Goal: Task Accomplishment & Management: Use online tool/utility

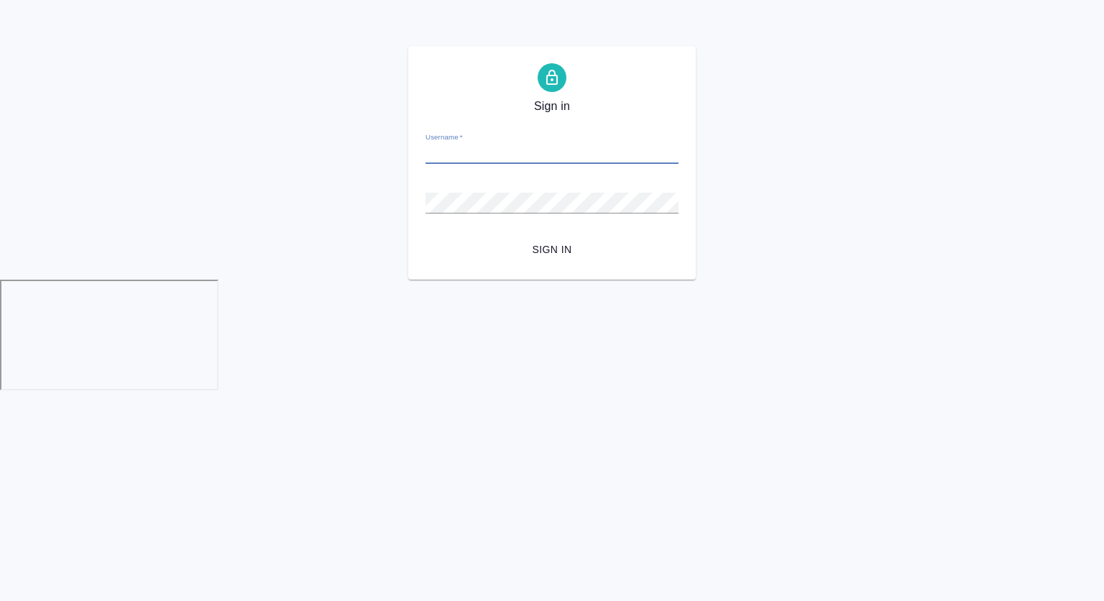
type input "[EMAIL_ADDRESS][DOMAIN_NAME]"
click at [425, 236] on button "Sign in" at bounding box center [551, 249] width 253 height 27
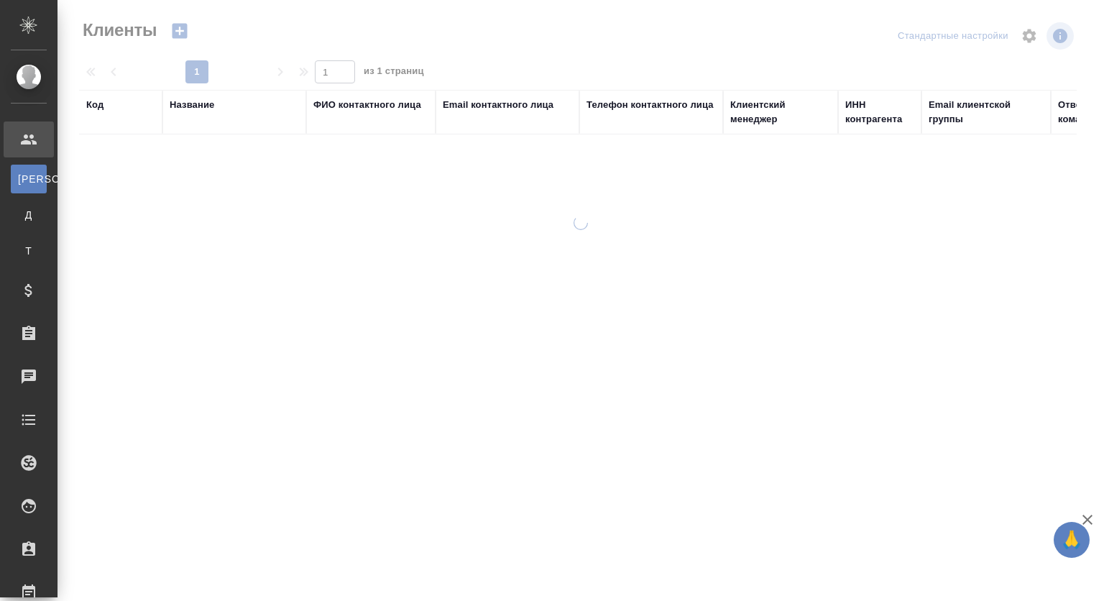
select select "RU"
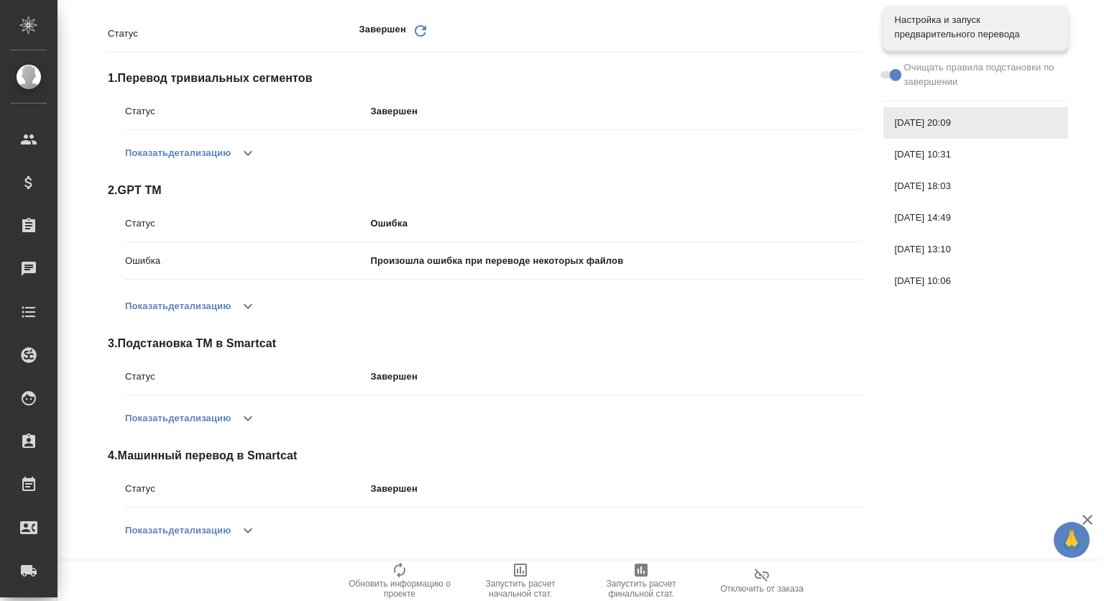
scroll to position [262, 0]
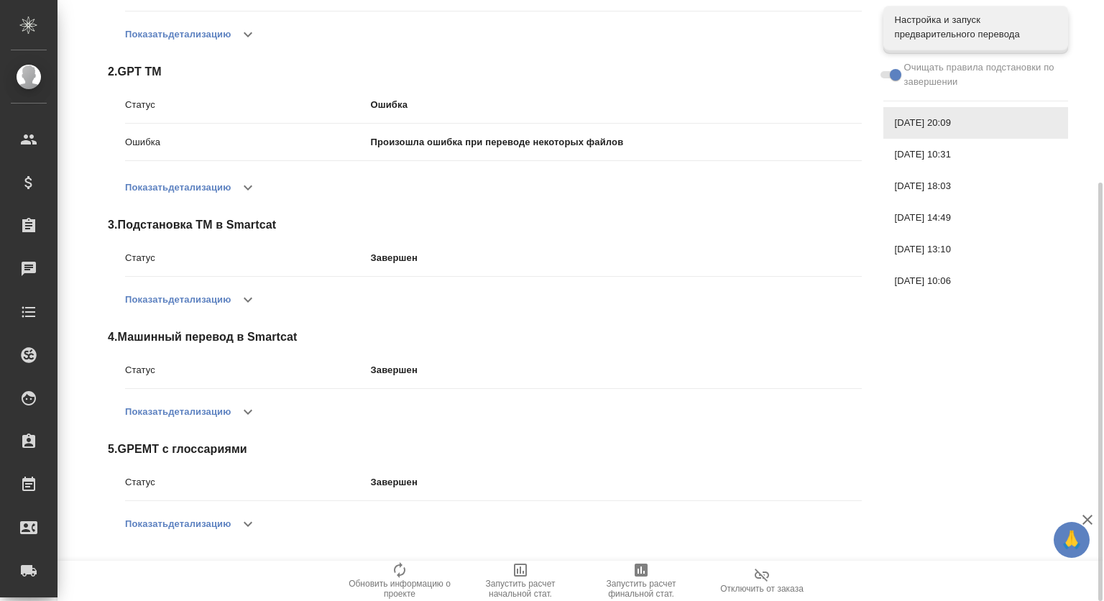
click at [241, 190] on button "button" at bounding box center [248, 187] width 34 height 34
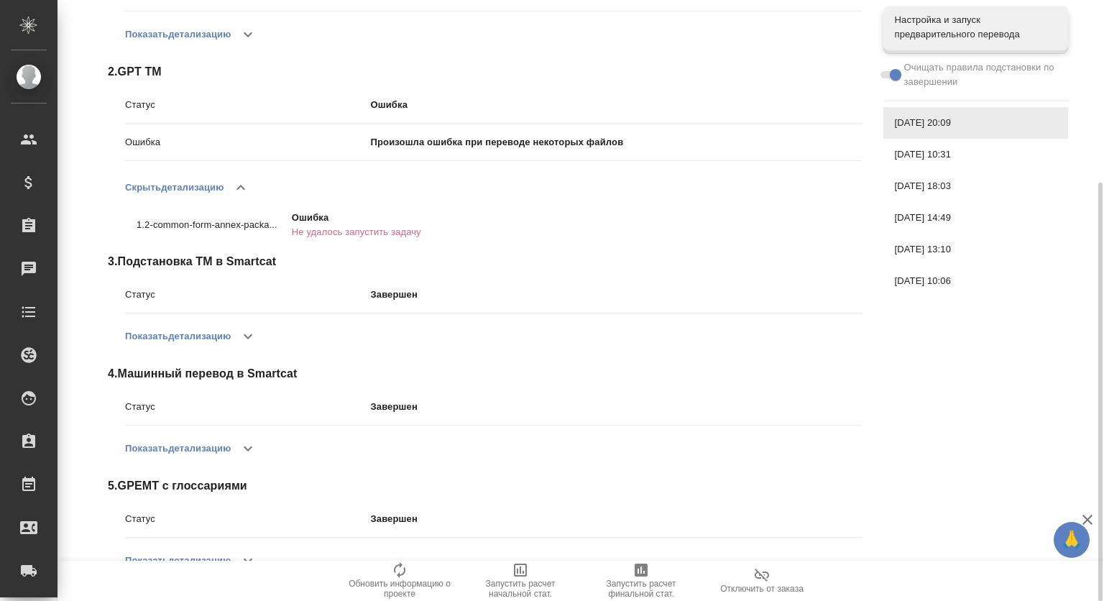
click at [239, 189] on icon "button" at bounding box center [240, 187] width 9 height 5
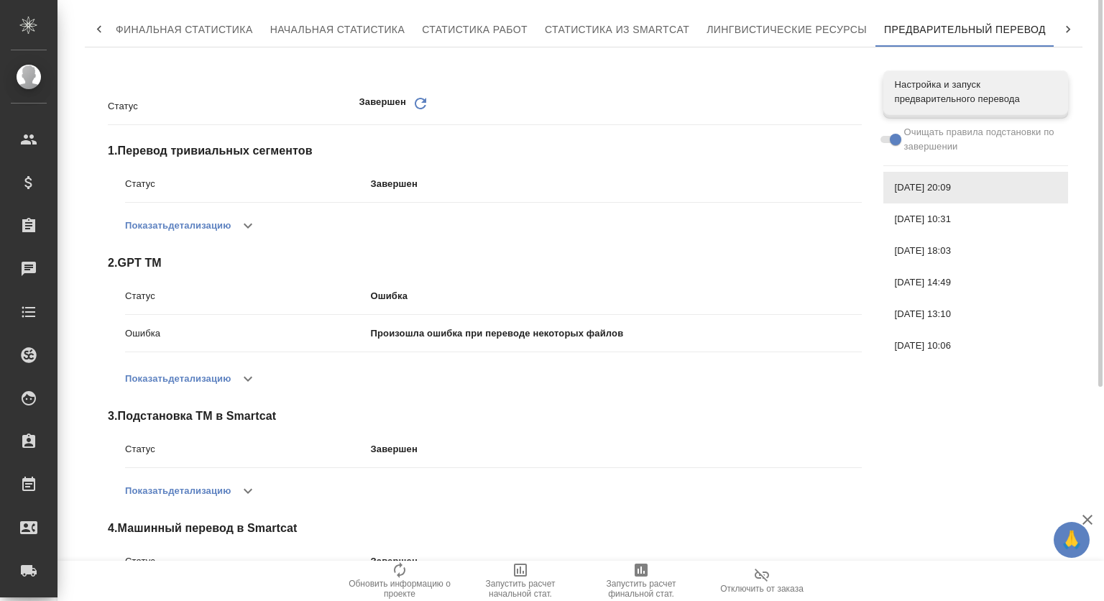
scroll to position [0, 0]
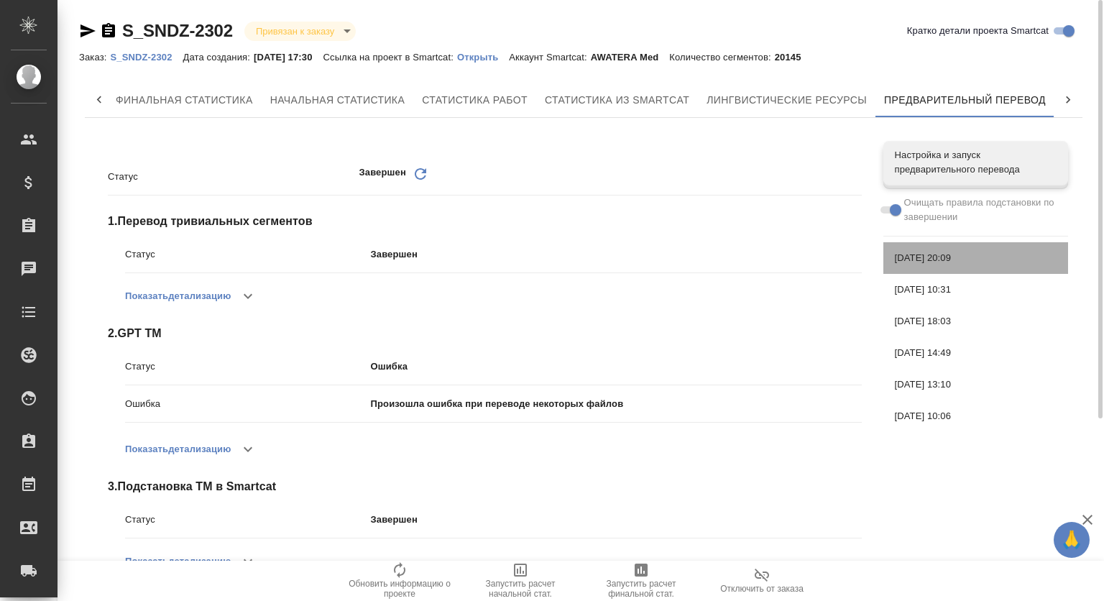
click at [971, 253] on span "09.09.2025, 20:09" at bounding box center [976, 258] width 162 height 14
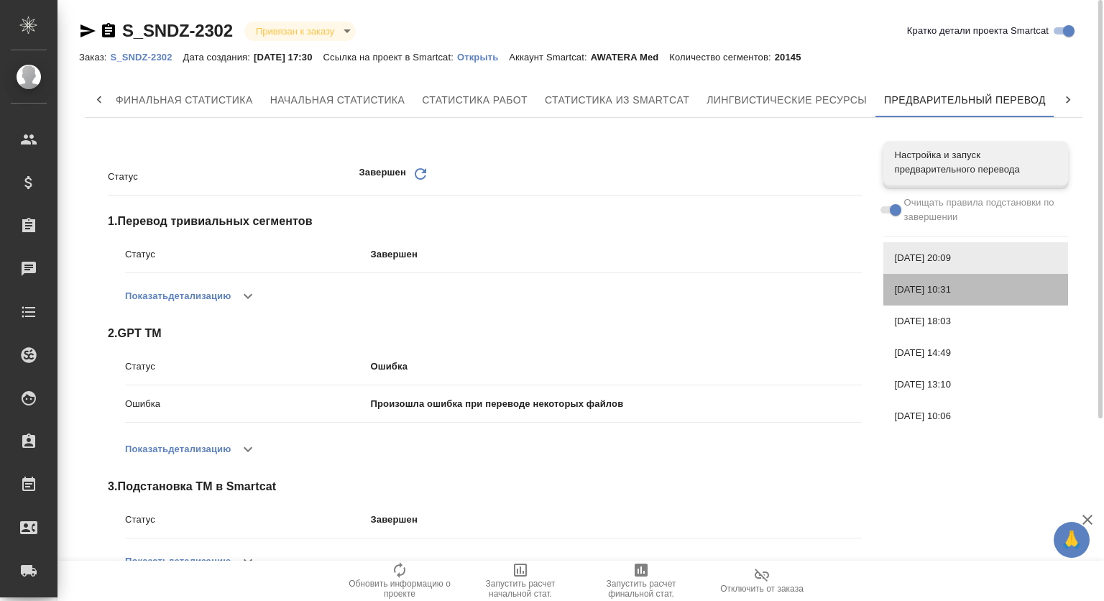
click at [976, 277] on div "09.09.2025, 10:31" at bounding box center [975, 290] width 185 height 32
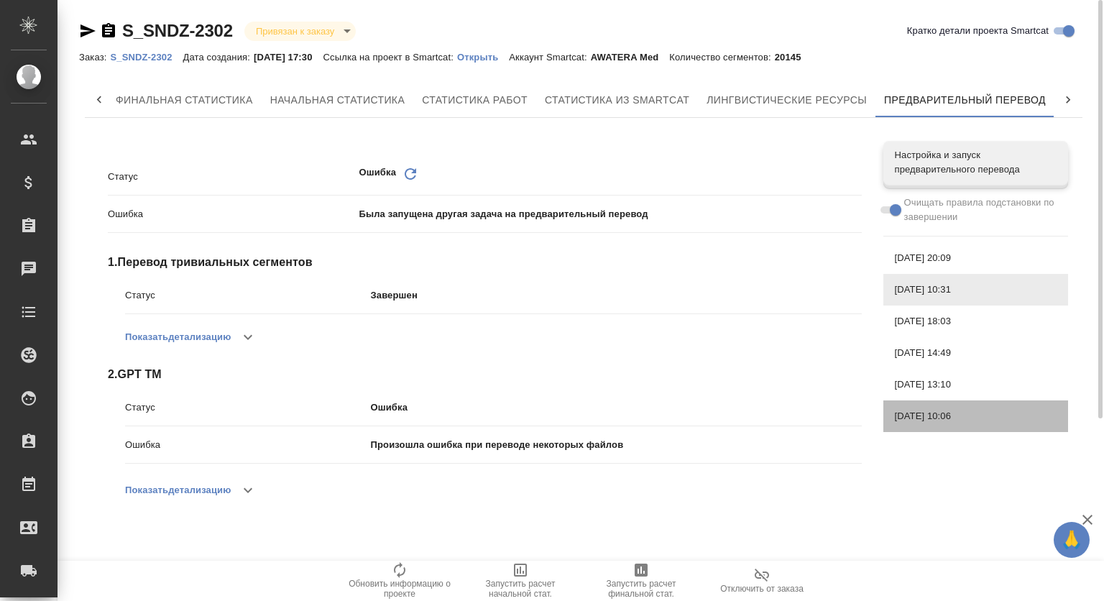
click at [962, 409] on span "08.09.2025, 10:06" at bounding box center [976, 416] width 162 height 14
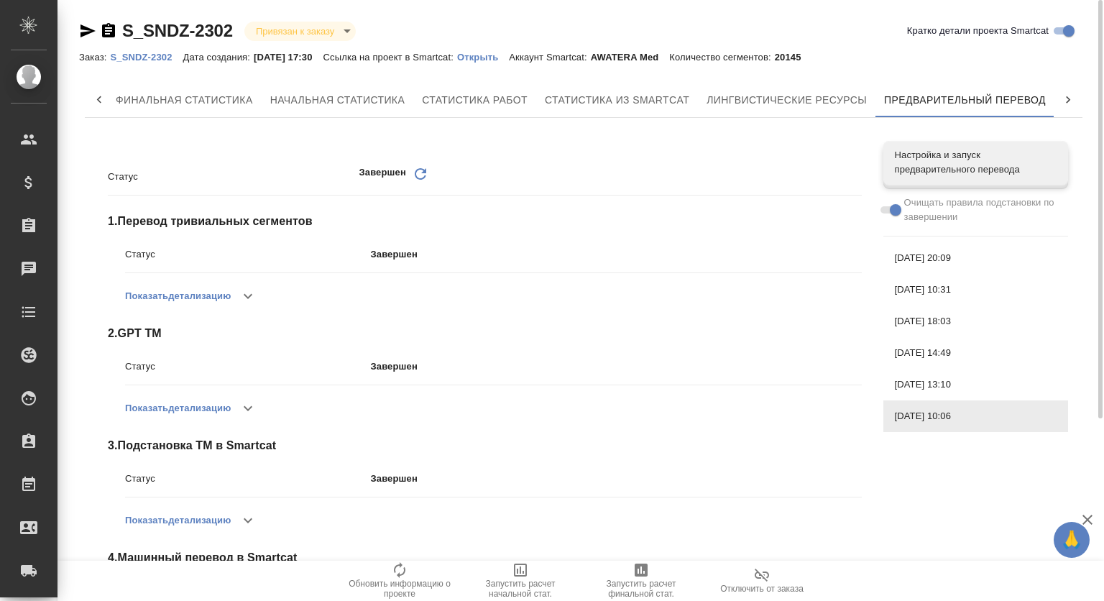
click at [957, 377] on span "08.09.2025, 13:10" at bounding box center [976, 384] width 162 height 14
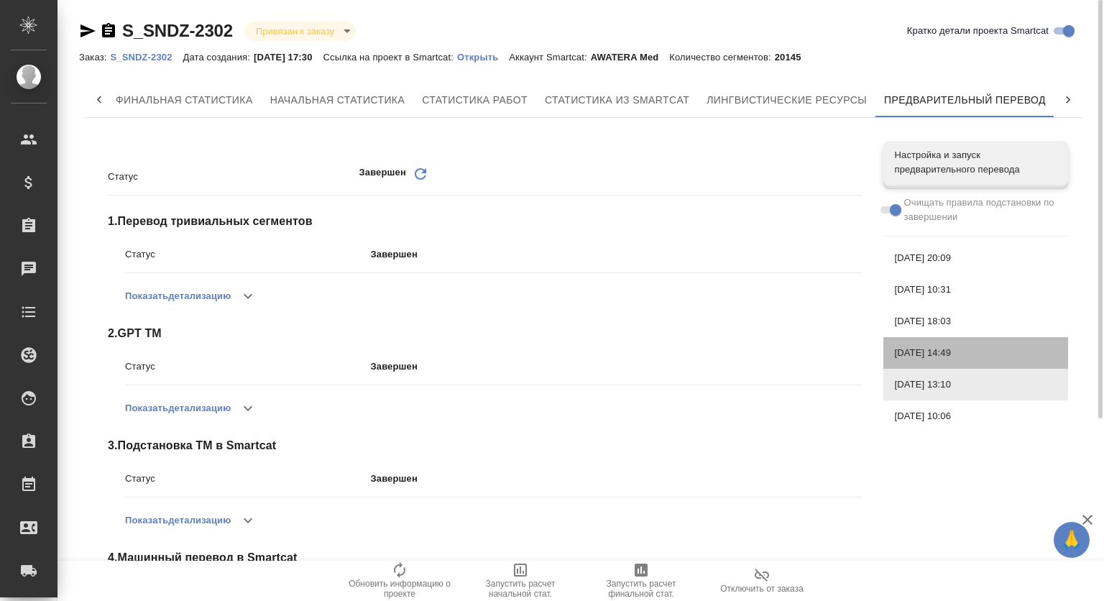
click at [954, 349] on span "08.09.2025, 14:49" at bounding box center [976, 353] width 162 height 14
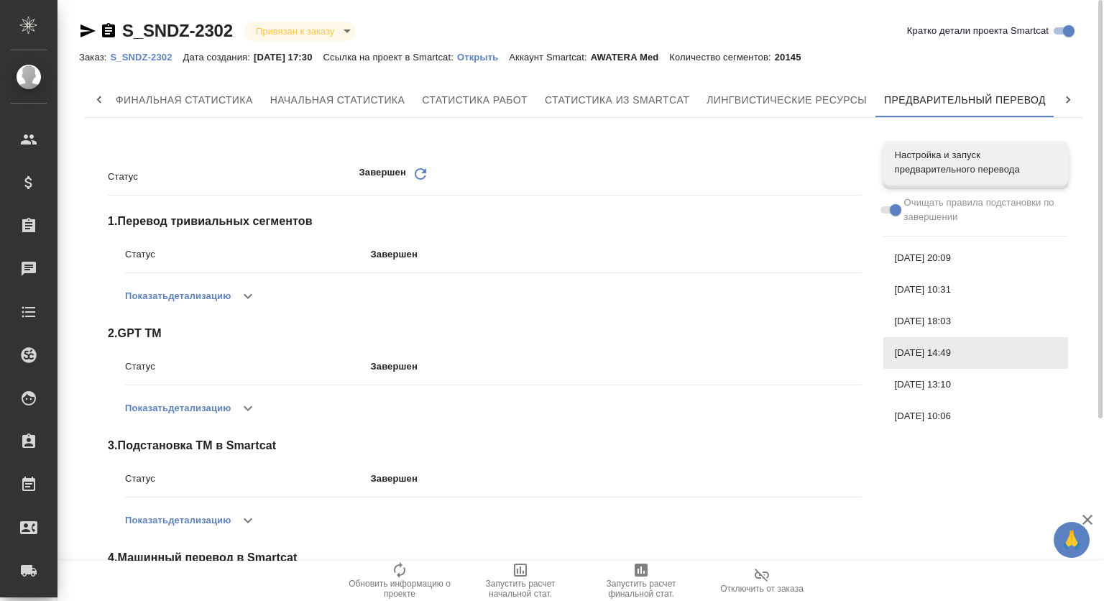
click at [941, 314] on span "[DATE] 18:03" at bounding box center [976, 321] width 162 height 14
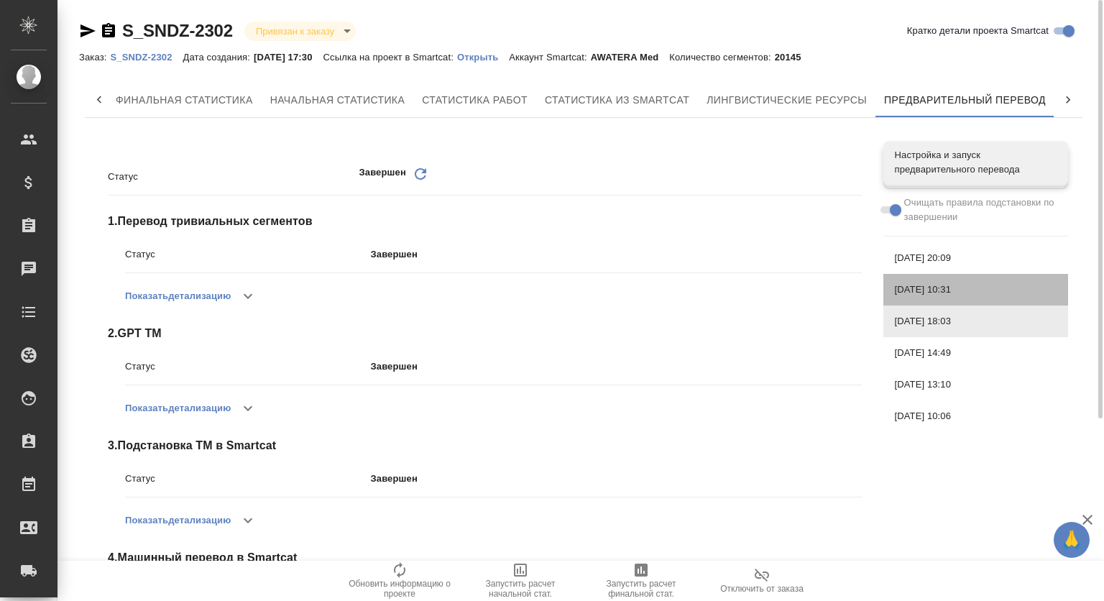
click at [949, 285] on span "[DATE] 10:31" at bounding box center [976, 289] width 162 height 14
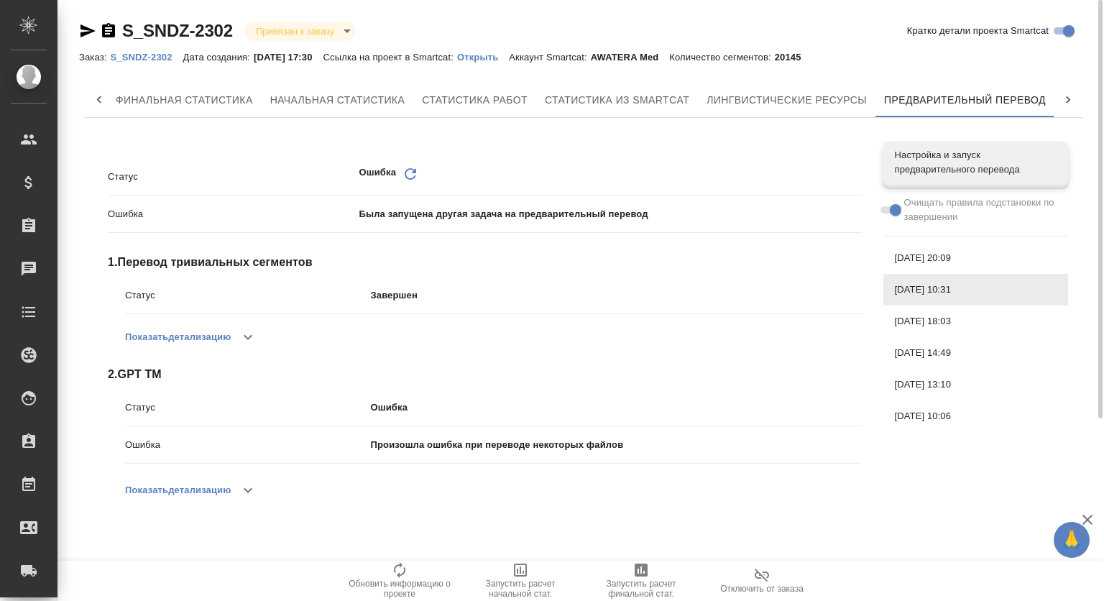
click at [236, 483] on button "button" at bounding box center [248, 490] width 34 height 34
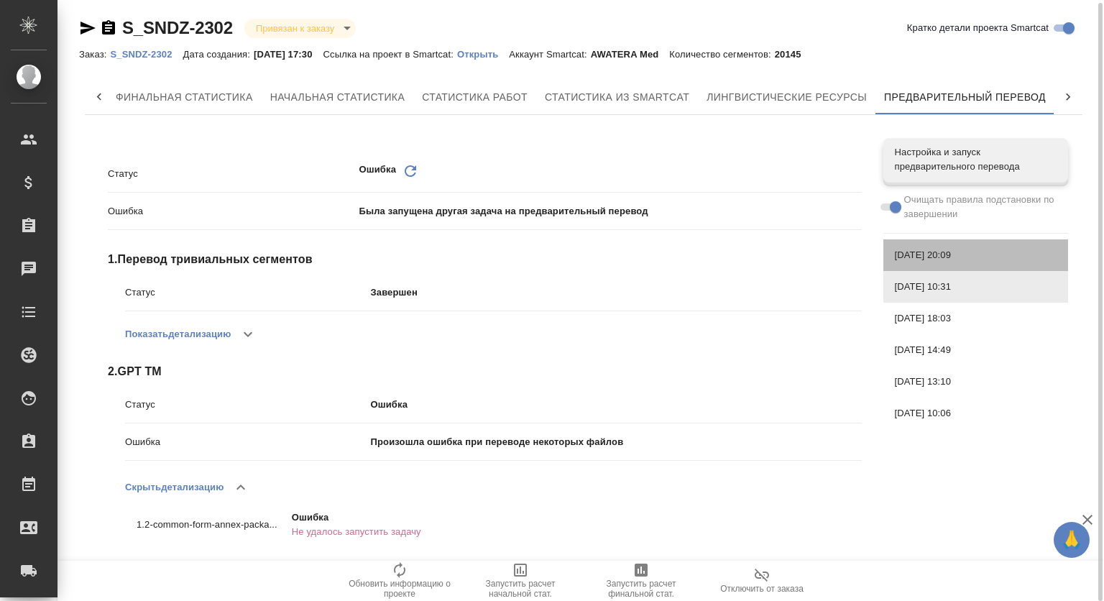
click at [946, 249] on span "[DATE] 20:09" at bounding box center [976, 255] width 162 height 14
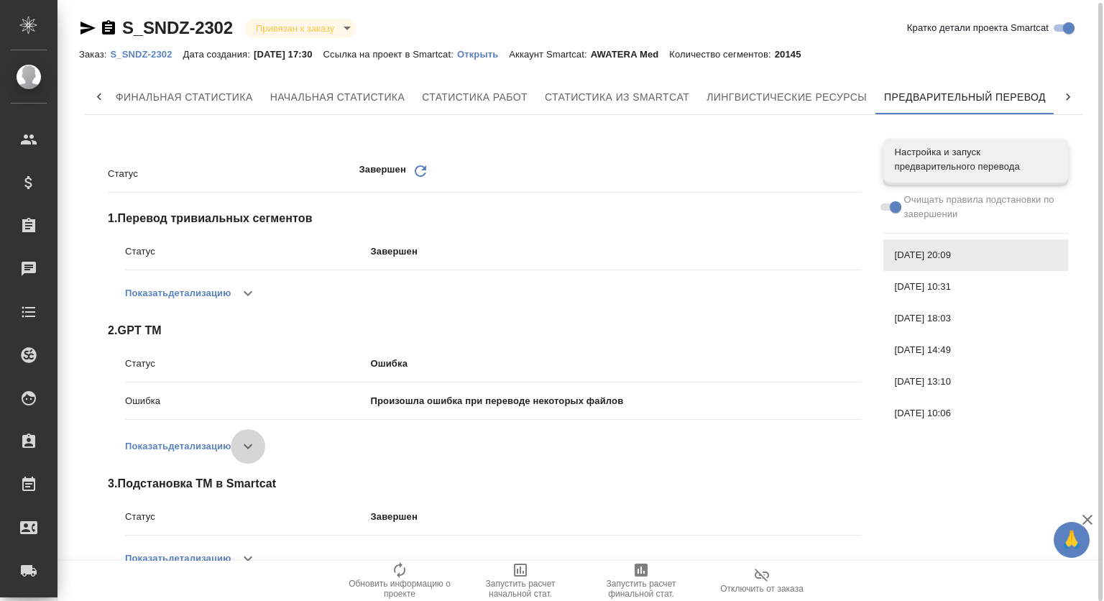
click at [244, 443] on icon "button" at bounding box center [247, 446] width 17 height 17
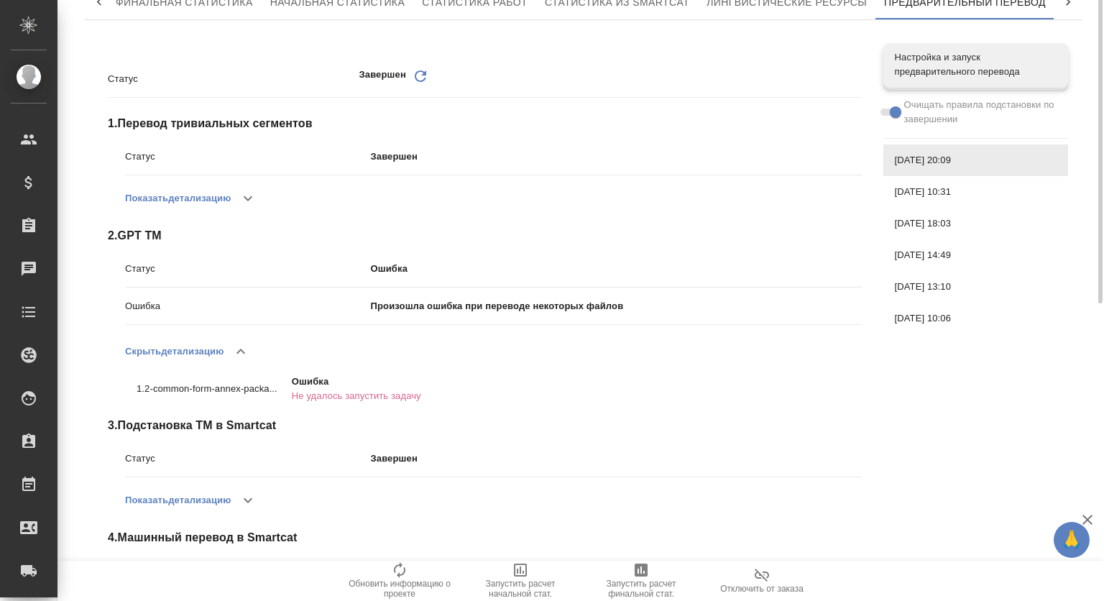
scroll to position [0, 0]
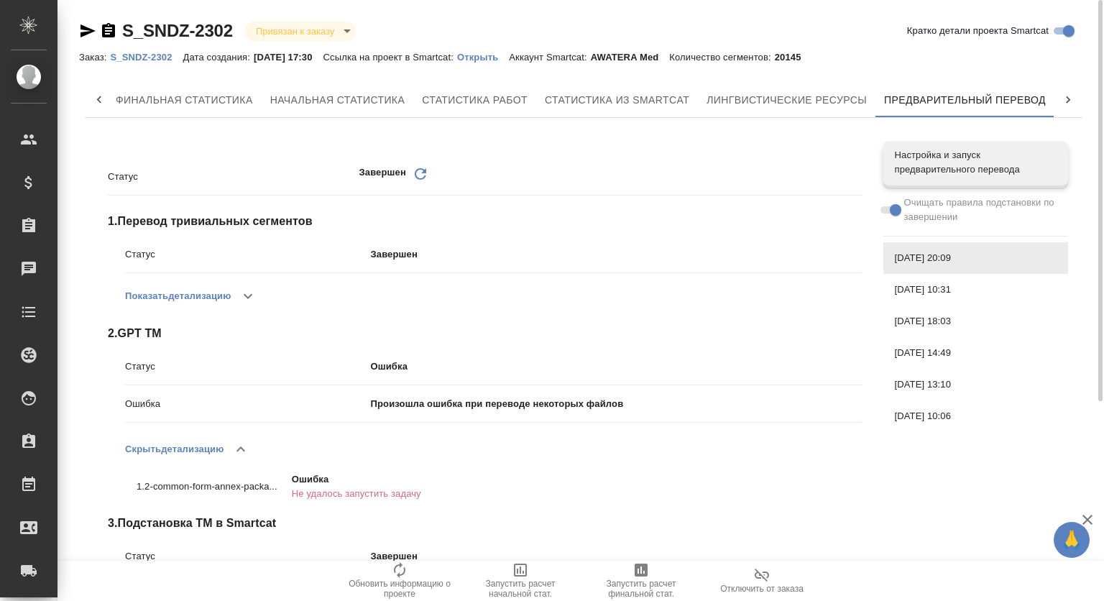
click at [496, 56] on p "Открыть" at bounding box center [483, 57] width 52 height 11
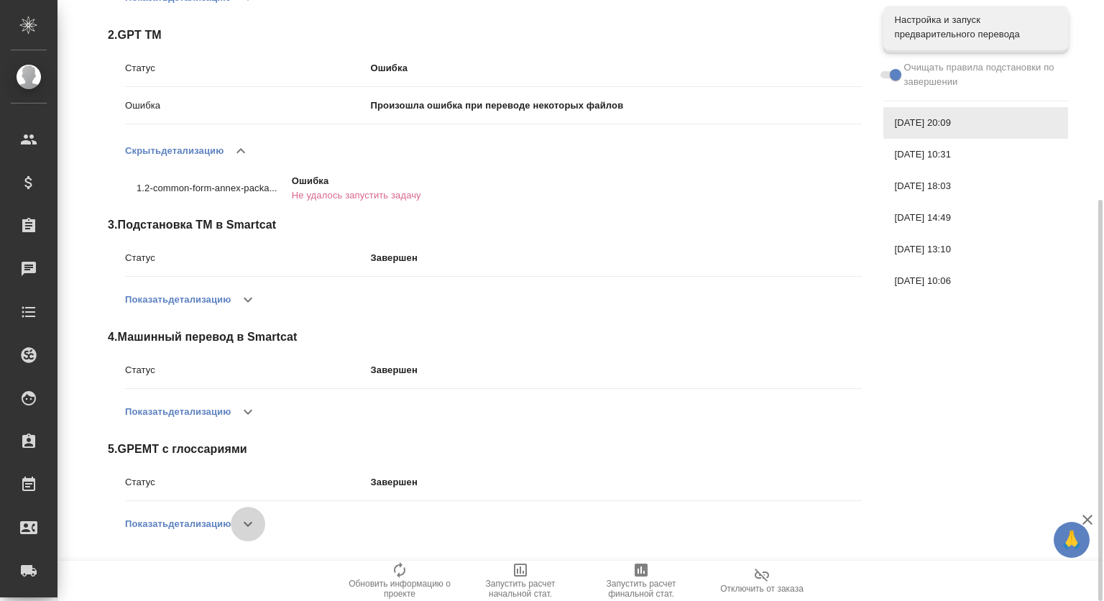
click at [250, 527] on icon "button" at bounding box center [247, 523] width 17 height 17
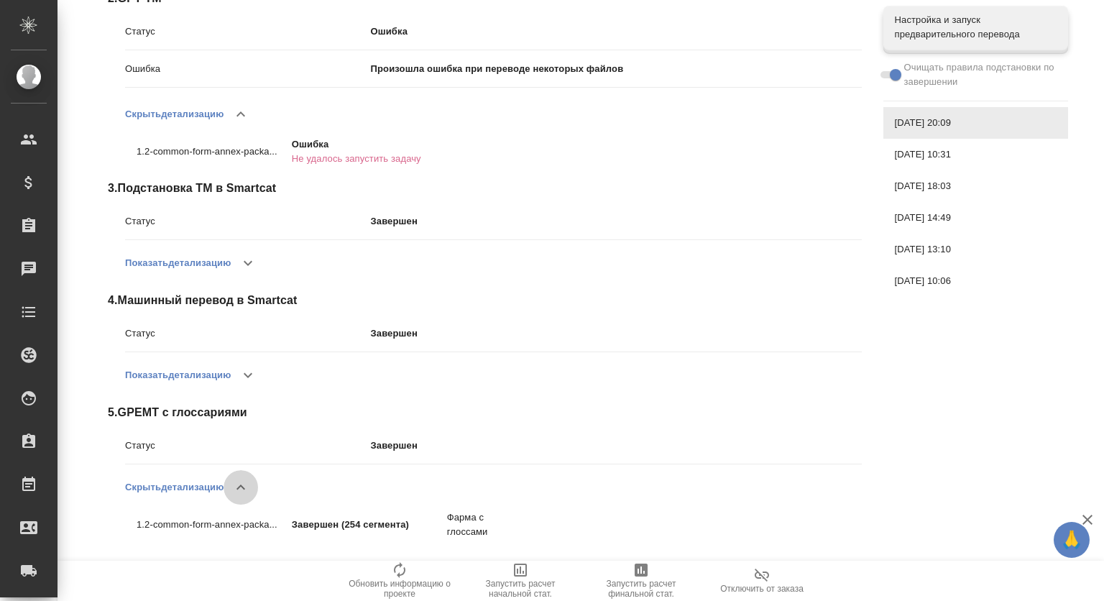
click at [237, 487] on icon "button" at bounding box center [240, 487] width 17 height 17
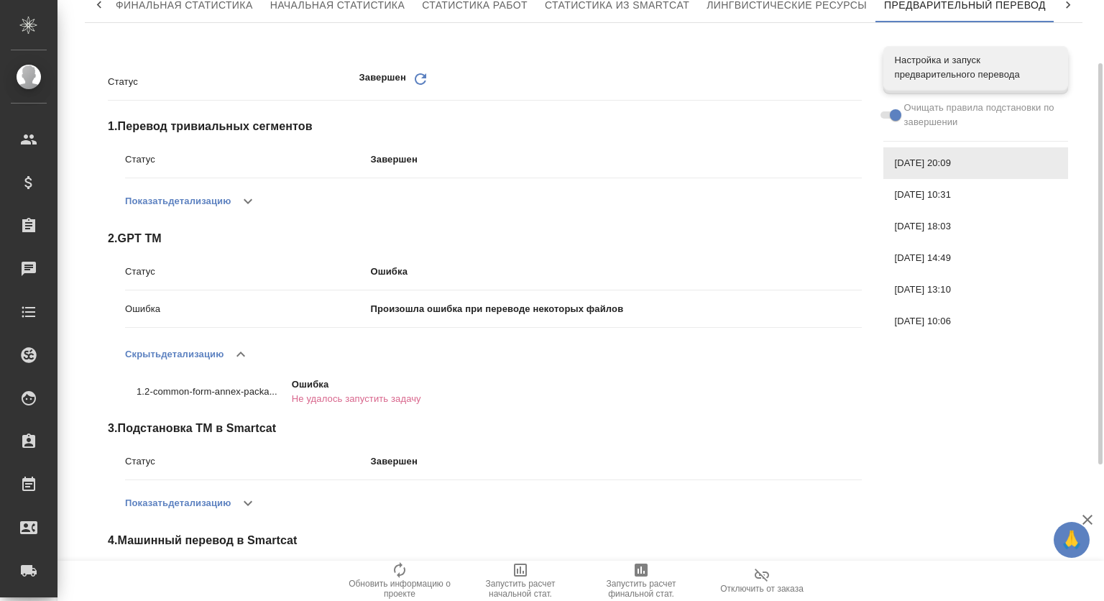
scroll to position [0, 0]
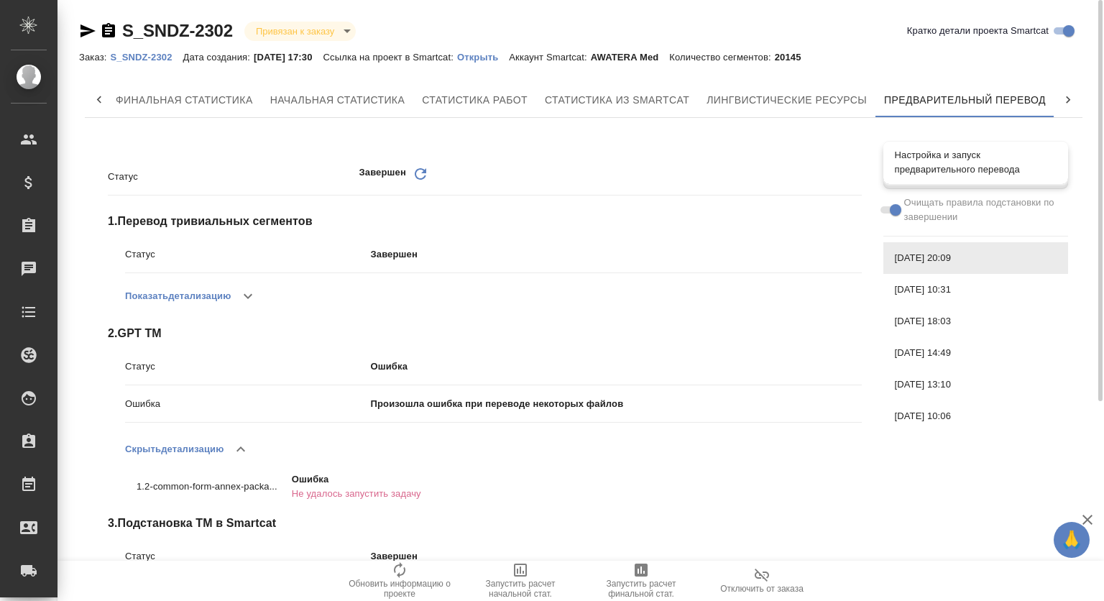
click at [917, 158] on span "Настройка и запуск предварительного перевода" at bounding box center [976, 162] width 162 height 29
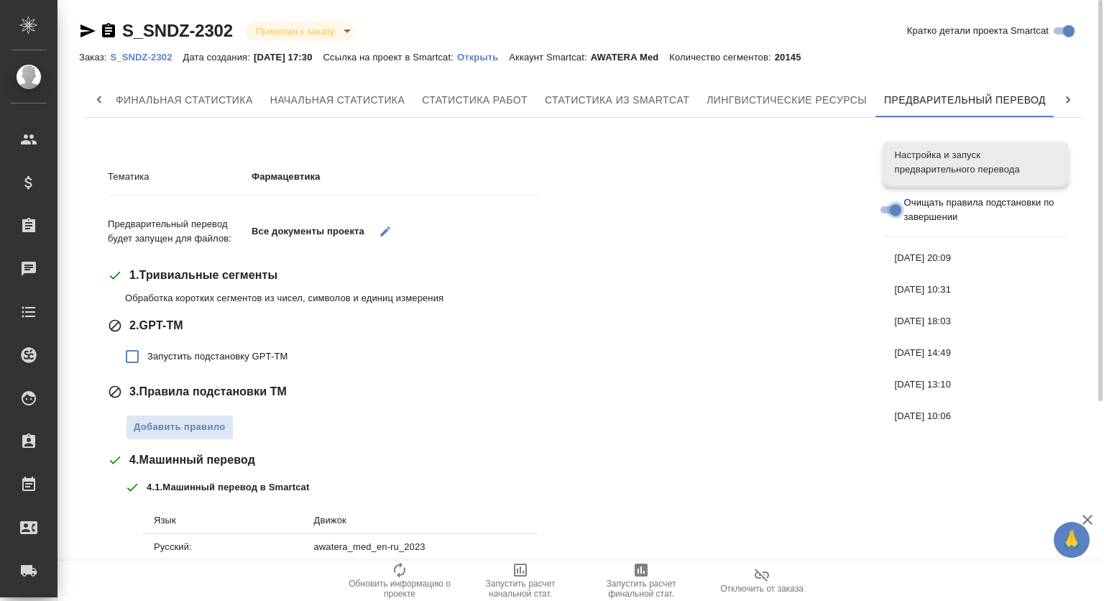
click at [890, 207] on input "Очищать правила подстановки по завершении" at bounding box center [896, 209] width 52 height 17
click at [888, 206] on input "Очищать правила подстановки по завершении" at bounding box center [884, 209] width 52 height 17
click at [895, 206] on input "Очищать правила подстановки по завершении" at bounding box center [896, 209] width 52 height 17
click at [886, 206] on input "Очищать правила подстановки по завершении" at bounding box center [884, 209] width 52 height 17
checkbox input "true"
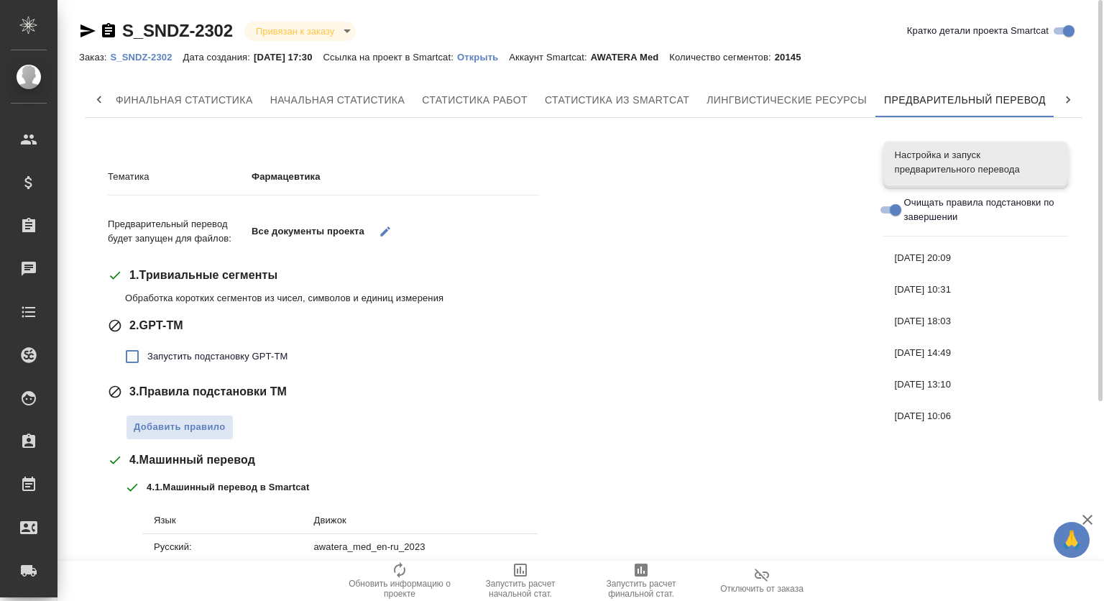
click at [211, 356] on span "Запустить подстановку GPT-TM" at bounding box center [217, 356] width 140 height 14
click at [147, 356] on input "Запустить подстановку GPT-TM" at bounding box center [132, 356] width 30 height 30
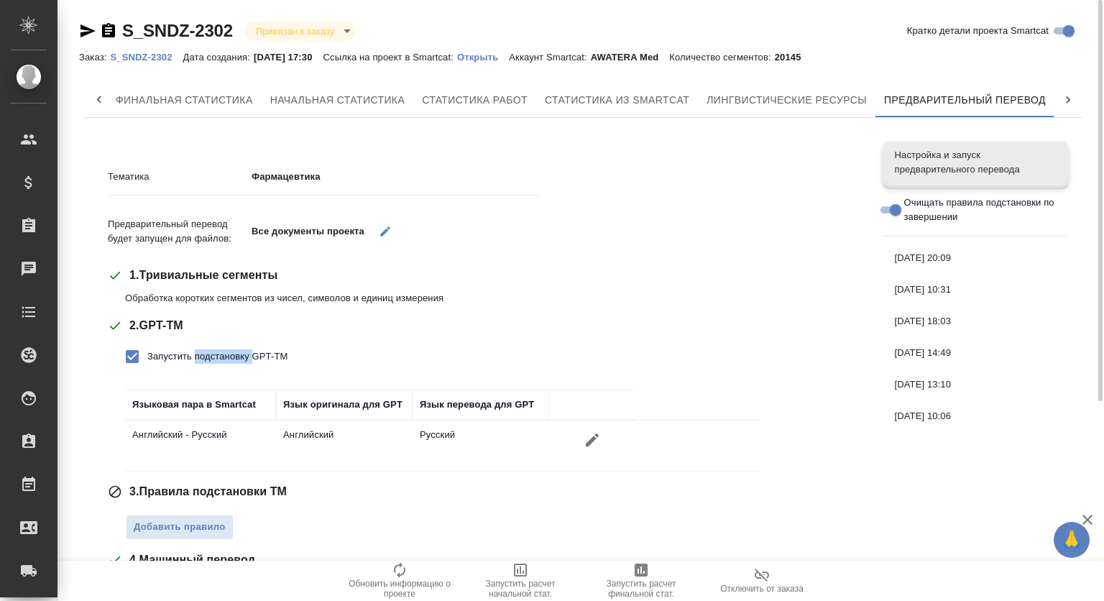
click at [210, 356] on span "Запустить подстановку GPT-TM" at bounding box center [217, 356] width 140 height 14
click at [147, 356] on input "Запустить подстановку GPT-TM" at bounding box center [132, 356] width 30 height 30
checkbox input "false"
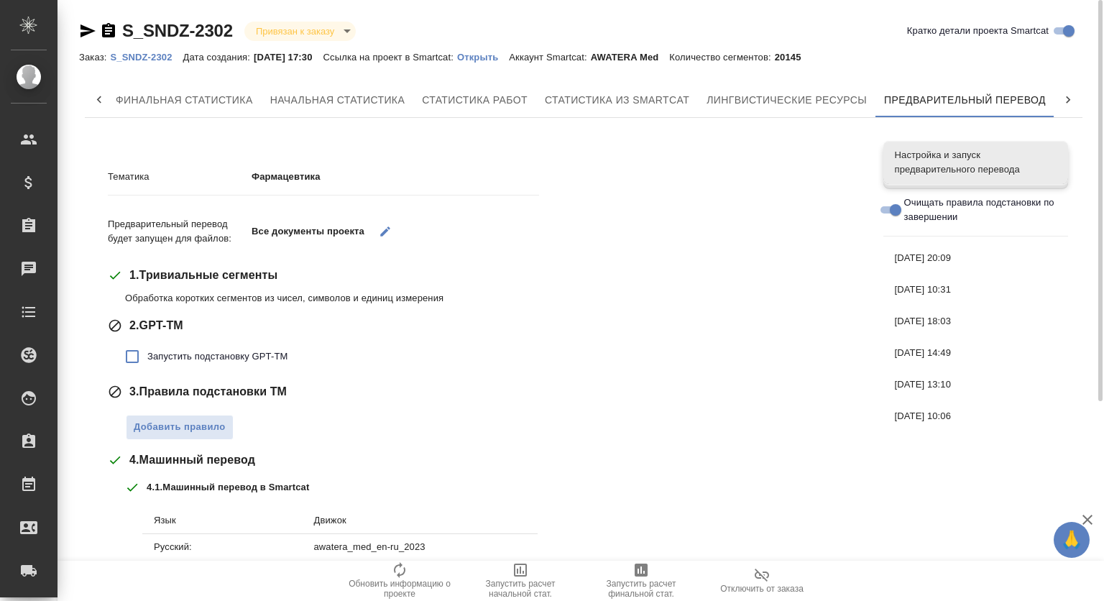
click at [411, 157] on div "Тематика Фармацевтика Предварительный перевод будет запущен для файлов: Все док…" at bounding box center [485, 456] width 754 height 609
click at [988, 295] on span "[DATE] 10:31" at bounding box center [976, 289] width 162 height 14
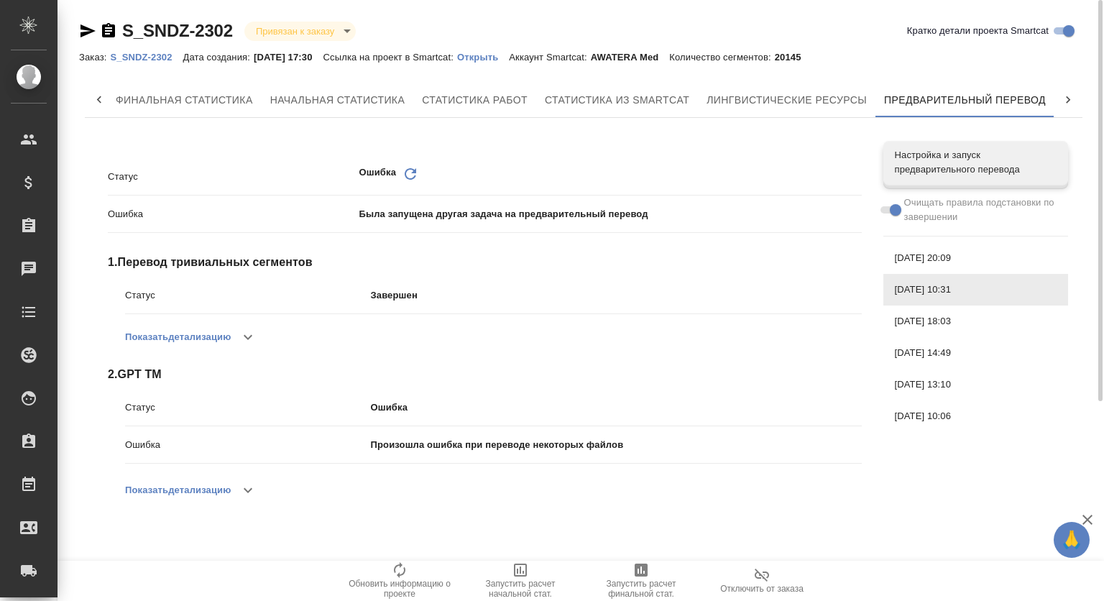
scroll to position [34, 0]
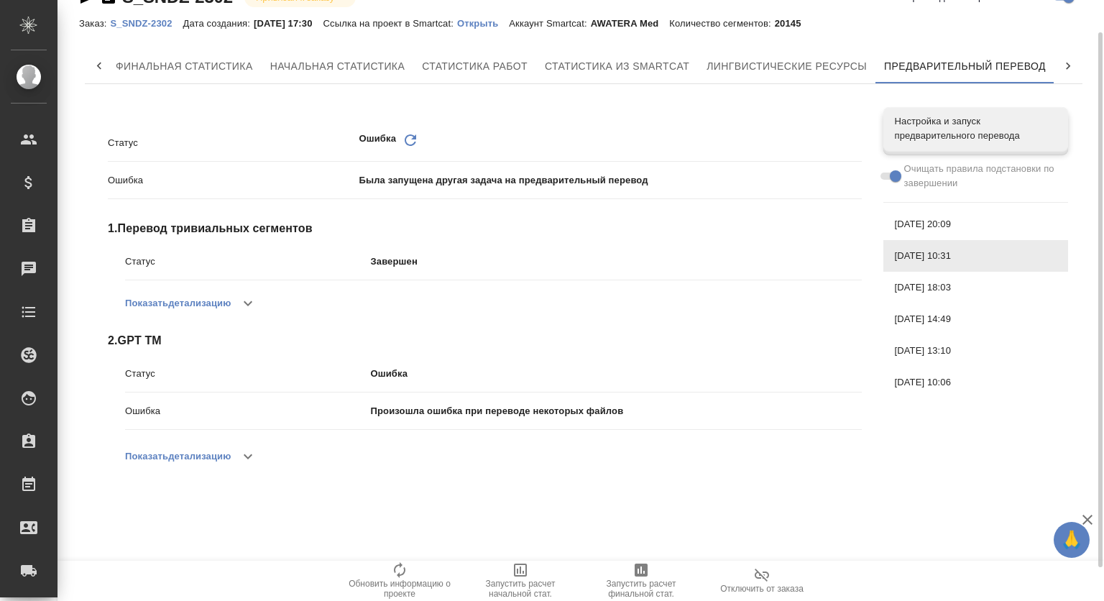
click at [241, 453] on icon "button" at bounding box center [247, 456] width 17 height 17
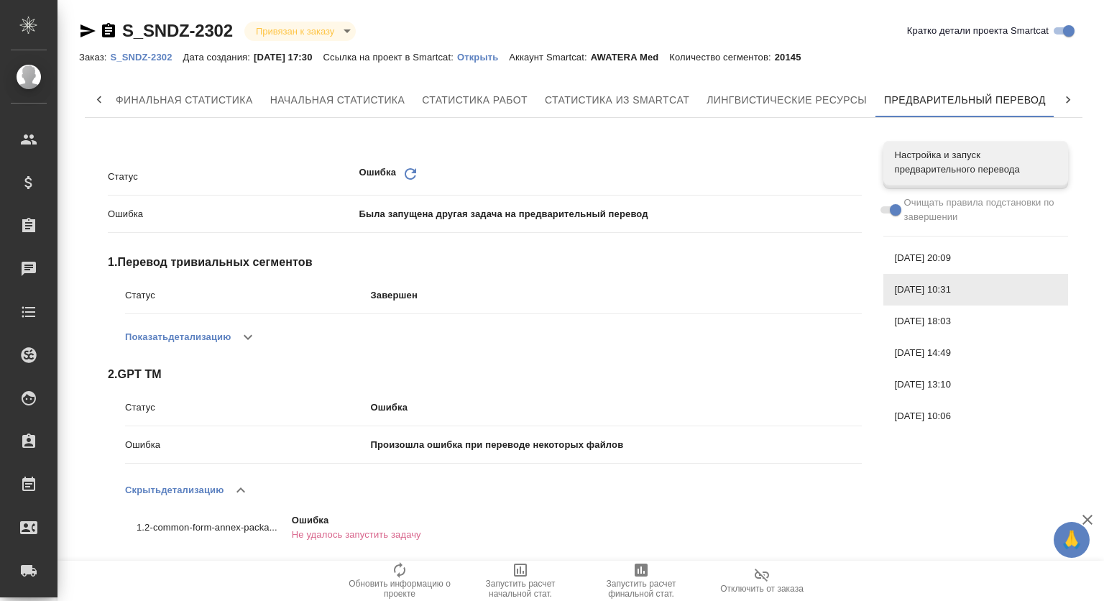
scroll to position [3, 0]
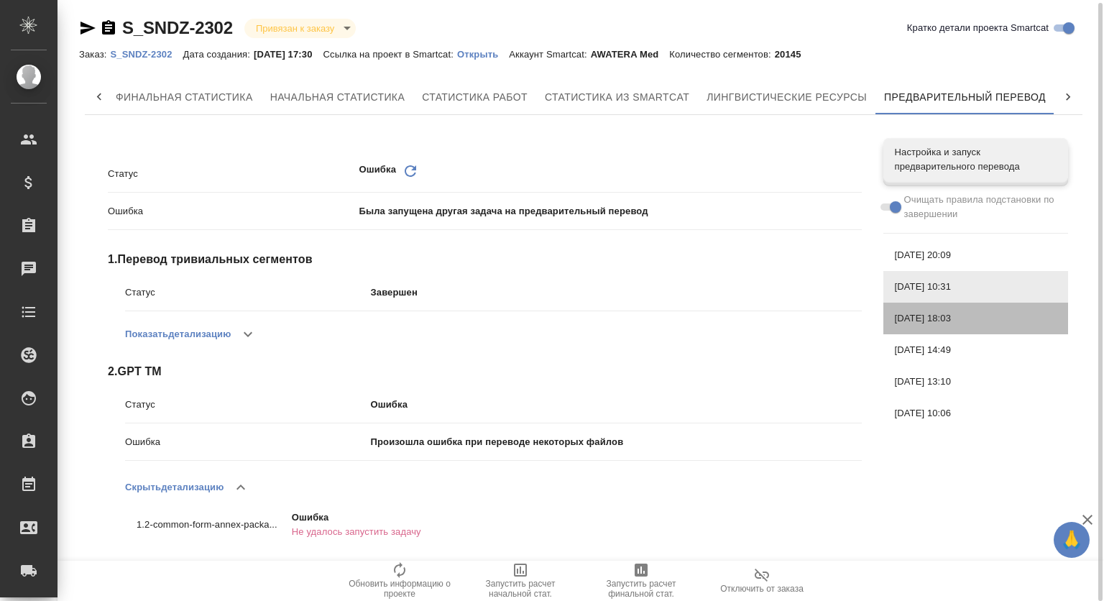
click at [957, 310] on div "[DATE] 18:03" at bounding box center [975, 319] width 185 height 32
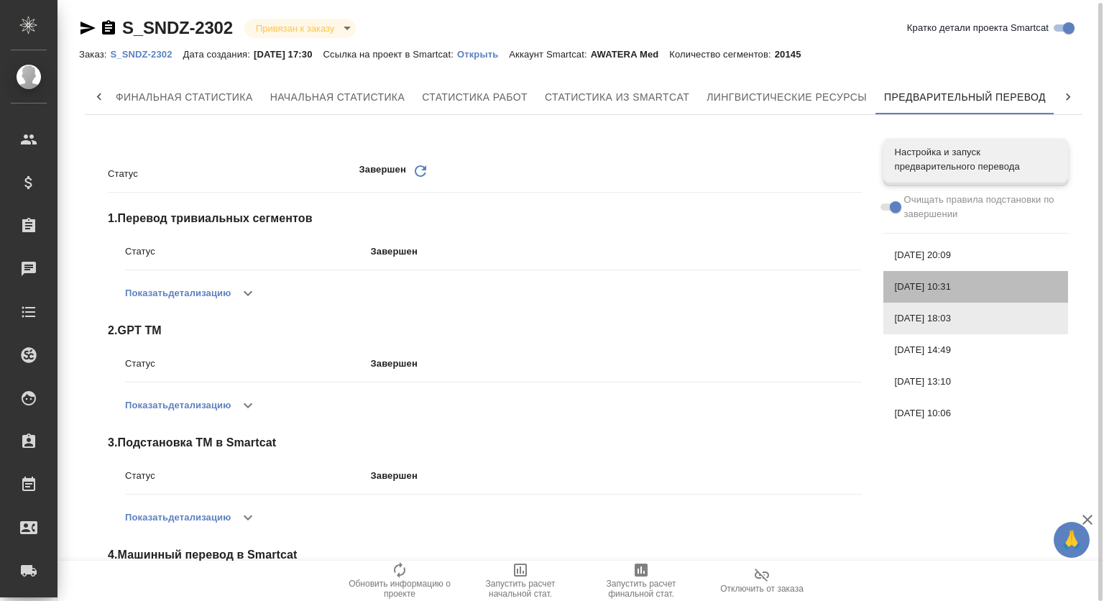
click at [934, 290] on span "[DATE] 10:31" at bounding box center [976, 287] width 162 height 14
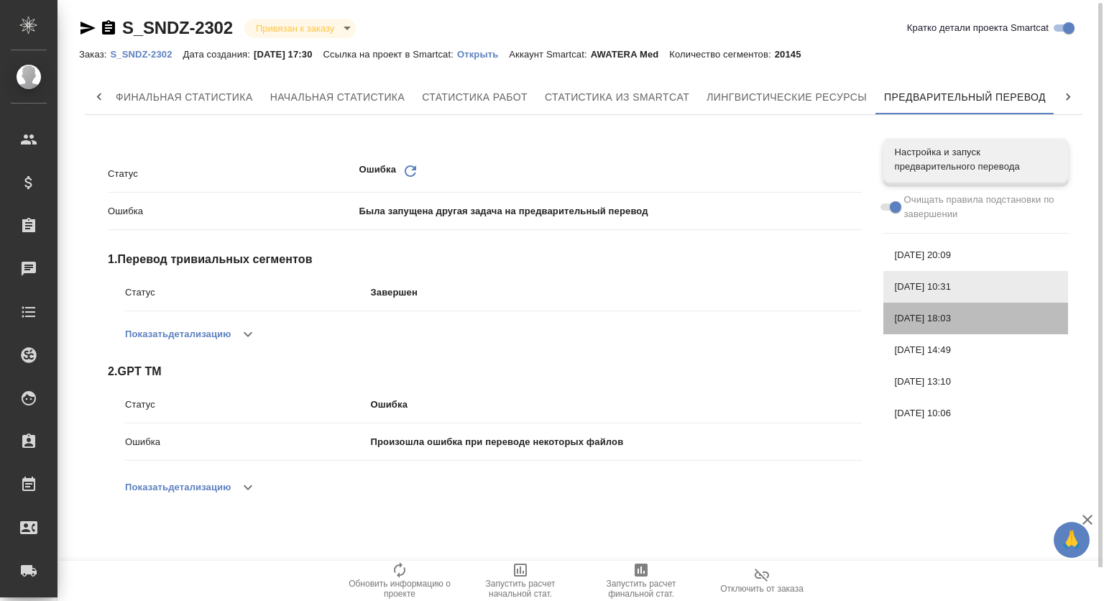
click at [998, 311] on span "[DATE] 18:03" at bounding box center [976, 318] width 162 height 14
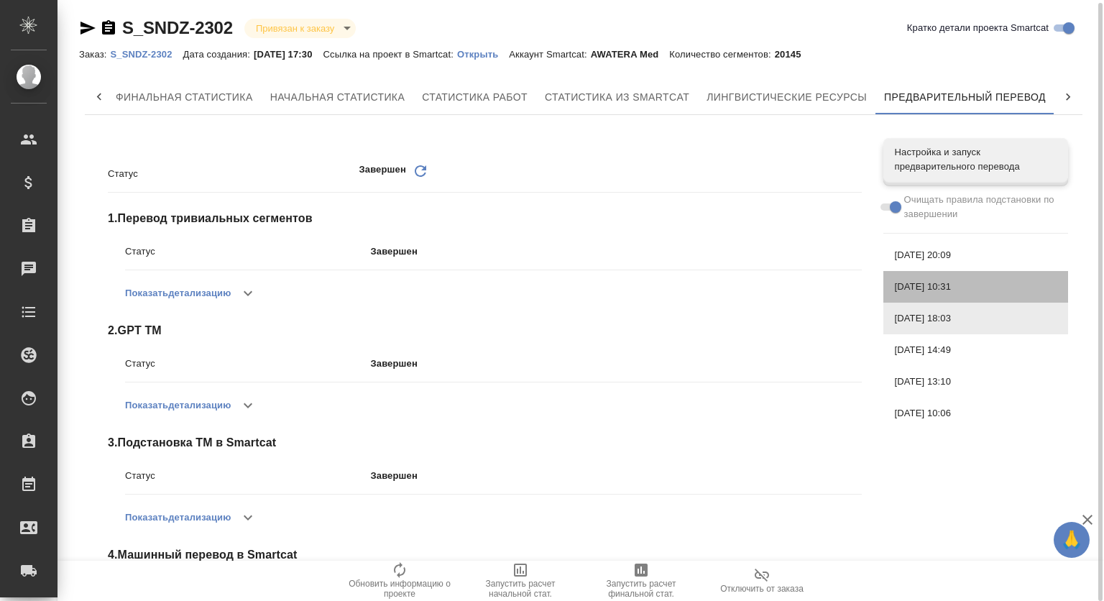
click at [979, 289] on span "[DATE] 10:31" at bounding box center [976, 287] width 162 height 14
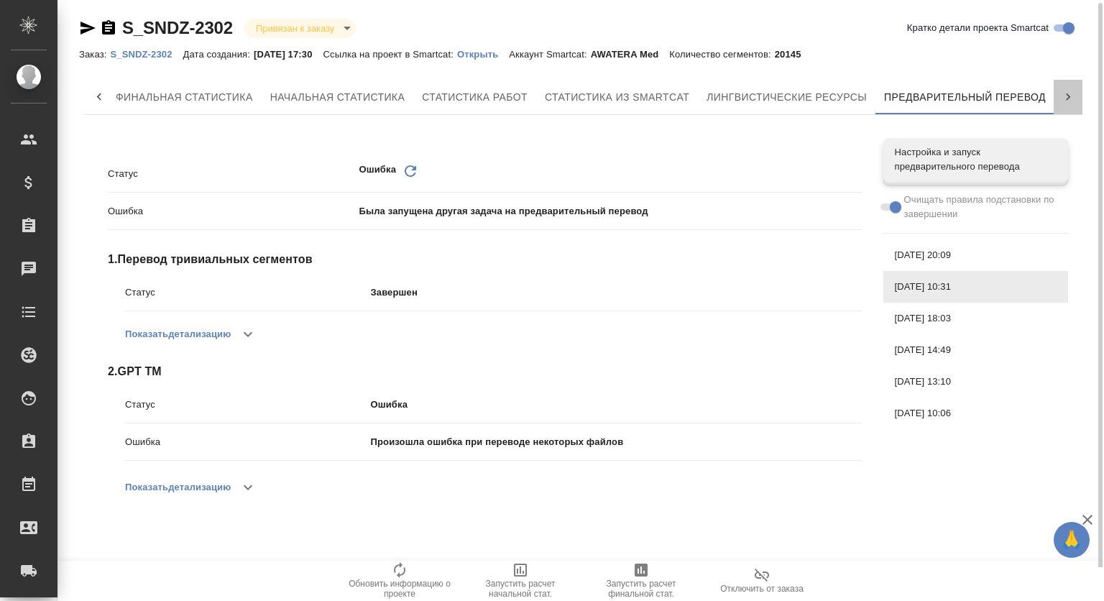
drag, startPoint x: 1064, startPoint y: 83, endPoint x: 1033, endPoint y: 91, distance: 31.0
click at [1064, 86] on div at bounding box center [1068, 97] width 29 height 34
drag, startPoint x: 980, startPoint y: 91, endPoint x: 973, endPoint y: 91, distance: 7.2
click at [977, 91] on span "QA-чекер" at bounding box center [1011, 97] width 69 height 18
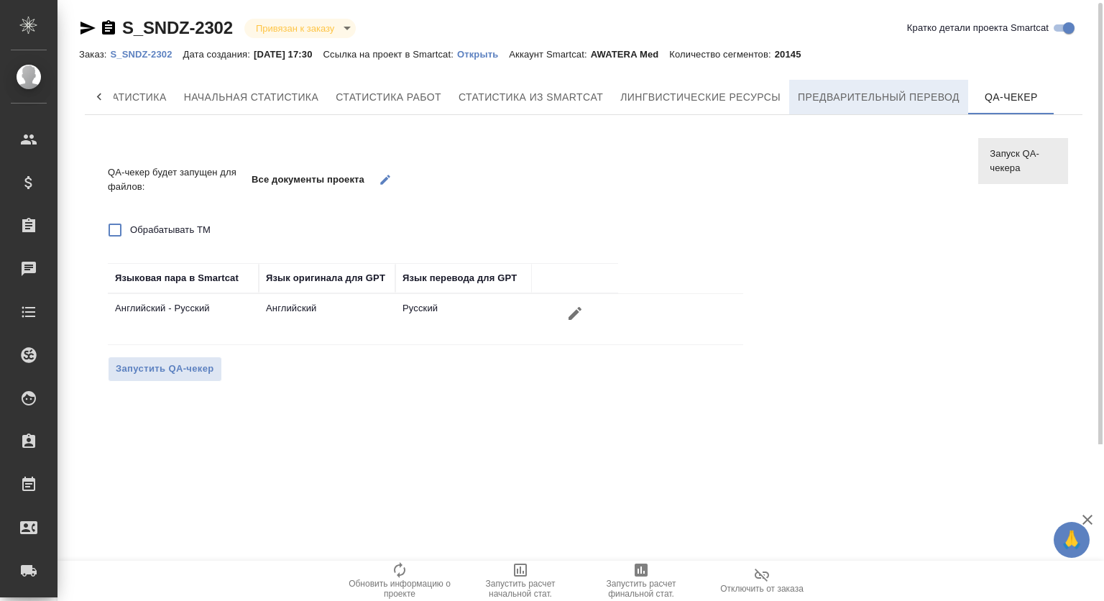
click at [911, 86] on button "Предварительный перевод" at bounding box center [878, 97] width 179 height 34
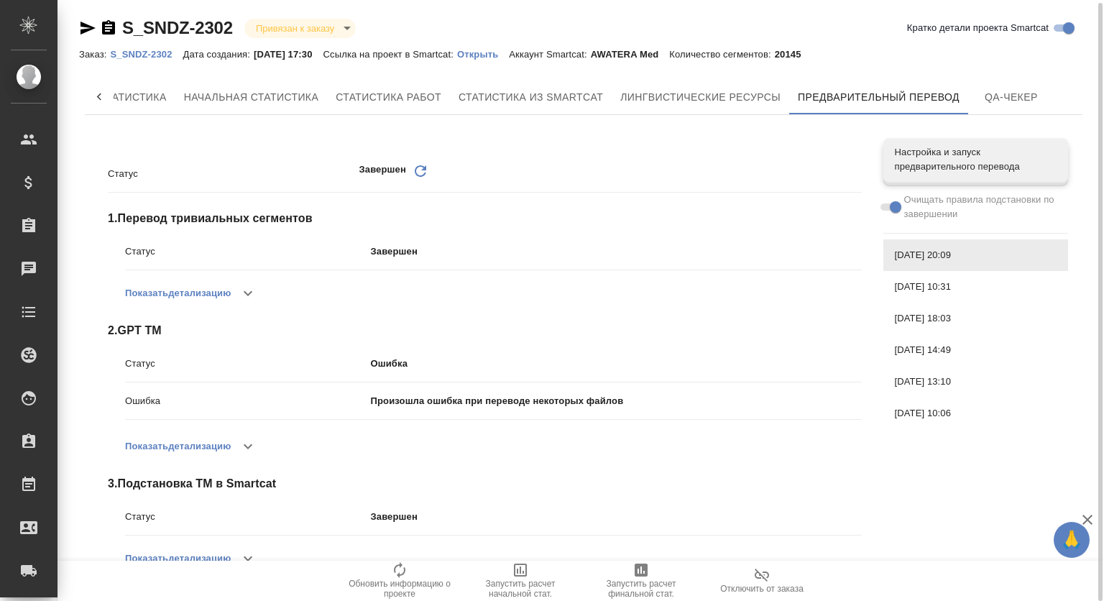
click at [974, 355] on span "[DATE] 14:49" at bounding box center [976, 350] width 162 height 14
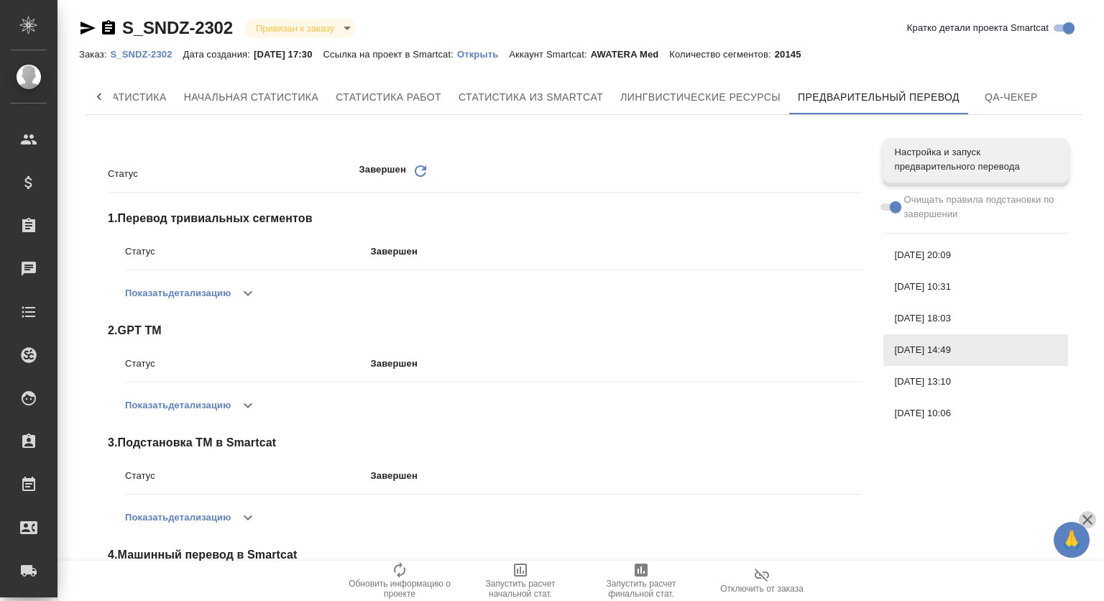
click at [1090, 517] on icon "button" at bounding box center [1087, 519] width 17 height 17
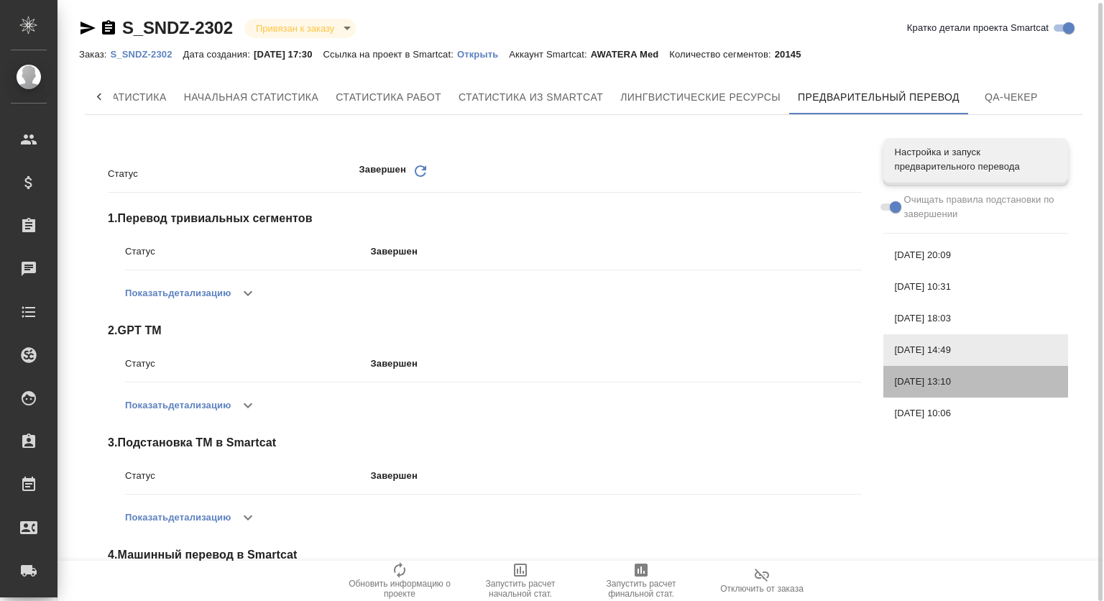
click at [917, 370] on div "[DATE] 13:10" at bounding box center [975, 382] width 185 height 32
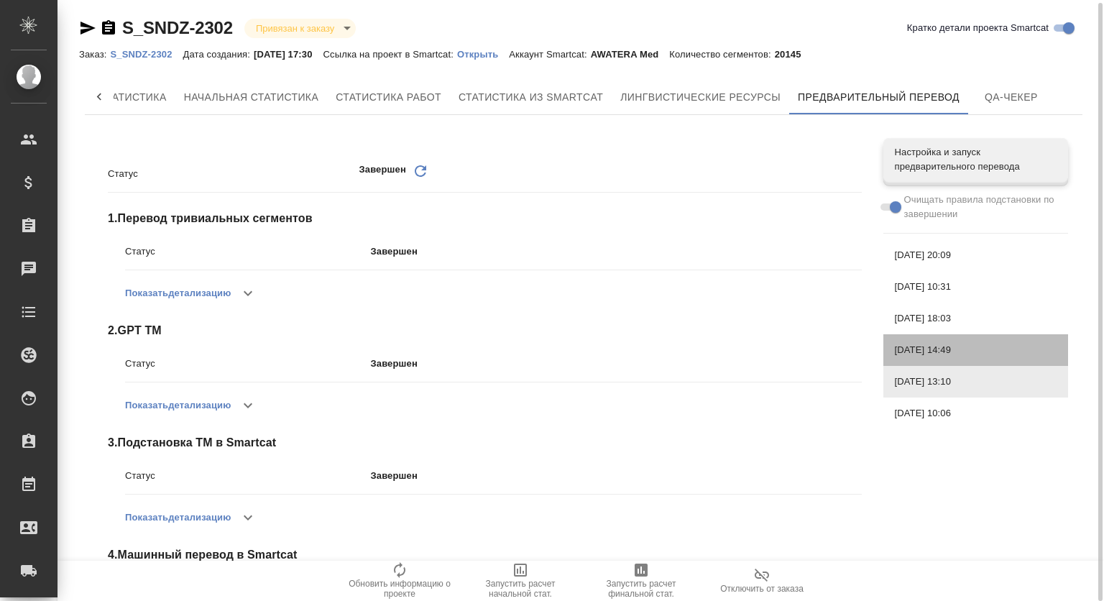
click at [947, 354] on span "[DATE] 14:49" at bounding box center [976, 350] width 162 height 14
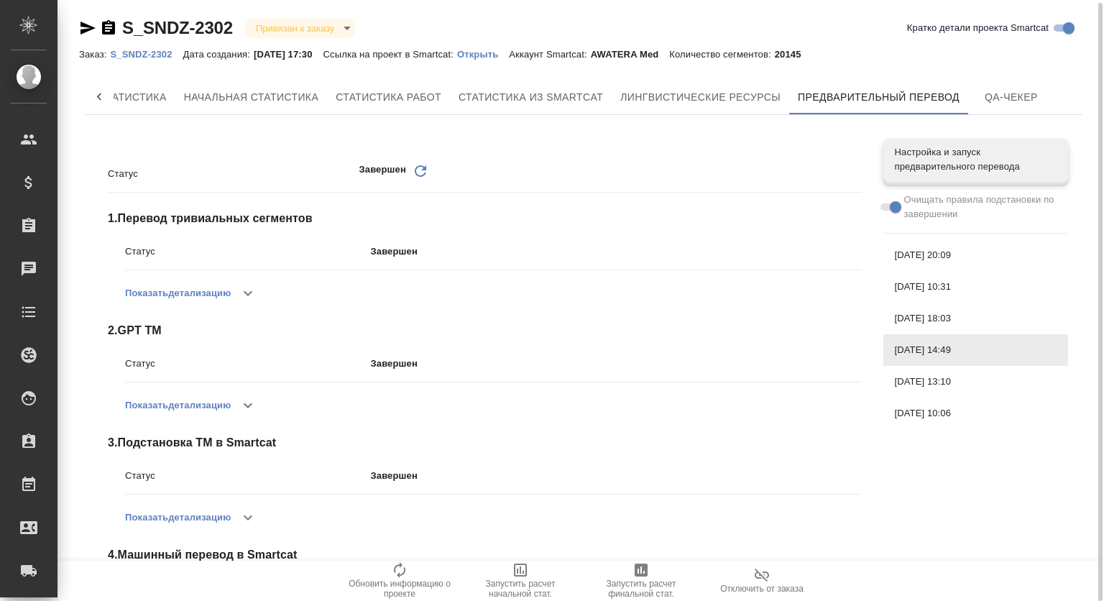
click at [940, 303] on div "[DATE] 18:03" at bounding box center [975, 319] width 185 height 32
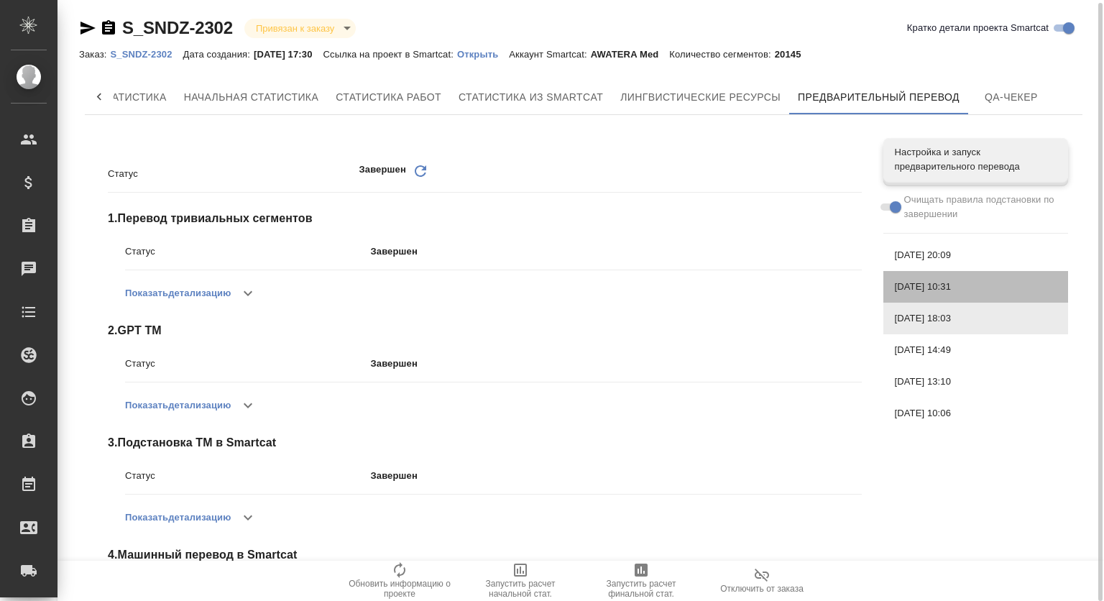
click at [946, 273] on div "[DATE] 10:31" at bounding box center [975, 287] width 185 height 32
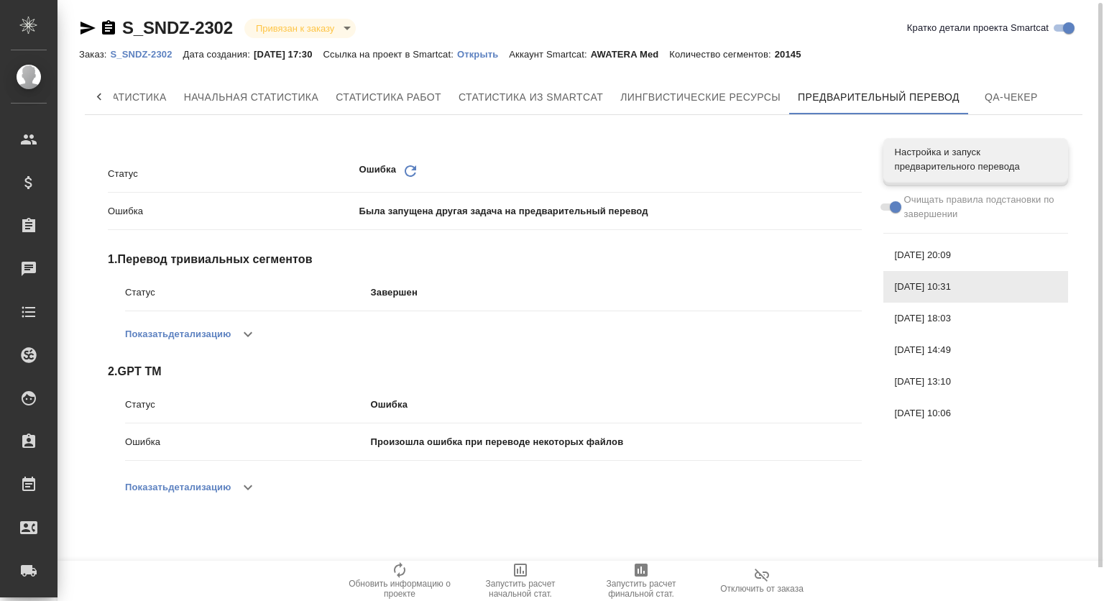
click at [946, 253] on span "[DATE] 20:09" at bounding box center [976, 255] width 162 height 14
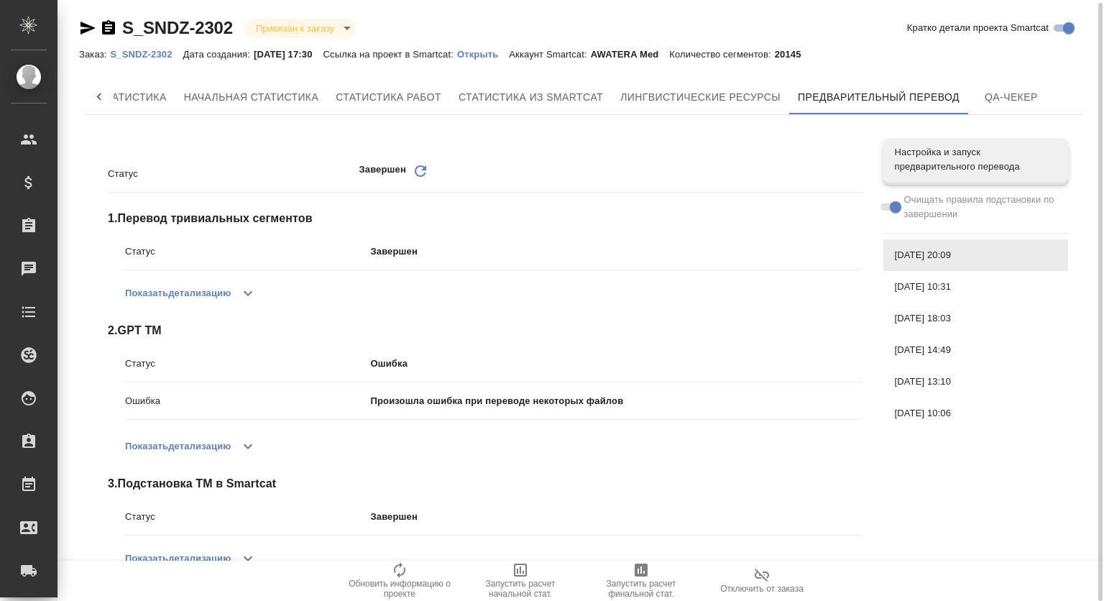
click at [950, 285] on span "[DATE] 10:31" at bounding box center [976, 287] width 162 height 14
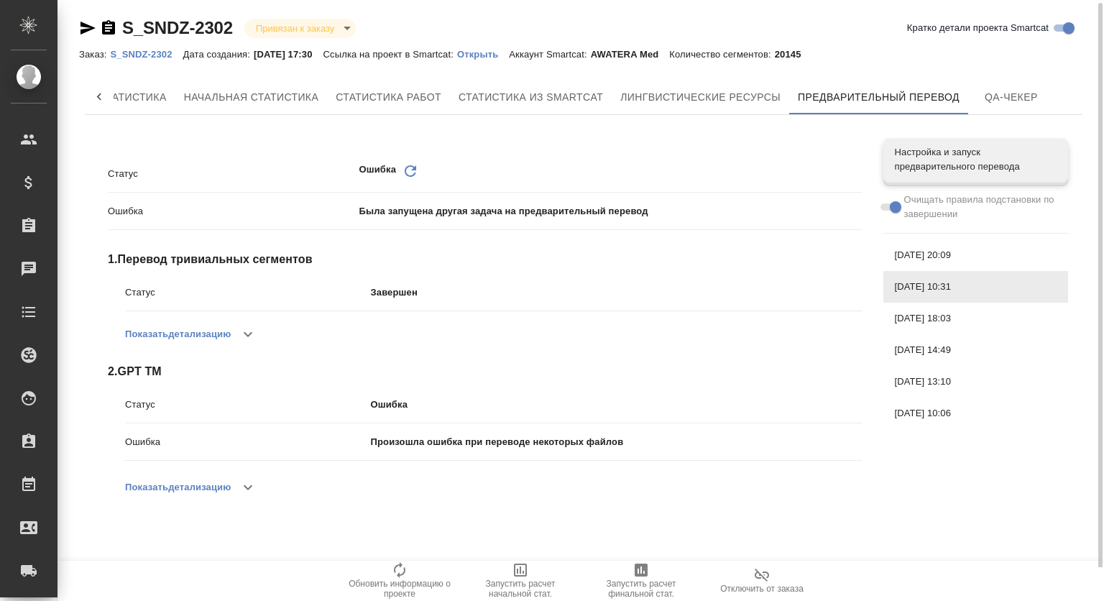
click at [935, 249] on span "[DATE] 20:09" at bounding box center [976, 255] width 162 height 14
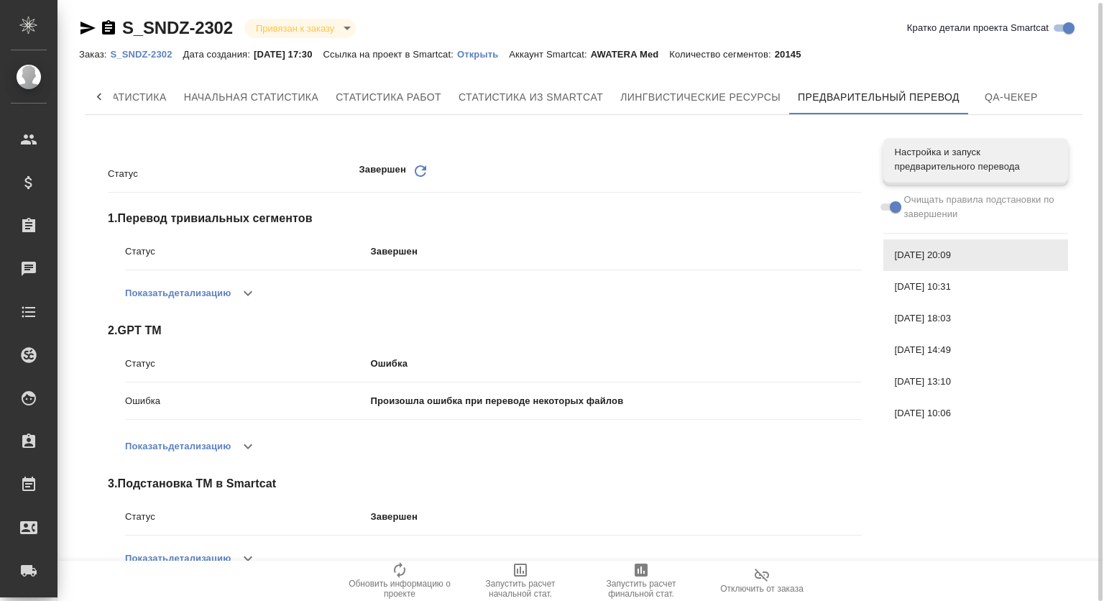
click at [946, 278] on div "[DATE] 10:31" at bounding box center [975, 287] width 185 height 32
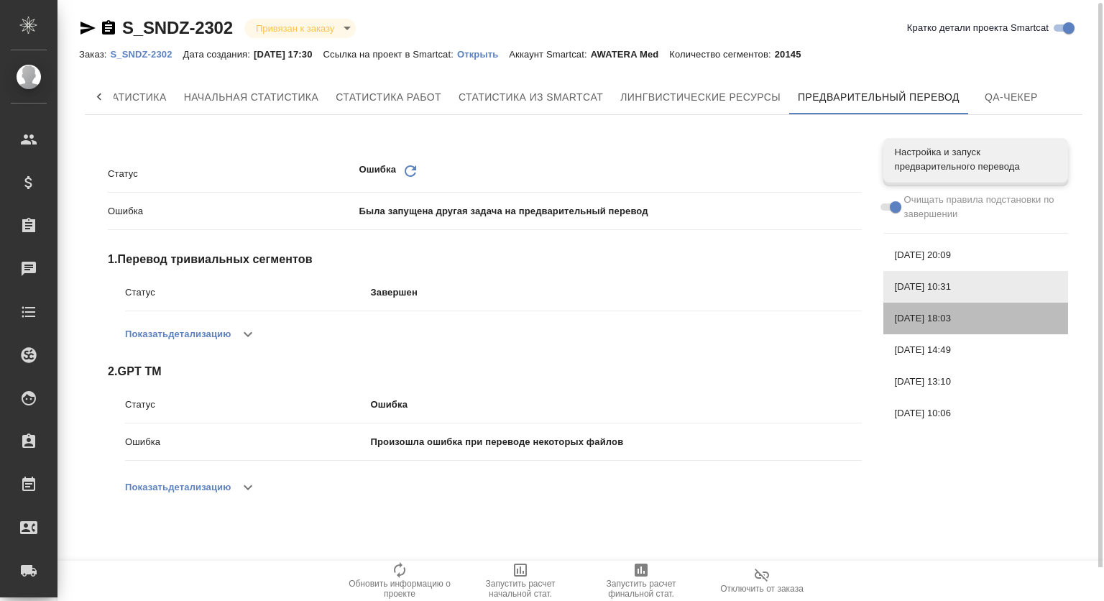
click at [957, 315] on span "[DATE] 18:03" at bounding box center [976, 318] width 162 height 14
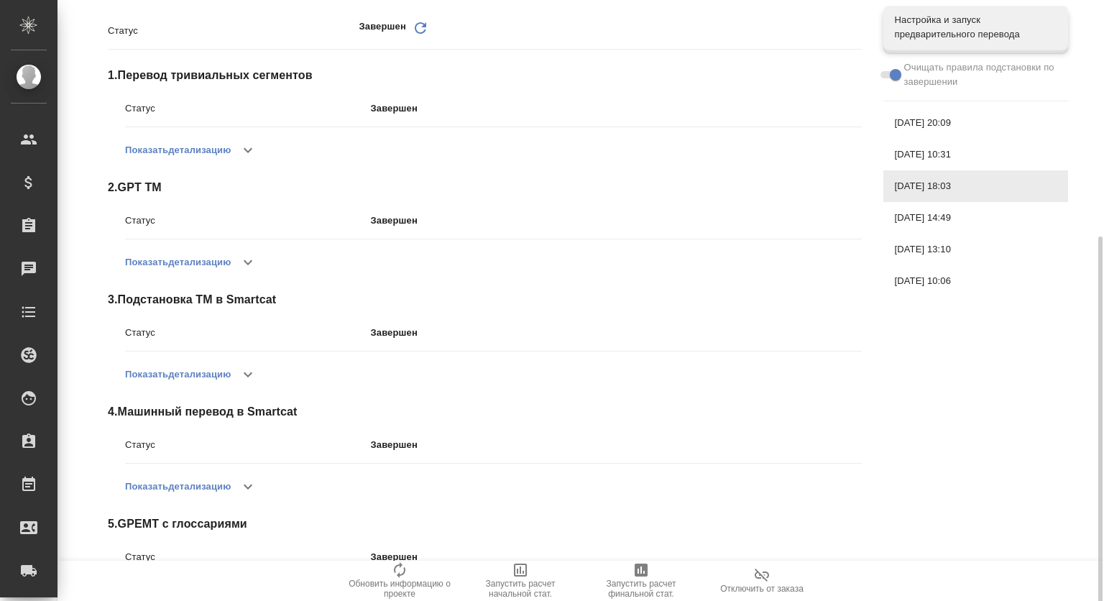
scroll to position [221, 0]
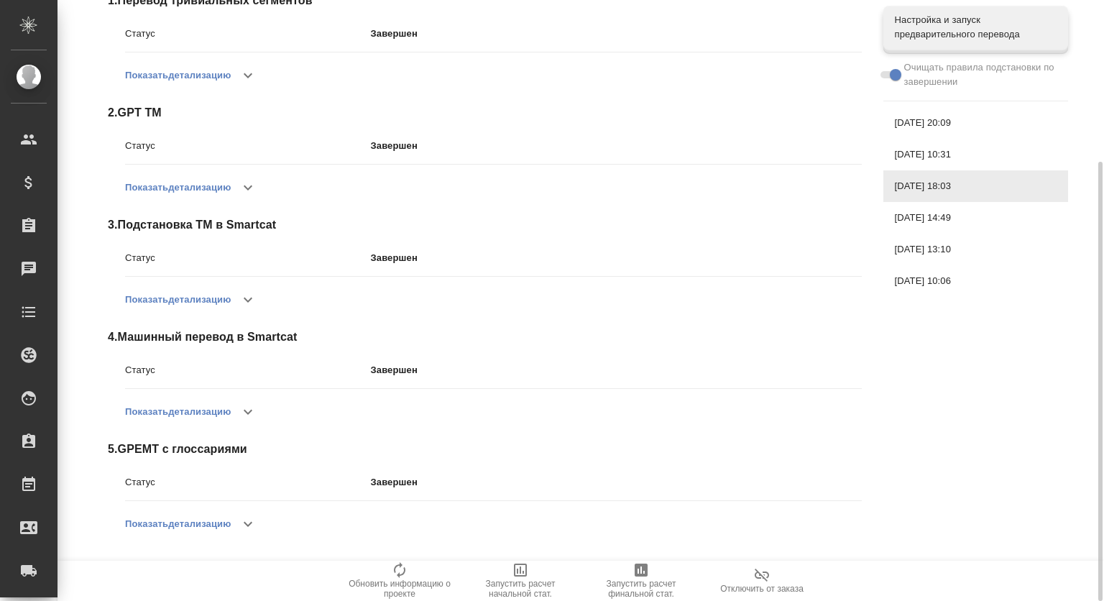
click at [963, 162] on div "[DATE] 10:31" at bounding box center [975, 155] width 185 height 32
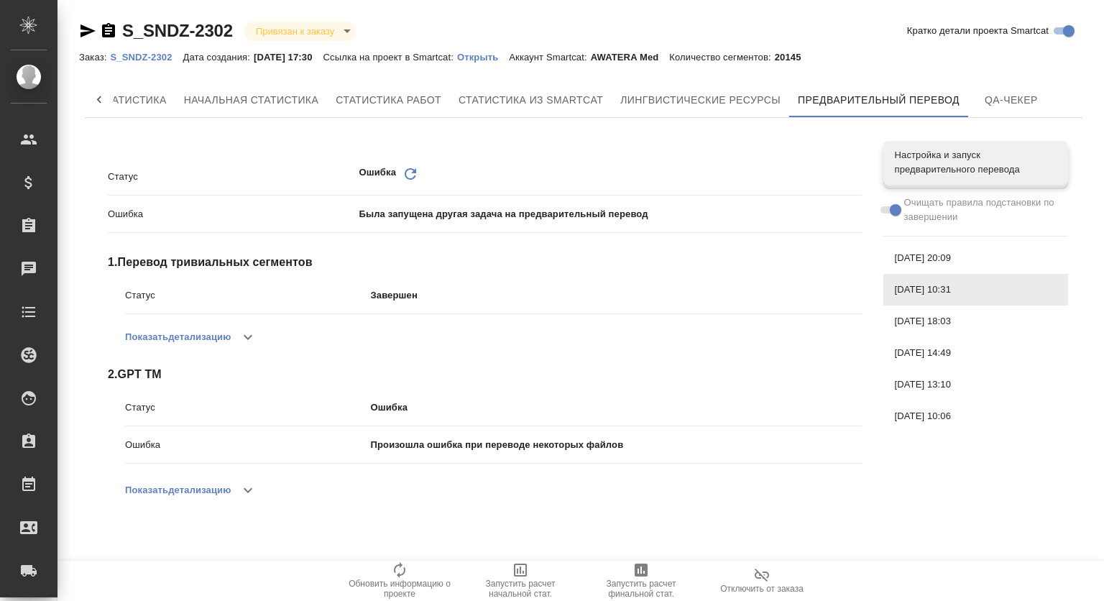
scroll to position [0, 0]
click at [255, 491] on icon "button" at bounding box center [247, 490] width 17 height 17
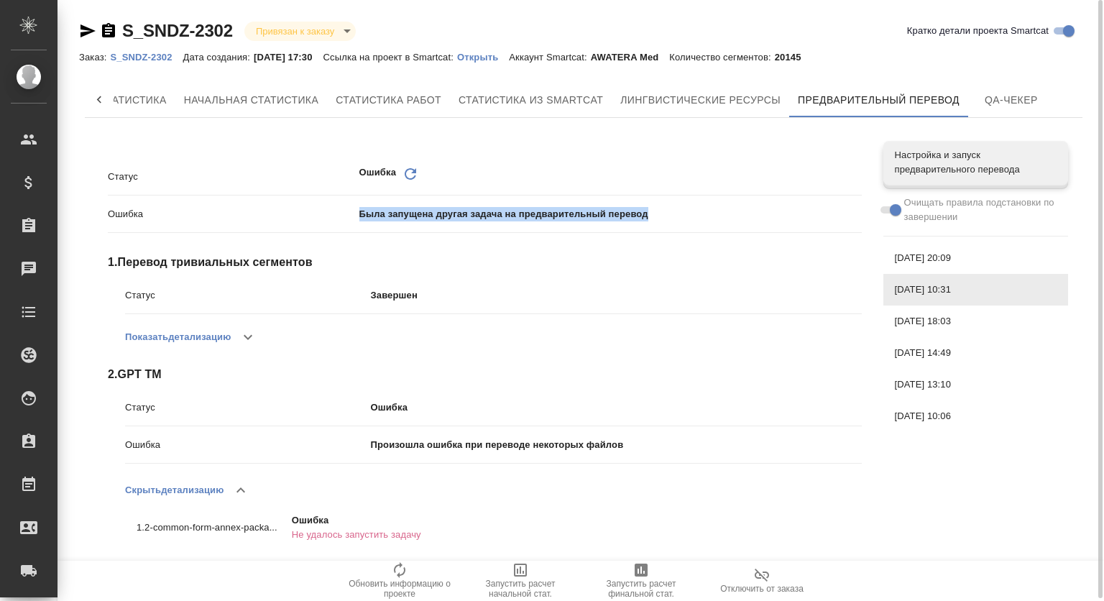
drag, startPoint x: 349, startPoint y: 209, endPoint x: 657, endPoint y: 211, distance: 307.6
click at [657, 211] on div "Ошибка Была запущена другая задача на предварительный перевод" at bounding box center [485, 213] width 754 height 25
copy div "Ошибка Была запущена другая задача на предварительный перевод"
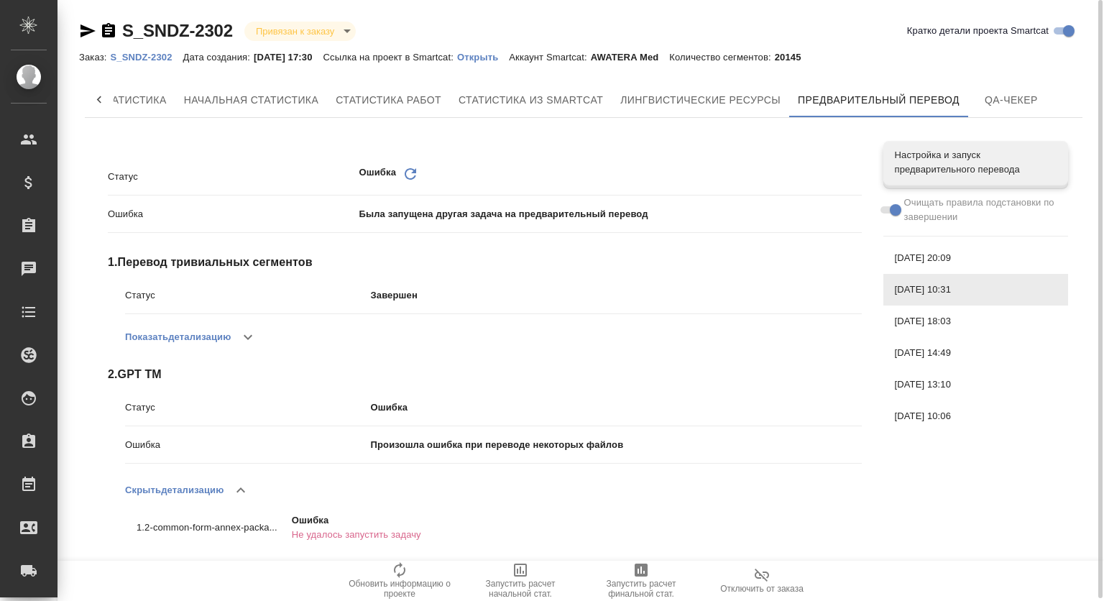
click at [399, 165] on div "Ошибка Обновить" at bounding box center [610, 176] width 502 height 22
click at [408, 168] on icon "Обновить" at bounding box center [410, 173] width 17 height 17
click at [945, 244] on div "[DATE] 20:09" at bounding box center [975, 258] width 185 height 32
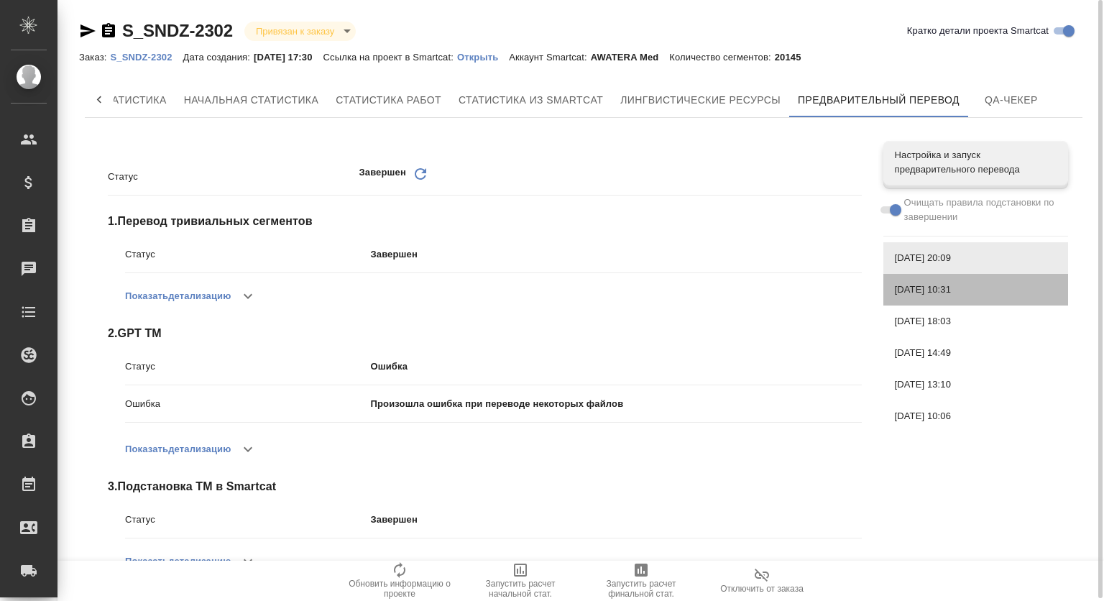
click at [963, 288] on span "[DATE] 10:31" at bounding box center [976, 289] width 162 height 14
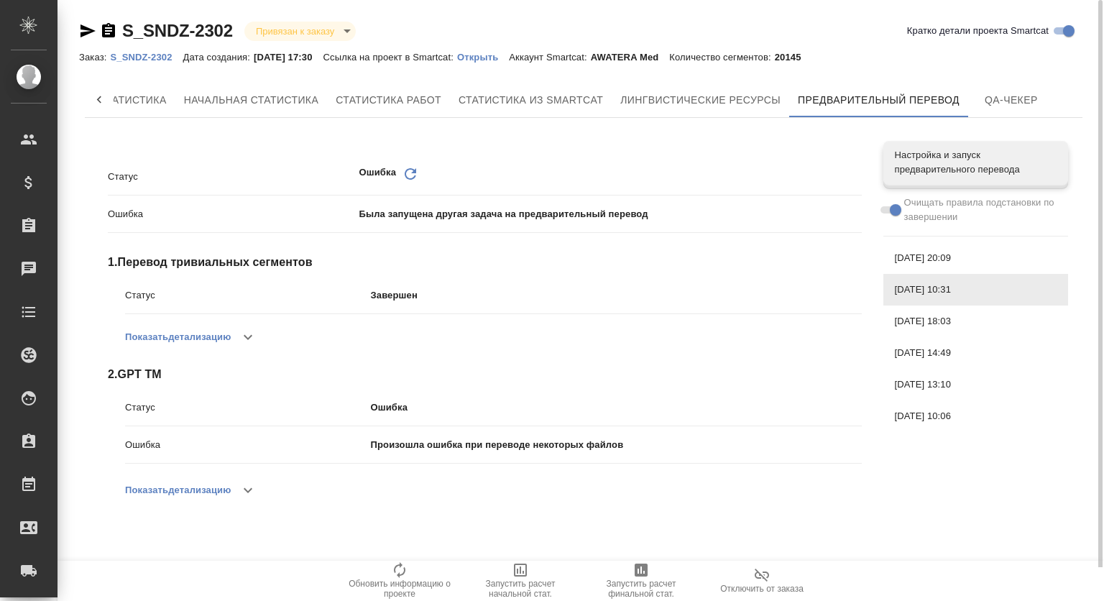
click at [950, 331] on div "[DATE] 18:03" at bounding box center [975, 321] width 185 height 32
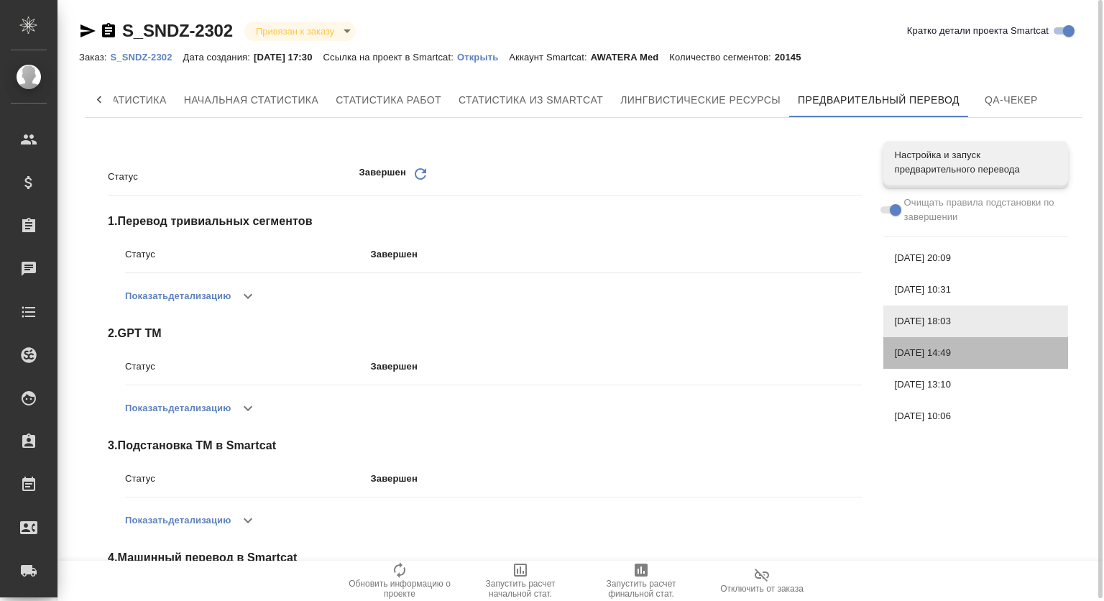
click at [954, 358] on span "[DATE] 14:49" at bounding box center [976, 353] width 162 height 14
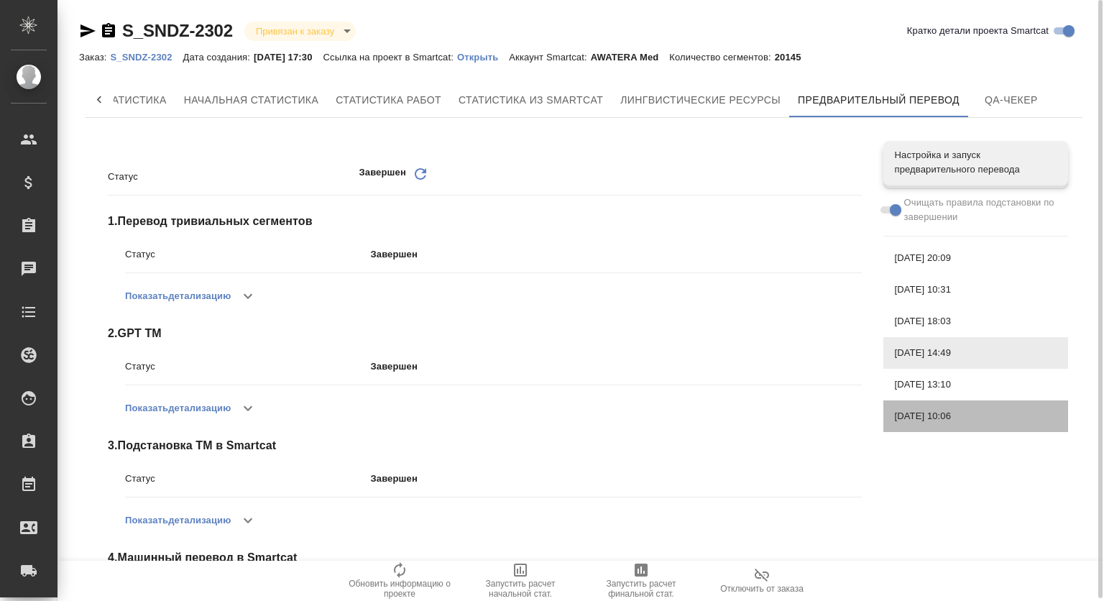
click at [955, 402] on div "[DATE] 10:06" at bounding box center [975, 416] width 185 height 32
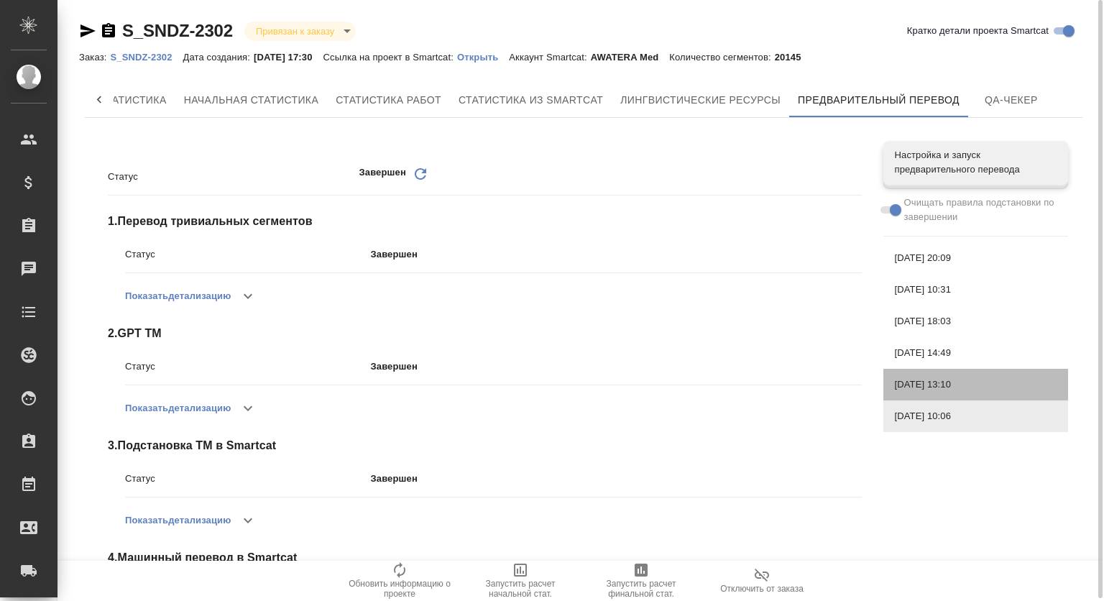
click at [930, 384] on span "[DATE] 13:10" at bounding box center [976, 384] width 162 height 14
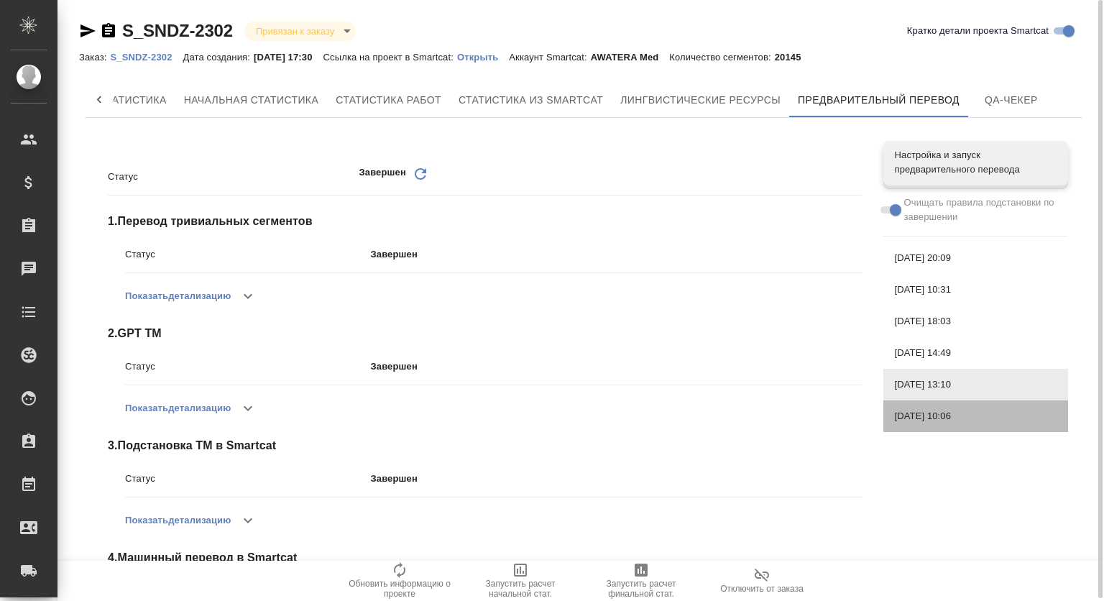
click at [934, 426] on div "[DATE] 10:06" at bounding box center [975, 416] width 185 height 32
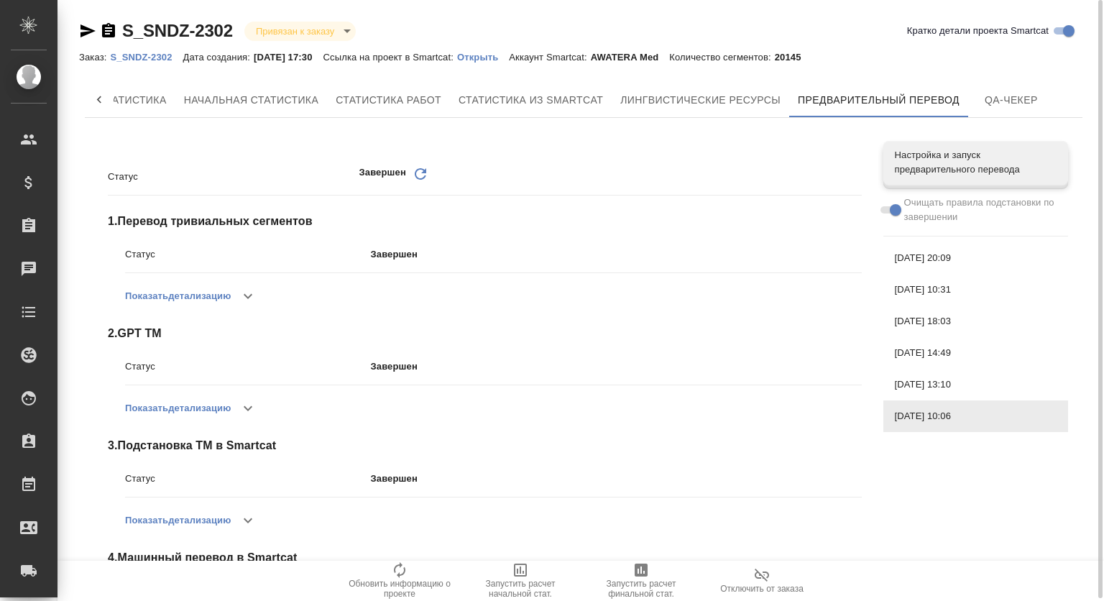
click at [931, 393] on div "[DATE] 13:10" at bounding box center [975, 385] width 185 height 32
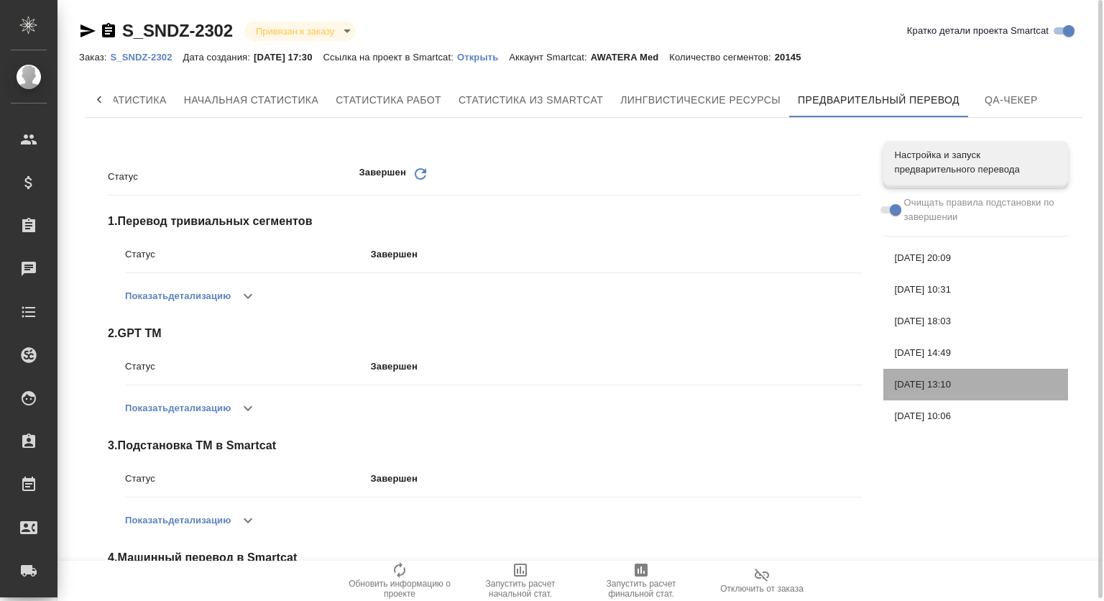
drag, startPoint x: 928, startPoint y: 370, endPoint x: 922, endPoint y: 335, distance: 35.7
click at [928, 367] on nav "Настройка и запуск предварительного перевода Очищать правила подстановки по зав…" at bounding box center [975, 286] width 185 height 303
click at [922, 336] on div "[DATE] 18:03" at bounding box center [975, 321] width 185 height 32
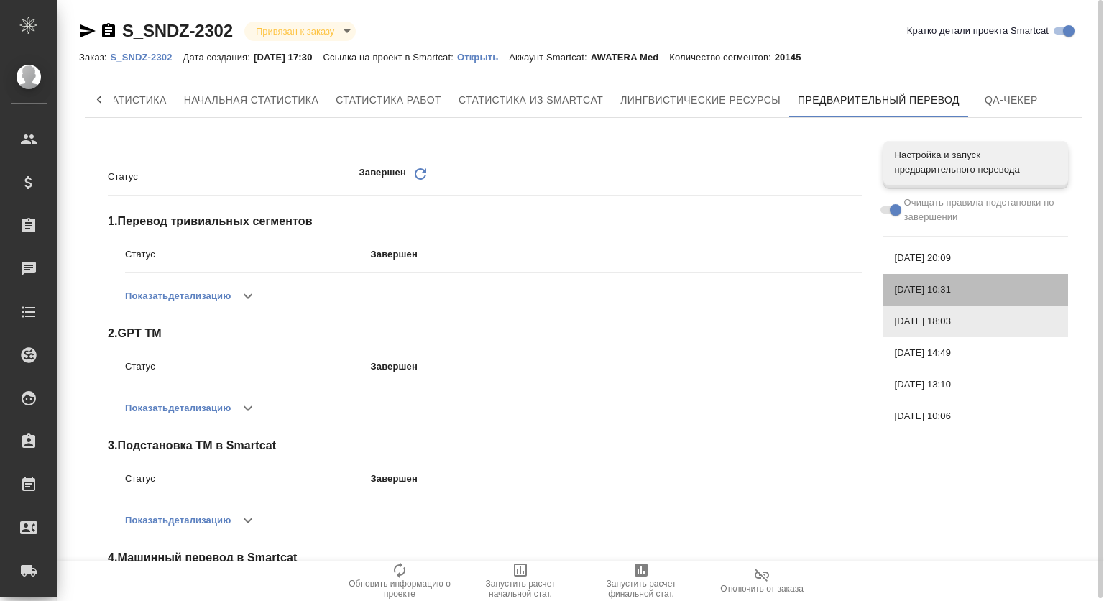
drag, startPoint x: 922, startPoint y: 290, endPoint x: 923, endPoint y: 234, distance: 56.1
click at [922, 284] on span "[DATE] 10:31" at bounding box center [976, 289] width 162 height 14
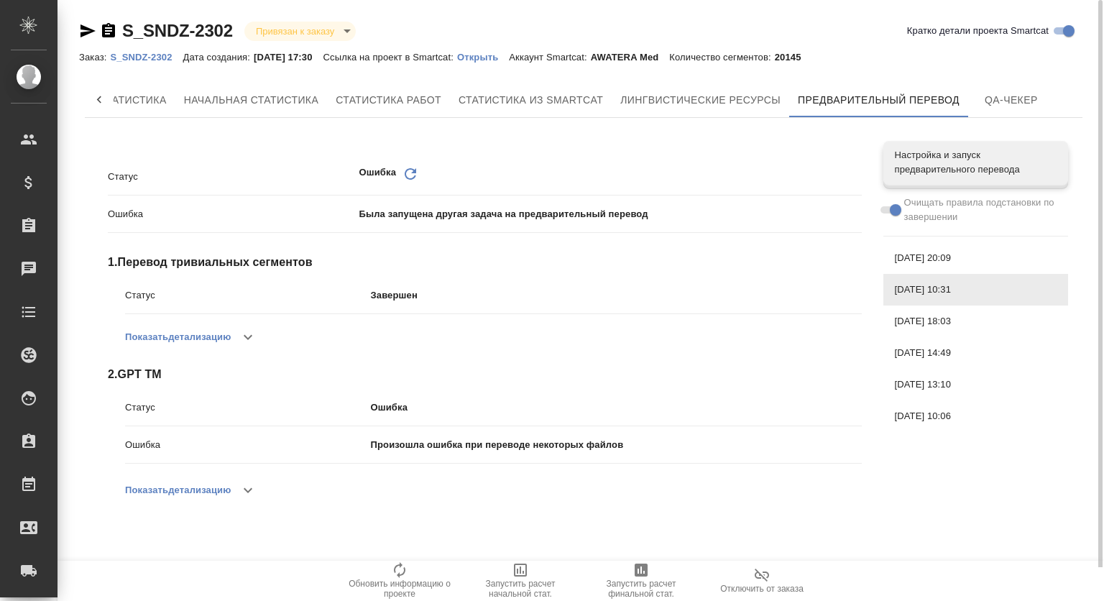
drag, startPoint x: 923, startPoint y: 234, endPoint x: 934, endPoint y: 270, distance: 37.5
click at [923, 237] on nav "Настройка и запуск предварительного перевода Очищать правила подстановки по зав…" at bounding box center [975, 286] width 185 height 303
click at [931, 252] on span "[DATE] 20:09" at bounding box center [976, 258] width 162 height 14
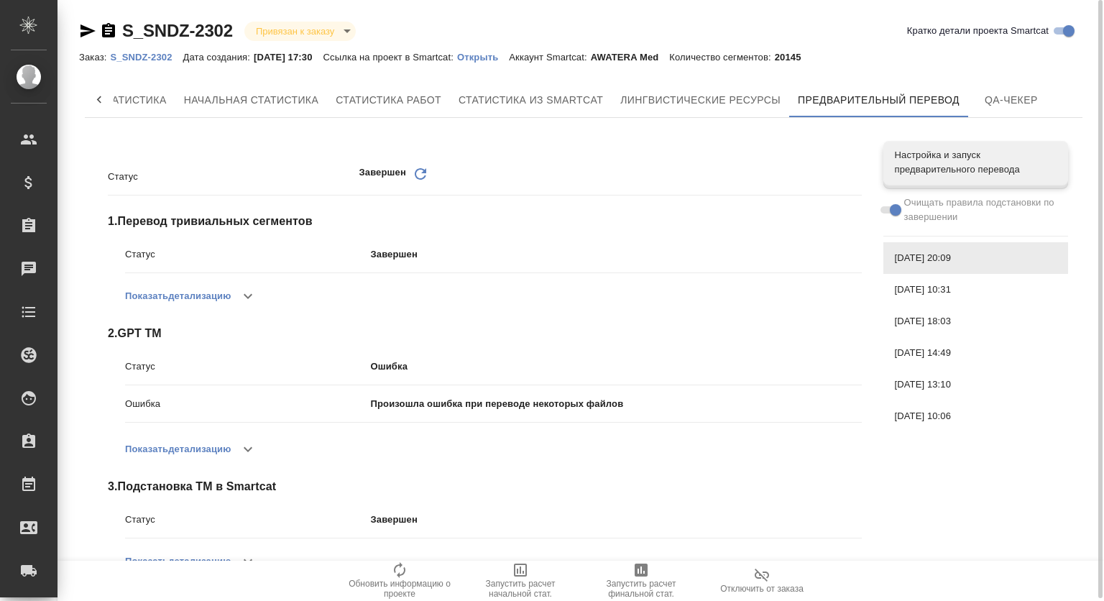
click at [811, 170] on div "Завершен Обновить" at bounding box center [610, 176] width 502 height 22
click at [957, 287] on span "[DATE] 10:31" at bounding box center [976, 289] width 162 height 14
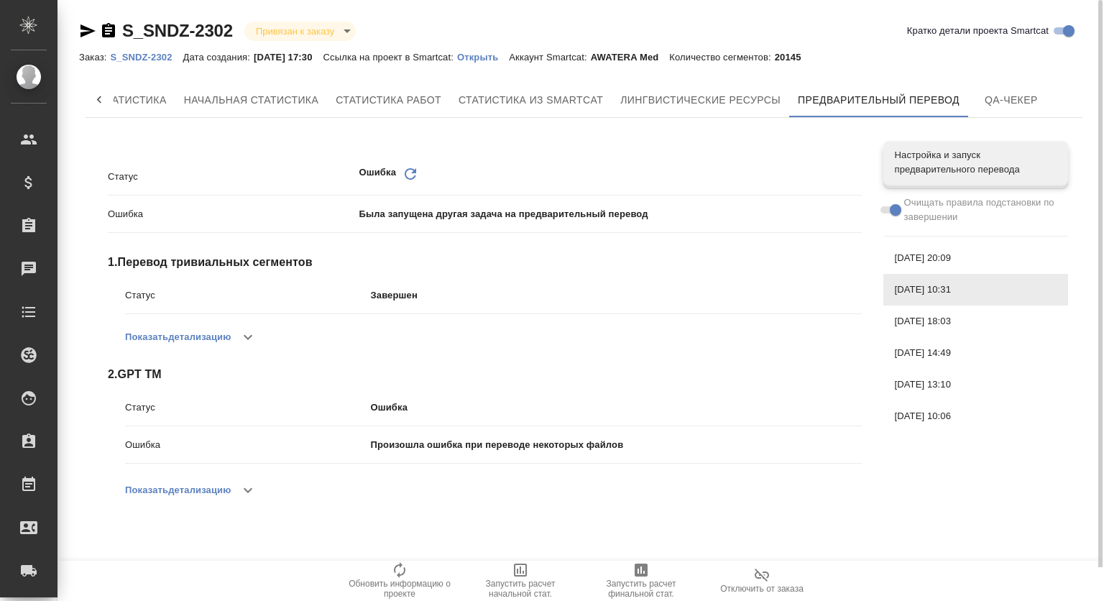
click at [959, 325] on span "[DATE] 18:03" at bounding box center [976, 321] width 162 height 14
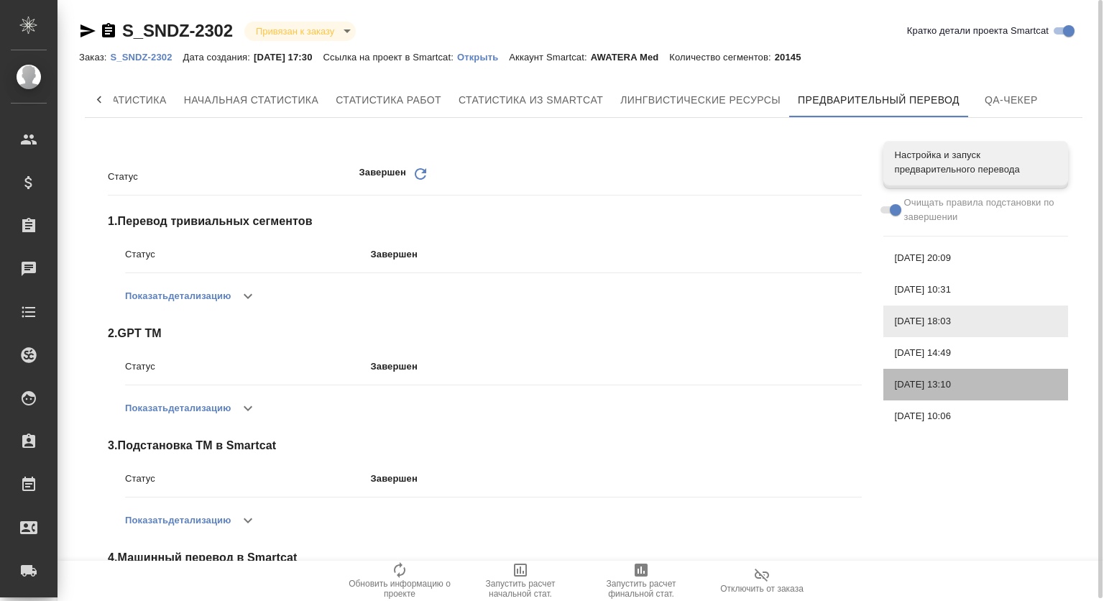
click at [962, 374] on div "[DATE] 13:10" at bounding box center [975, 385] width 185 height 32
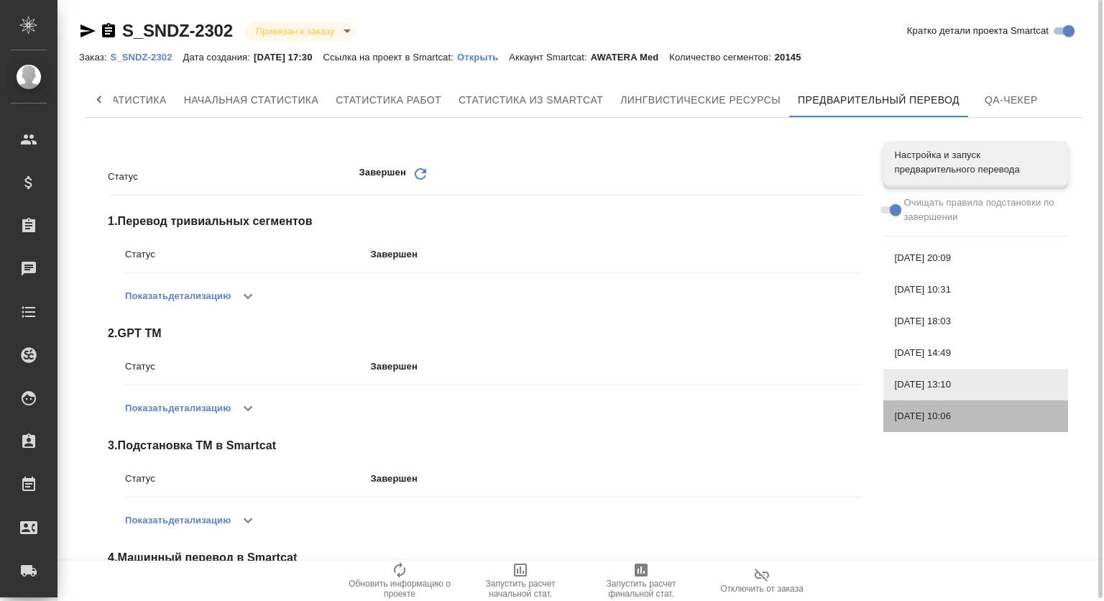
click at [953, 415] on span "[DATE] 10:06" at bounding box center [976, 416] width 162 height 14
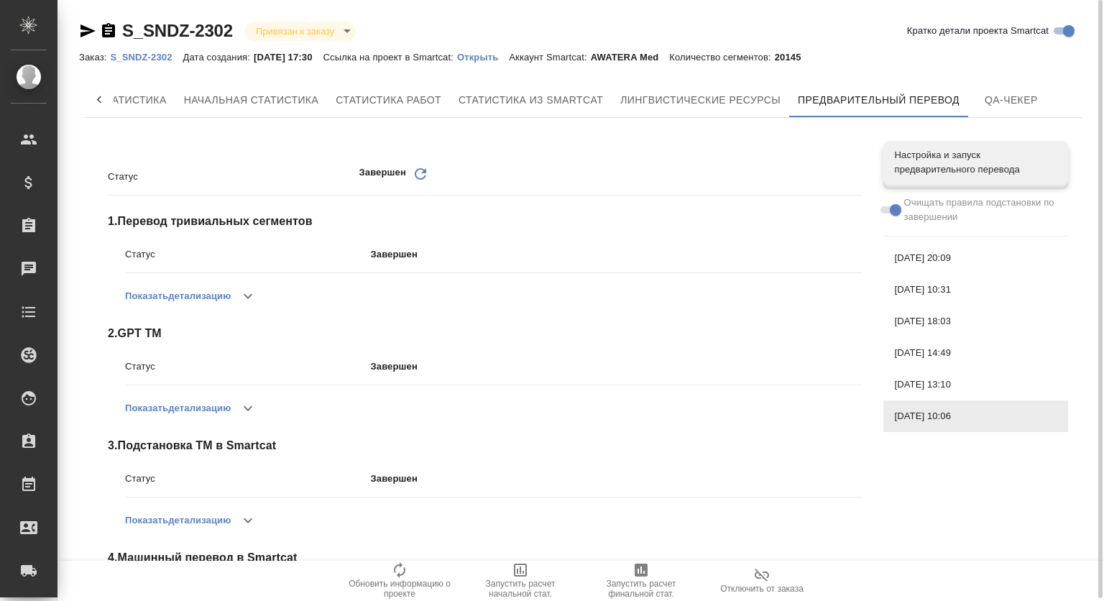
click at [942, 388] on span "[DATE] 13:10" at bounding box center [976, 384] width 162 height 14
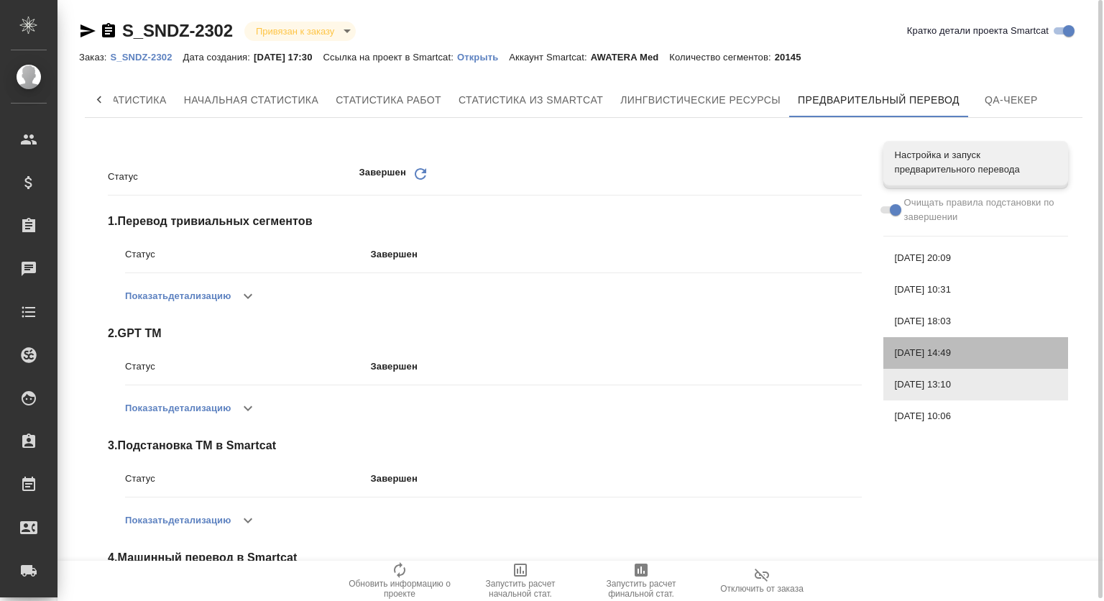
click at [930, 348] on span "[DATE] 14:49" at bounding box center [976, 353] width 162 height 14
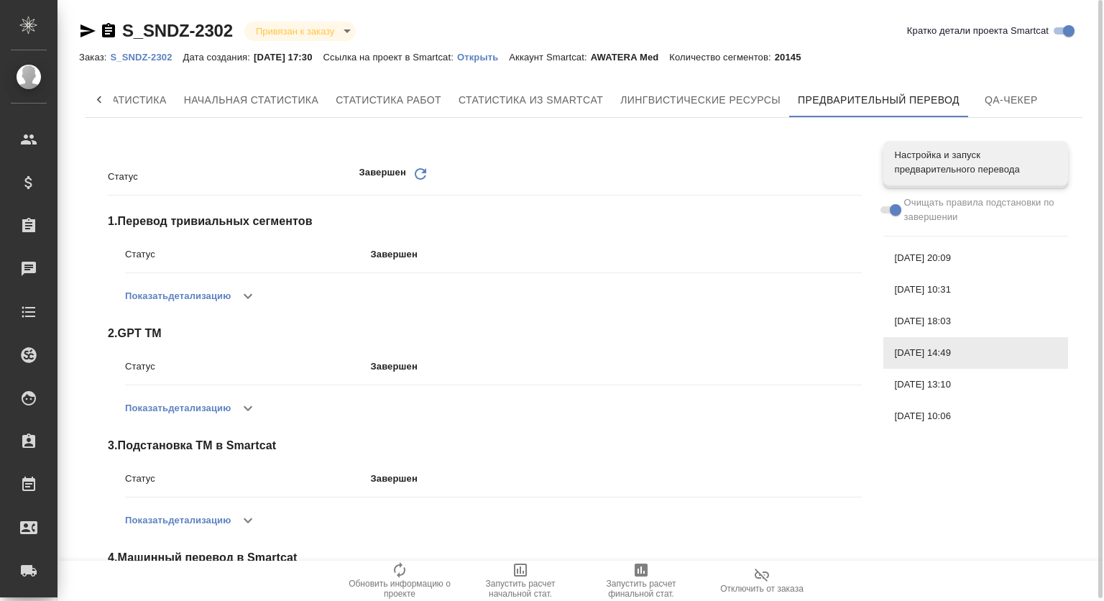
click at [923, 319] on span "[DATE] 18:03" at bounding box center [976, 321] width 162 height 14
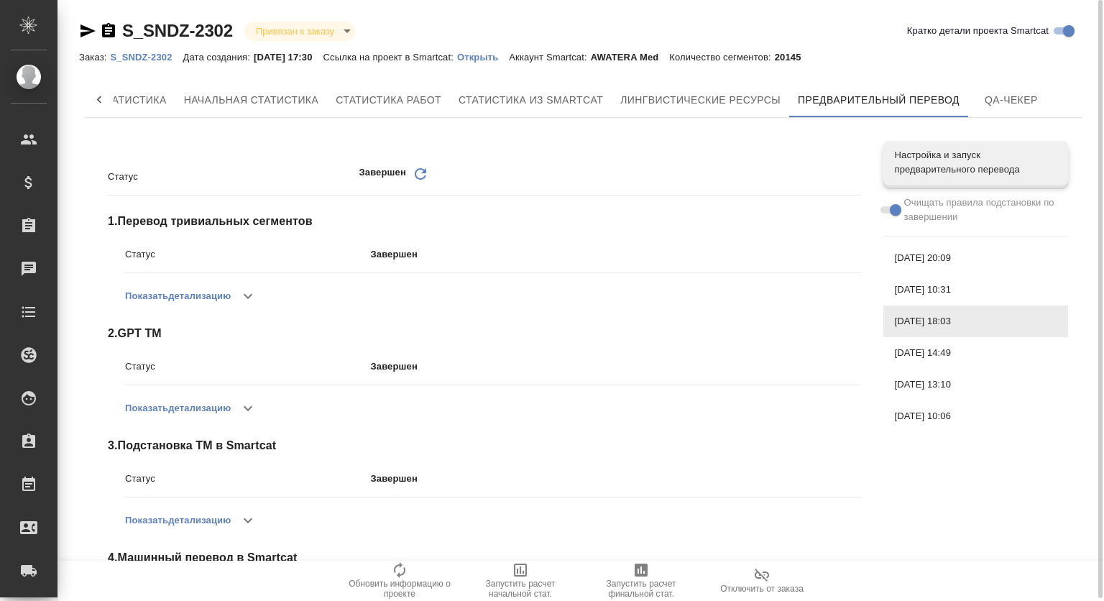
click at [919, 289] on span "[DATE] 10:31" at bounding box center [976, 289] width 162 height 14
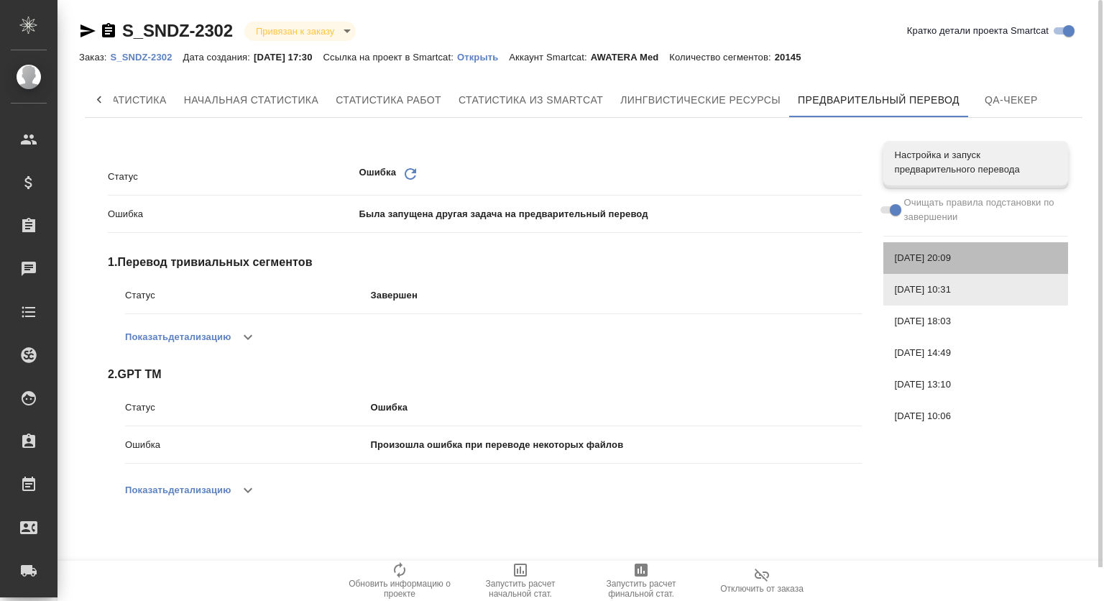
click at [911, 259] on span "[DATE] 20:09" at bounding box center [976, 258] width 162 height 14
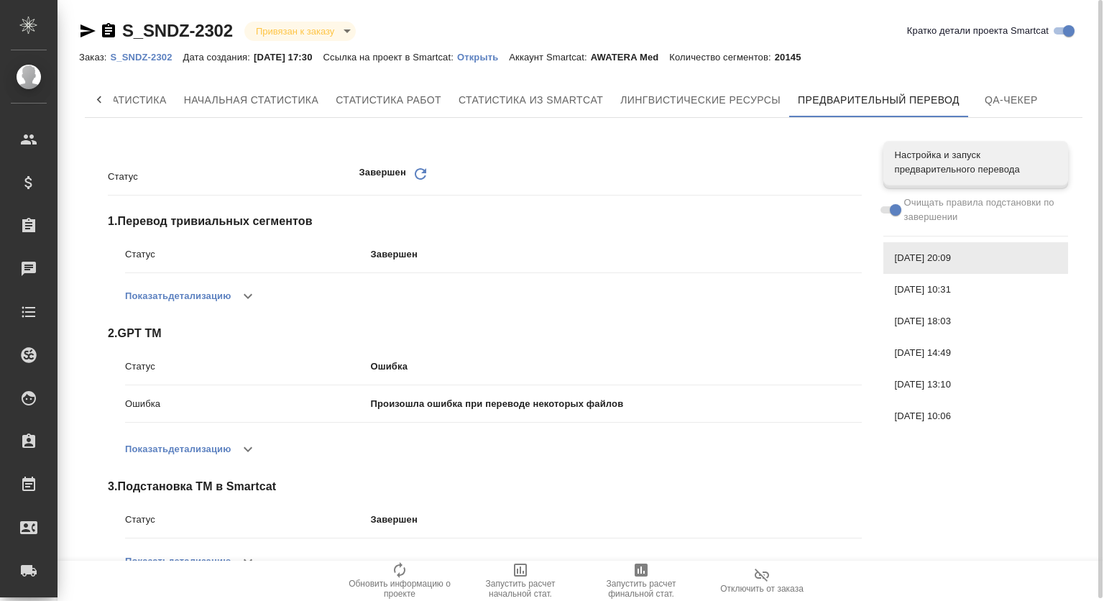
drag, startPoint x: 917, startPoint y: 288, endPoint x: 917, endPoint y: 305, distance: 17.2
click at [917, 290] on span "[DATE] 10:31" at bounding box center [976, 289] width 162 height 14
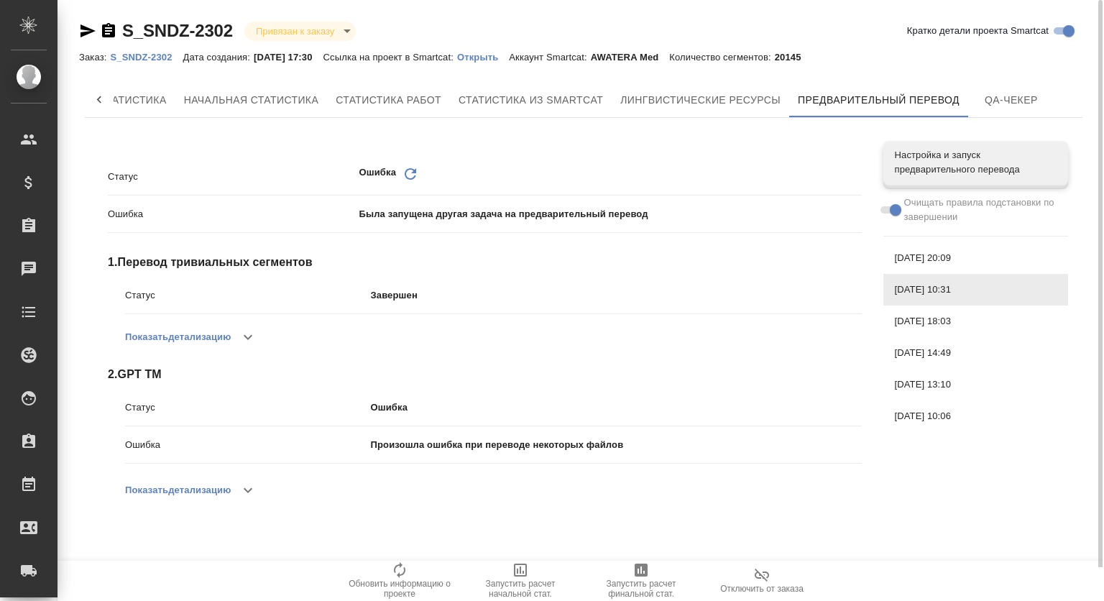
drag, startPoint x: 921, startPoint y: 318, endPoint x: 923, endPoint y: 327, distance: 9.6
click at [921, 321] on span "[DATE] 18:03" at bounding box center [976, 321] width 162 height 14
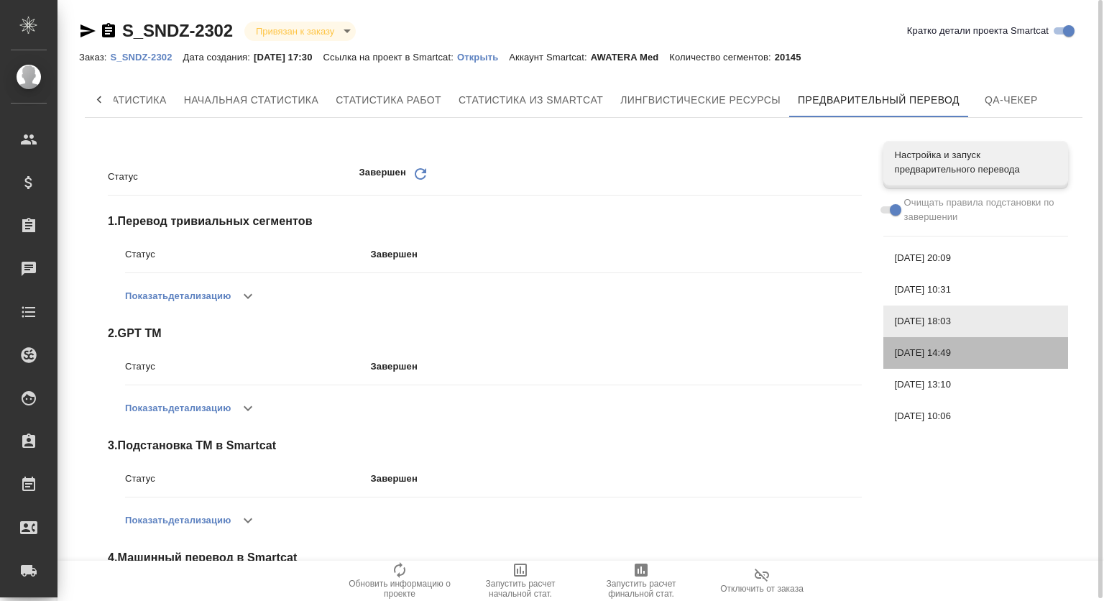
drag, startPoint x: 924, startPoint y: 361, endPoint x: 924, endPoint y: 383, distance: 22.3
click at [924, 364] on div "[DATE] 14:49" at bounding box center [975, 353] width 185 height 32
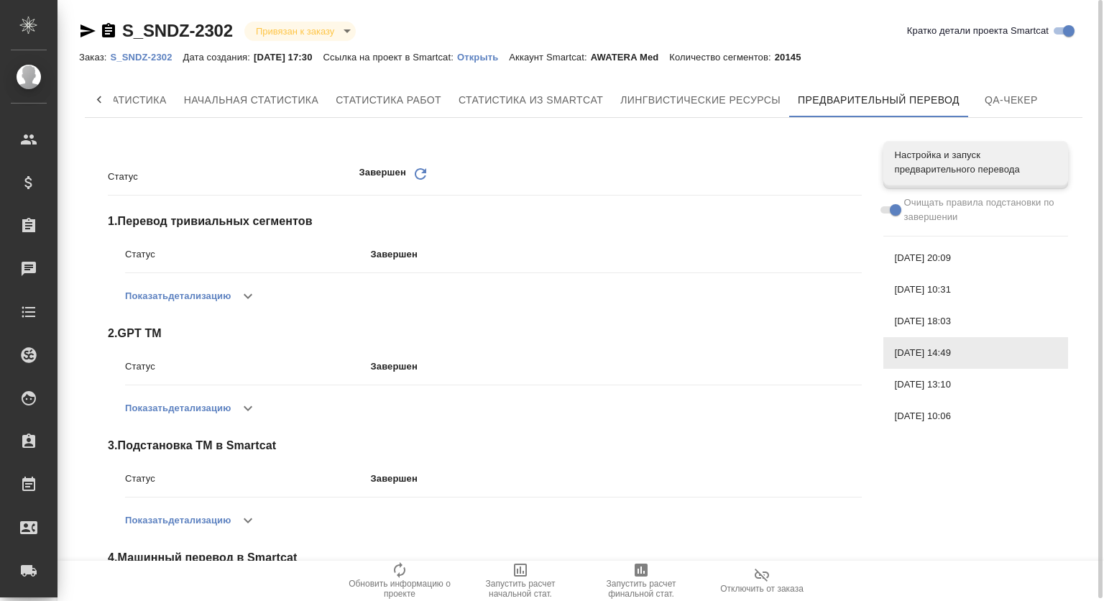
click at [926, 392] on div "[DATE] 13:10" at bounding box center [975, 385] width 185 height 32
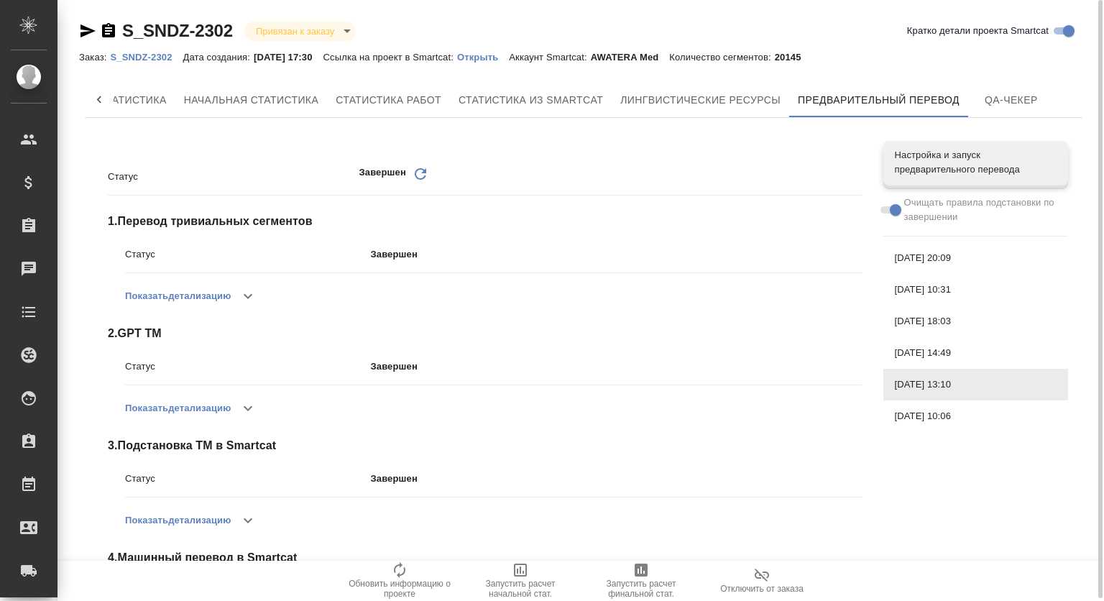
click at [924, 423] on div "[DATE] 10:06" at bounding box center [975, 416] width 185 height 32
drag, startPoint x: 916, startPoint y: 384, endPoint x: 911, endPoint y: 365, distance: 19.4
click at [916, 382] on span "[DATE] 13:10" at bounding box center [976, 384] width 162 height 14
click at [908, 350] on span "[DATE] 14:49" at bounding box center [976, 353] width 162 height 14
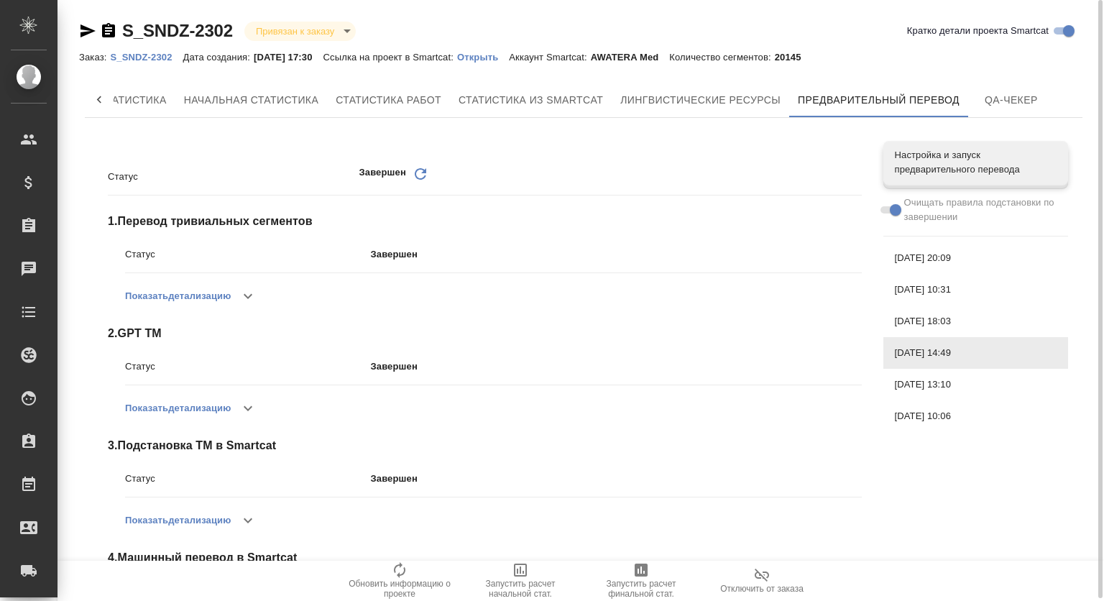
click at [905, 322] on span "[DATE] 18:03" at bounding box center [976, 321] width 162 height 14
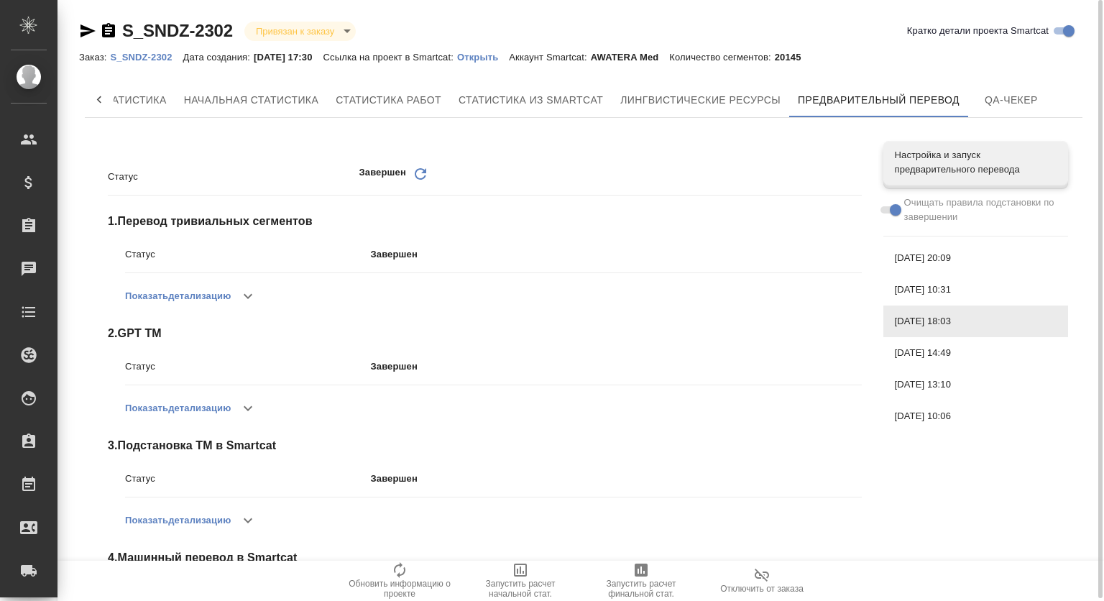
click at [904, 290] on span "[DATE] 10:31" at bounding box center [976, 289] width 162 height 14
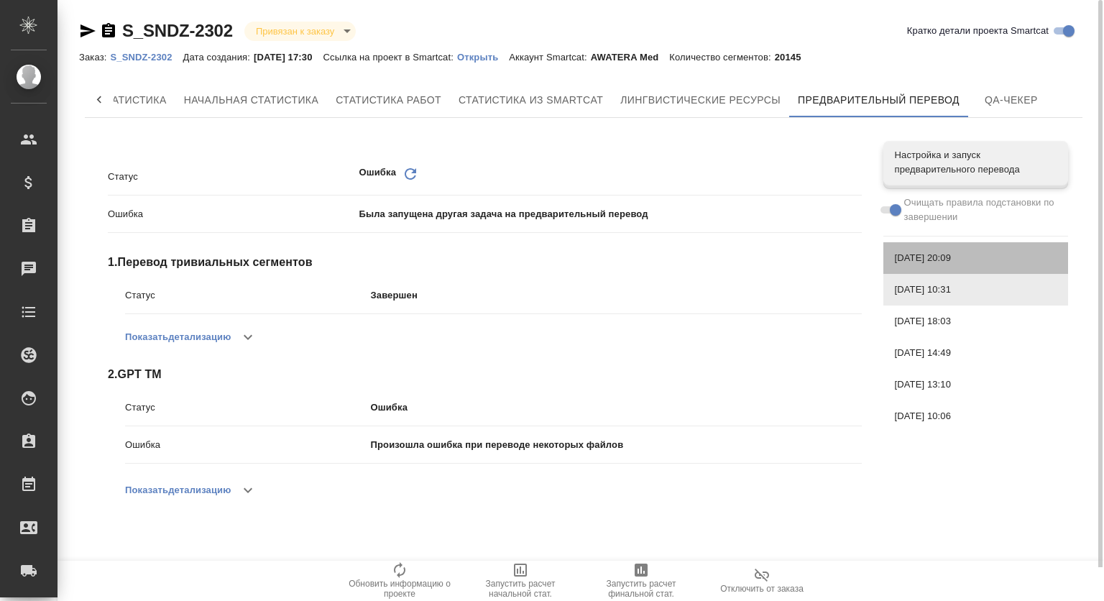
click at [906, 263] on span "[DATE] 20:09" at bounding box center [976, 258] width 162 height 14
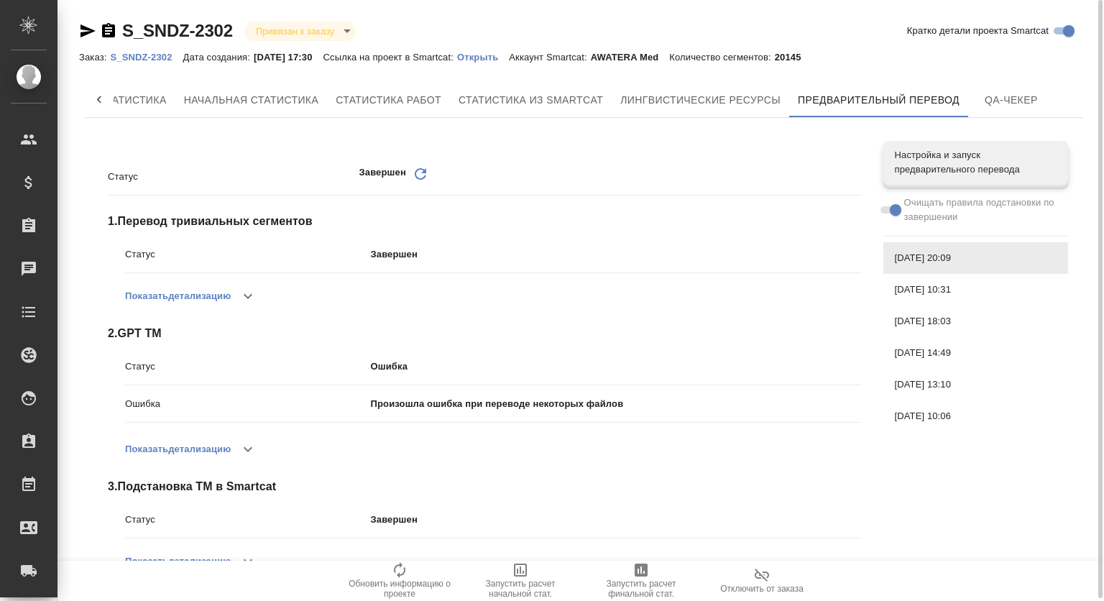
click at [911, 291] on span "[DATE] 10:31" at bounding box center [976, 289] width 162 height 14
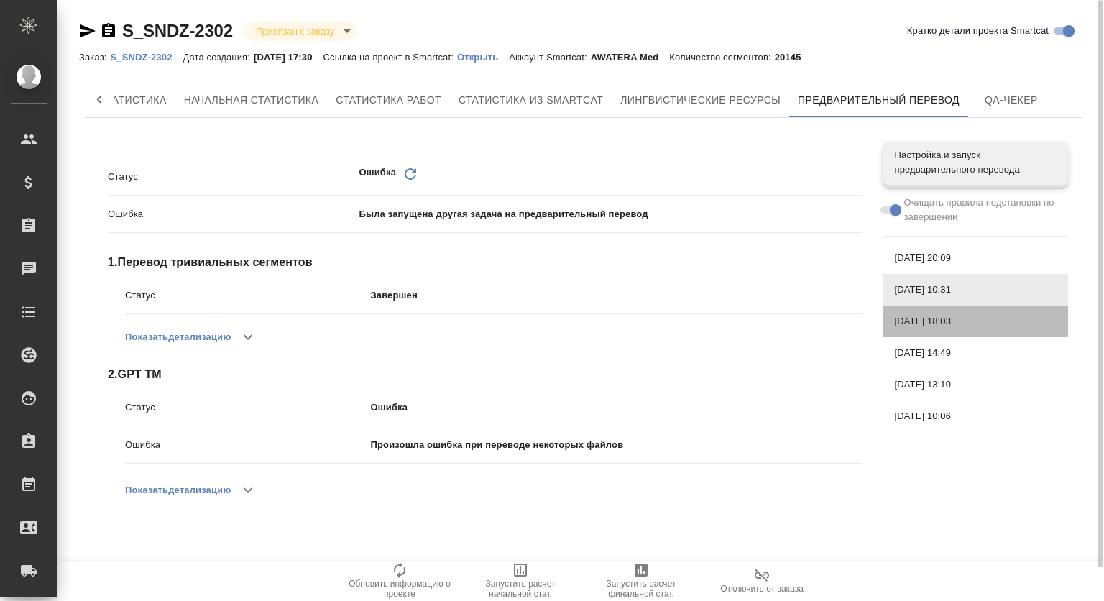
drag, startPoint x: 911, startPoint y: 306, endPoint x: 915, endPoint y: 328, distance: 22.6
click at [911, 310] on div "[DATE] 18:03" at bounding box center [975, 321] width 185 height 32
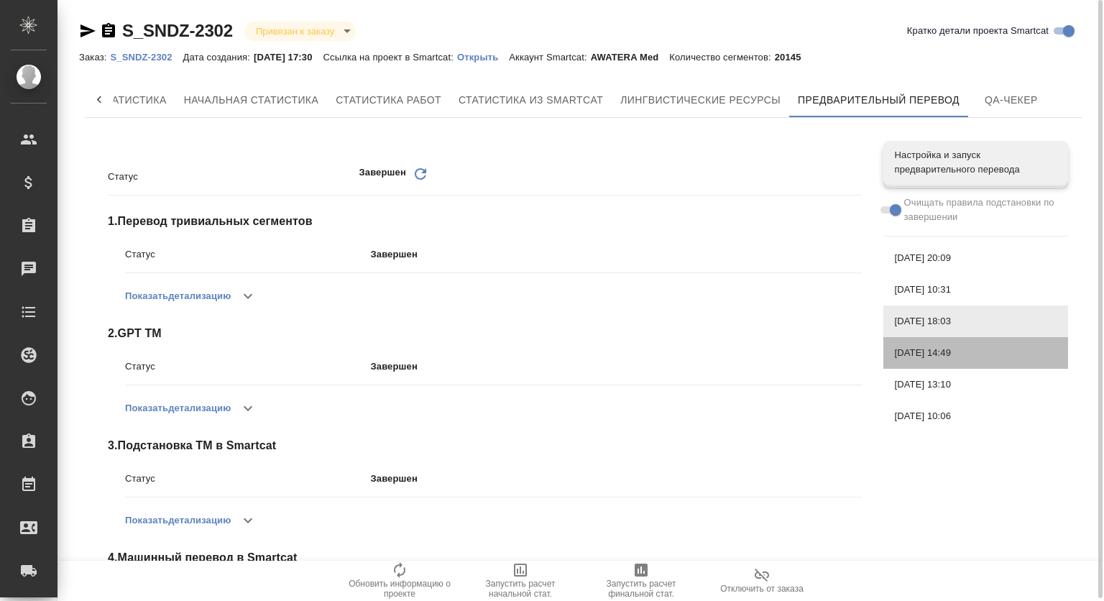
drag, startPoint x: 918, startPoint y: 354, endPoint x: 920, endPoint y: 377, distance: 23.0
click at [919, 357] on span "[DATE] 14:49" at bounding box center [976, 353] width 162 height 14
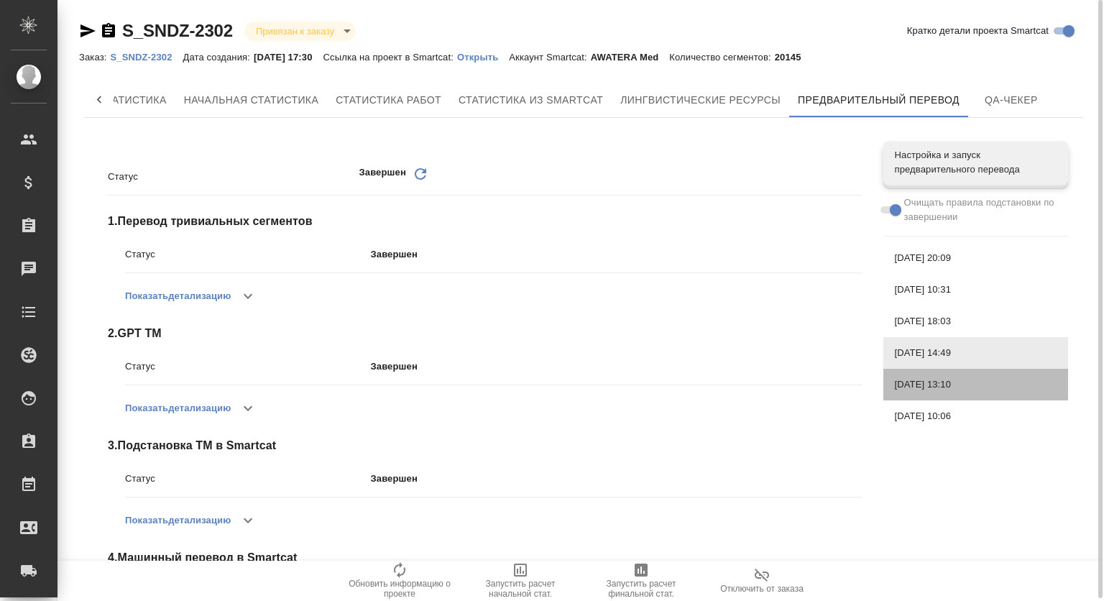
drag, startPoint x: 920, startPoint y: 377, endPoint x: 921, endPoint y: 399, distance: 21.6
click at [921, 383] on span "[DATE] 13:10" at bounding box center [976, 384] width 162 height 14
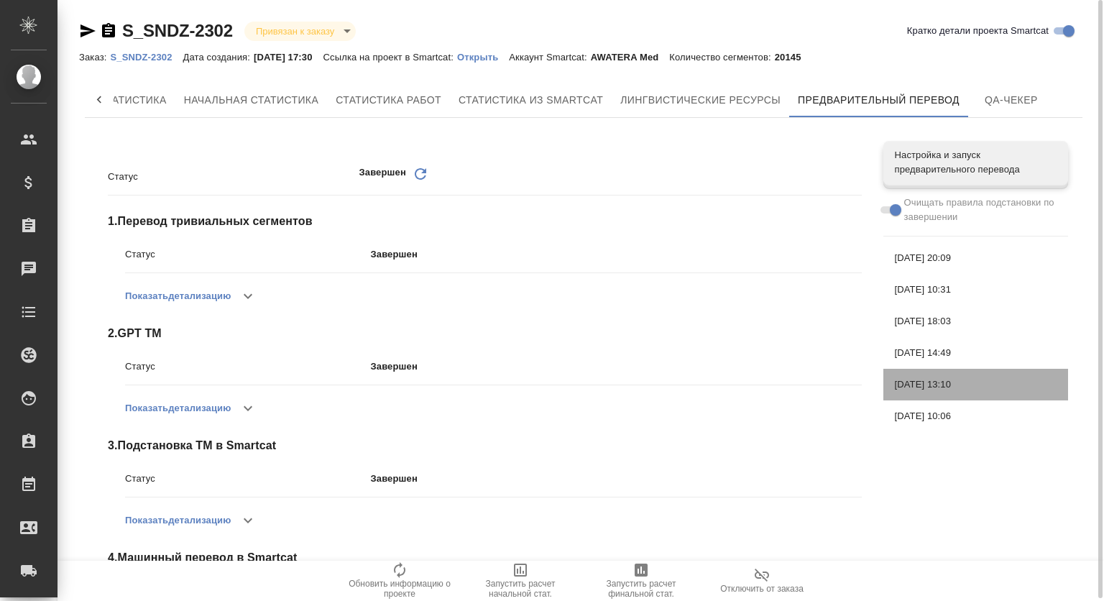
click at [921, 399] on div "[DATE] 13:10" at bounding box center [975, 385] width 185 height 32
click at [926, 410] on span "[DATE] 10:06" at bounding box center [976, 416] width 162 height 14
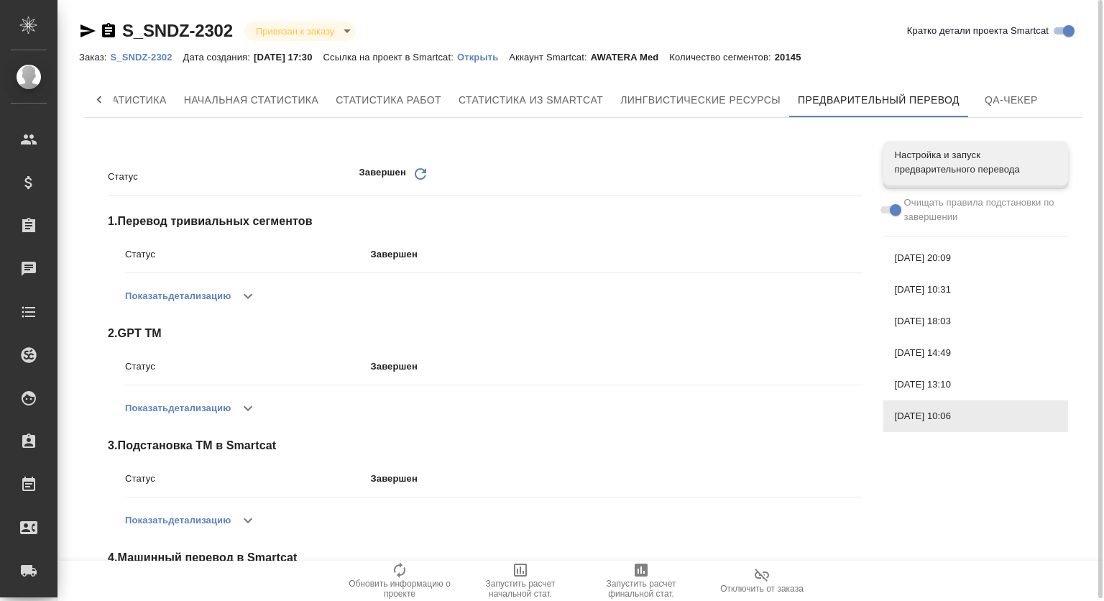
click at [923, 382] on span "[DATE] 13:10" at bounding box center [976, 384] width 162 height 14
click at [920, 356] on span "[DATE] 14:49" at bounding box center [976, 353] width 162 height 14
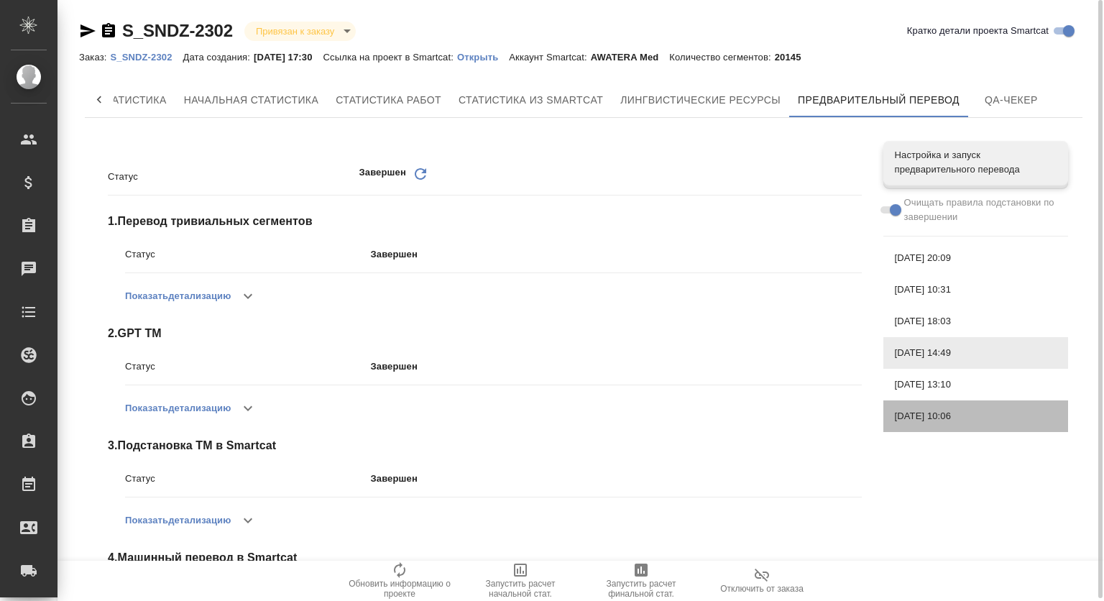
drag, startPoint x: 921, startPoint y: 414, endPoint x: 920, endPoint y: 365, distance: 48.9
click at [921, 413] on span "[DATE] 10:06" at bounding box center [976, 416] width 162 height 14
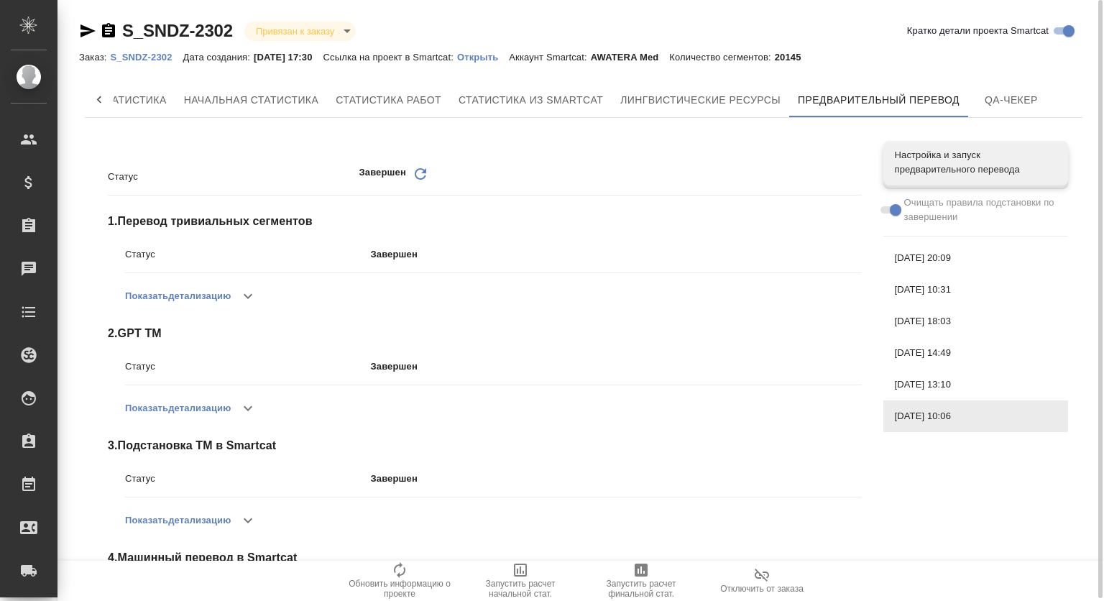
drag, startPoint x: 922, startPoint y: 359, endPoint x: 925, endPoint y: 380, distance: 21.0
click at [922, 366] on div "[DATE] 14:49" at bounding box center [975, 353] width 185 height 32
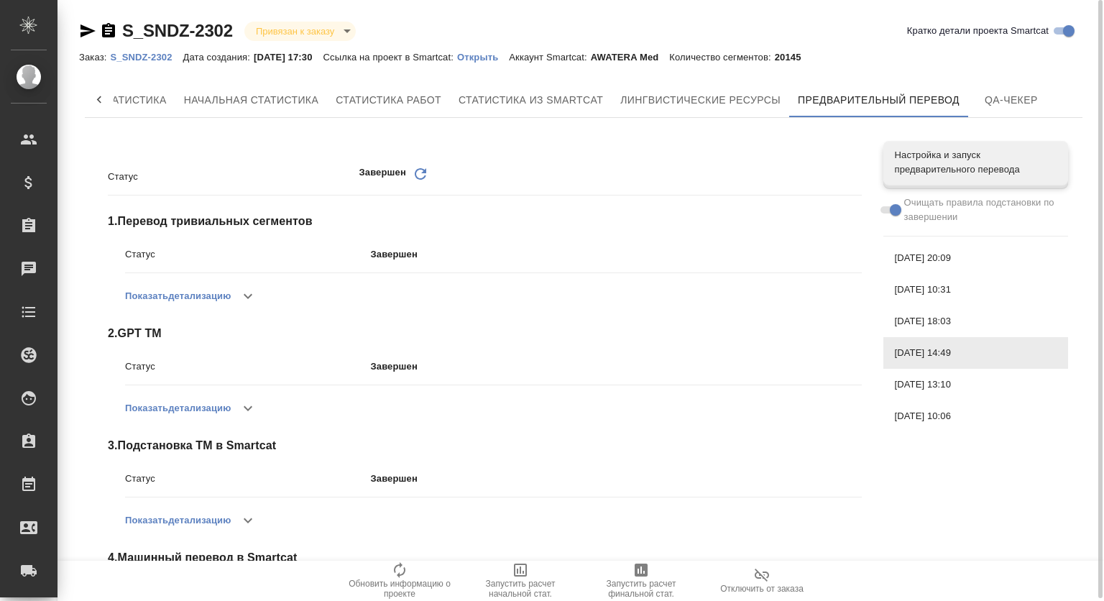
click at [927, 384] on span "[DATE] 13:10" at bounding box center [976, 384] width 162 height 14
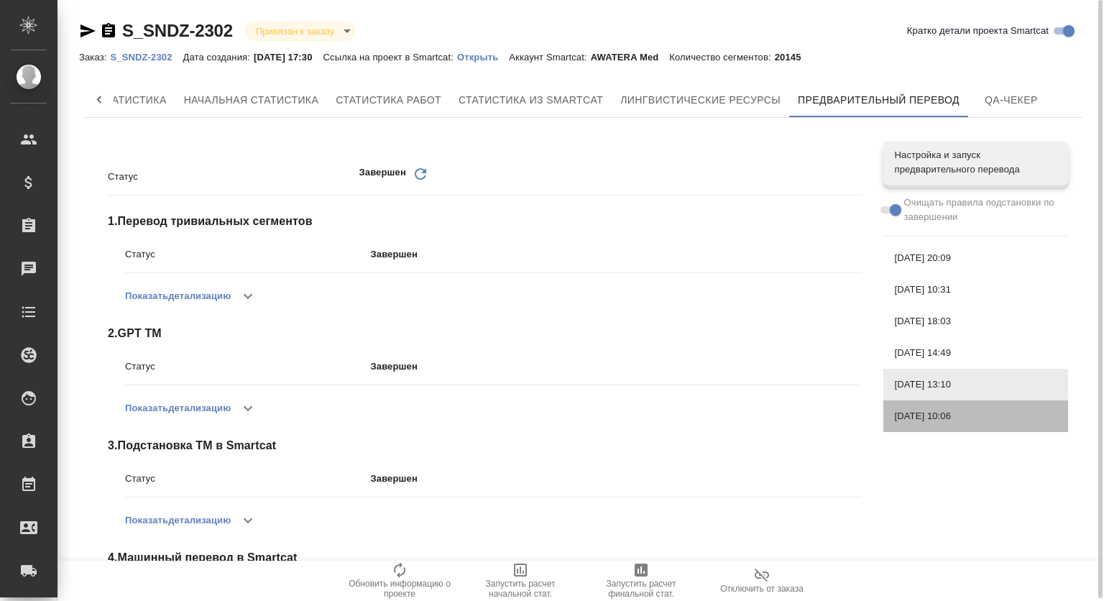
click at [923, 419] on span "[DATE] 10:06" at bounding box center [976, 416] width 162 height 14
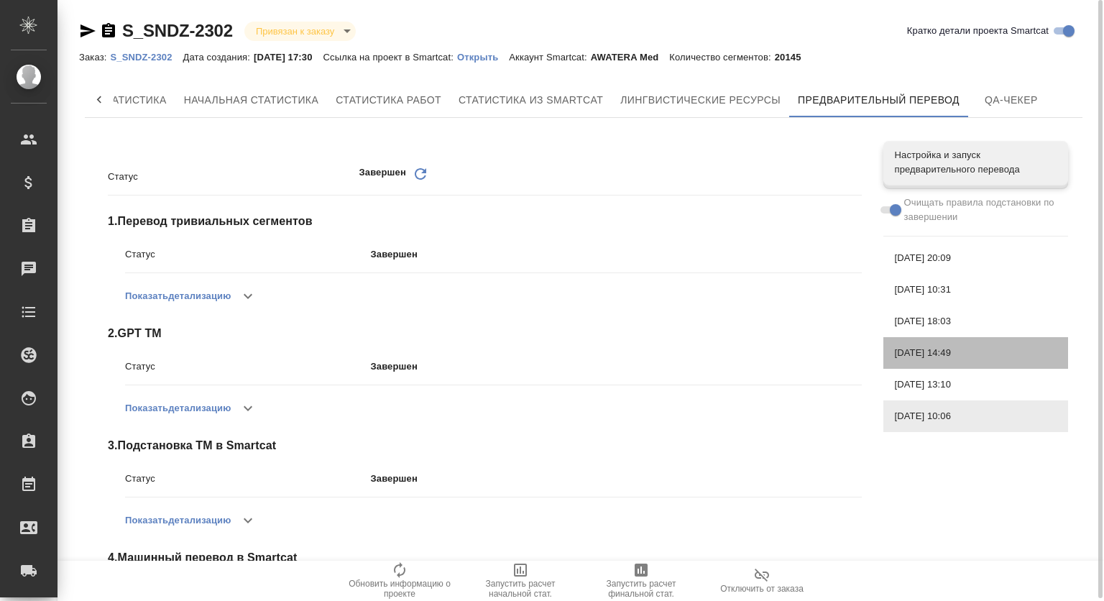
drag, startPoint x: 911, startPoint y: 356, endPoint x: 919, endPoint y: 381, distance: 25.7
click at [914, 362] on div "[DATE] 14:49" at bounding box center [975, 353] width 185 height 32
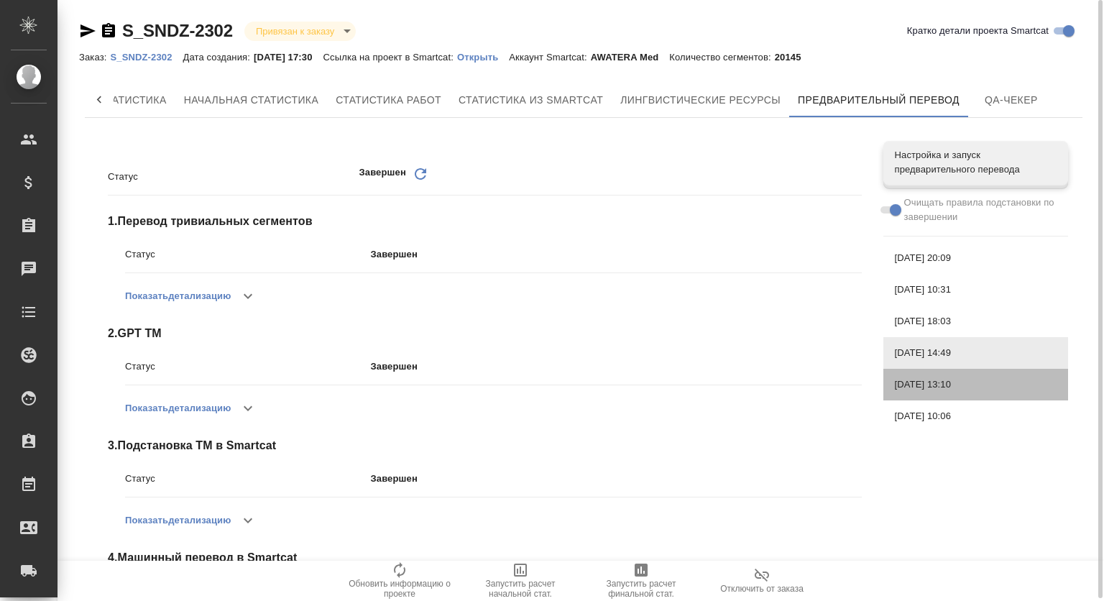
drag, startPoint x: 919, startPoint y: 381, endPoint x: 927, endPoint y: 410, distance: 29.8
click at [919, 382] on span "[DATE] 13:10" at bounding box center [976, 384] width 162 height 14
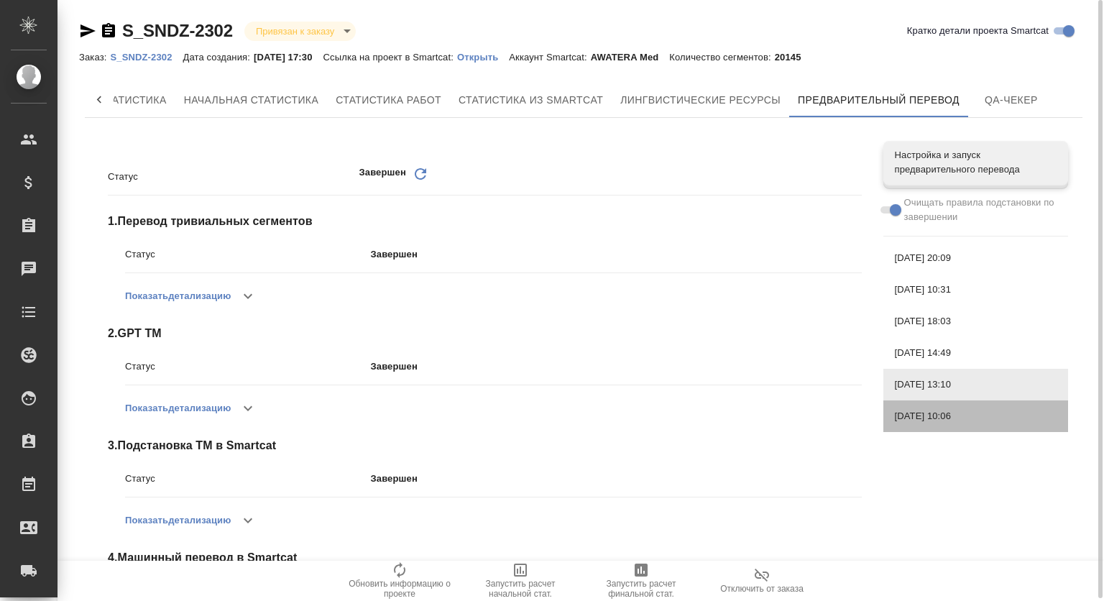
click at [927, 410] on span "[DATE] 10:06" at bounding box center [976, 416] width 162 height 14
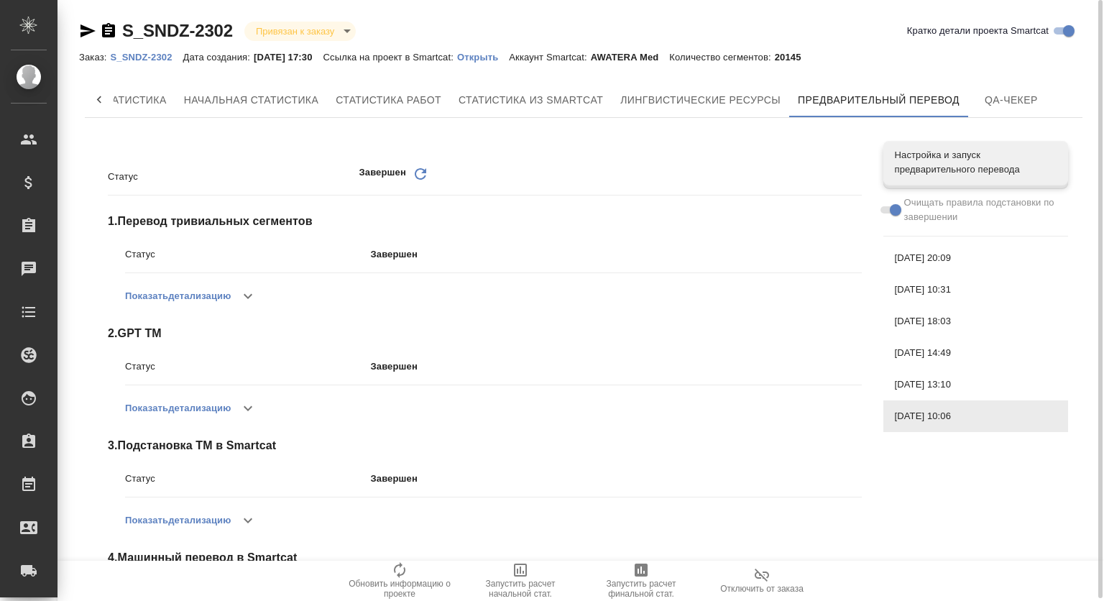
drag, startPoint x: 921, startPoint y: 264, endPoint x: 923, endPoint y: 311, distance: 46.8
click at [921, 269] on div "[DATE] 20:09" at bounding box center [975, 258] width 185 height 32
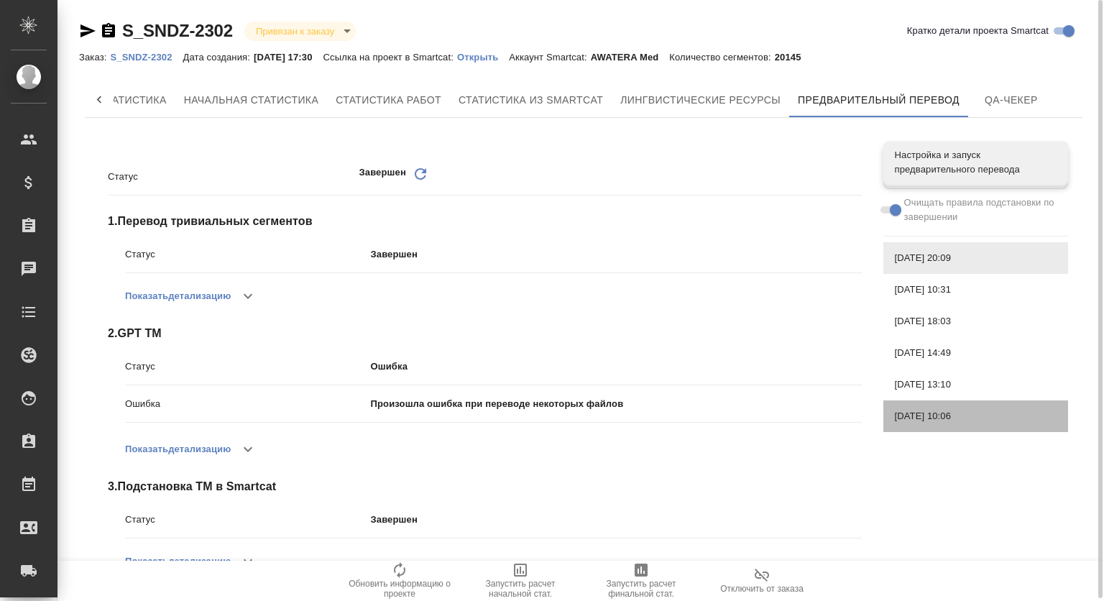
drag, startPoint x: 931, startPoint y: 412, endPoint x: 917, endPoint y: 309, distance: 103.8
click at [931, 411] on span "[DATE] 10:06" at bounding box center [976, 416] width 162 height 14
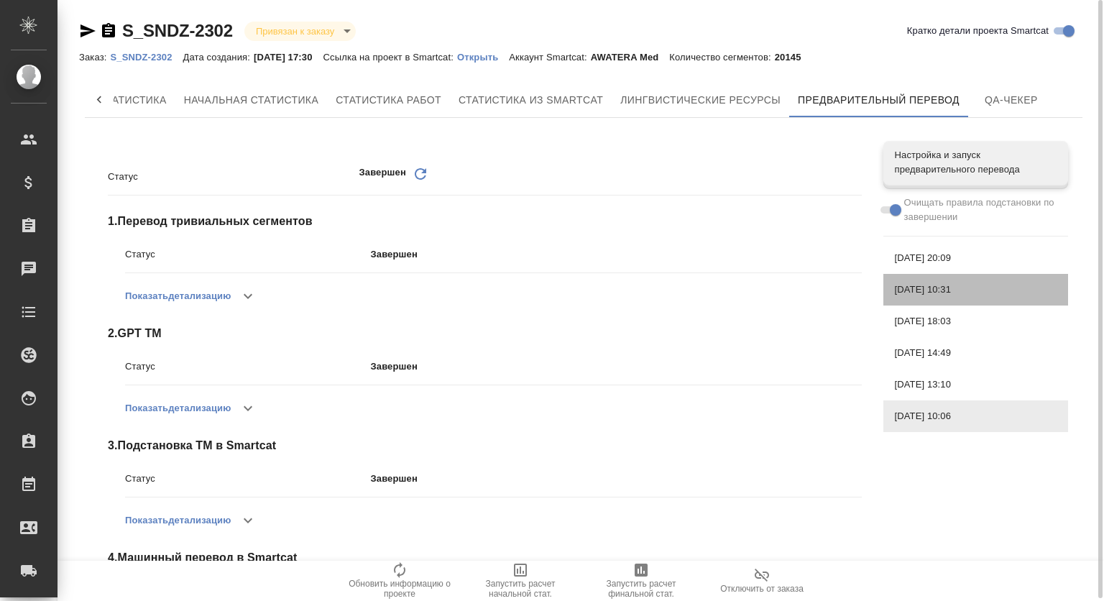
drag, startPoint x: 920, startPoint y: 295, endPoint x: 916, endPoint y: 344, distance: 49.8
click at [920, 298] on div "[DATE] 10:31" at bounding box center [975, 290] width 185 height 32
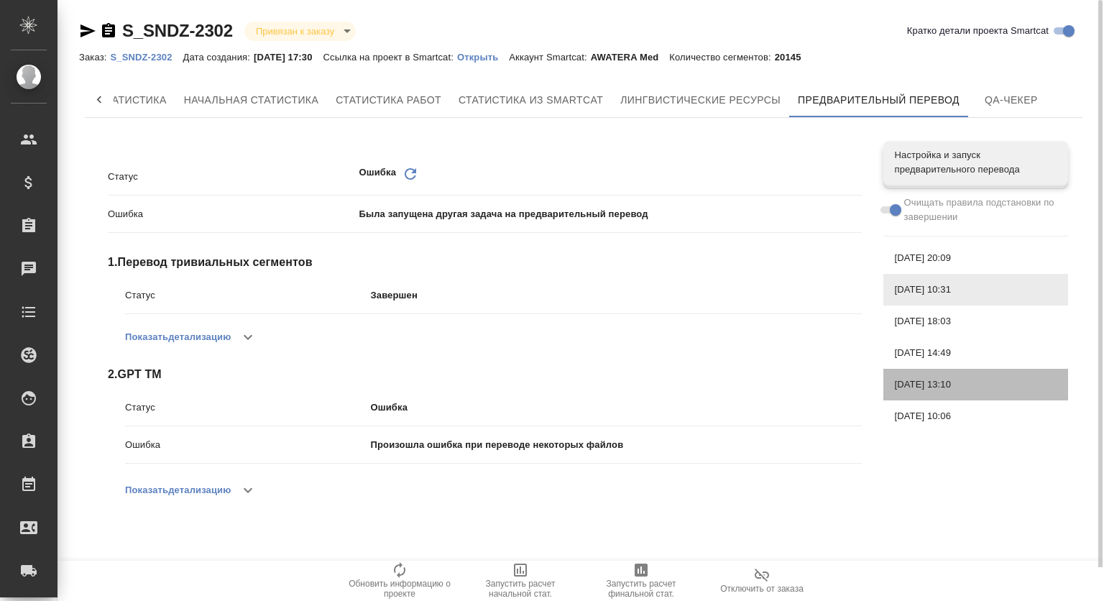
click at [916, 372] on div "[DATE] 13:10" at bounding box center [975, 385] width 185 height 32
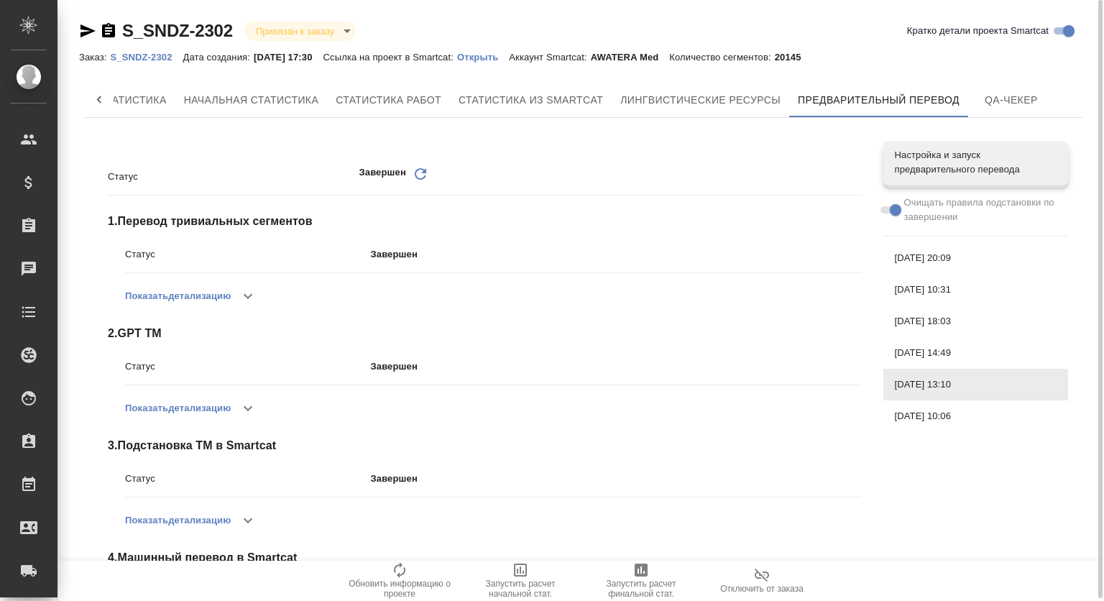
drag, startPoint x: 918, startPoint y: 325, endPoint x: 919, endPoint y: 338, distance: 13.7
click at [919, 332] on div "[DATE] 18:03" at bounding box center [975, 321] width 185 height 32
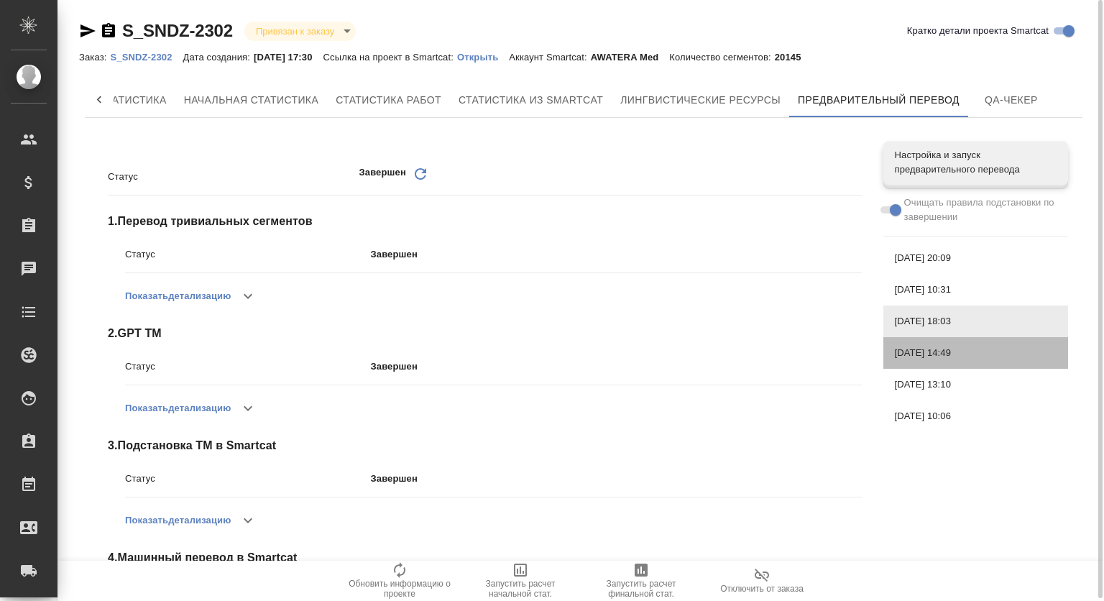
drag, startPoint x: 920, startPoint y: 344, endPoint x: 907, endPoint y: 398, distance: 55.4
click at [920, 346] on div "[DATE] 14:49" at bounding box center [975, 353] width 185 height 32
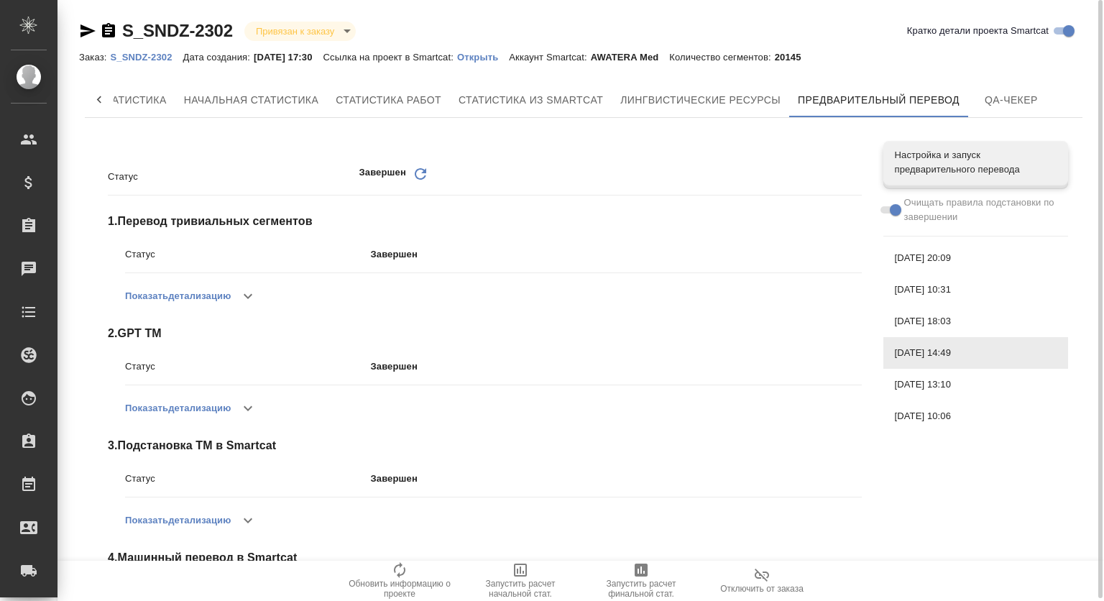
click at [912, 253] on span "[DATE] 20:09" at bounding box center [976, 258] width 162 height 14
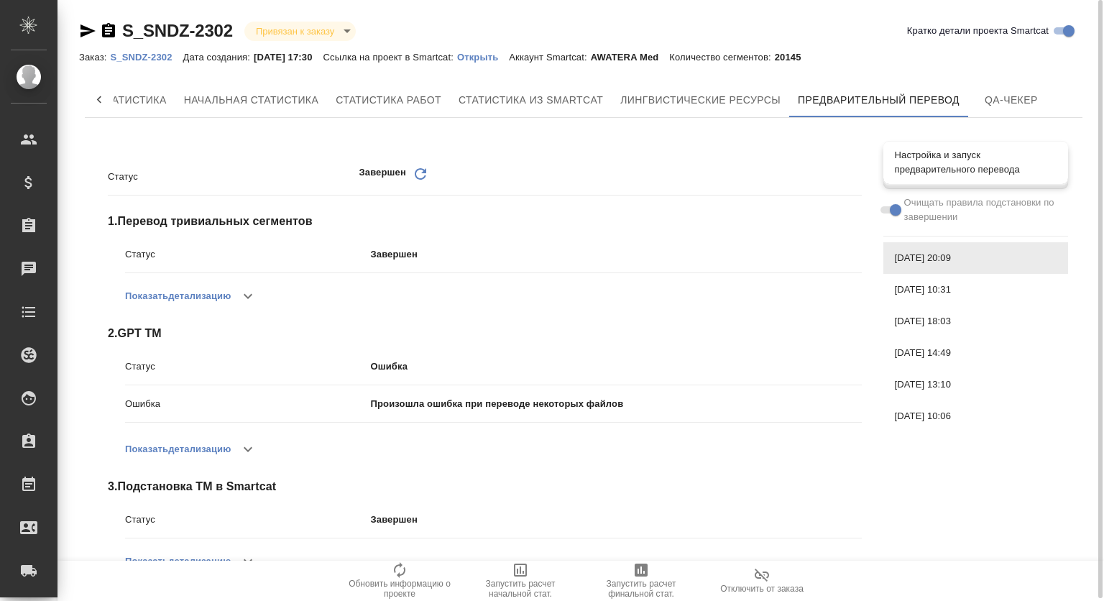
click at [890, 170] on div "Настройка и запуск предварительного перевода" at bounding box center [975, 162] width 185 height 43
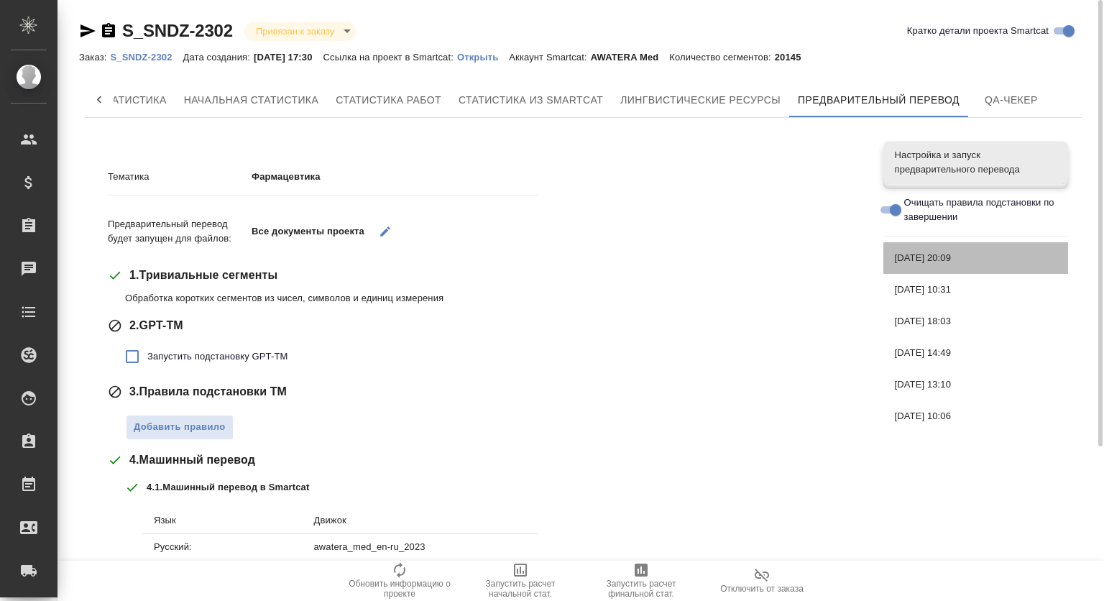
click at [988, 254] on span "[DATE] 20:09" at bounding box center [976, 258] width 162 height 14
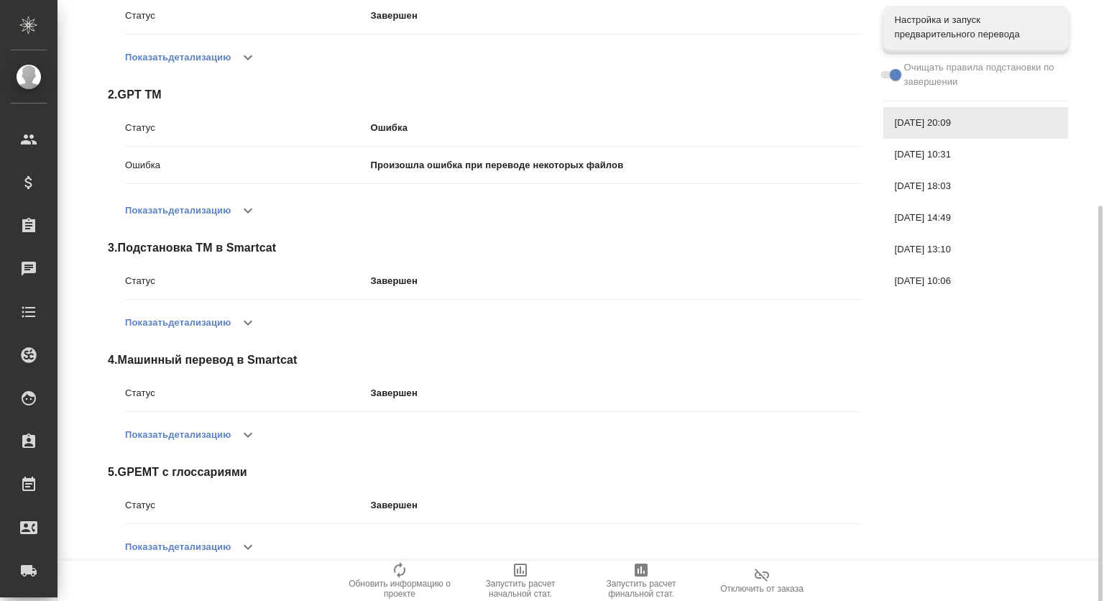
scroll to position [262, 0]
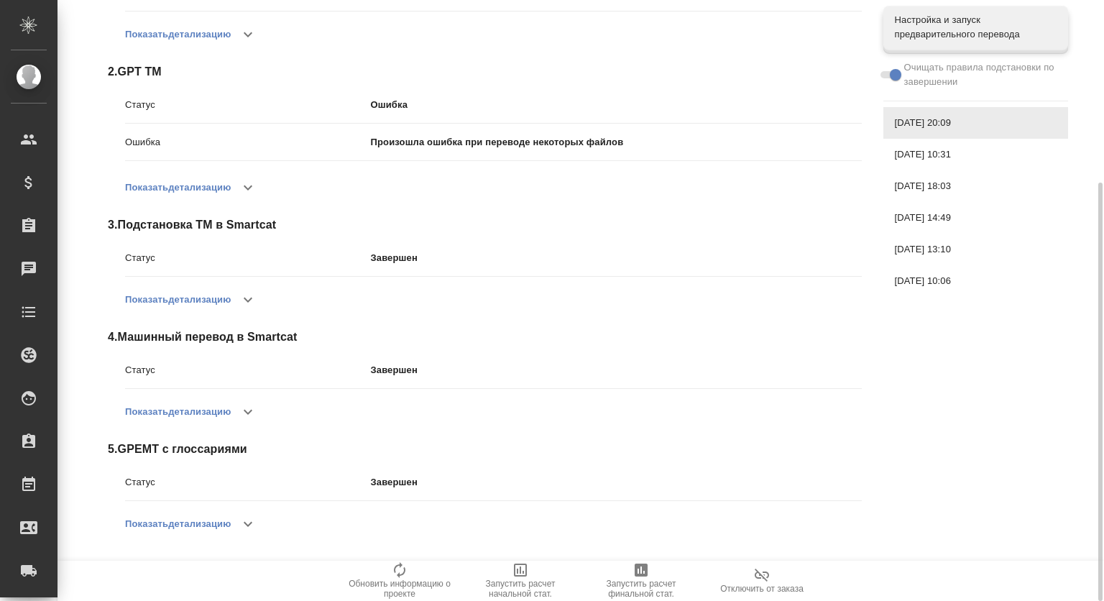
click at [247, 186] on icon "button" at bounding box center [247, 187] width 17 height 17
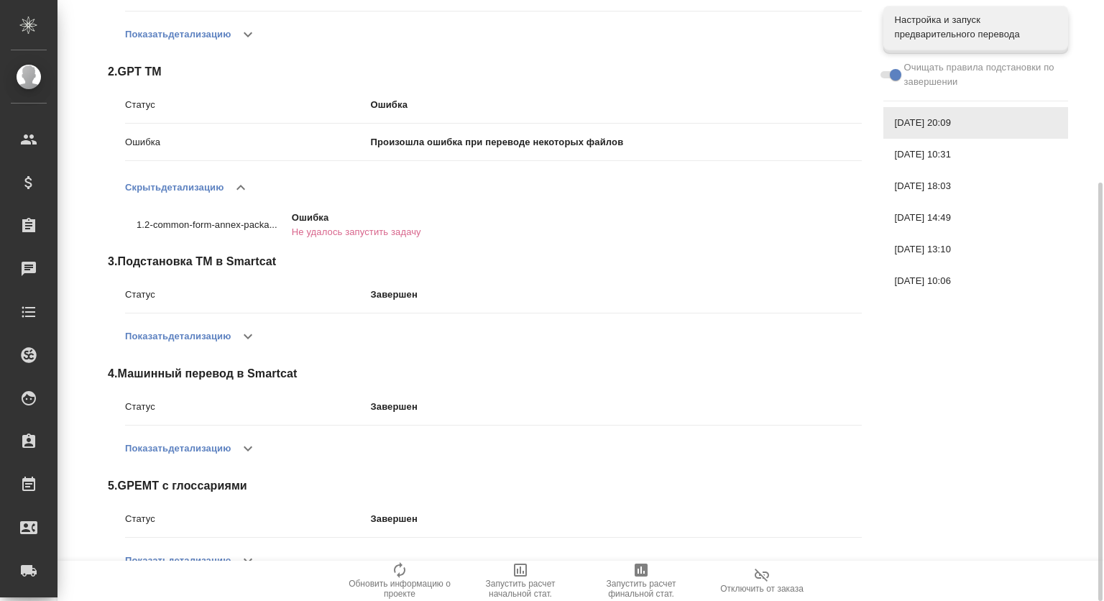
scroll to position [0, 0]
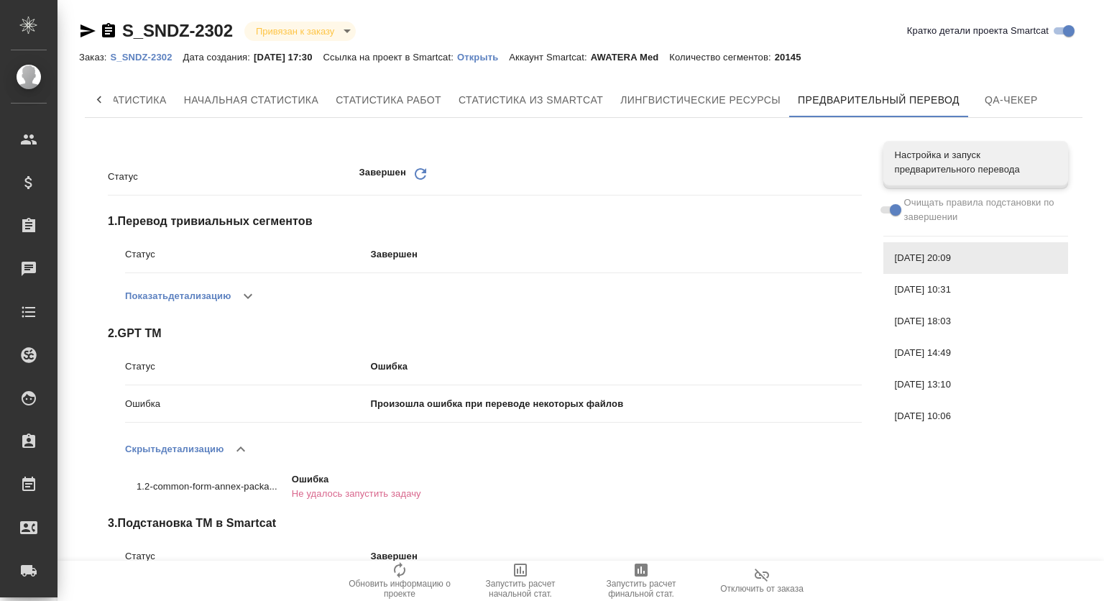
click at [246, 445] on icon "button" at bounding box center [240, 449] width 17 height 17
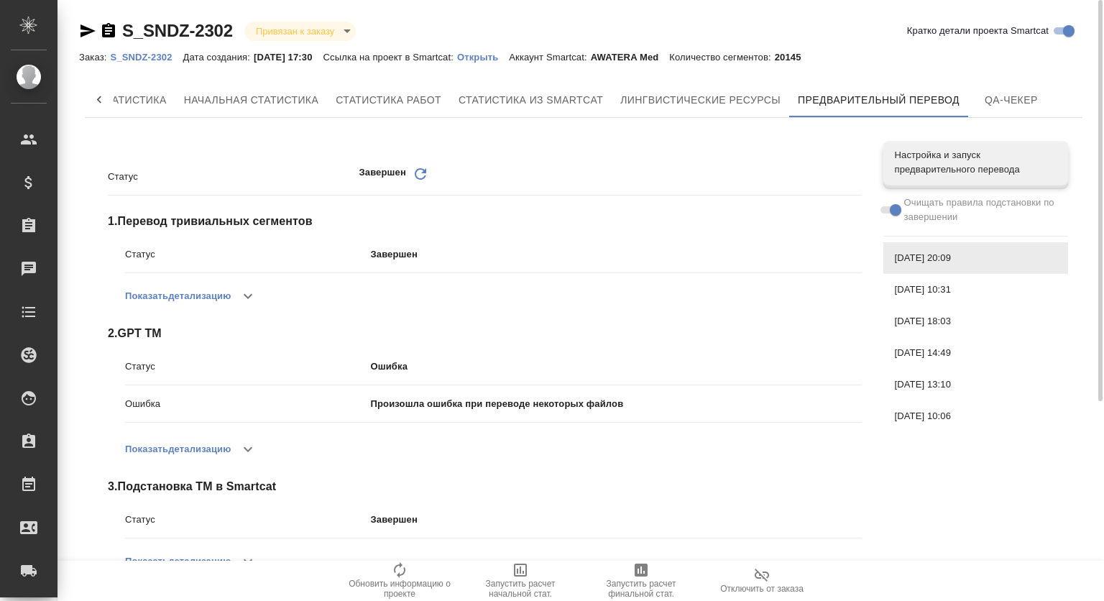
click at [943, 287] on span "[DATE] 10:31" at bounding box center [976, 289] width 162 height 14
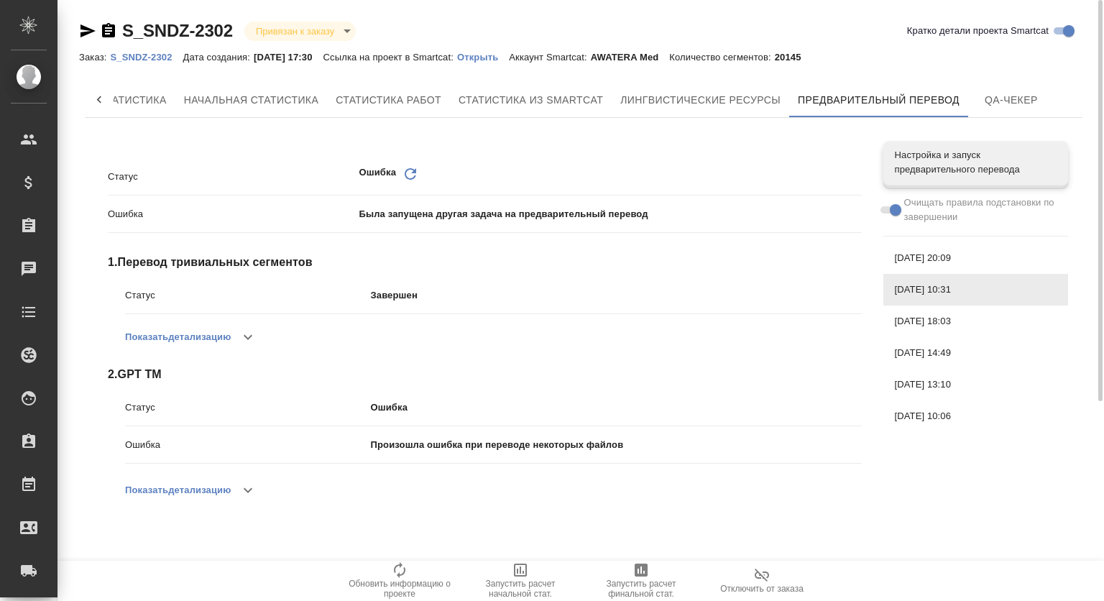
click at [941, 321] on span "[DATE] 18:03" at bounding box center [976, 321] width 162 height 14
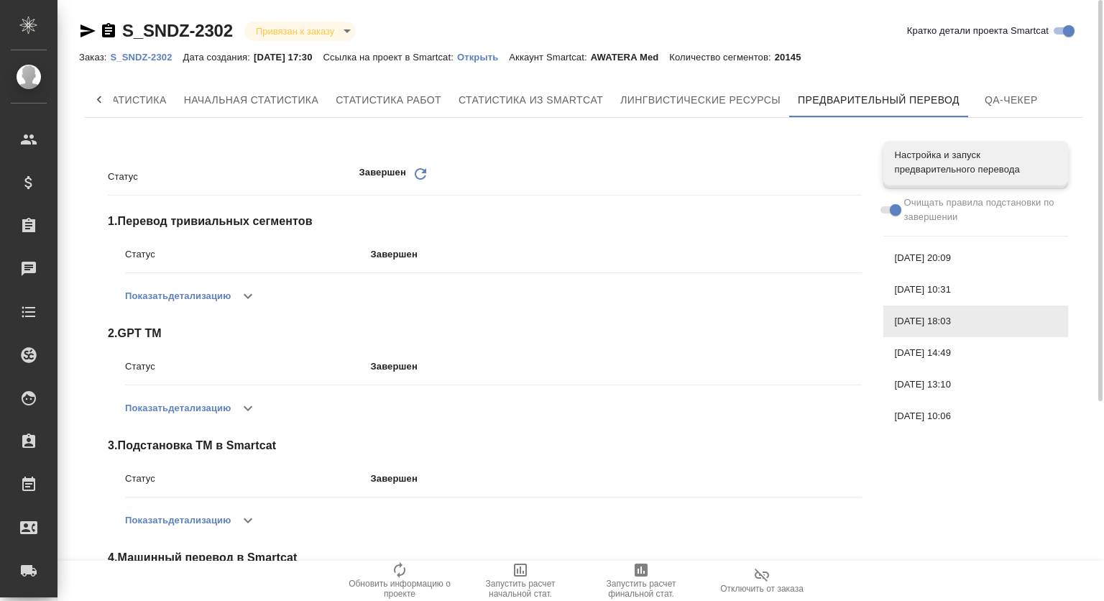
click at [265, 408] on button "button" at bounding box center [248, 408] width 34 height 34
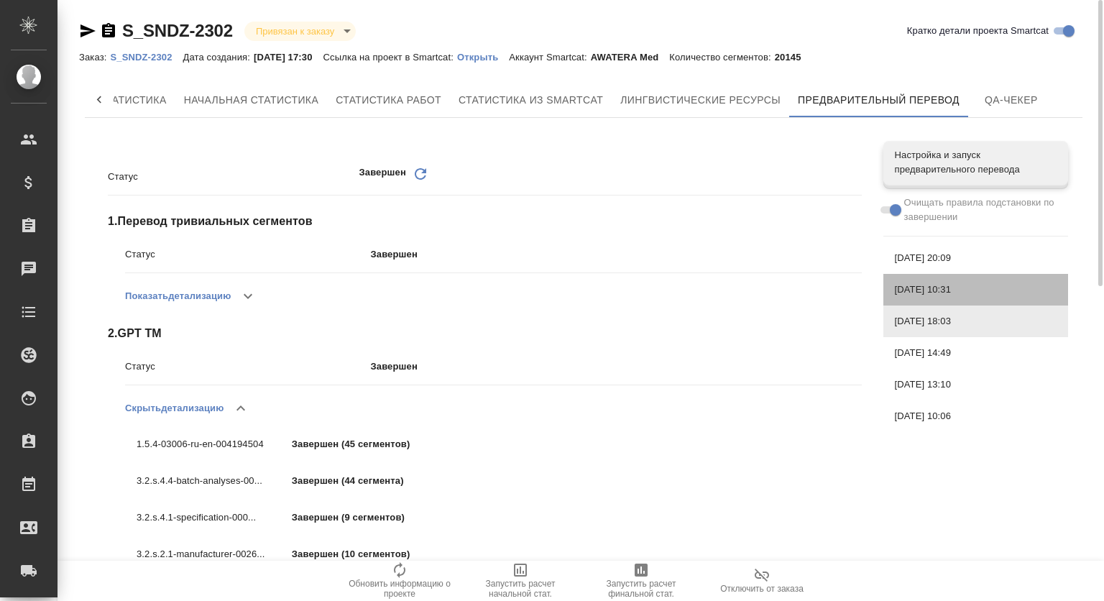
click at [939, 281] on div "[DATE] 10:31" at bounding box center [975, 290] width 185 height 32
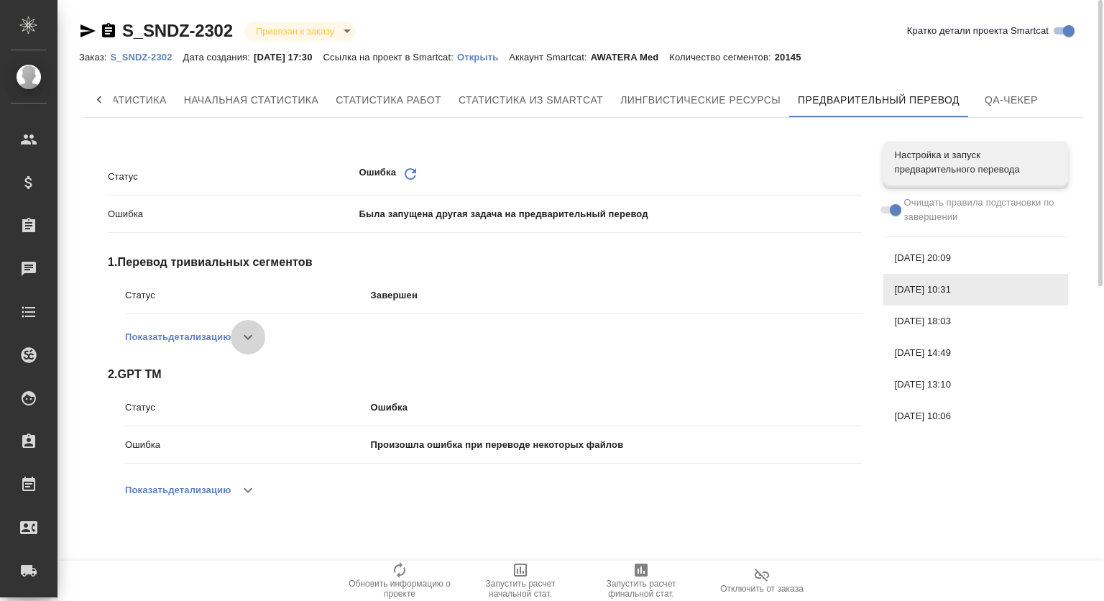
click at [238, 336] on button "button" at bounding box center [248, 337] width 34 height 34
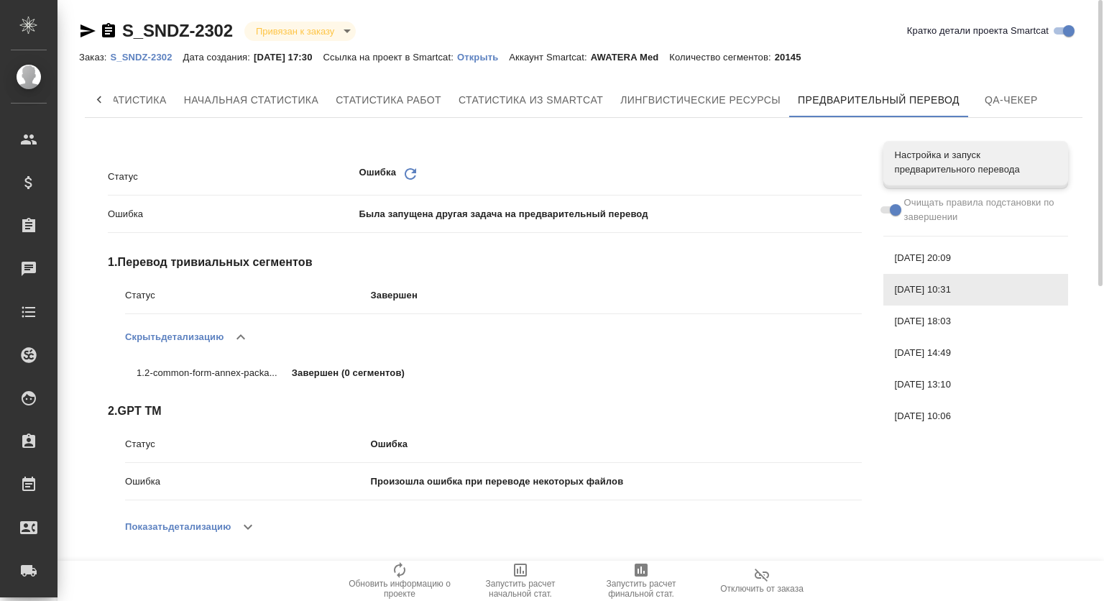
click at [247, 335] on icon "button" at bounding box center [240, 336] width 17 height 17
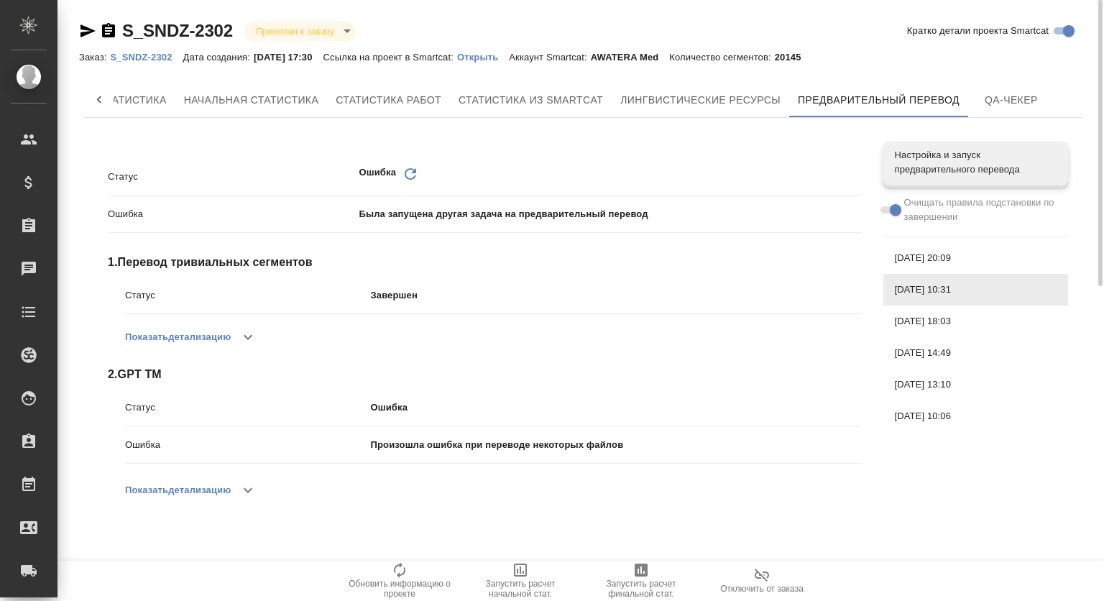
click at [250, 484] on icon "button" at bounding box center [247, 490] width 17 height 17
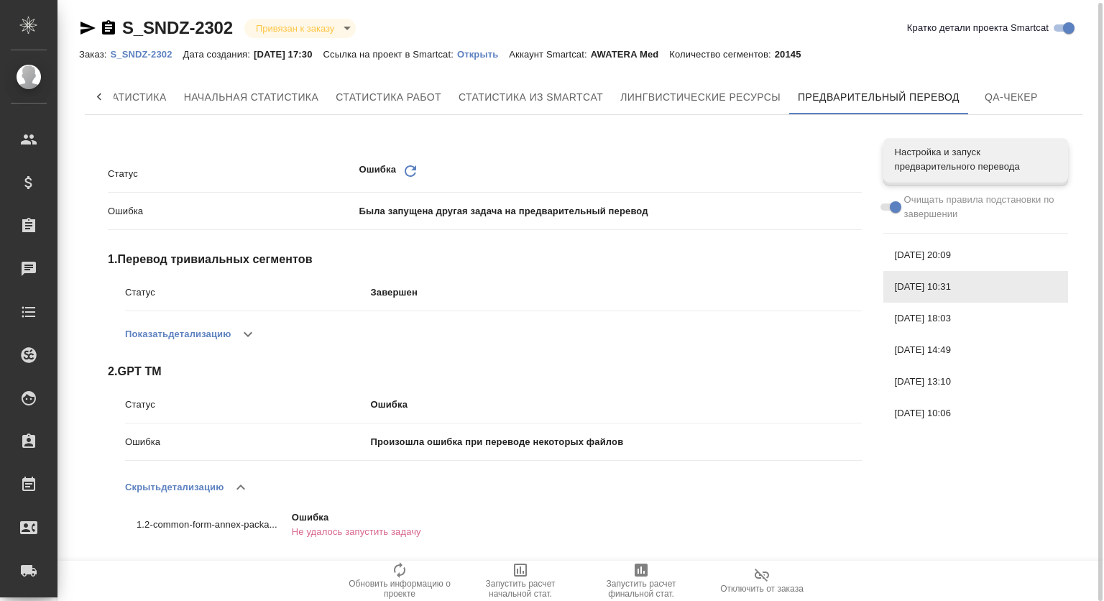
click at [229, 487] on button "button" at bounding box center [241, 487] width 34 height 34
click at [960, 252] on span "[DATE] 20:09" at bounding box center [976, 255] width 162 height 14
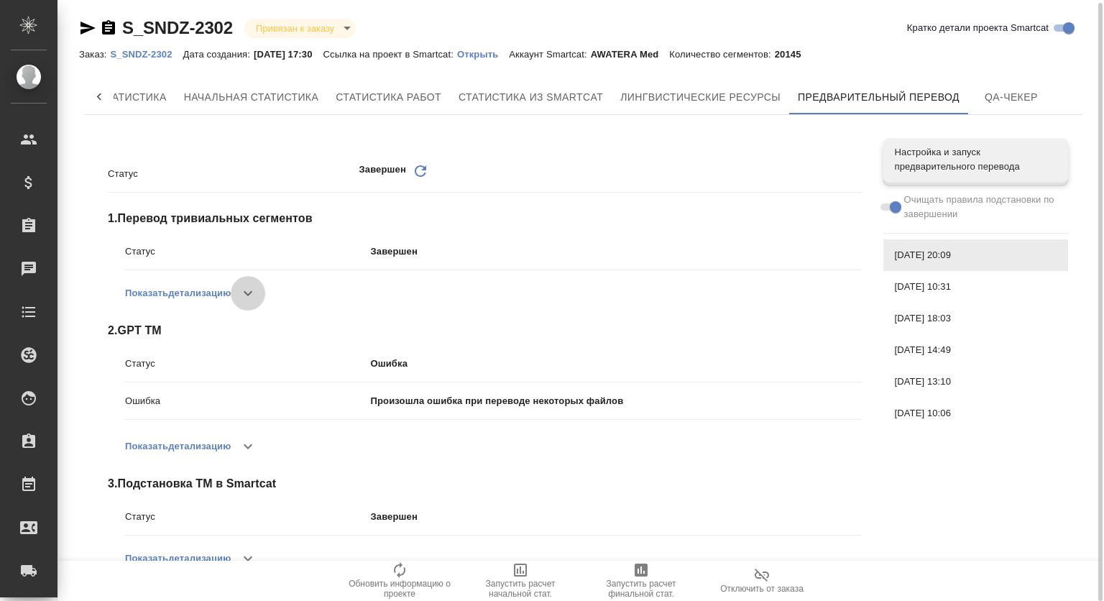
click at [239, 287] on button "button" at bounding box center [248, 293] width 34 height 34
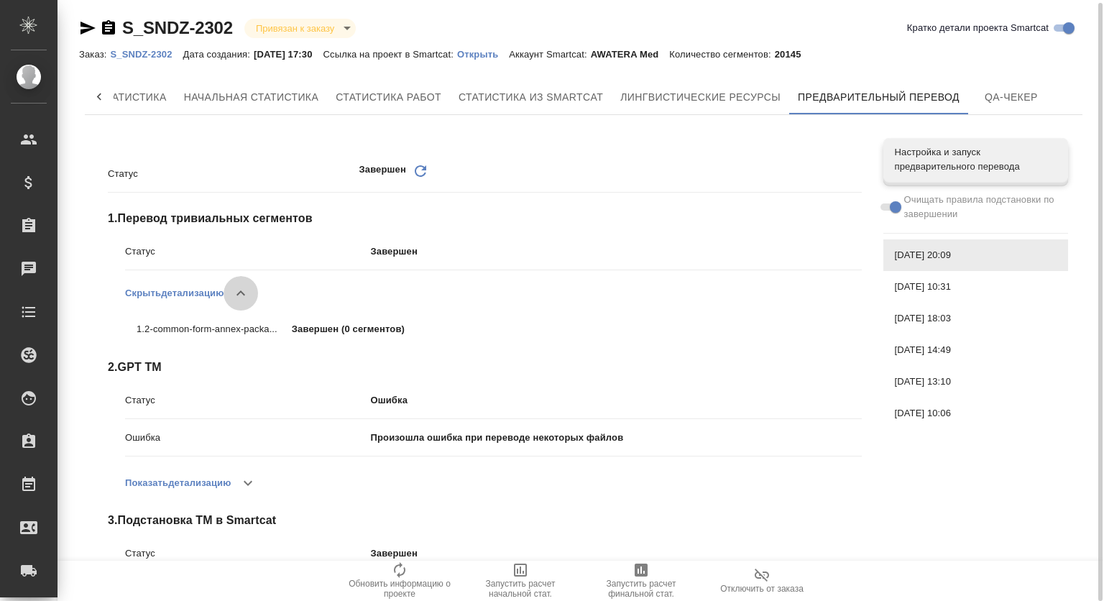
click at [239, 287] on icon "button" at bounding box center [240, 293] width 17 height 17
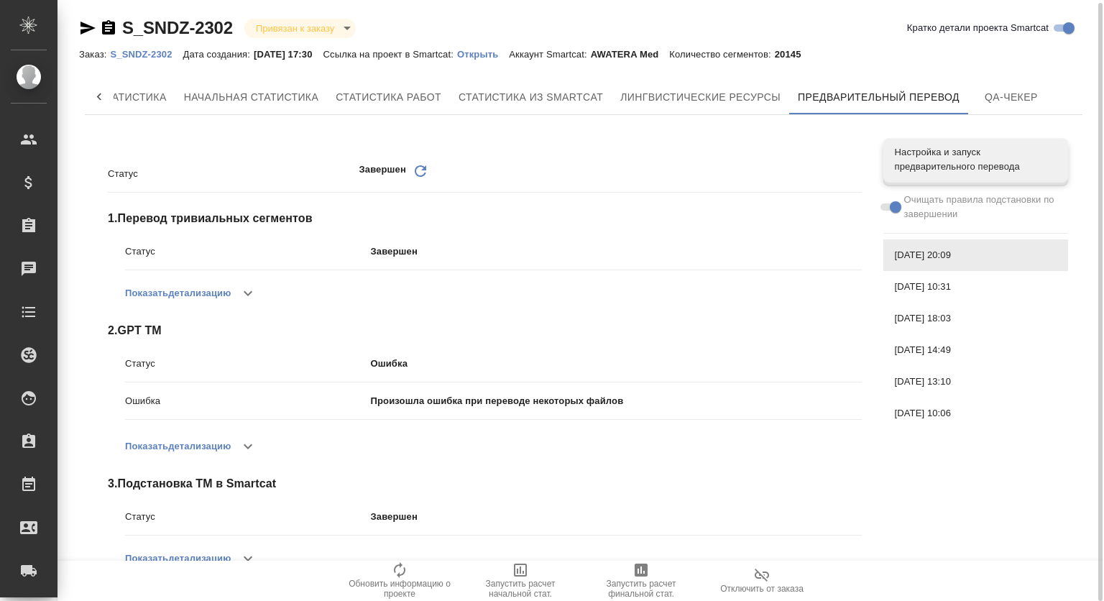
click at [243, 451] on icon "button" at bounding box center [247, 446] width 17 height 17
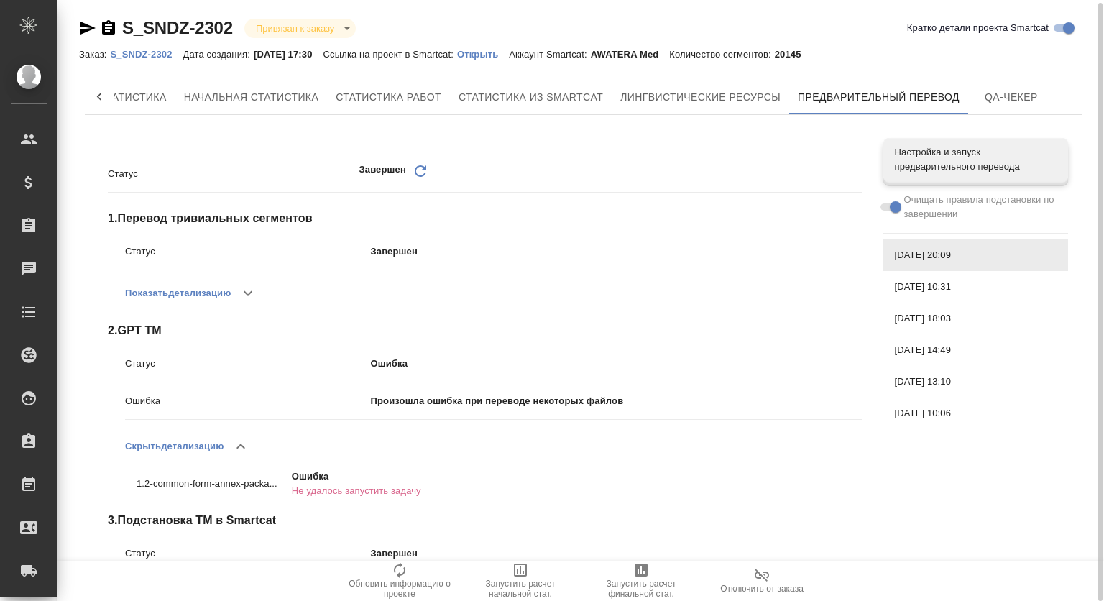
click at [242, 441] on icon "button" at bounding box center [240, 446] width 17 height 17
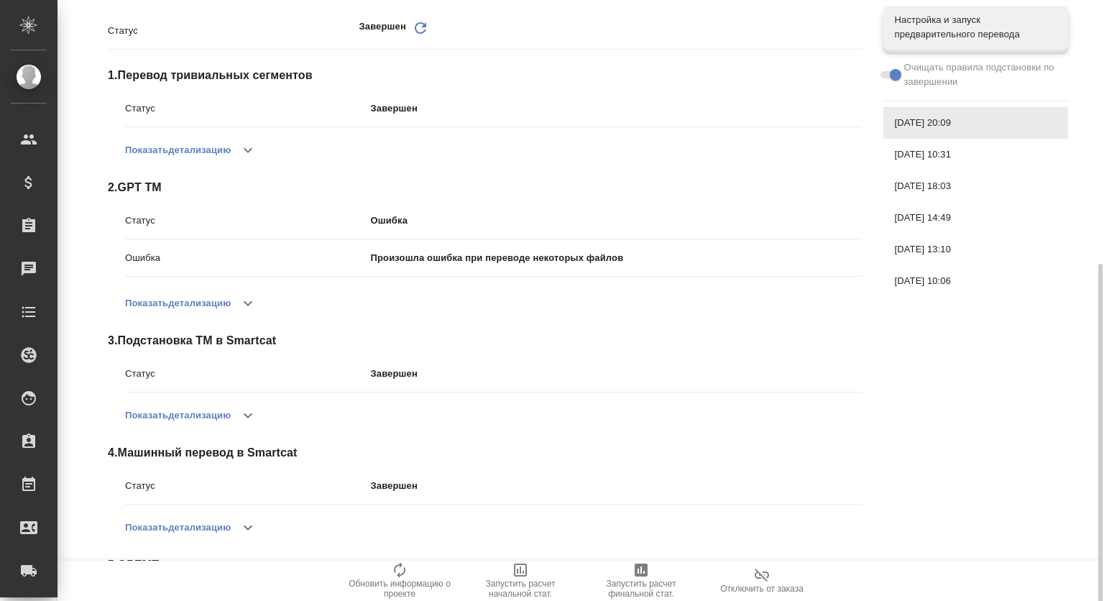
scroll to position [262, 0]
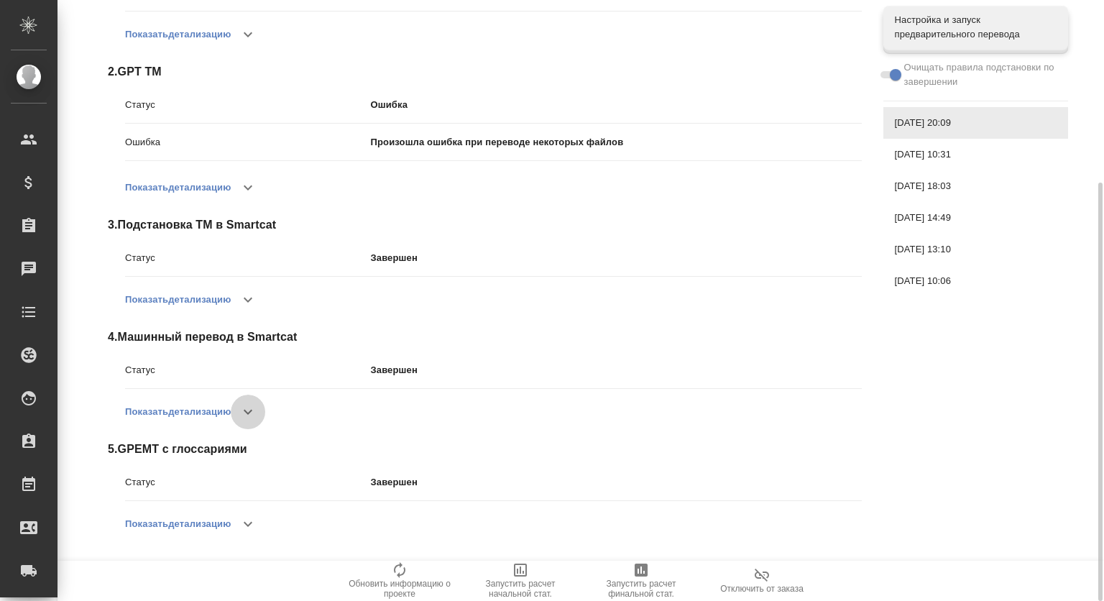
click at [250, 407] on icon "button" at bounding box center [247, 411] width 17 height 17
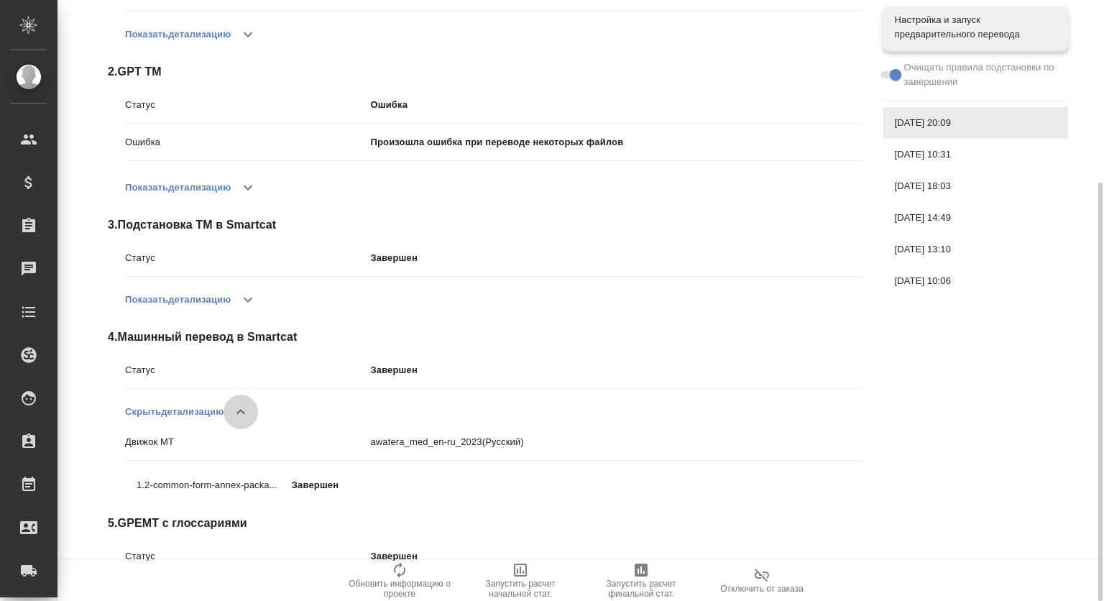
click at [249, 407] on icon "button" at bounding box center [240, 411] width 17 height 17
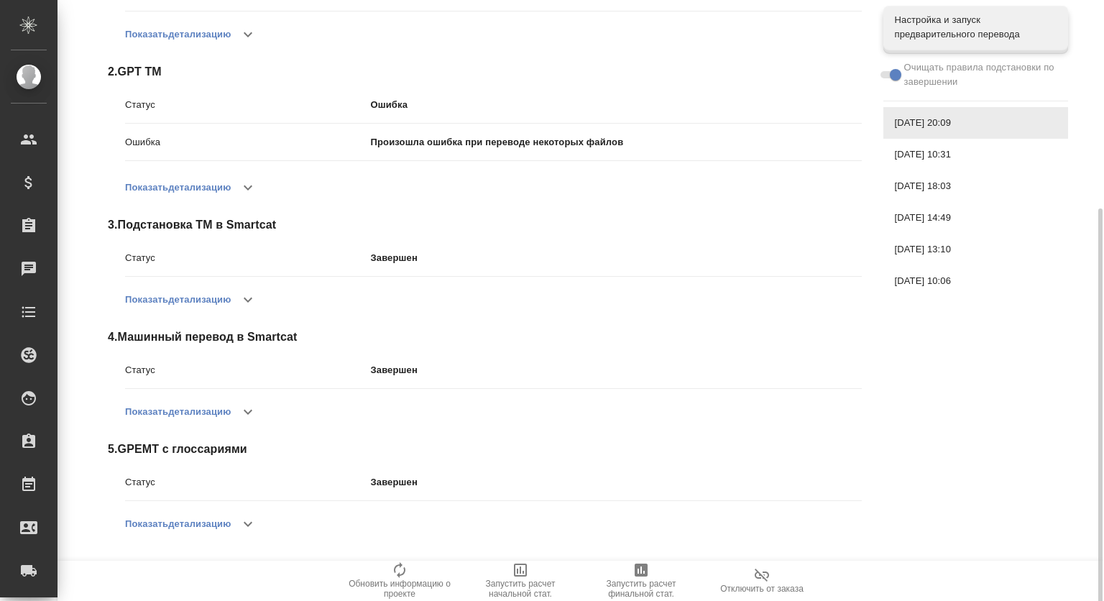
scroll to position [279, 0]
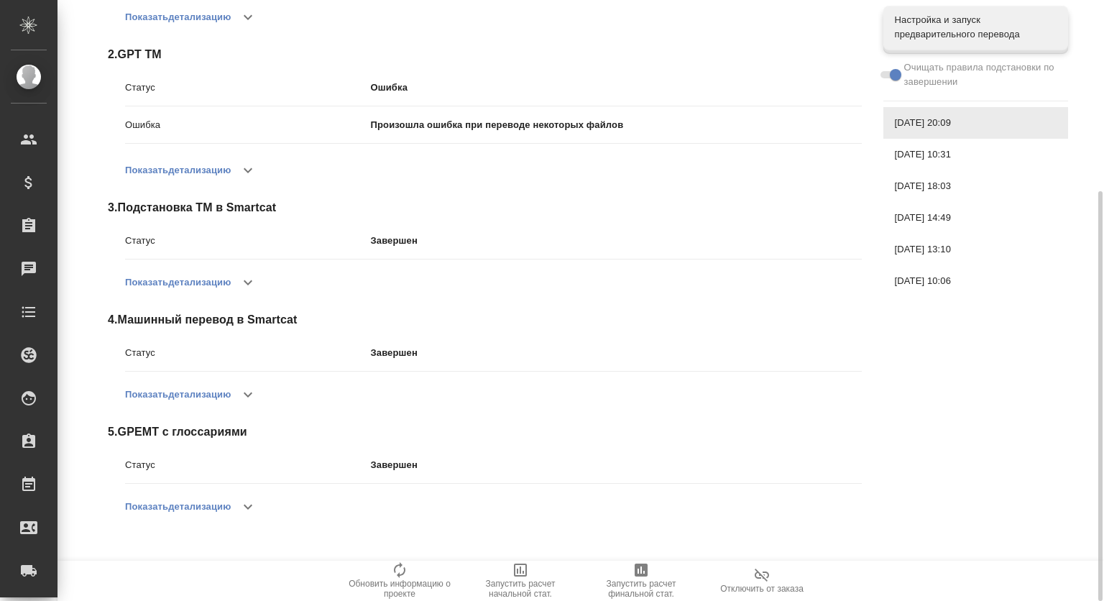
click at [250, 523] on div "Показать детализацию" at bounding box center [493, 506] width 737 height 34
click at [253, 503] on icon "button" at bounding box center [247, 506] width 17 height 17
click at [253, 503] on button "button" at bounding box center [241, 506] width 34 height 34
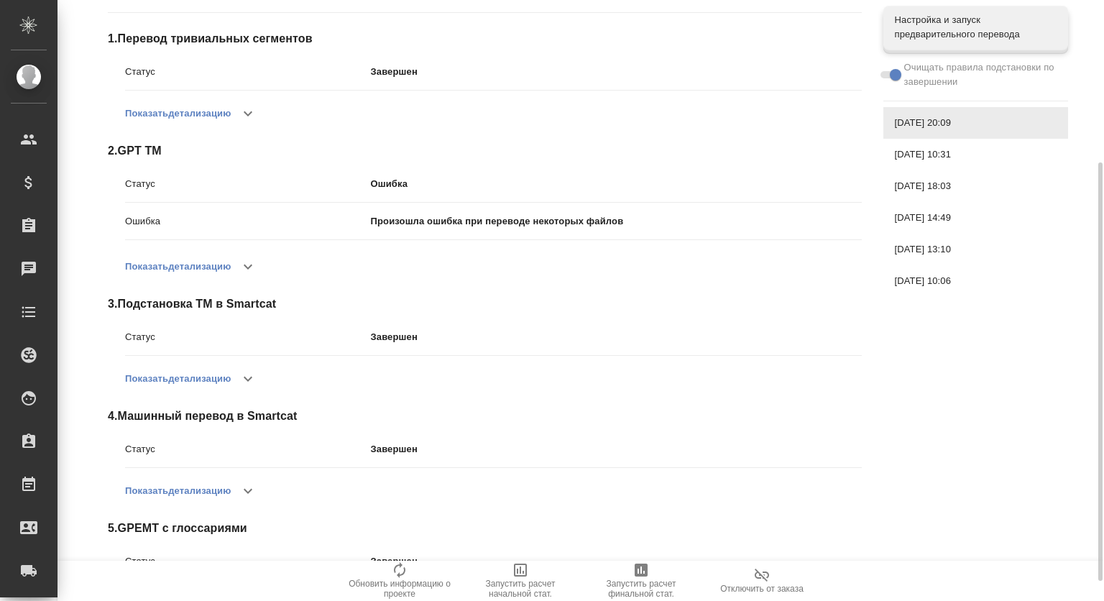
scroll to position [0, 0]
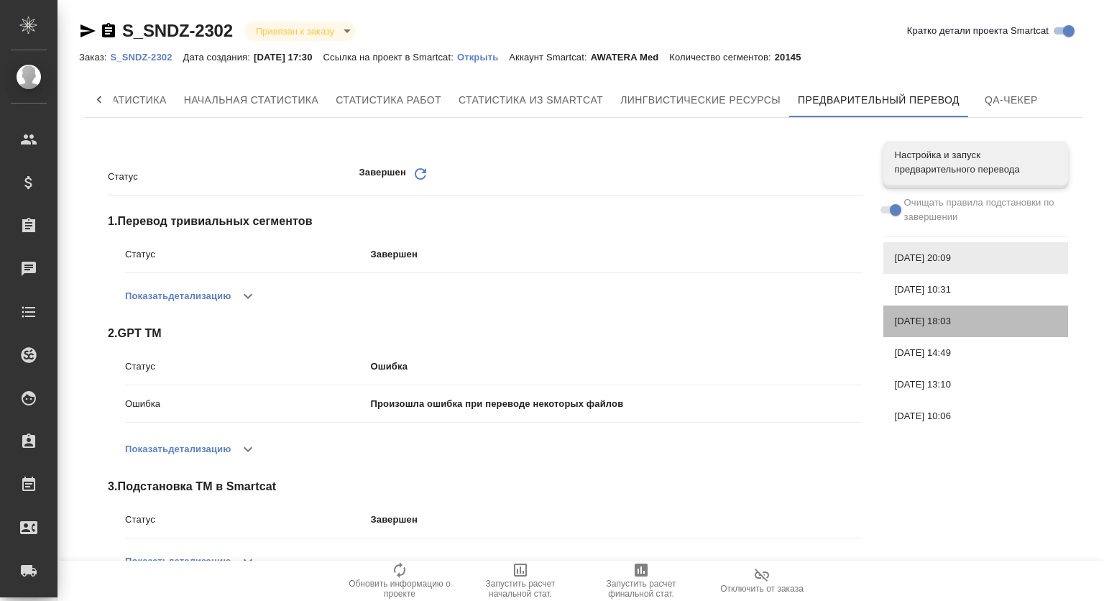
click at [967, 318] on span "[DATE] 18:03" at bounding box center [976, 321] width 162 height 14
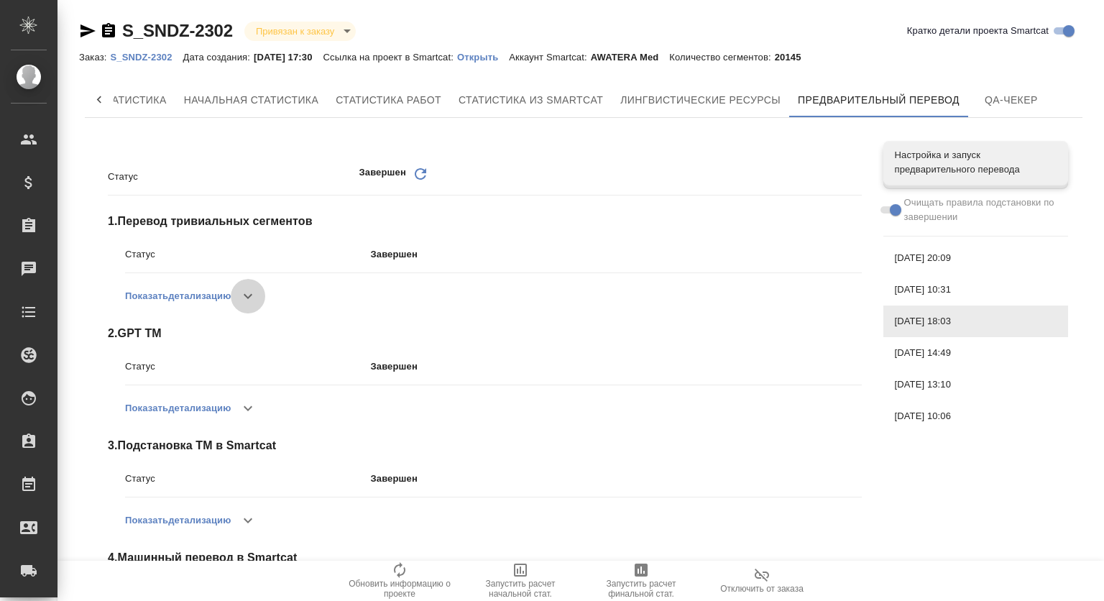
click at [253, 291] on icon "button" at bounding box center [247, 295] width 17 height 17
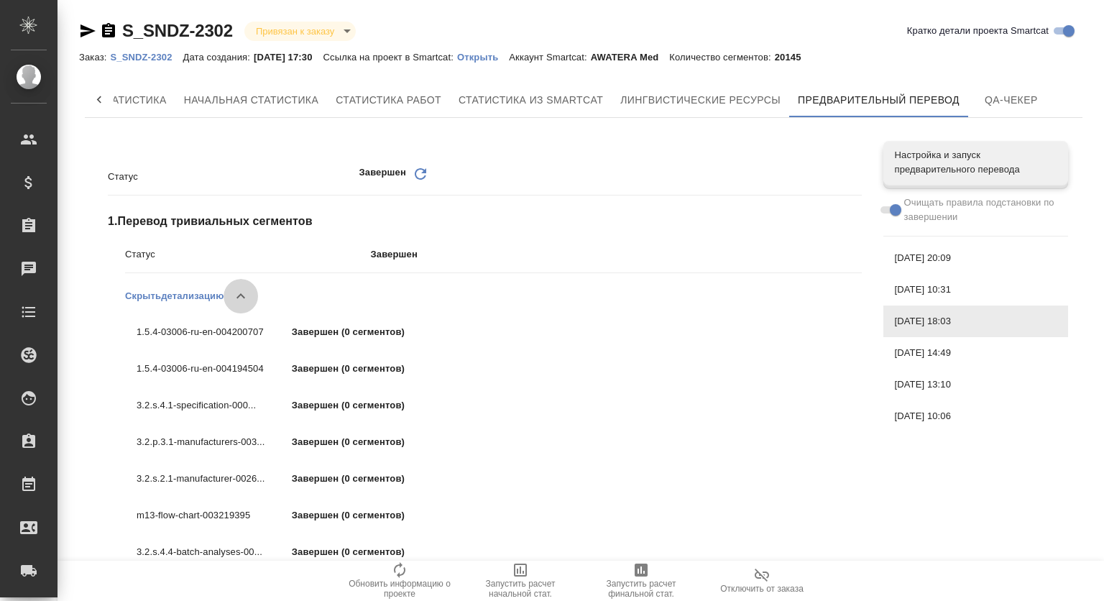
click at [245, 299] on icon "button" at bounding box center [240, 295] width 17 height 17
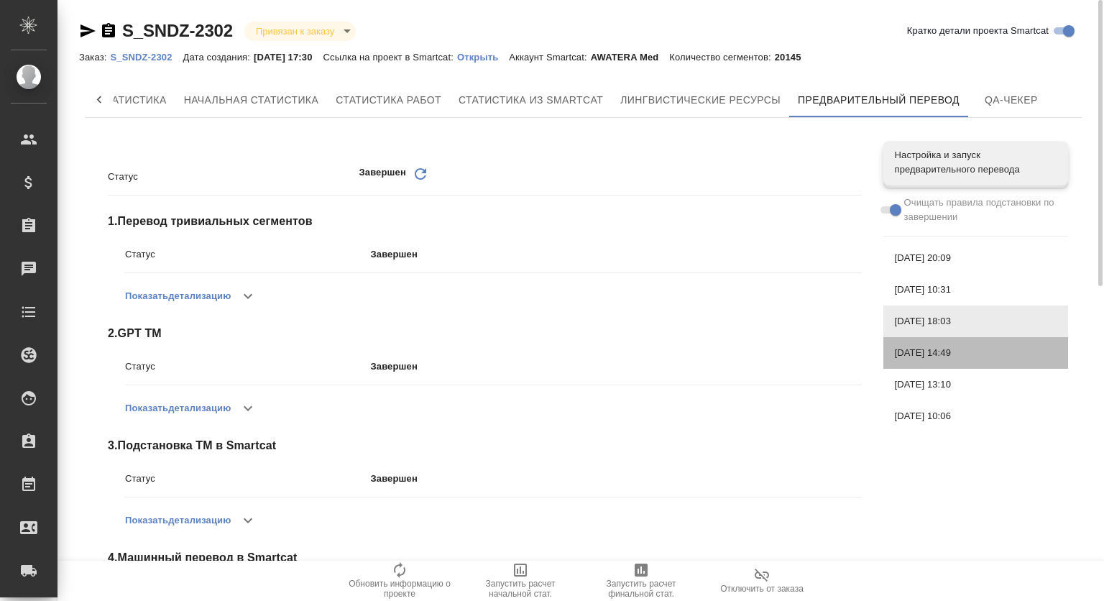
click at [916, 358] on span "[DATE] 14:49" at bounding box center [976, 353] width 162 height 14
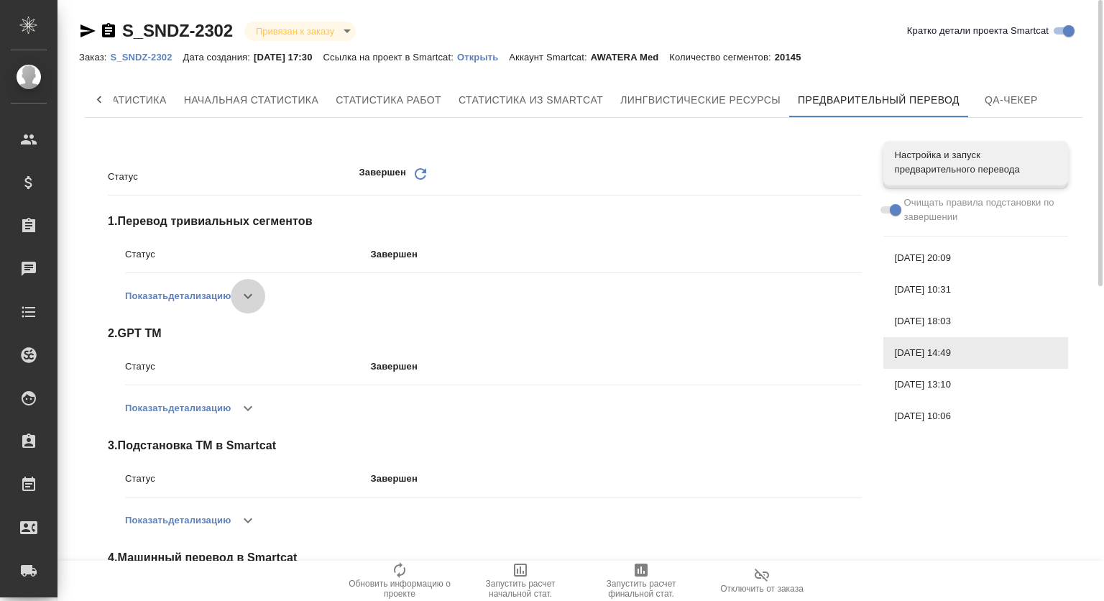
click at [244, 295] on button "button" at bounding box center [248, 296] width 34 height 34
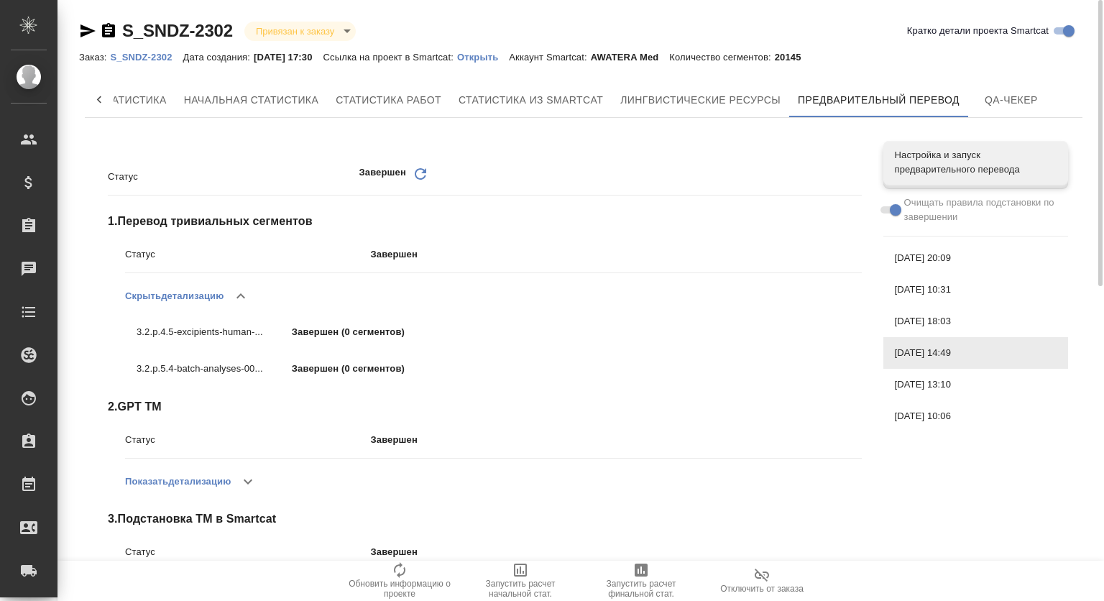
click at [244, 295] on icon "button" at bounding box center [240, 295] width 9 height 5
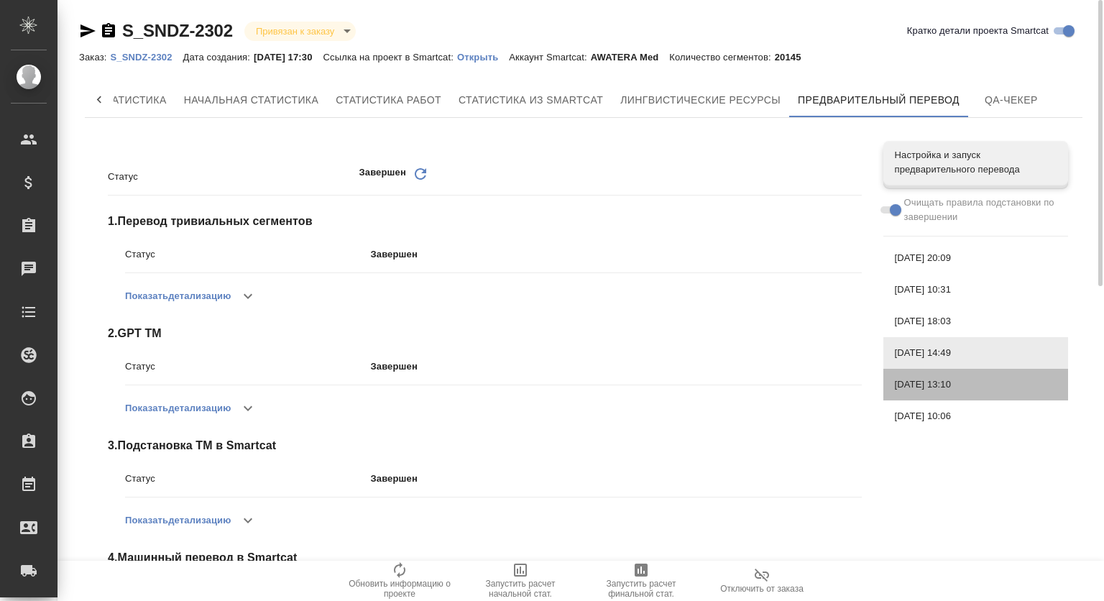
click at [937, 372] on div "[DATE] 13:10" at bounding box center [975, 385] width 185 height 32
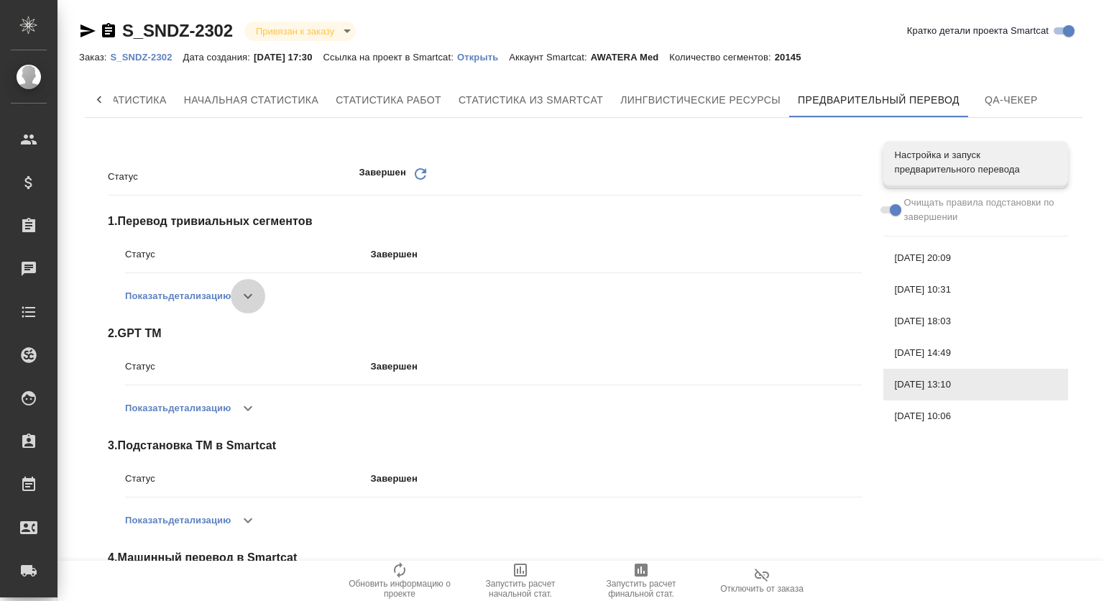
click at [239, 295] on button "button" at bounding box center [248, 296] width 34 height 34
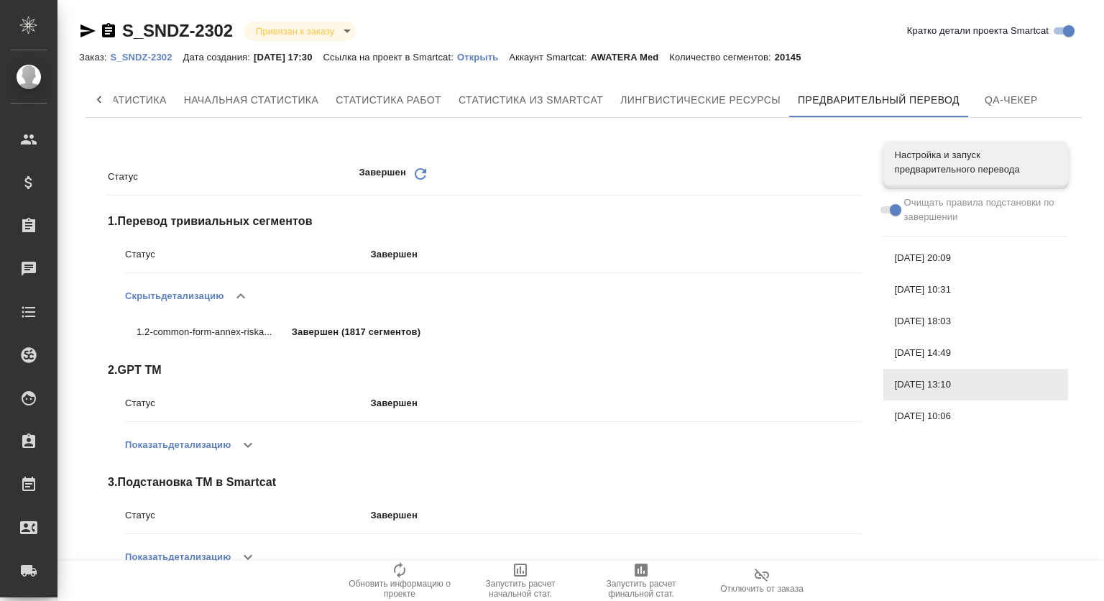
click at [944, 407] on div "[DATE] 10:06" at bounding box center [975, 416] width 185 height 32
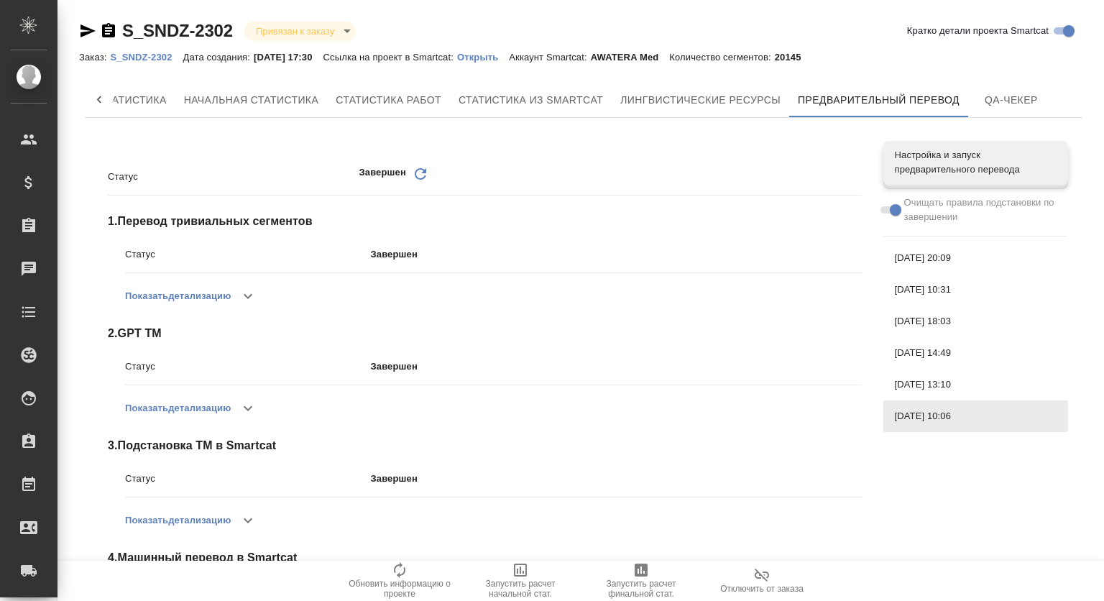
click at [247, 295] on icon "button" at bounding box center [247, 295] width 17 height 17
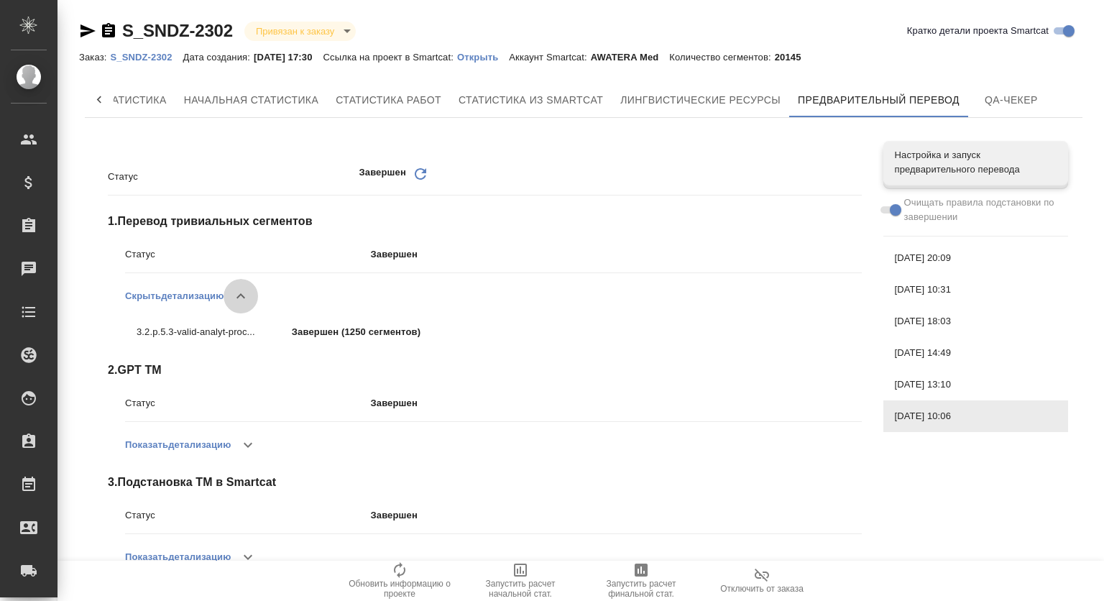
click at [247, 295] on icon "button" at bounding box center [240, 295] width 17 height 17
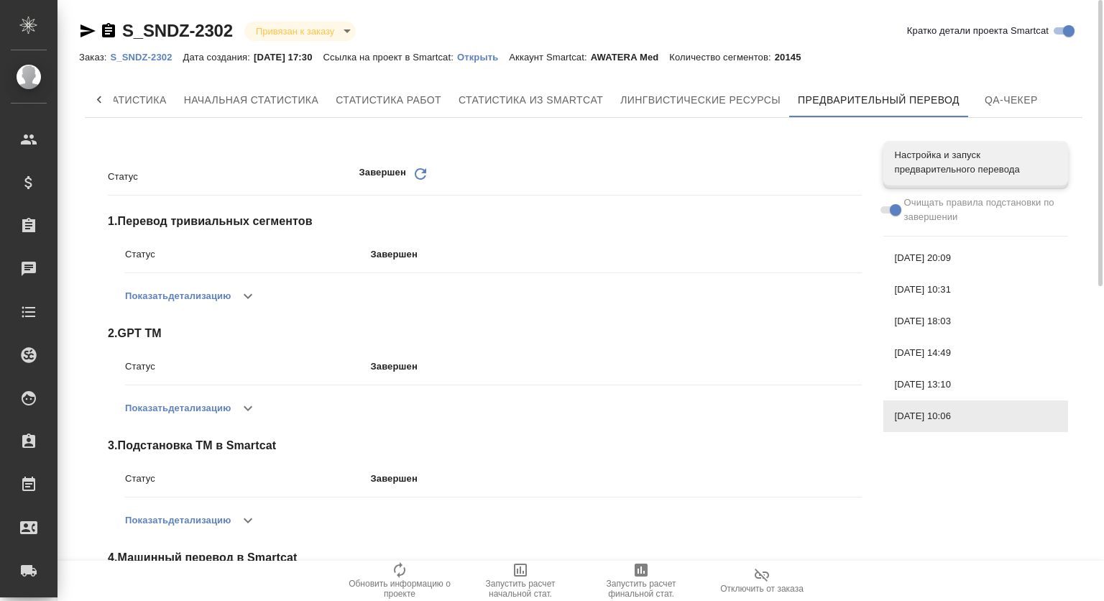
click at [934, 385] on span "[DATE] 13:10" at bounding box center [976, 384] width 162 height 14
click at [917, 344] on div "[DATE] 14:49" at bounding box center [975, 353] width 185 height 32
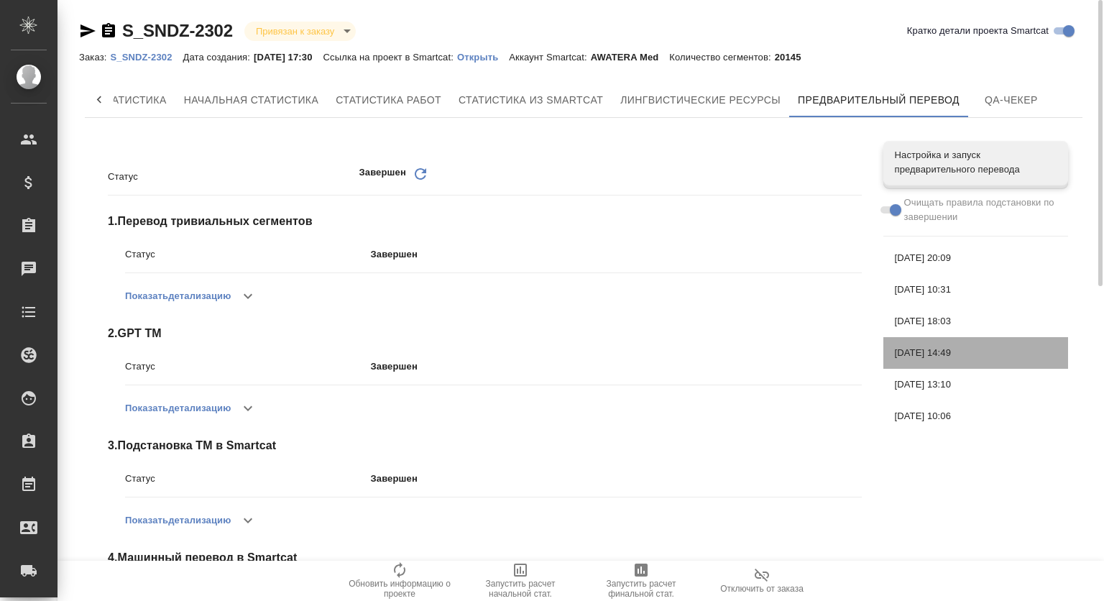
click at [946, 367] on div "[DATE] 14:49" at bounding box center [975, 353] width 185 height 32
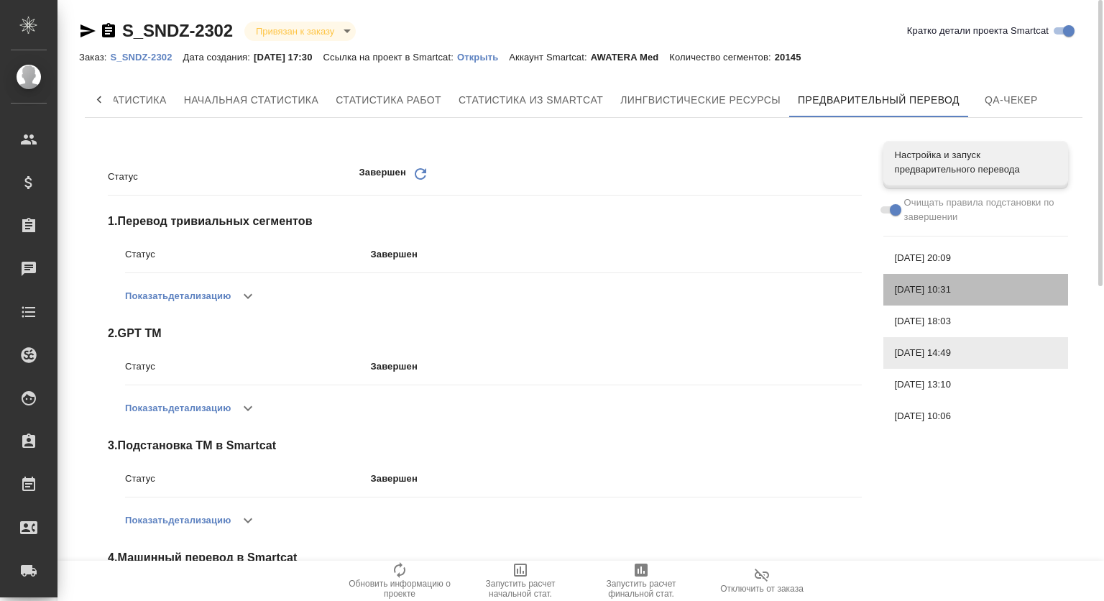
click at [954, 290] on span "[DATE] 10:31" at bounding box center [976, 289] width 162 height 14
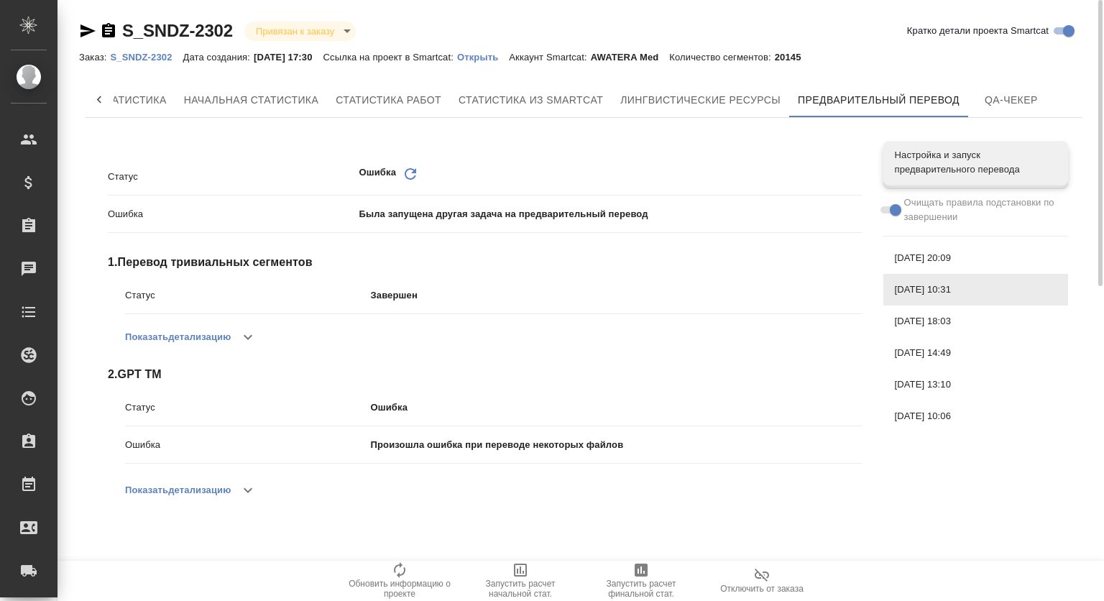
click at [959, 259] on span "[DATE] 20:09" at bounding box center [976, 258] width 162 height 14
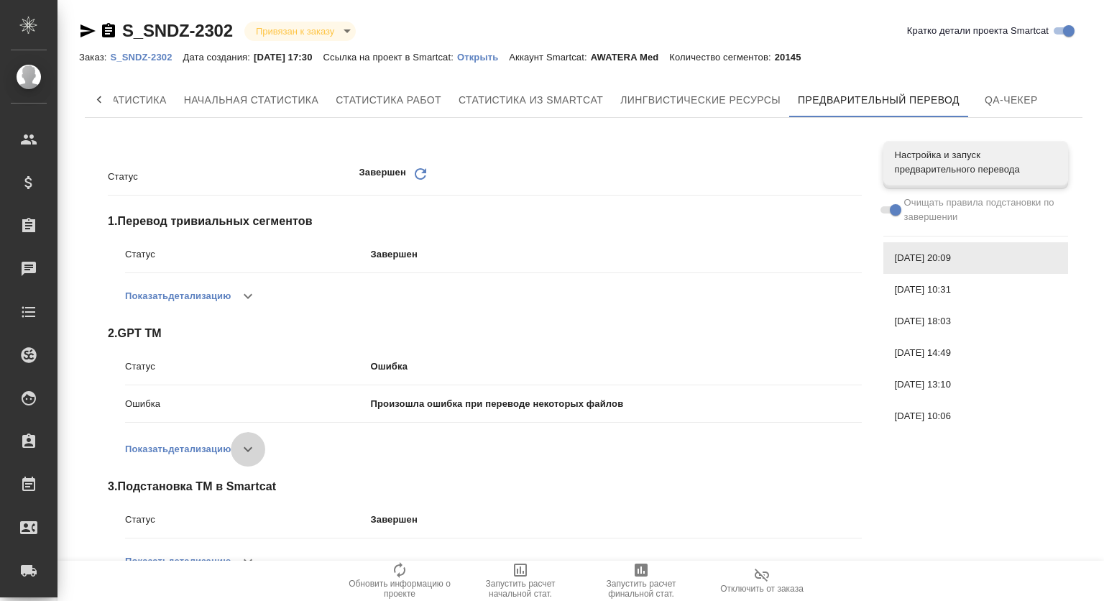
click at [252, 449] on icon "button" at bounding box center [248, 449] width 9 height 5
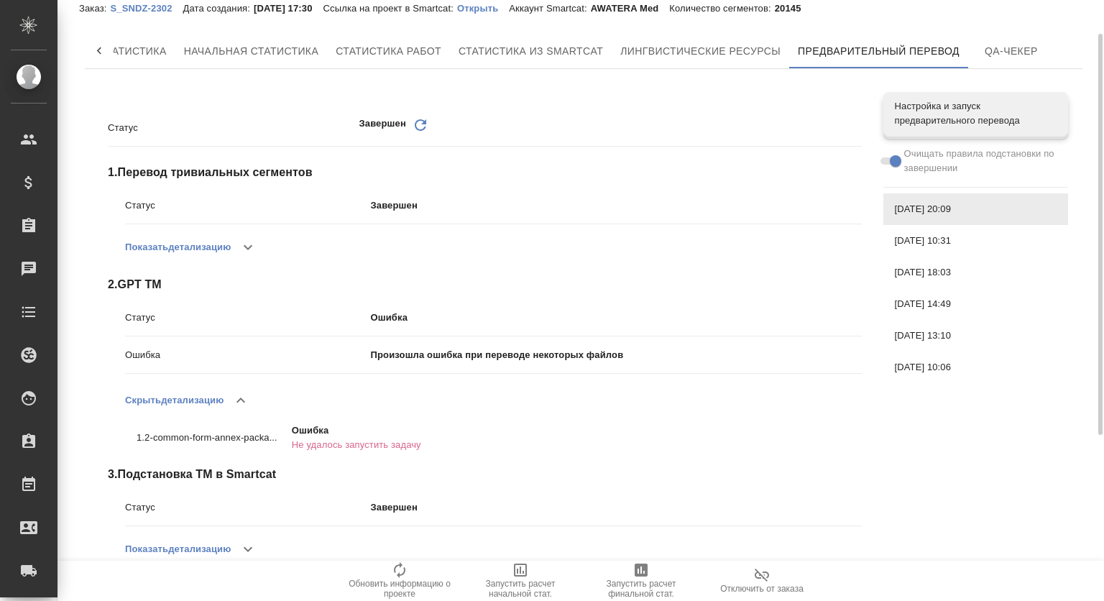
scroll to position [50, 0]
click at [941, 238] on span "[DATE] 10:31" at bounding box center [976, 240] width 162 height 14
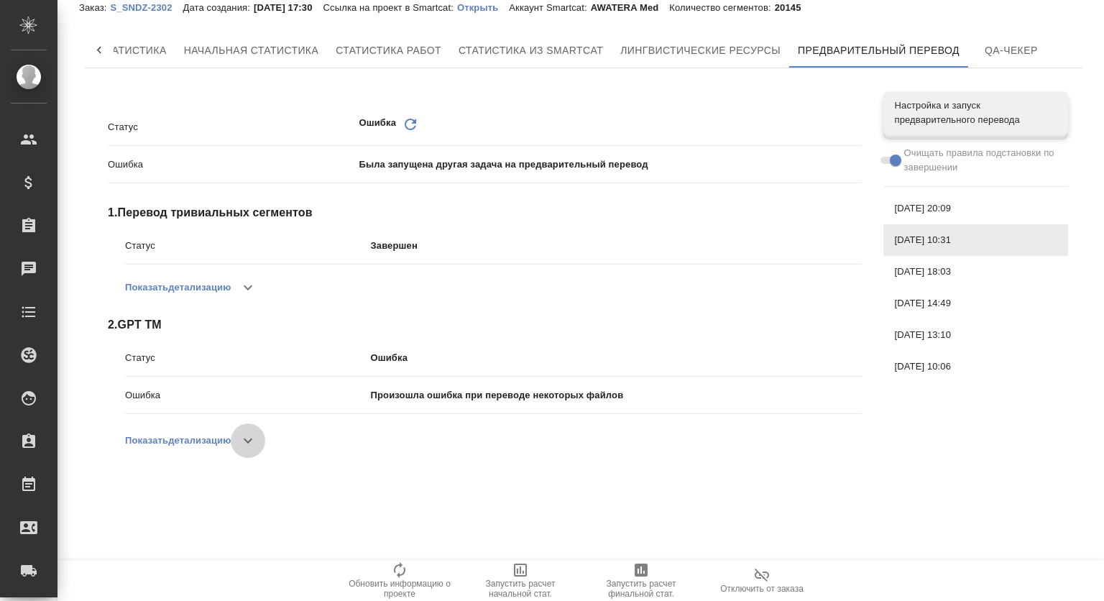
click at [240, 442] on button "button" at bounding box center [248, 440] width 34 height 34
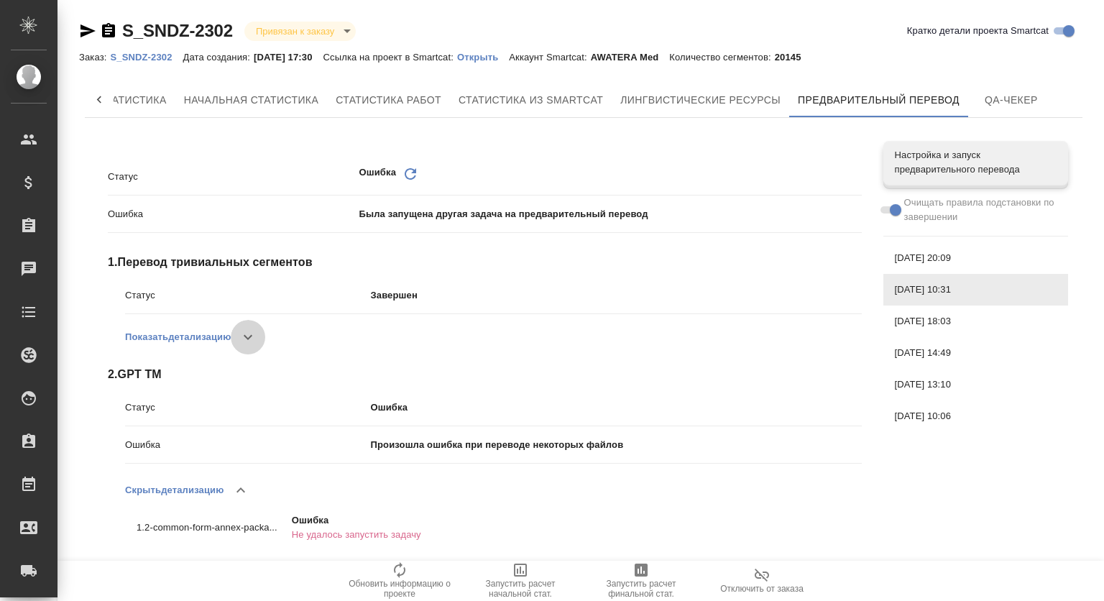
click at [248, 344] on icon "button" at bounding box center [247, 336] width 17 height 17
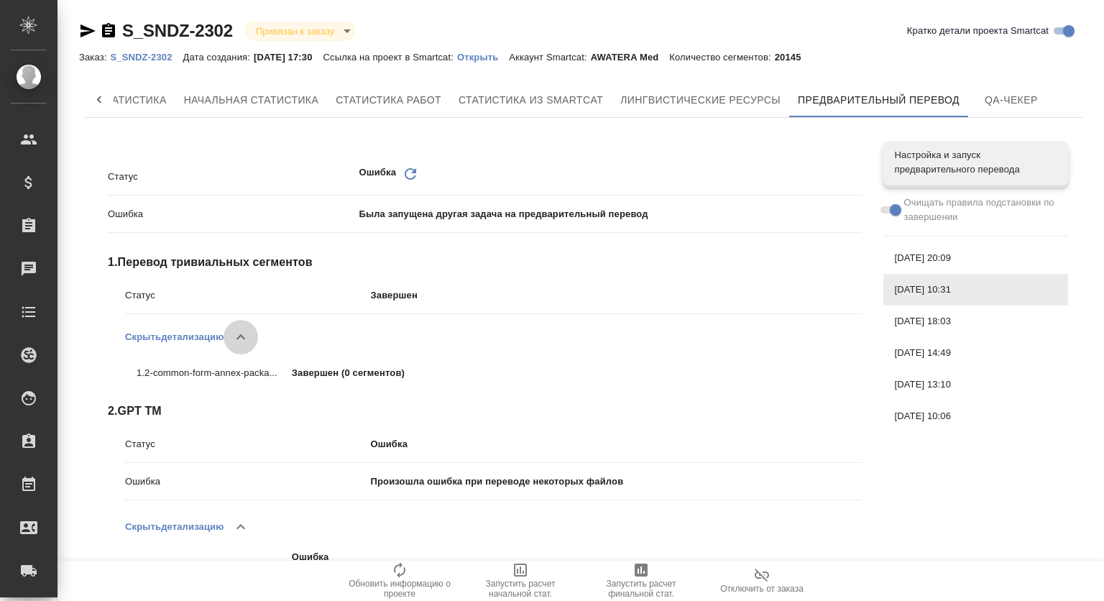
click at [248, 344] on icon "button" at bounding box center [240, 336] width 17 height 17
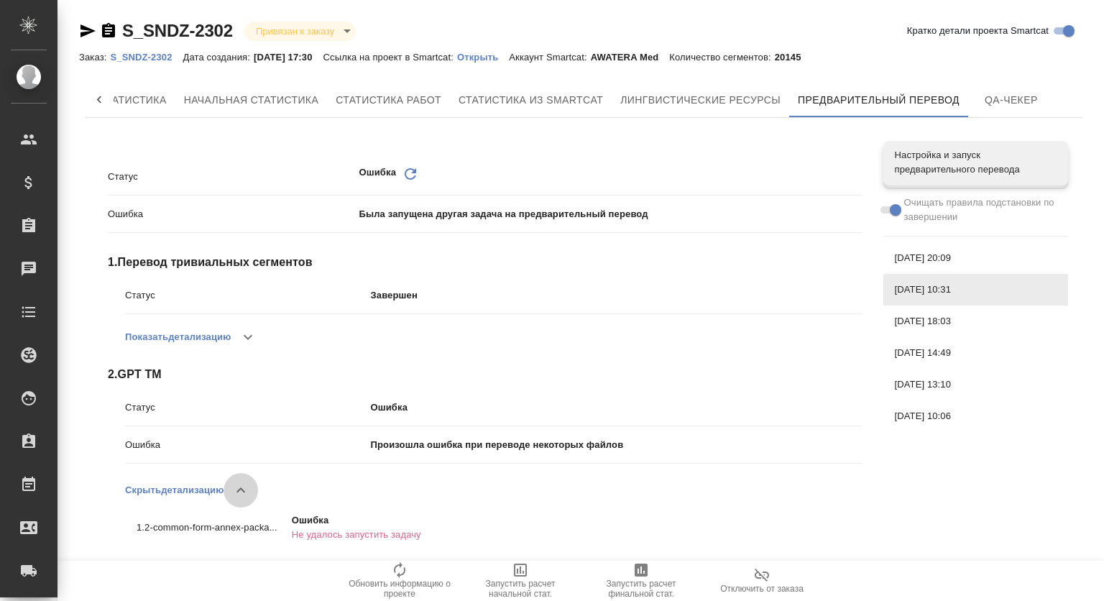
click at [254, 490] on button "button" at bounding box center [241, 490] width 34 height 34
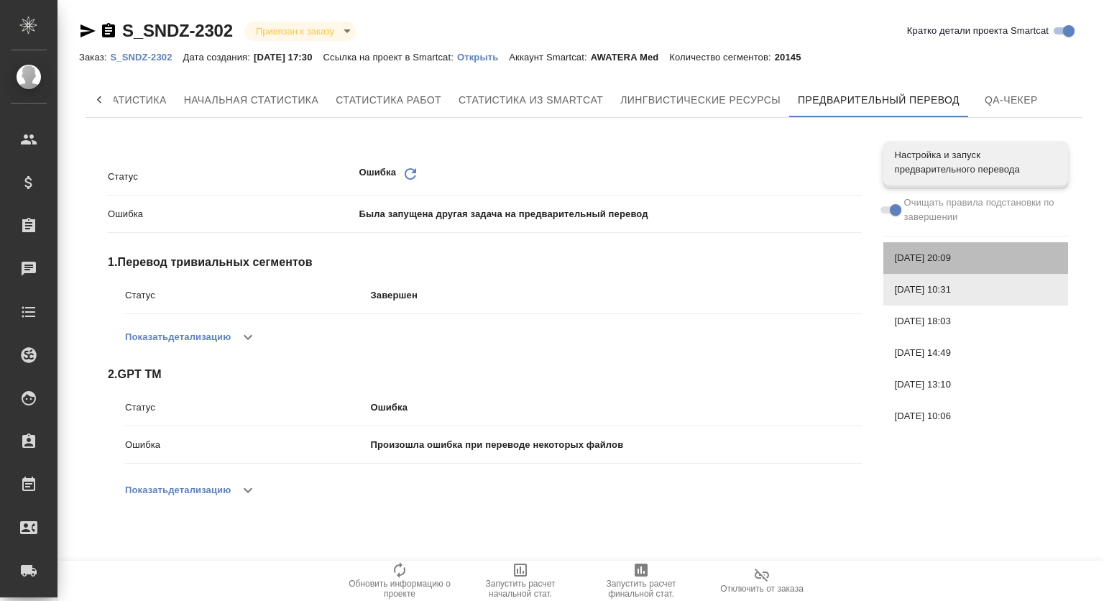
click at [941, 262] on span "[DATE] 20:09" at bounding box center [976, 258] width 162 height 14
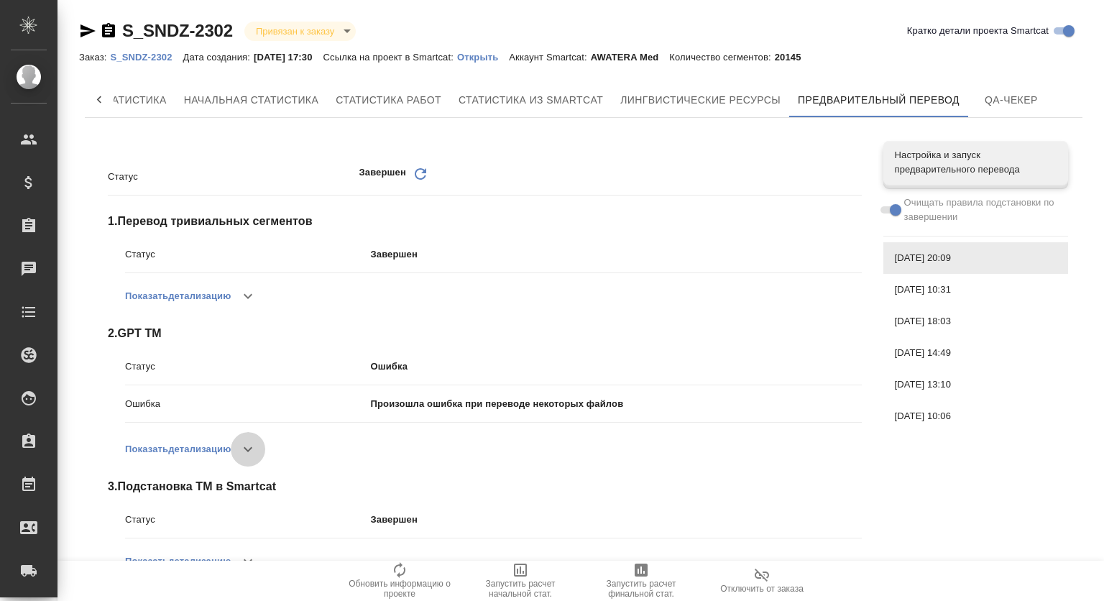
click at [247, 446] on icon "button" at bounding box center [247, 449] width 17 height 17
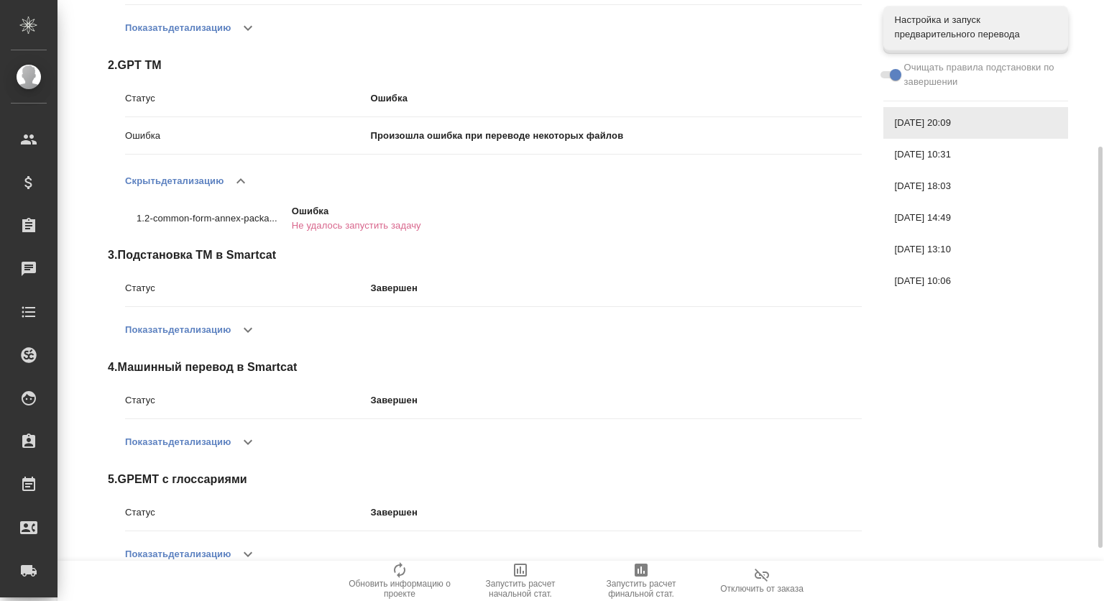
scroll to position [288, 0]
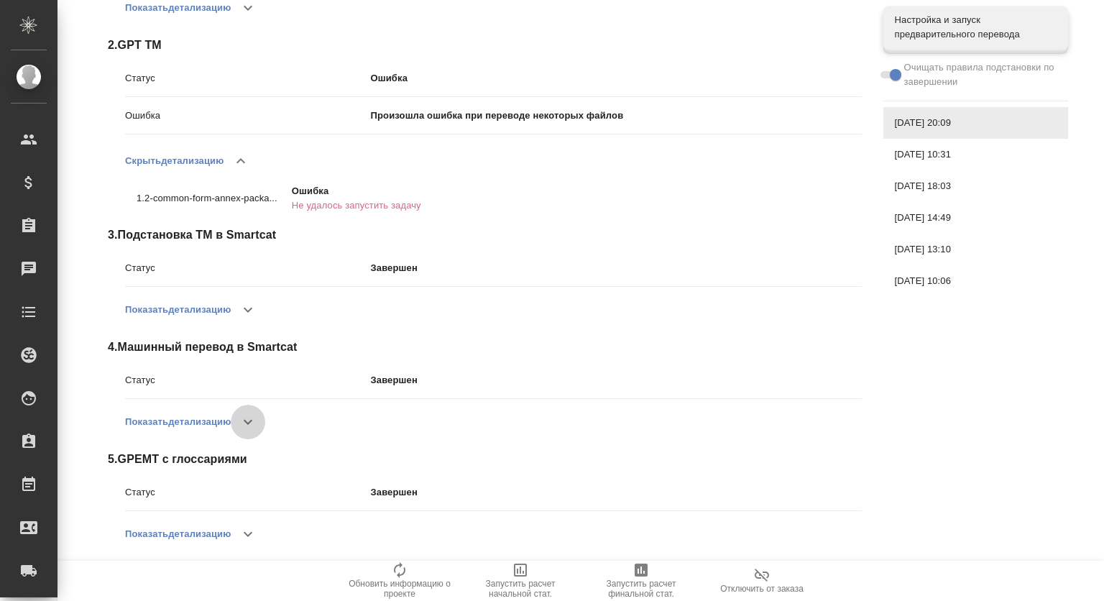
click at [246, 415] on icon "button" at bounding box center [247, 421] width 17 height 17
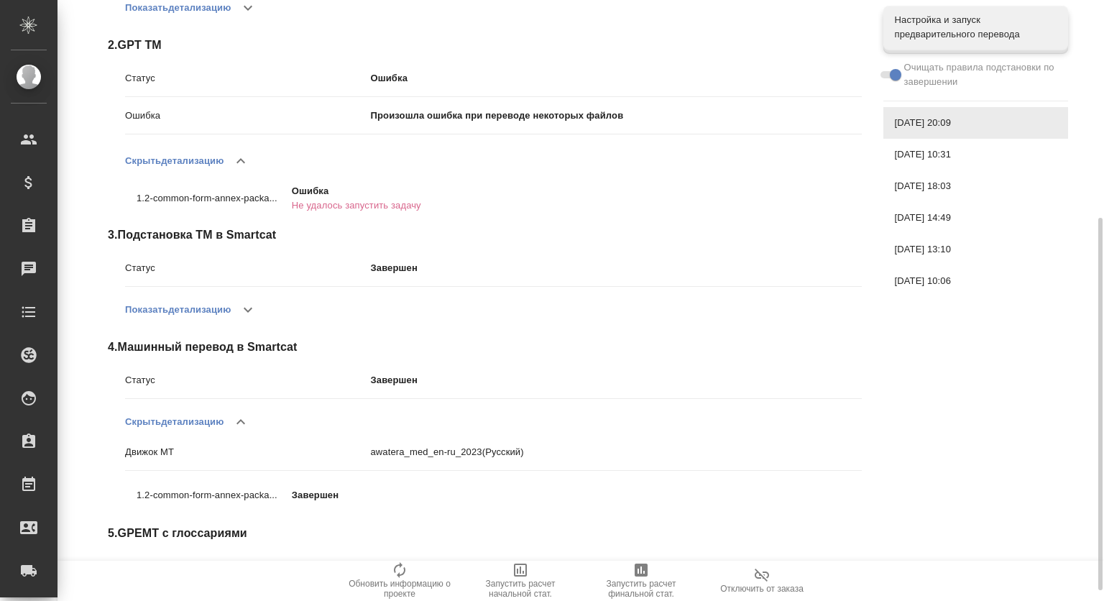
scroll to position [372, 0]
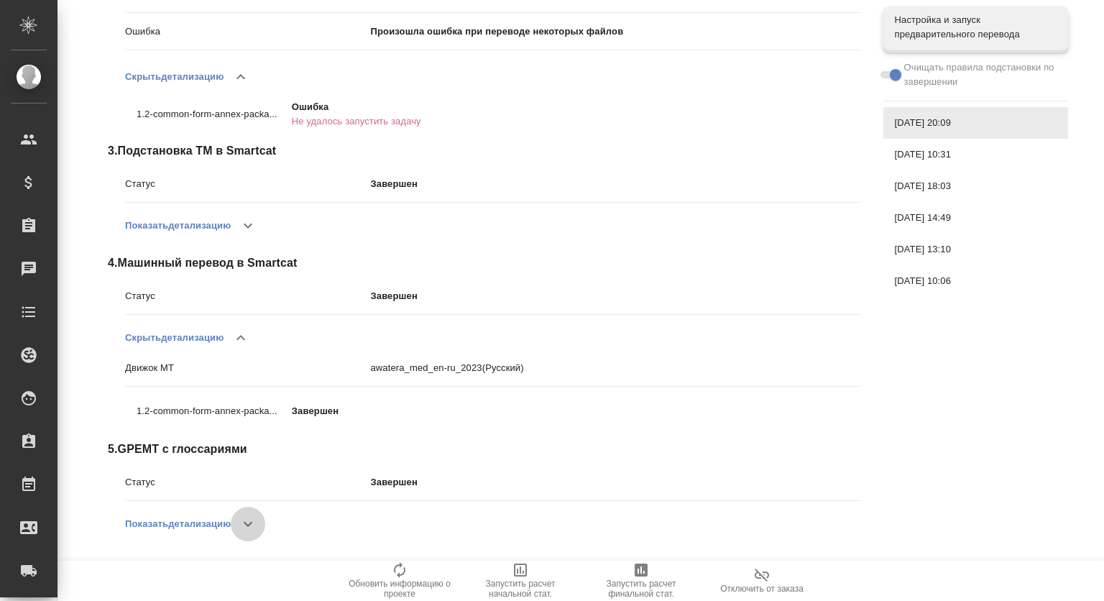
click at [240, 516] on button "button" at bounding box center [248, 524] width 34 height 34
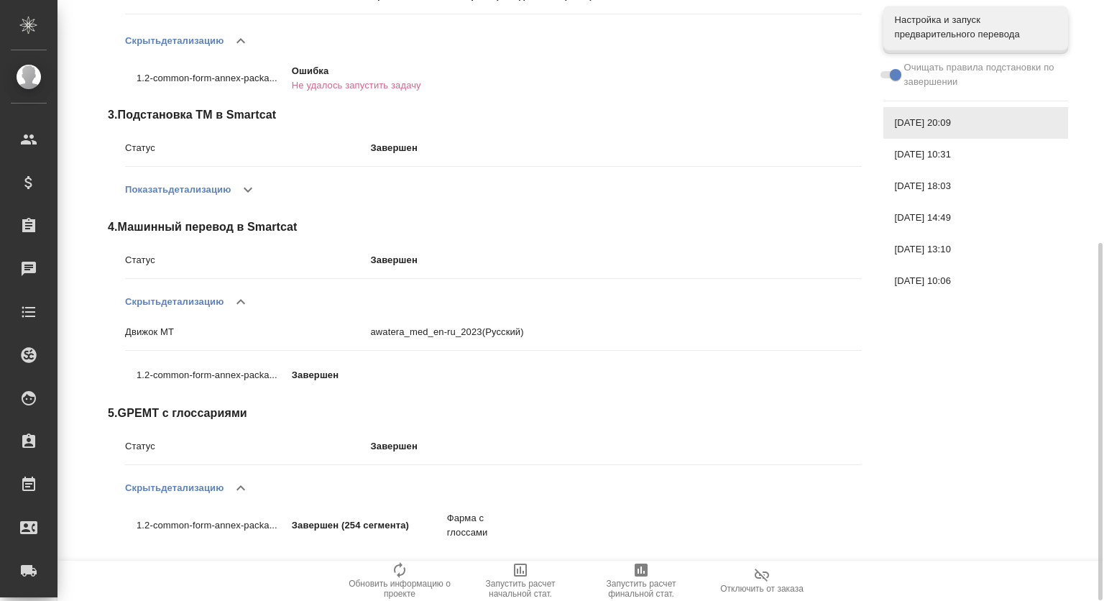
scroll to position [408, 0]
click at [239, 297] on icon "button" at bounding box center [240, 301] width 17 height 17
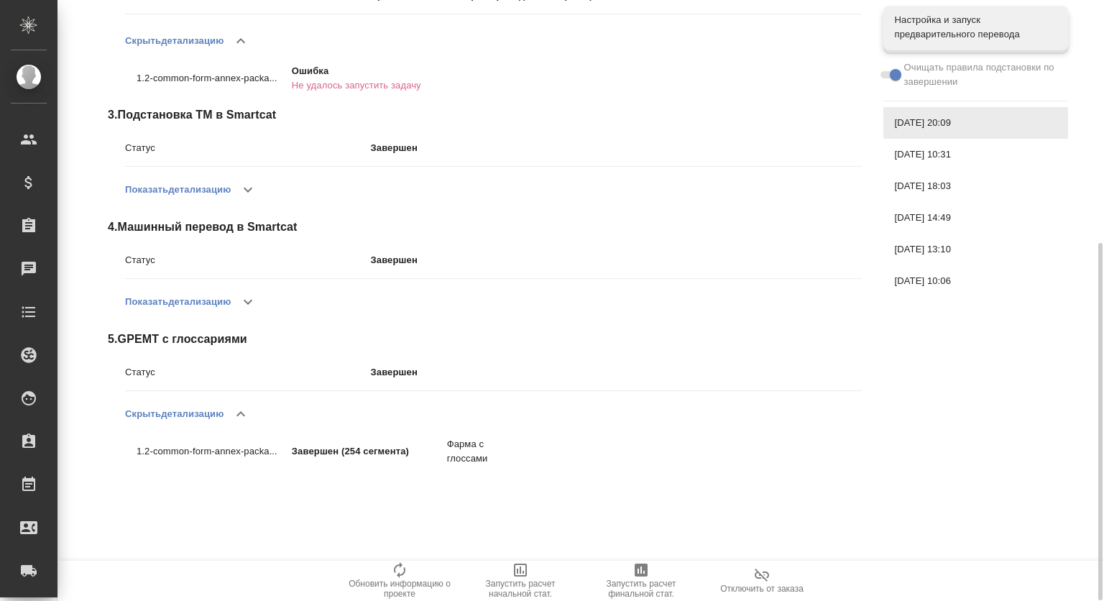
click at [256, 179] on button "button" at bounding box center [248, 189] width 34 height 34
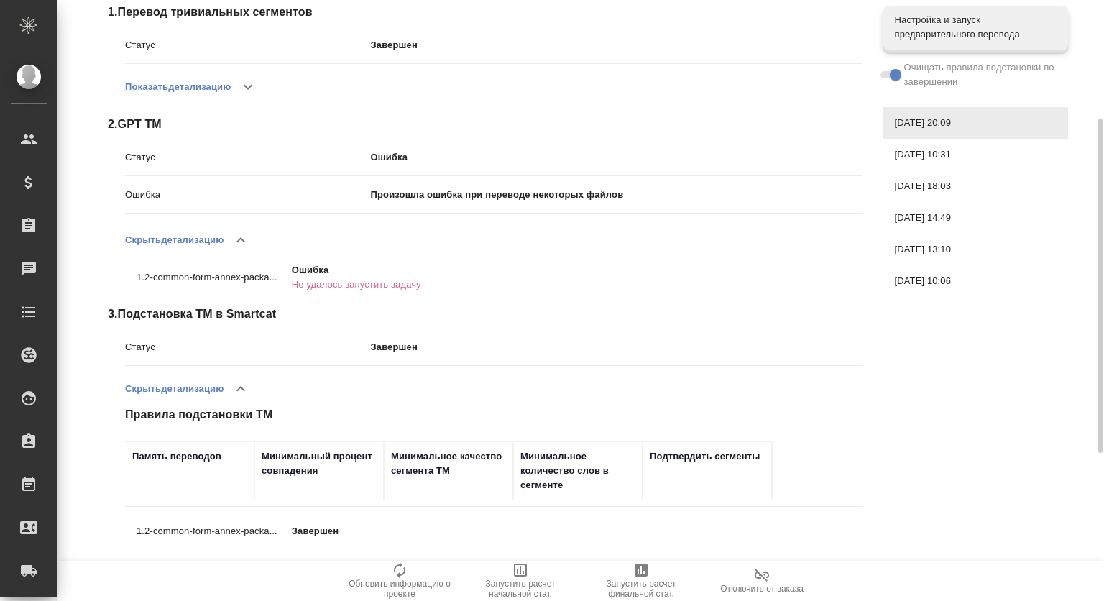
scroll to position [208, 0]
click at [923, 149] on span "[DATE] 10:31" at bounding box center [976, 154] width 162 height 14
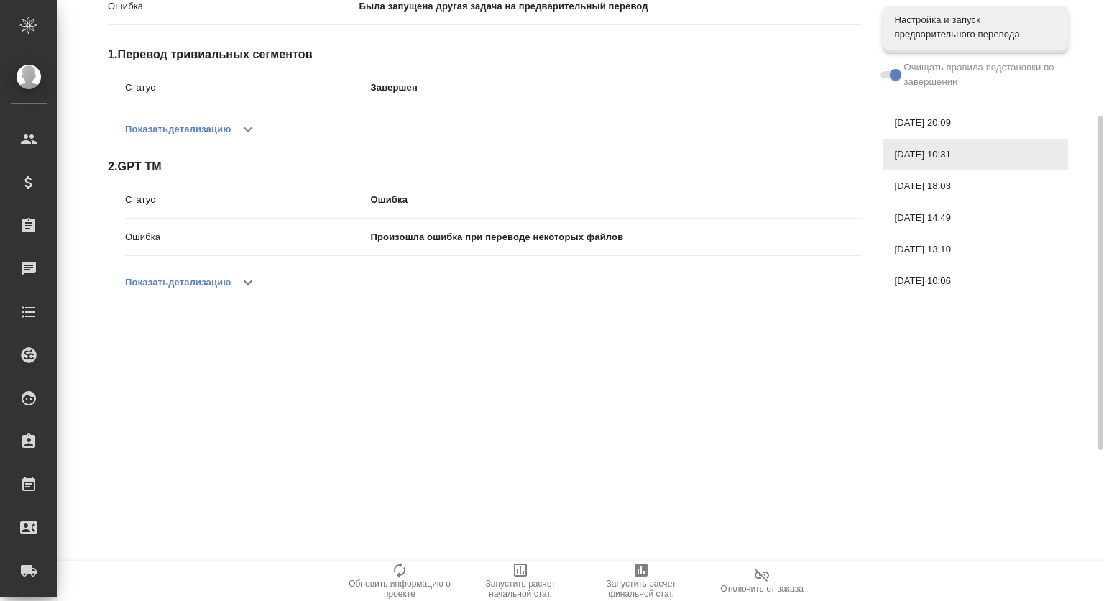
scroll to position [0, 0]
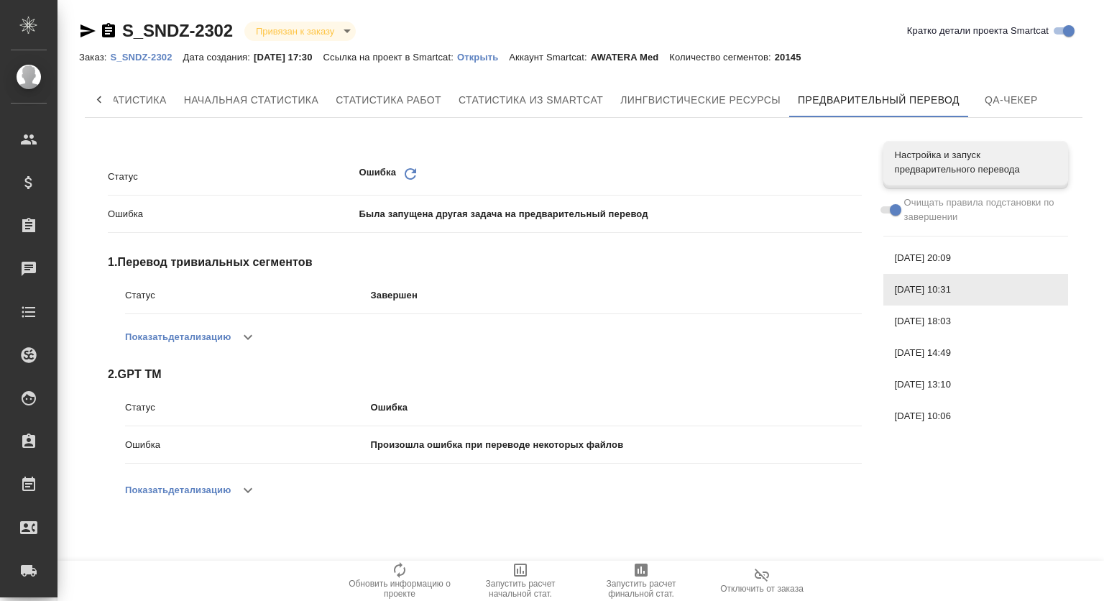
click at [930, 255] on span "[DATE] 20:09" at bounding box center [976, 258] width 162 height 14
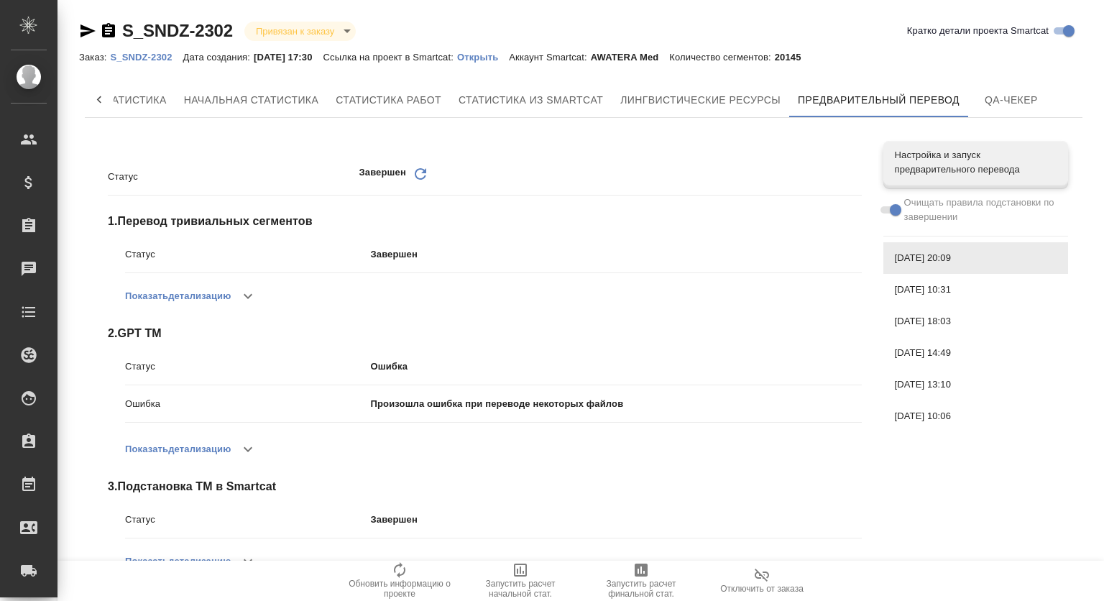
scroll to position [143, 0]
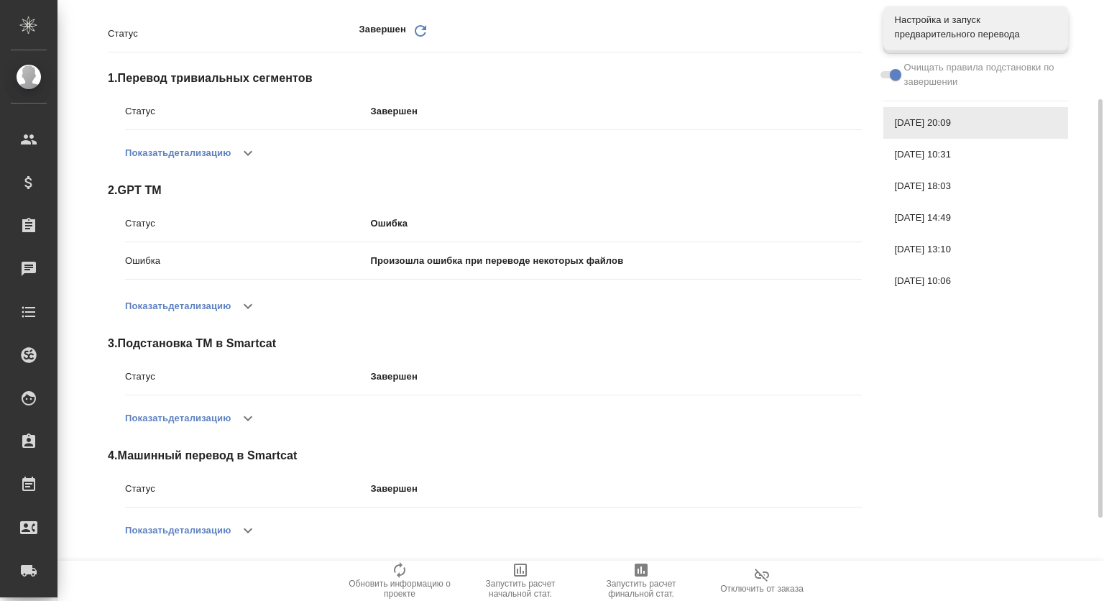
click at [244, 414] on icon "button" at bounding box center [247, 418] width 17 height 17
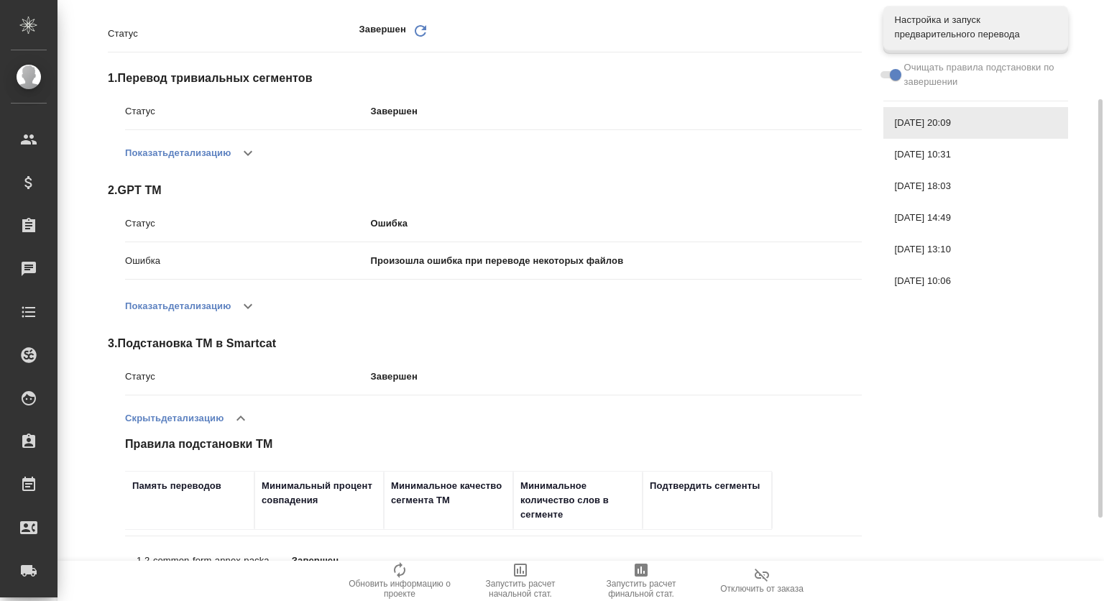
scroll to position [333, 0]
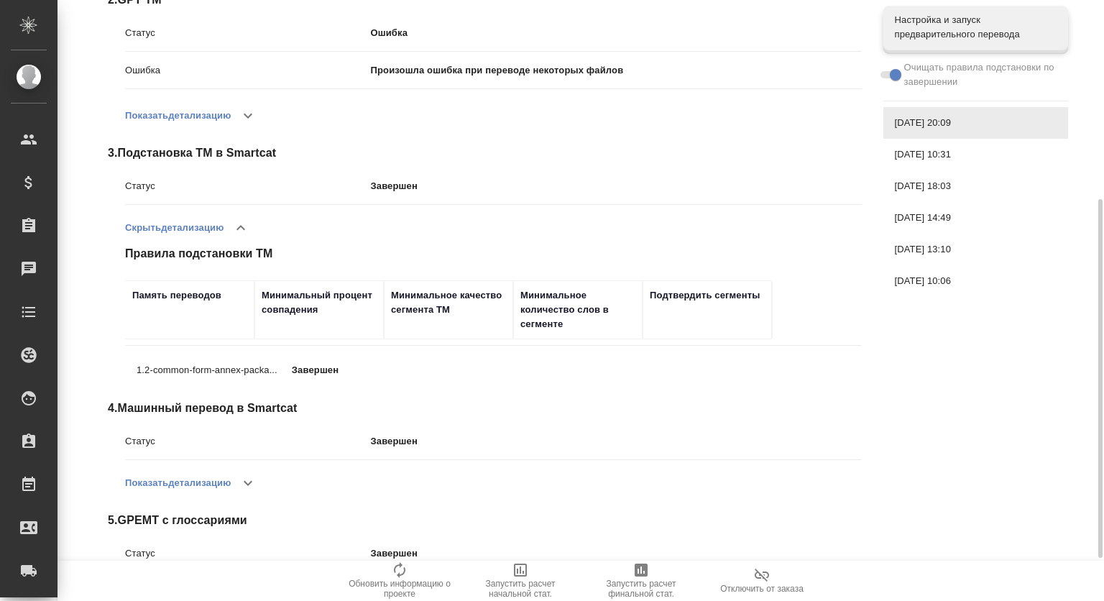
click at [276, 313] on div "Минимальный процент совпадения" at bounding box center [319, 302] width 115 height 29
click at [942, 268] on div "[DATE] 10:06" at bounding box center [975, 281] width 185 height 32
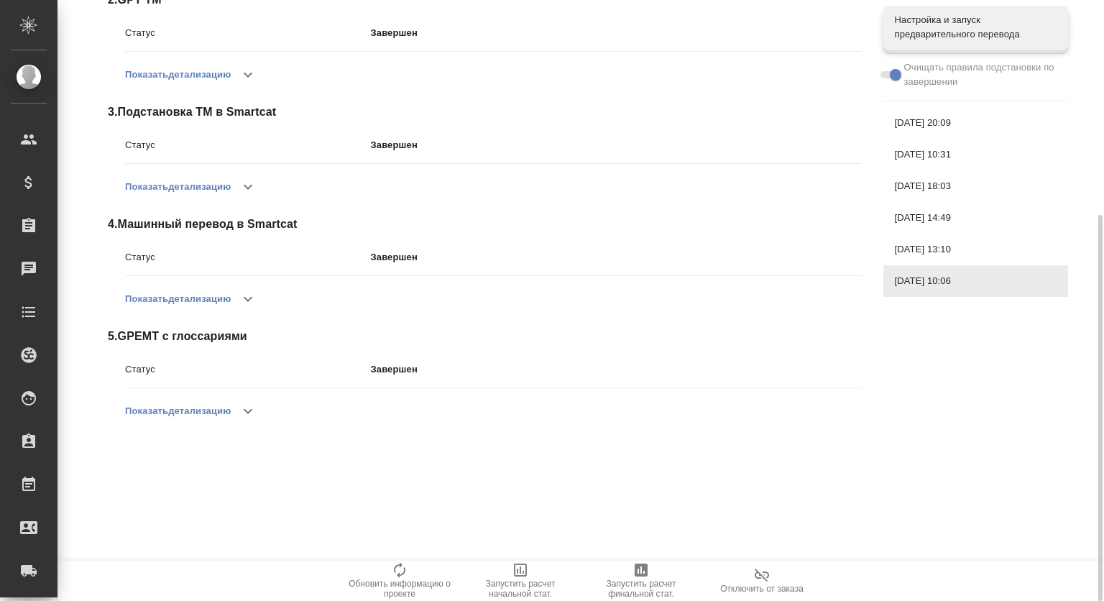
click at [249, 181] on icon "button" at bounding box center [247, 186] width 17 height 17
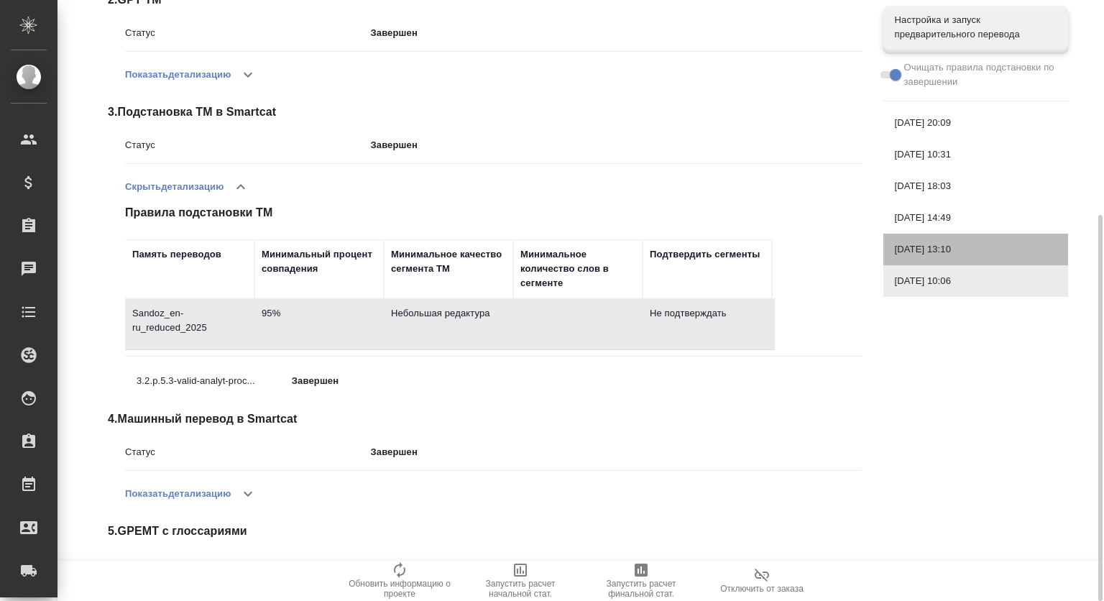
click at [920, 246] on span "[DATE] 13:10" at bounding box center [976, 249] width 162 height 14
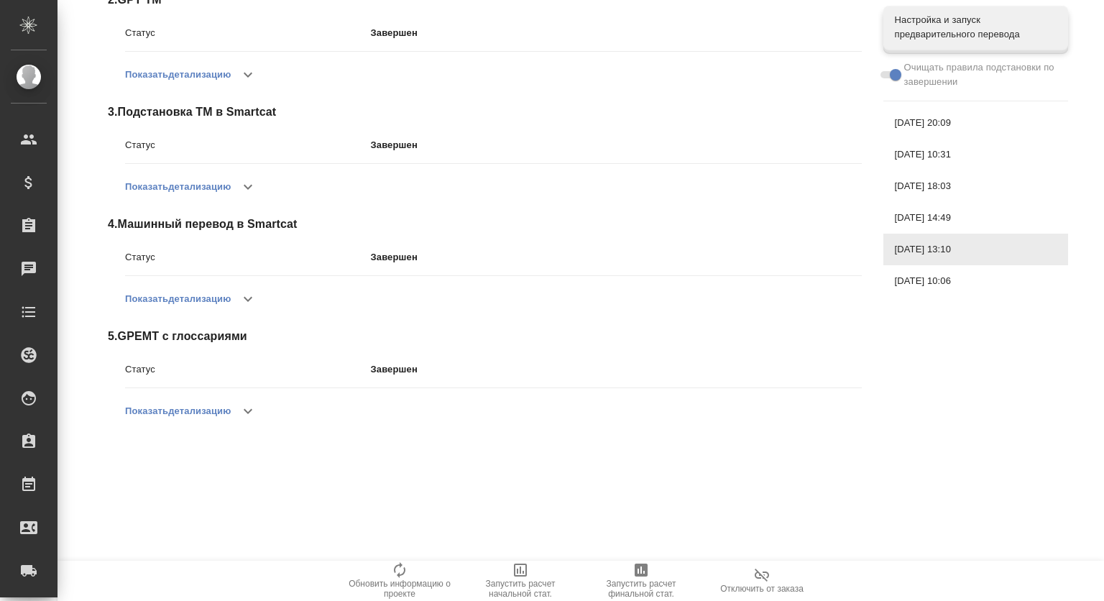
click at [237, 183] on button "button" at bounding box center [248, 187] width 34 height 34
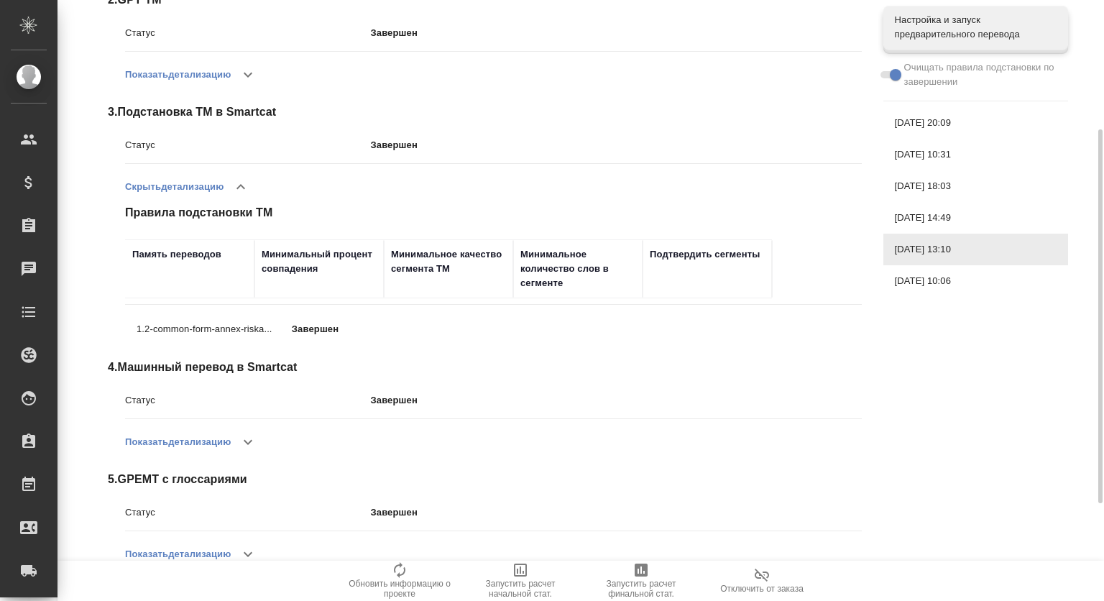
scroll to position [238, 0]
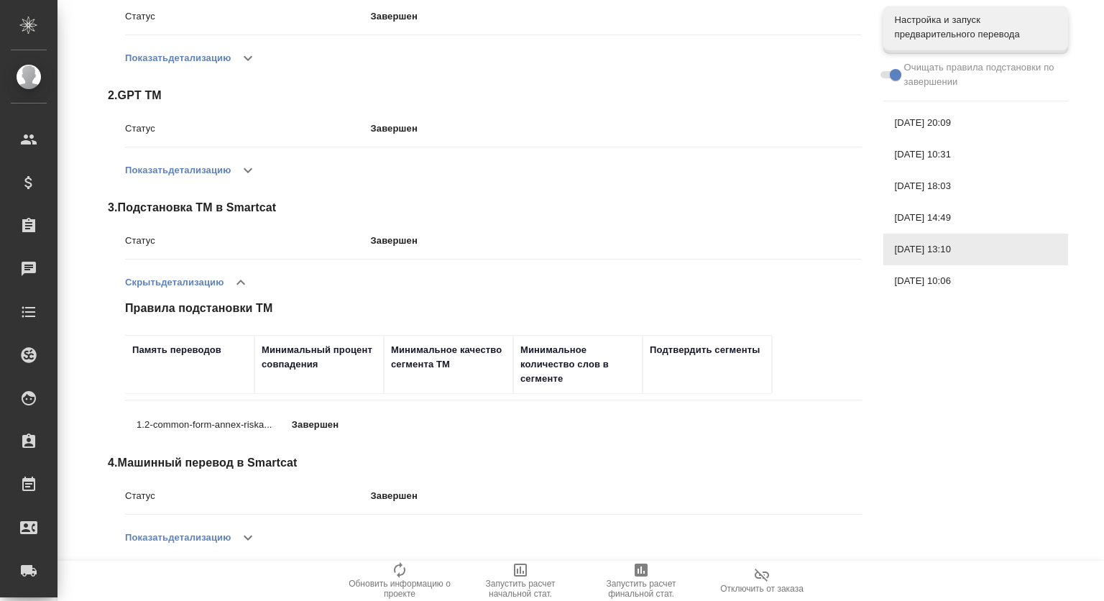
click at [962, 272] on div "[DATE] 10:06" at bounding box center [975, 281] width 185 height 32
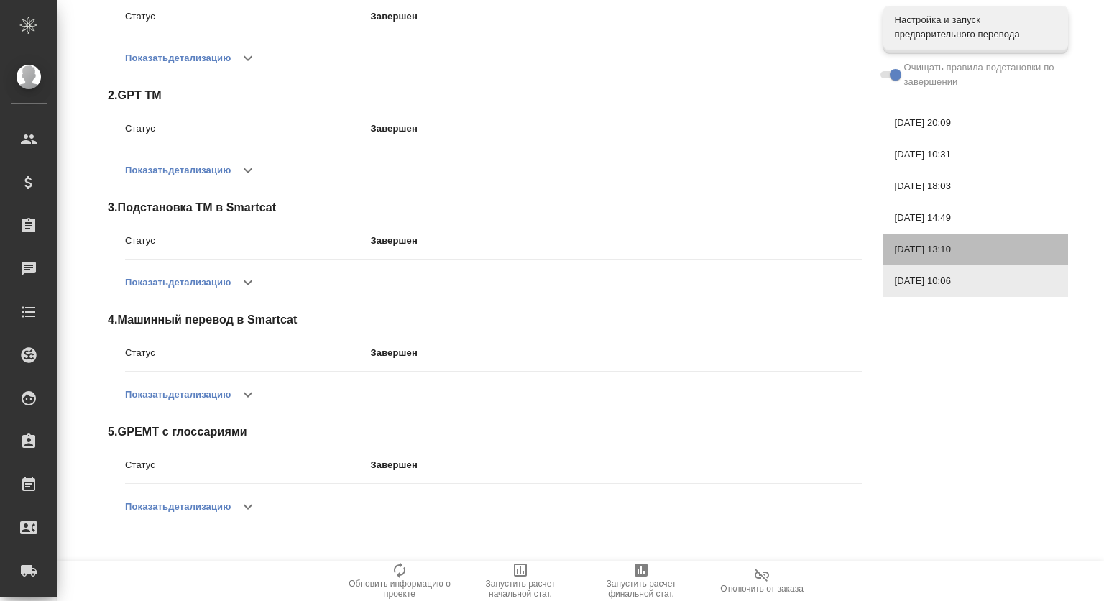
click at [960, 252] on span "[DATE] 13:10" at bounding box center [976, 249] width 162 height 14
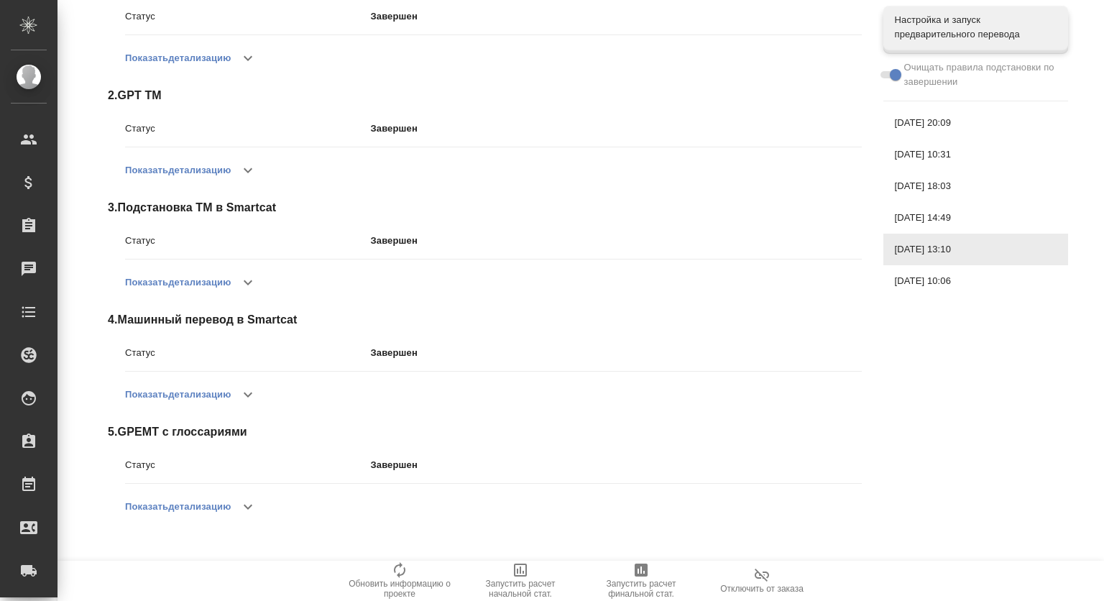
click at [959, 249] on span "[DATE] 13:10" at bounding box center [976, 249] width 162 height 14
click at [243, 272] on button "button" at bounding box center [248, 282] width 34 height 34
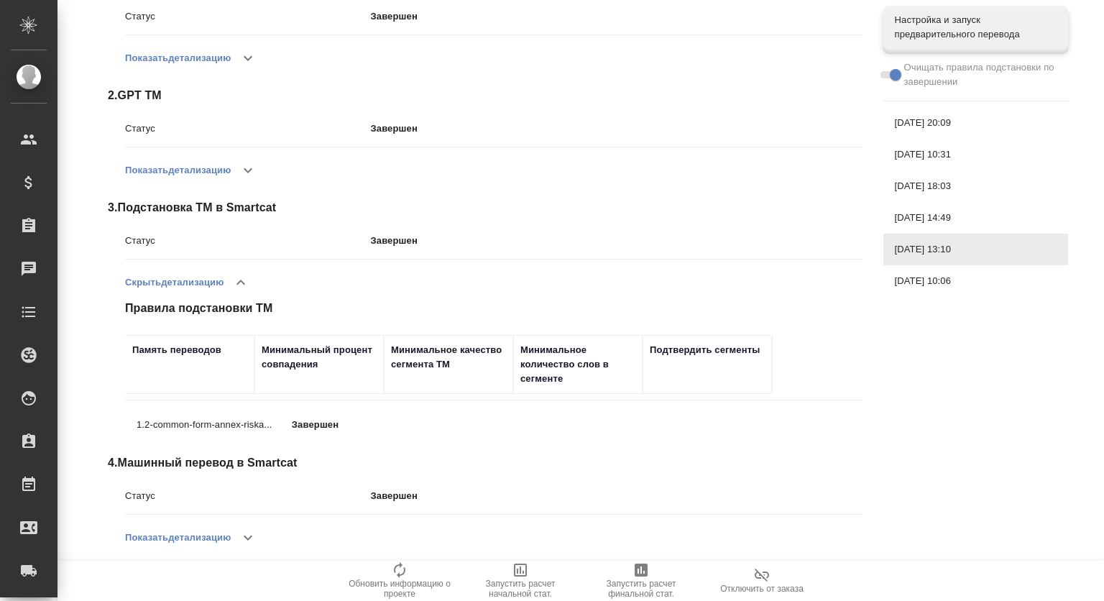
click at [944, 213] on span "[DATE] 14:49" at bounding box center [976, 218] width 162 height 14
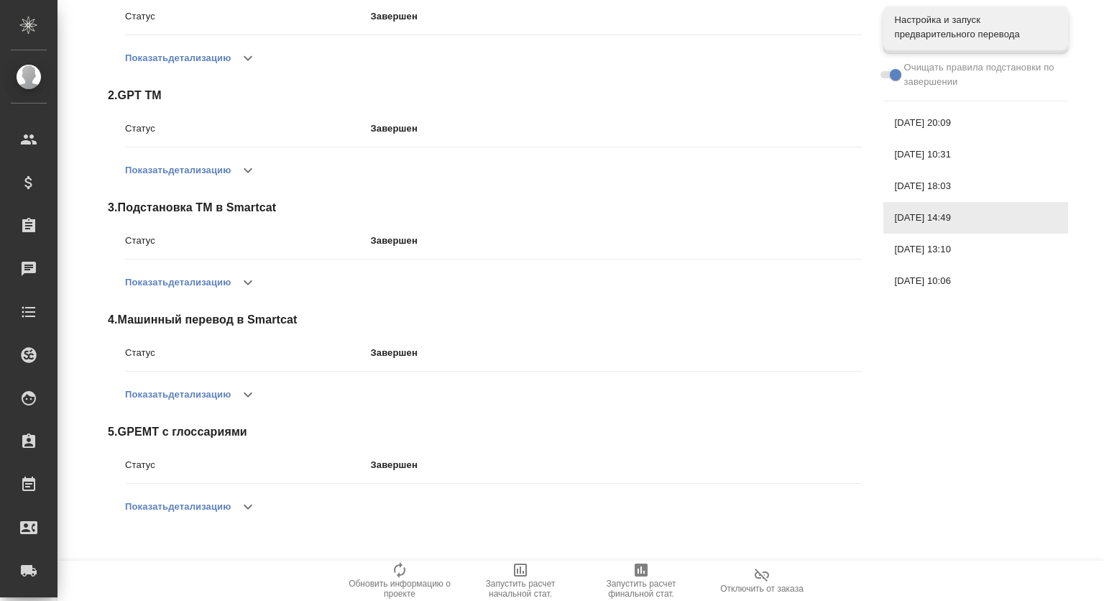
click at [252, 288] on icon "button" at bounding box center [247, 282] width 17 height 17
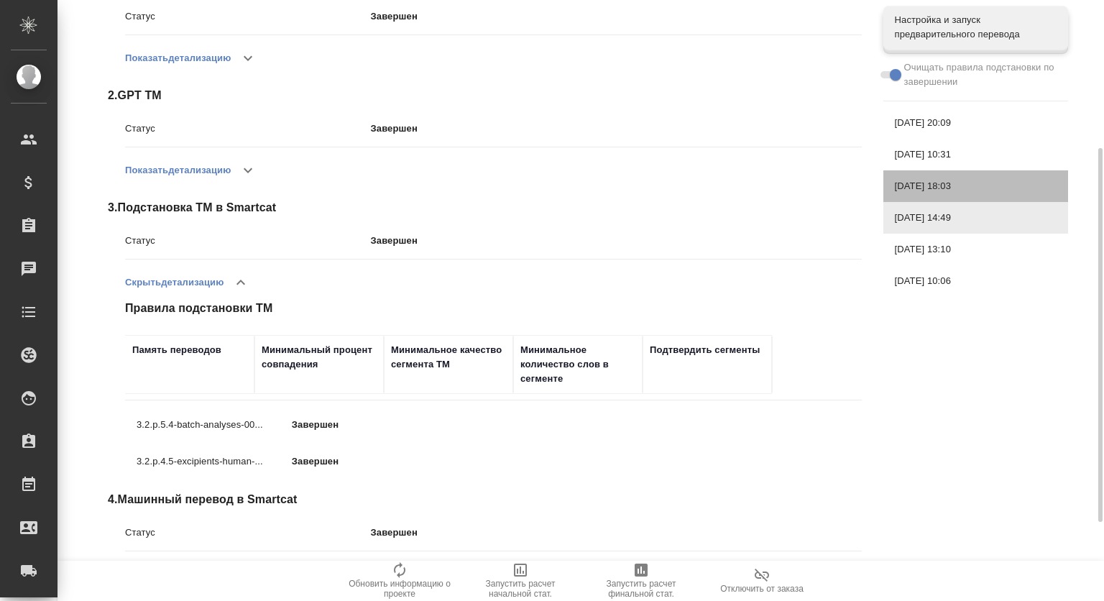
click at [934, 185] on span "[DATE] 18:03" at bounding box center [976, 186] width 162 height 14
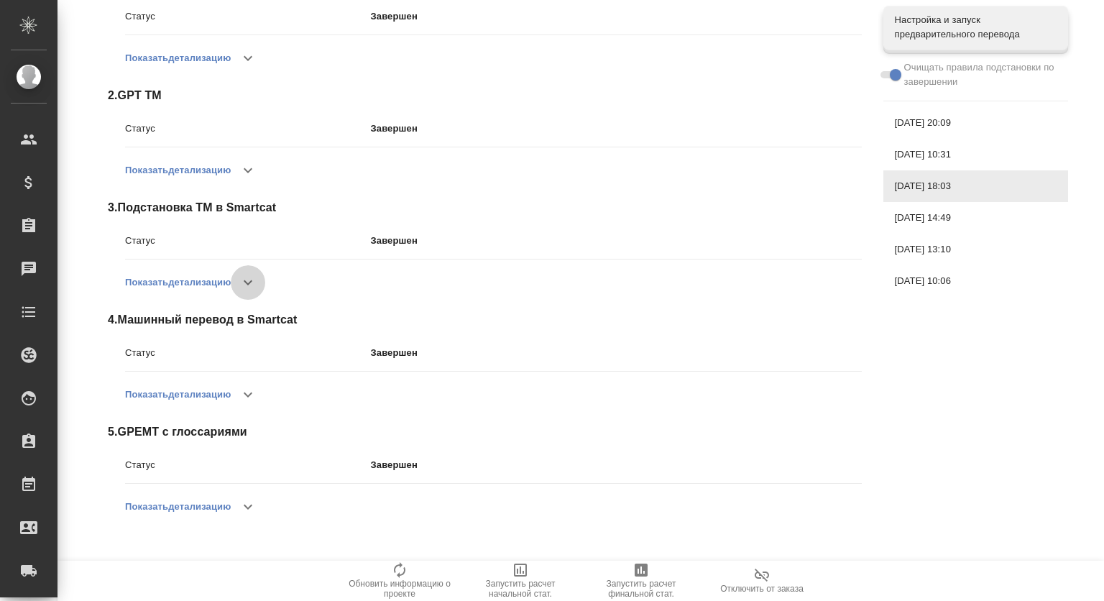
click at [241, 290] on button "button" at bounding box center [248, 282] width 34 height 34
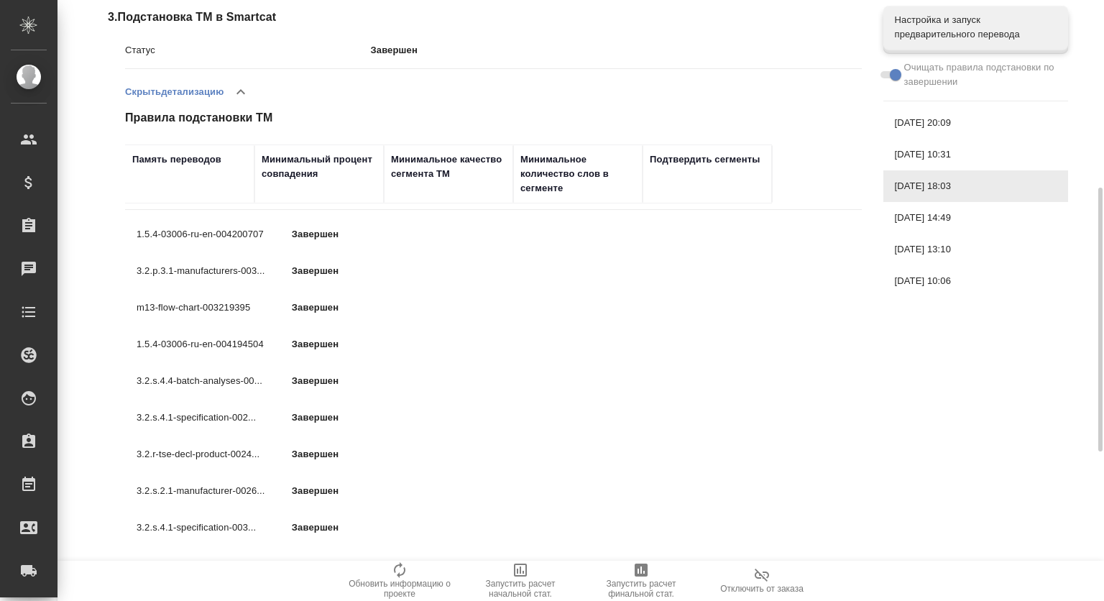
scroll to position [333, 0]
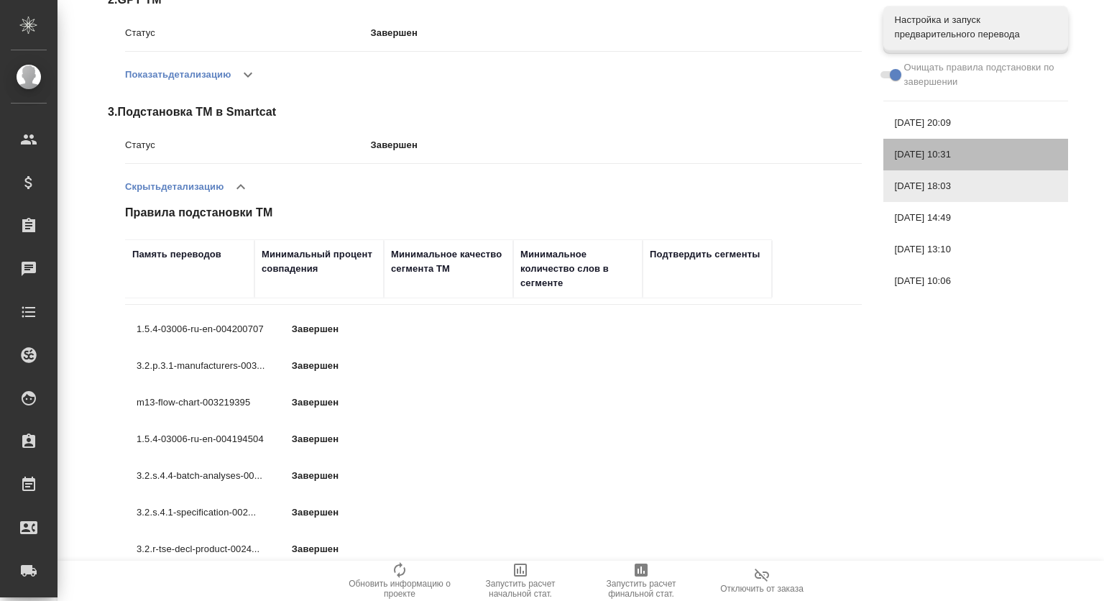
click at [951, 144] on div "[DATE] 10:31" at bounding box center [975, 155] width 185 height 32
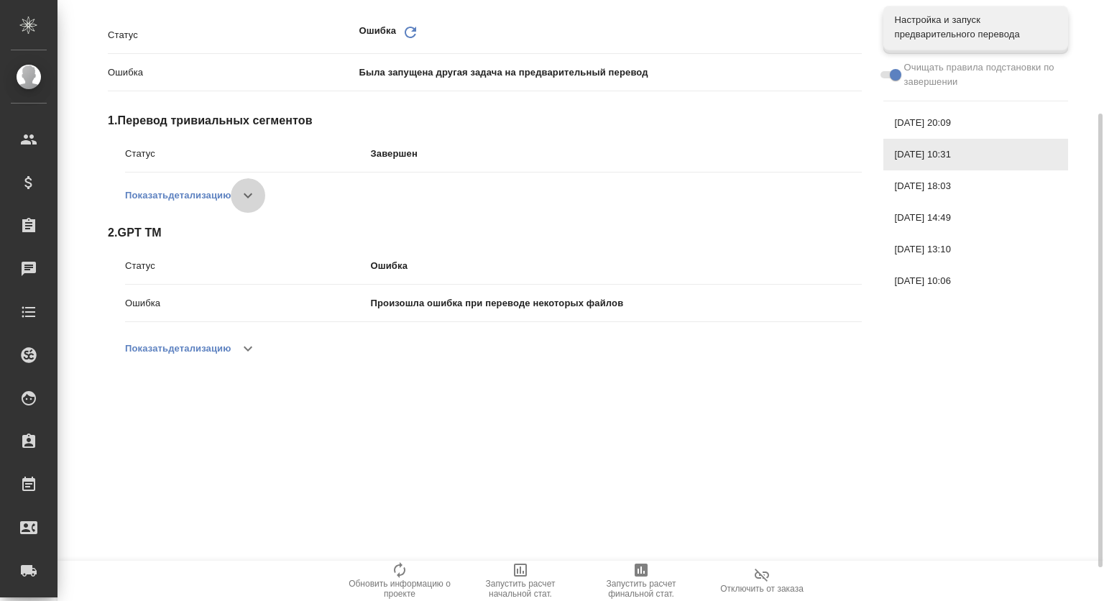
click at [235, 195] on button "button" at bounding box center [248, 195] width 34 height 34
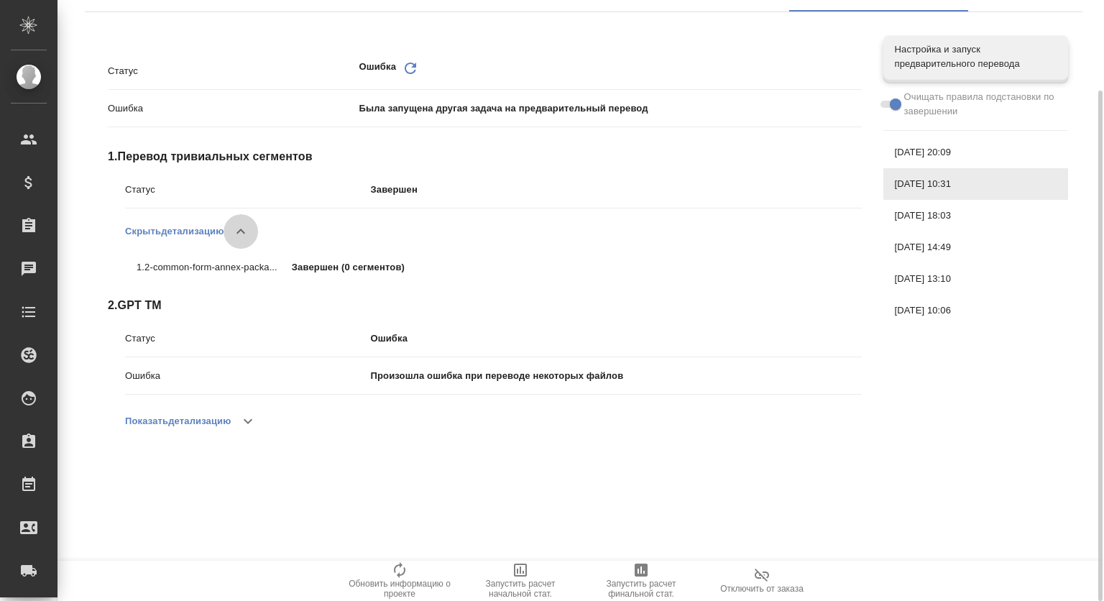
click at [249, 234] on icon "button" at bounding box center [240, 231] width 17 height 17
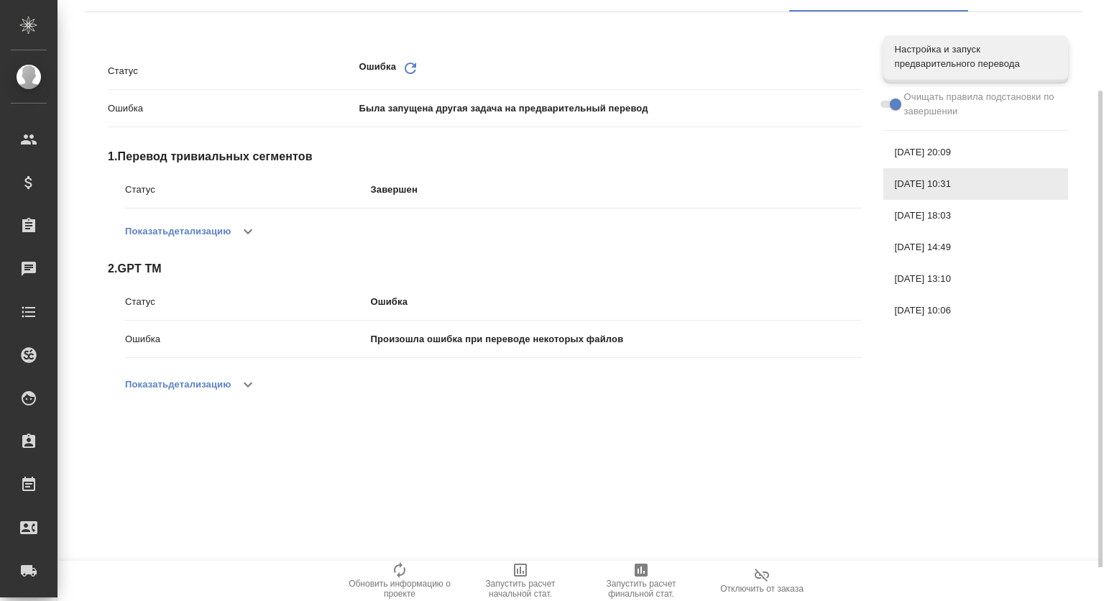
scroll to position [0, 0]
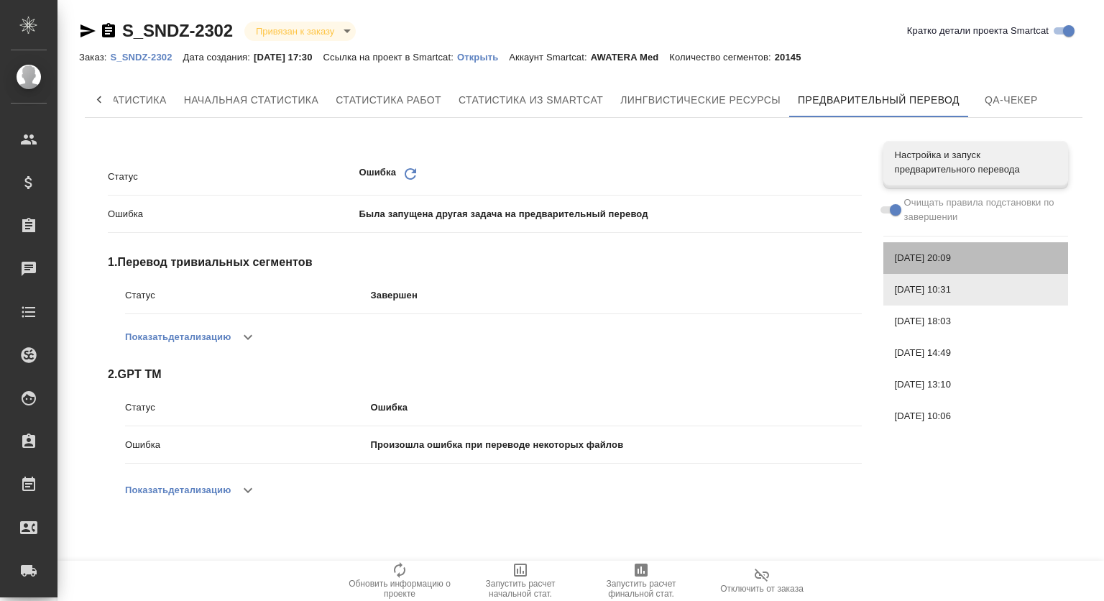
click at [956, 261] on span "[DATE] 20:09" at bounding box center [976, 258] width 162 height 14
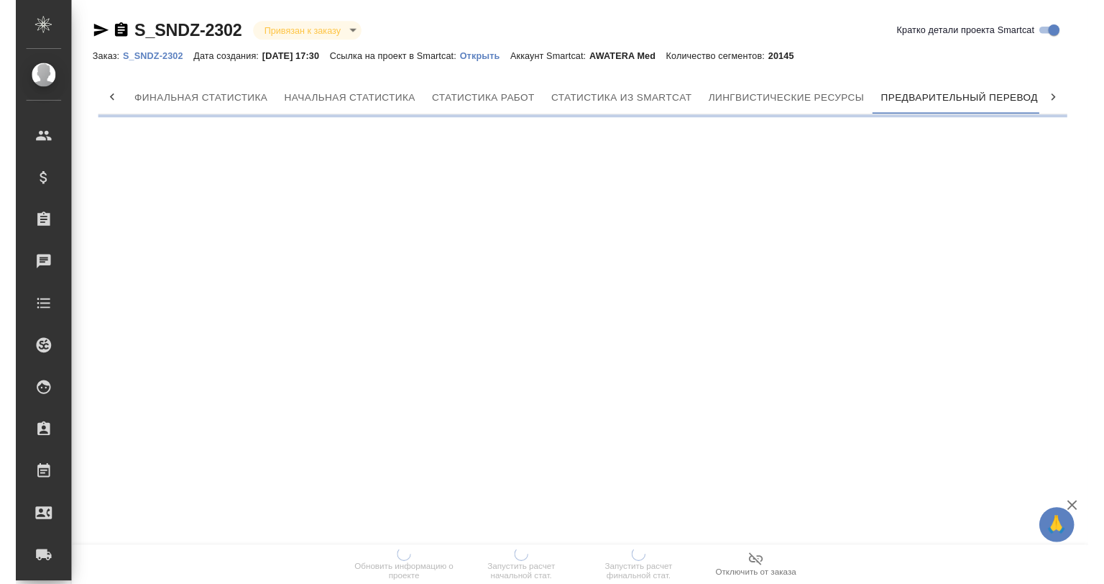
scroll to position [0, 6]
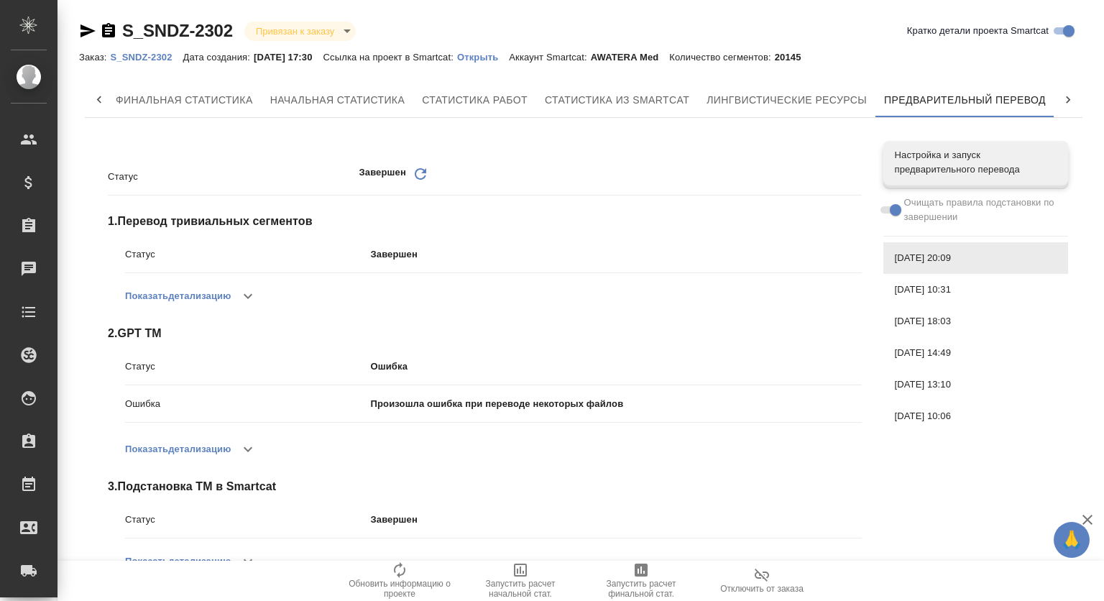
drag, startPoint x: 0, startPoint y: 0, endPoint x: 720, endPoint y: 14, distance: 720.2
click at [716, 14] on div "S_SNDZ-2302 Привязан к заказу linkedToOrder Кратко детали проекта Smartcat Зака…" at bounding box center [583, 431] width 1025 height 862
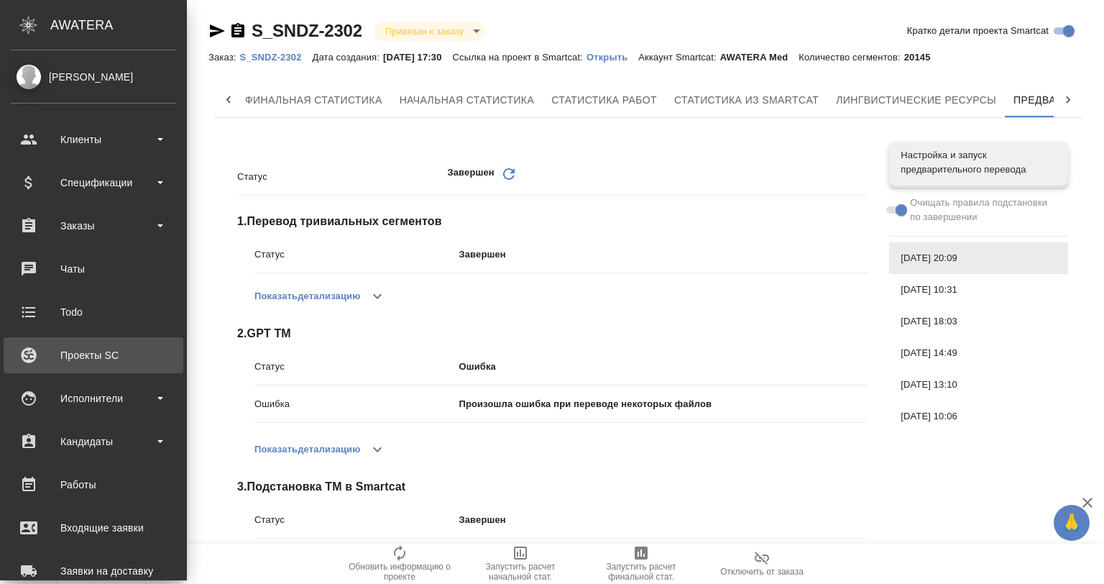
click at [110, 362] on link "Проекты SC" at bounding box center [94, 355] width 180 height 36
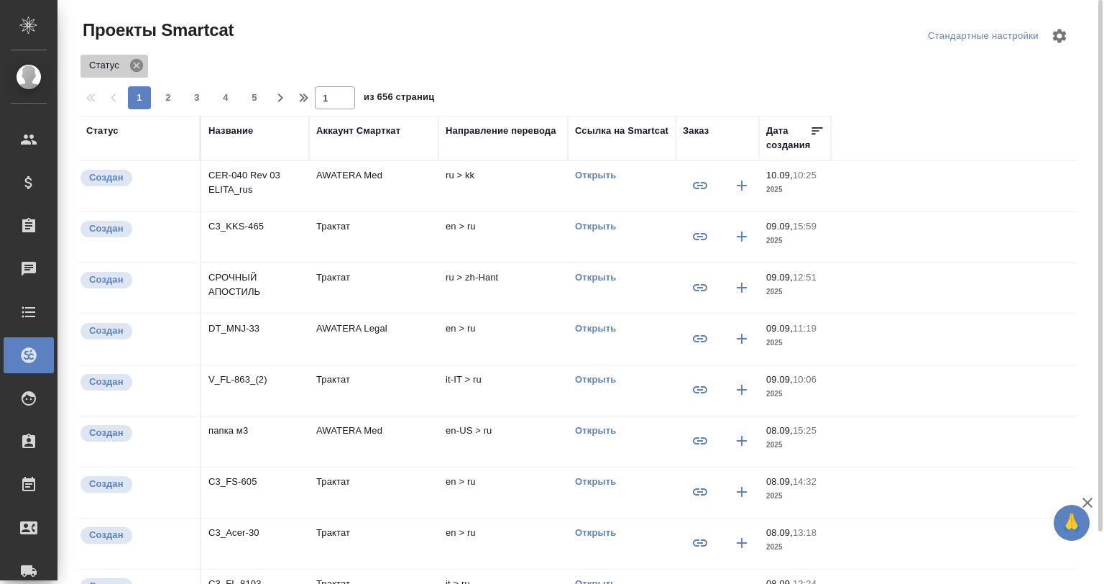
click at [130, 63] on icon at bounding box center [136, 65] width 13 height 13
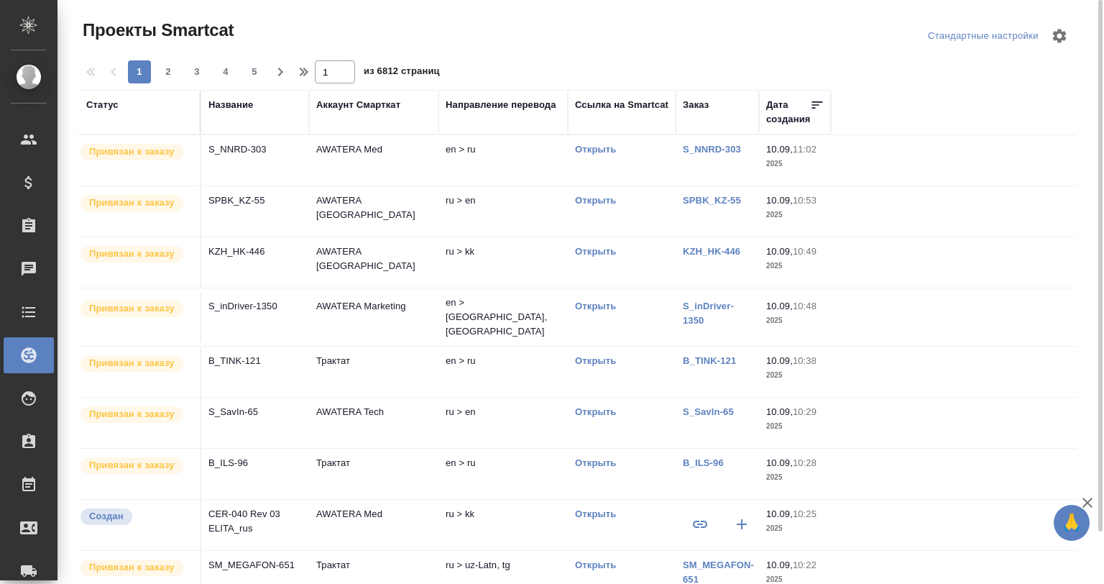
click at [247, 162] on td "S_NNRD-303" at bounding box center [255, 160] width 108 height 50
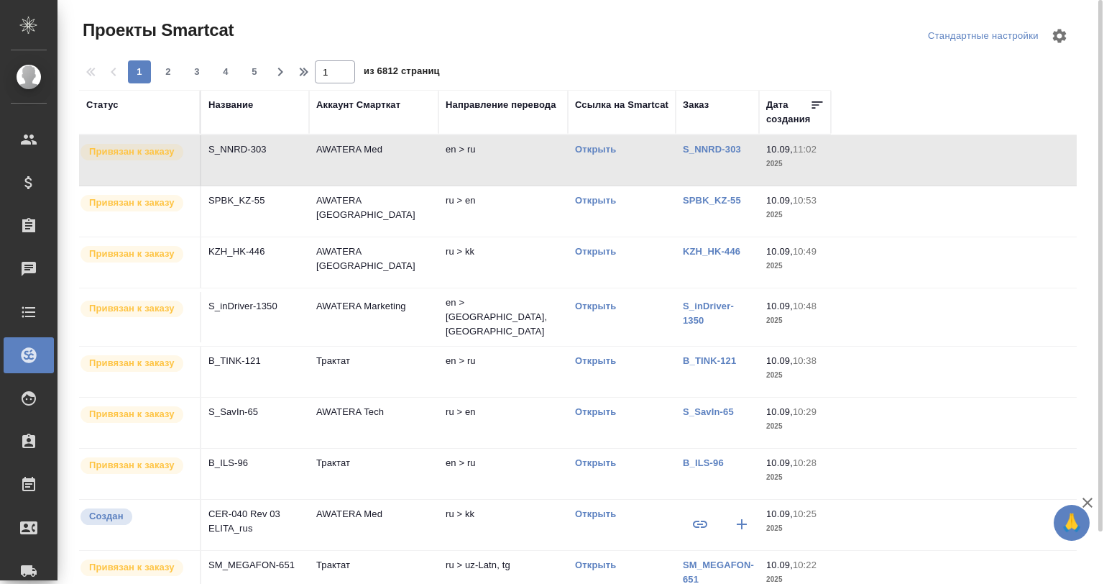
click at [247, 162] on td "S_NNRD-303" at bounding box center [255, 160] width 108 height 50
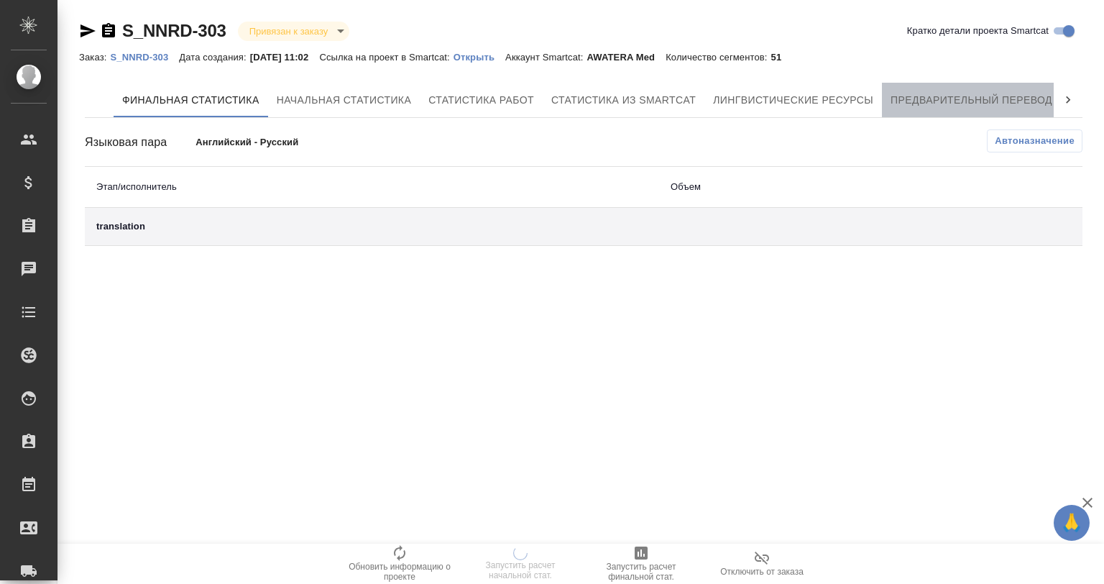
click at [968, 100] on span "Предварительный перевод" at bounding box center [971, 100] width 162 height 18
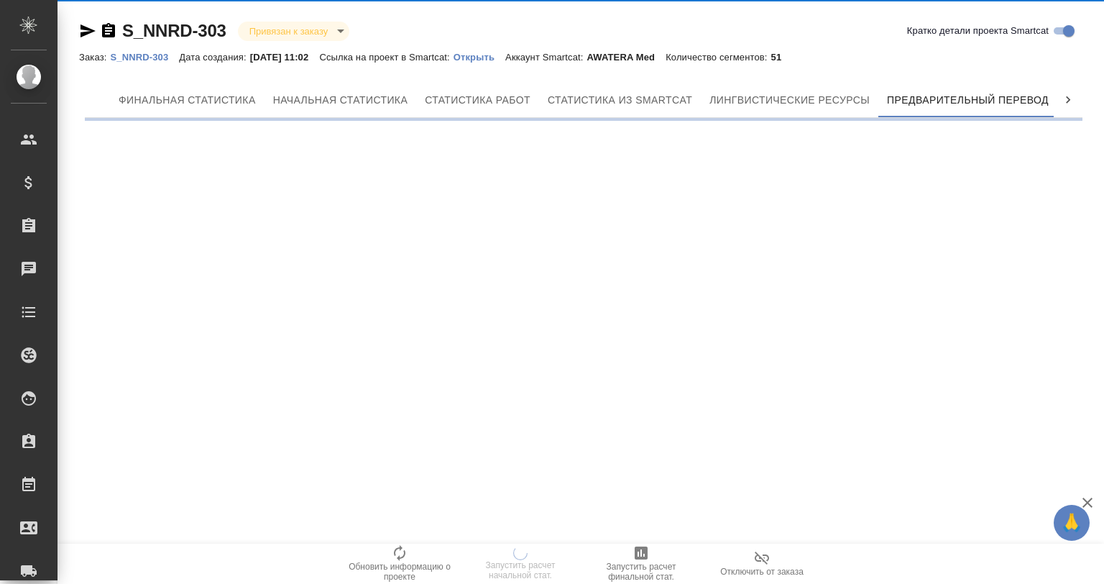
scroll to position [0, 6]
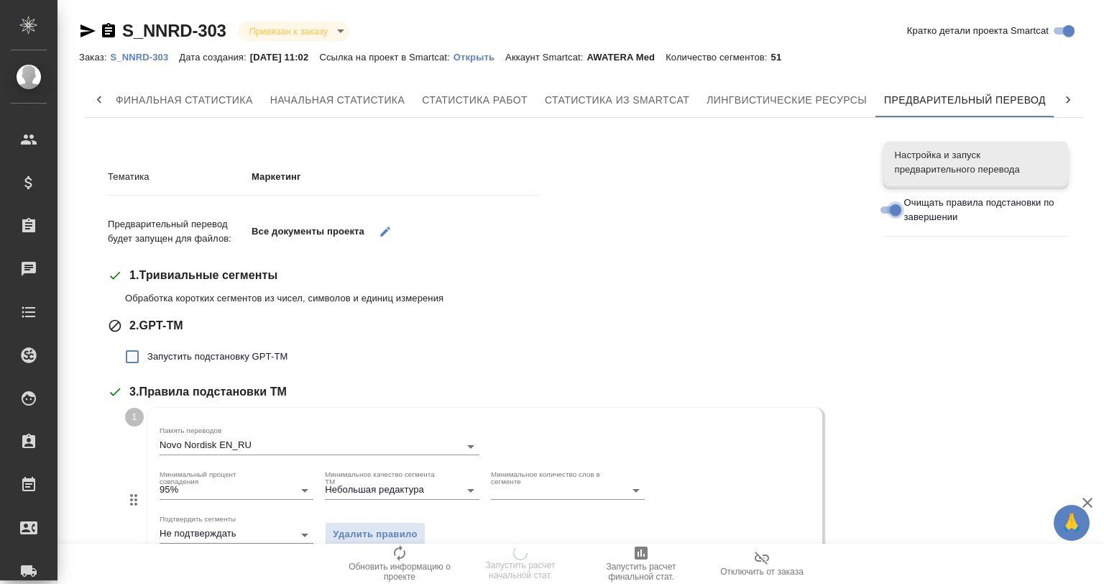
click at [896, 210] on input "Очищать правила подстановки по завершении" at bounding box center [896, 209] width 52 height 17
click at [888, 206] on input "Очищать правила подстановки по завершении" at bounding box center [884, 209] width 52 height 17
checkbox input "true"
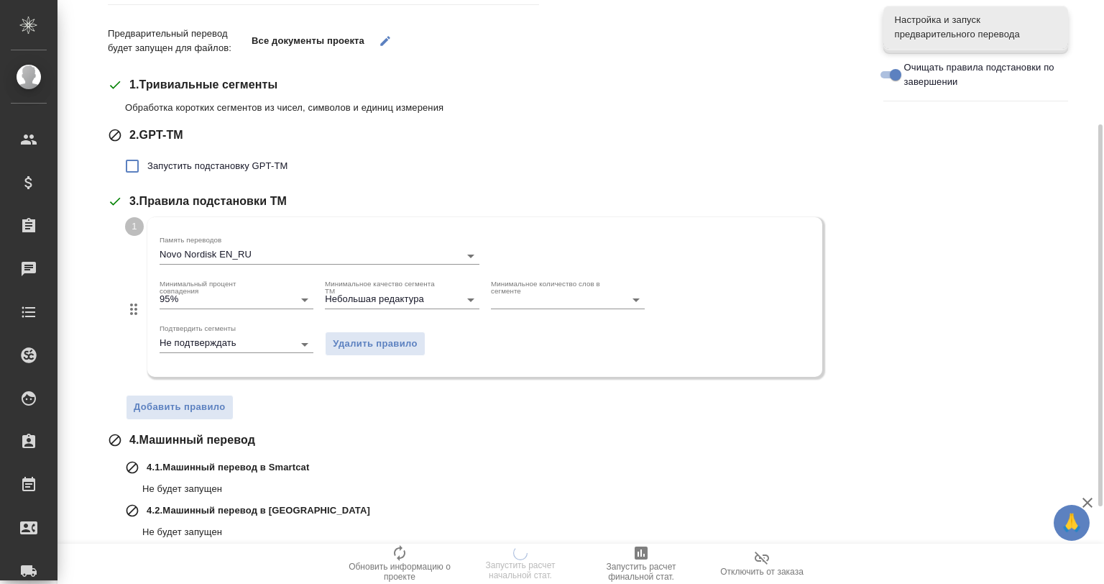
scroll to position [239, 0]
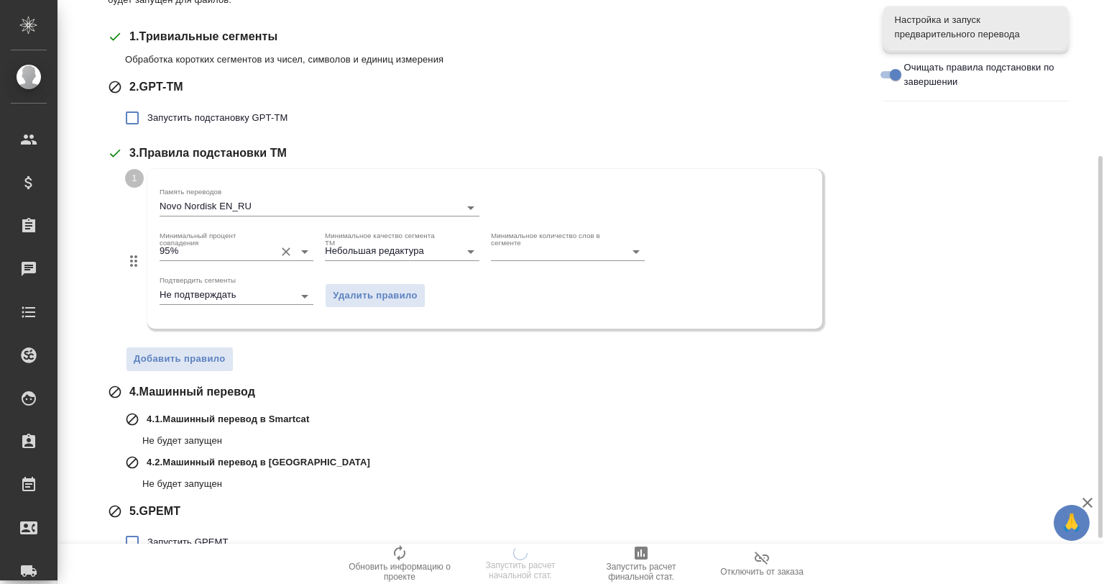
click at [259, 252] on input "95%" at bounding box center [214, 250] width 108 height 17
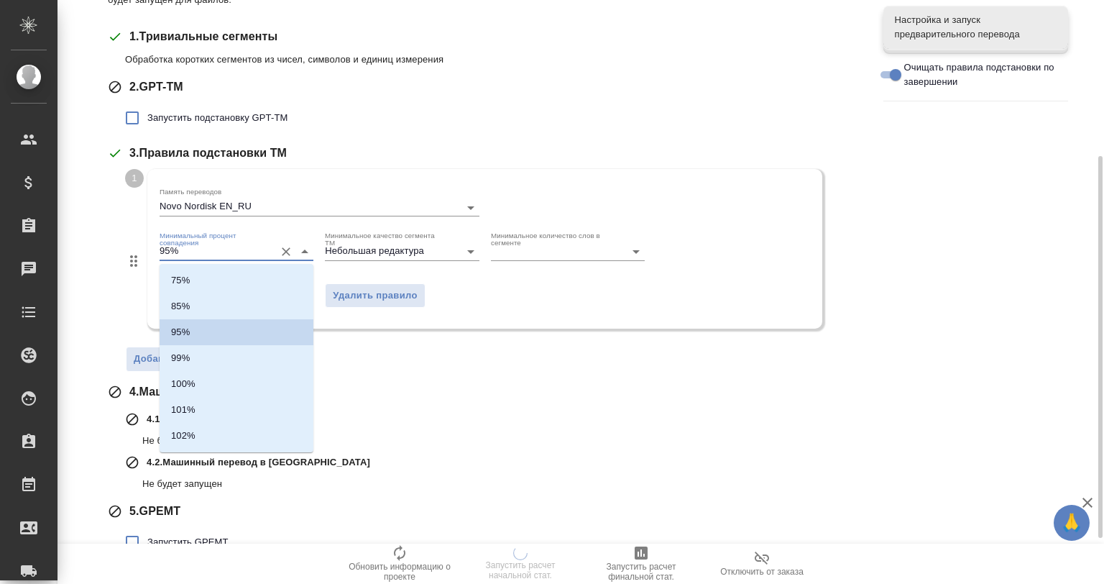
click at [238, 249] on input "95%" at bounding box center [214, 250] width 108 height 17
click at [301, 247] on icon "Close" at bounding box center [304, 251] width 17 height 17
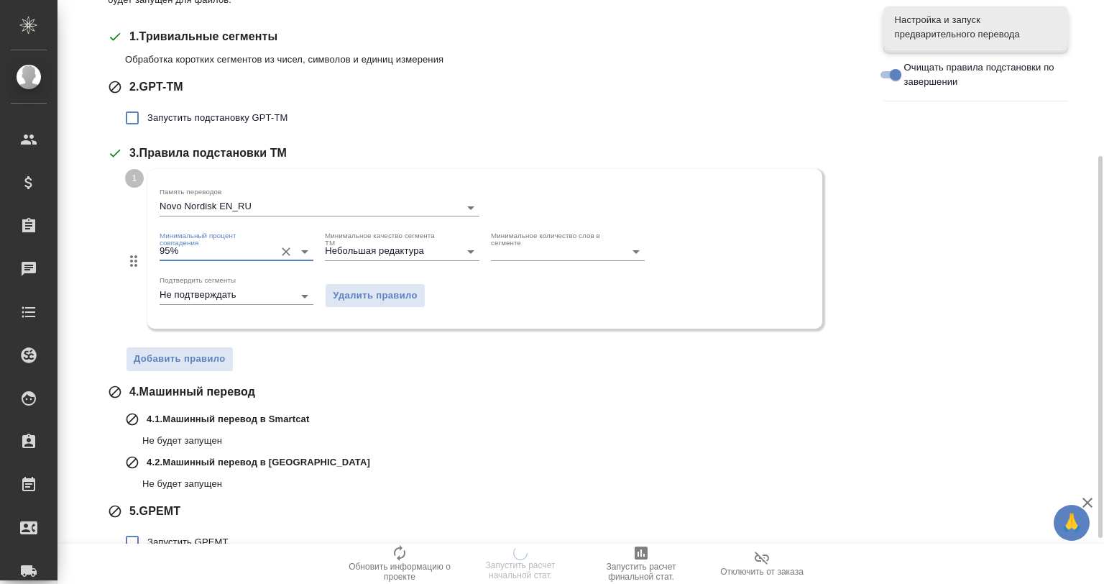
click at [301, 247] on icon "Open" at bounding box center [304, 251] width 17 height 17
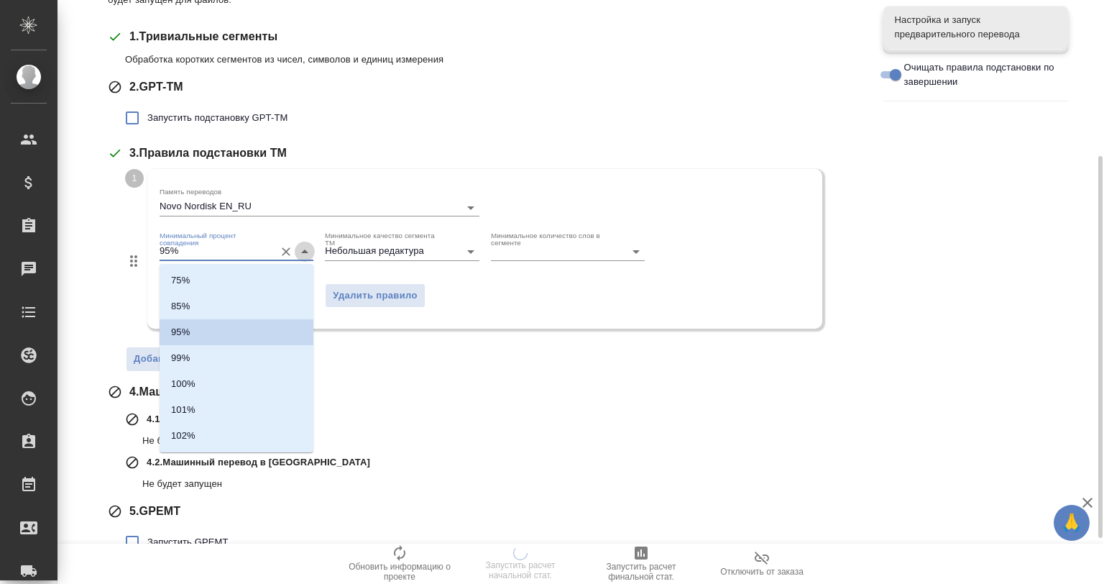
click at [301, 247] on icon "Close" at bounding box center [304, 251] width 17 height 17
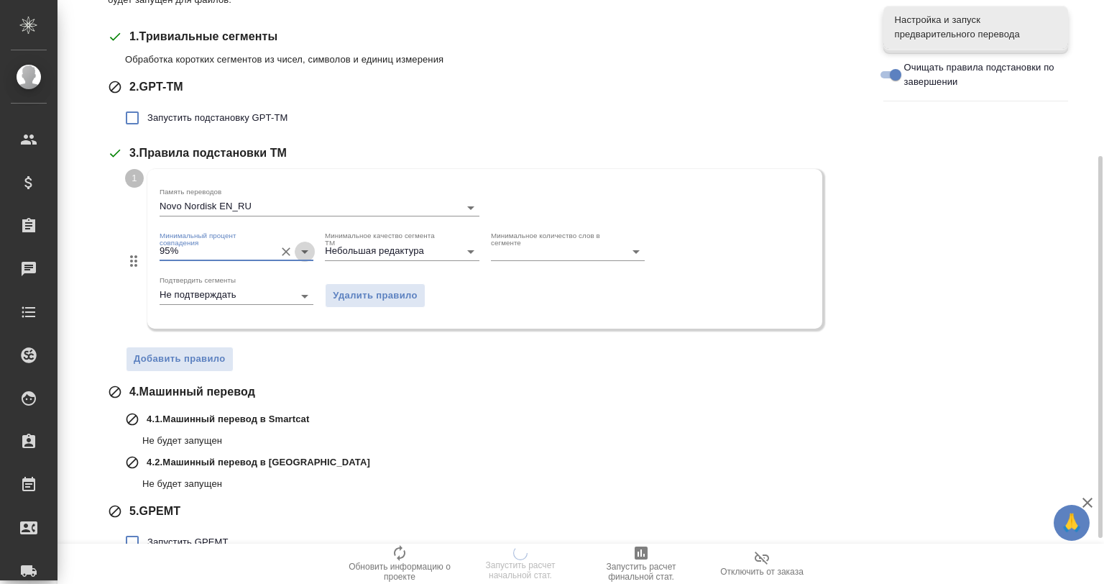
click at [301, 247] on icon "Open" at bounding box center [304, 251] width 17 height 17
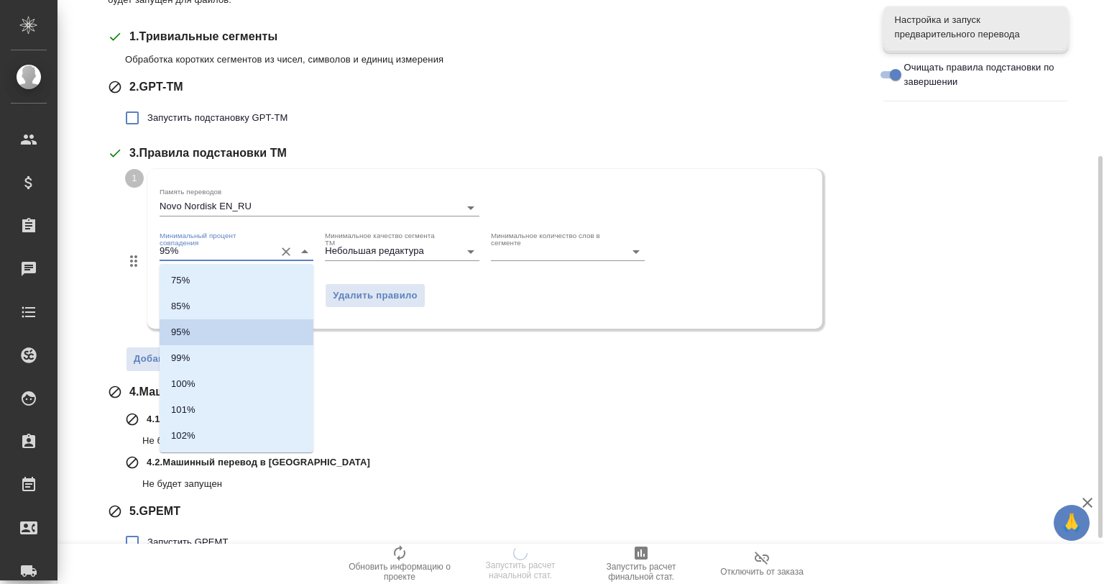
click at [301, 247] on icon "Close" at bounding box center [304, 251] width 17 height 17
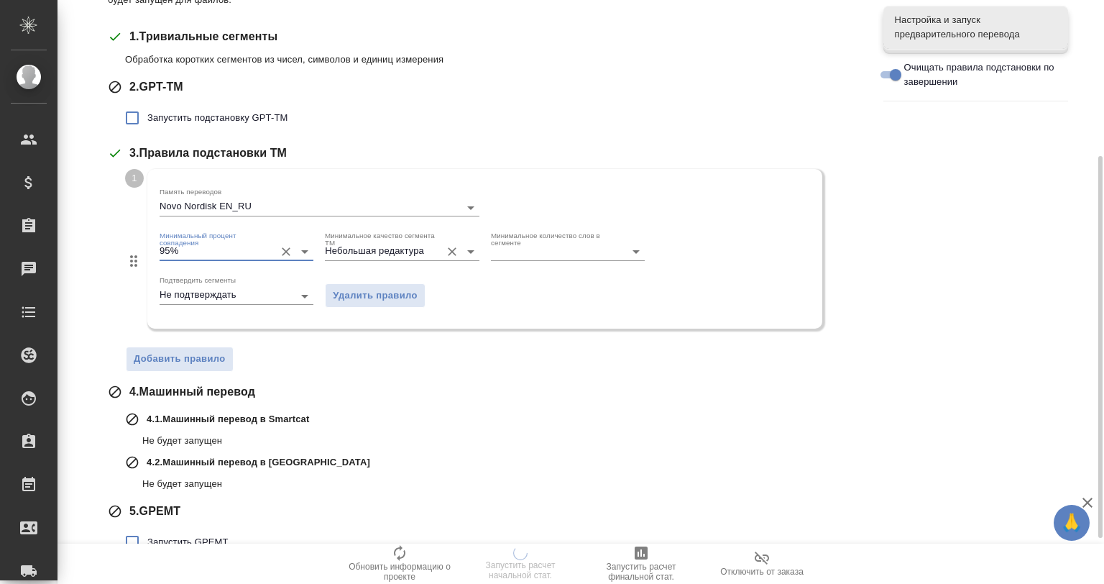
click at [465, 244] on icon "Open" at bounding box center [470, 251] width 17 height 17
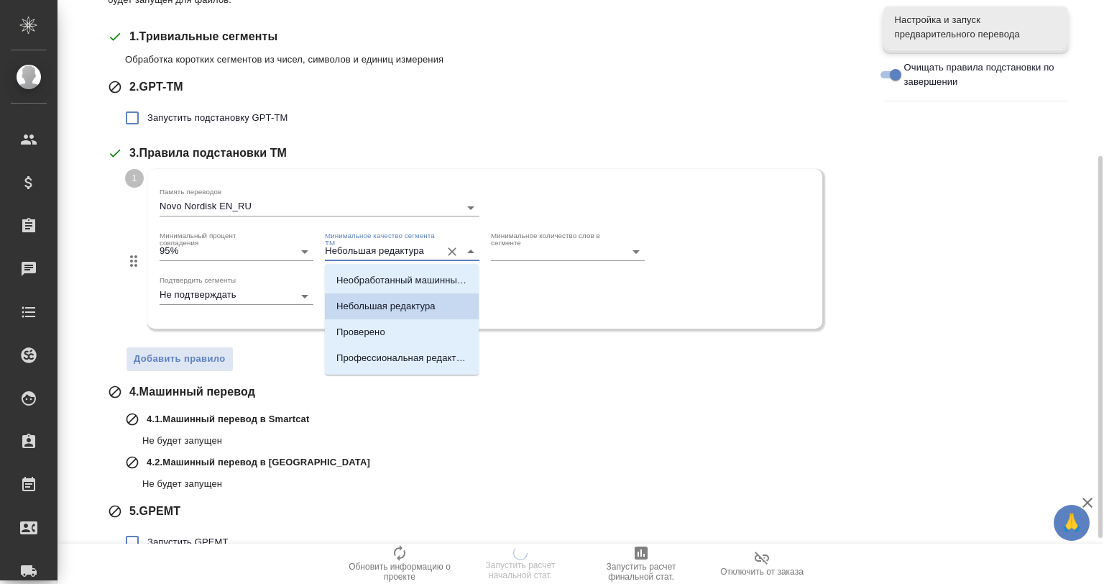
click at [461, 246] on div at bounding box center [460, 251] width 37 height 20
click at [466, 251] on icon "Close" at bounding box center [470, 251] width 17 height 17
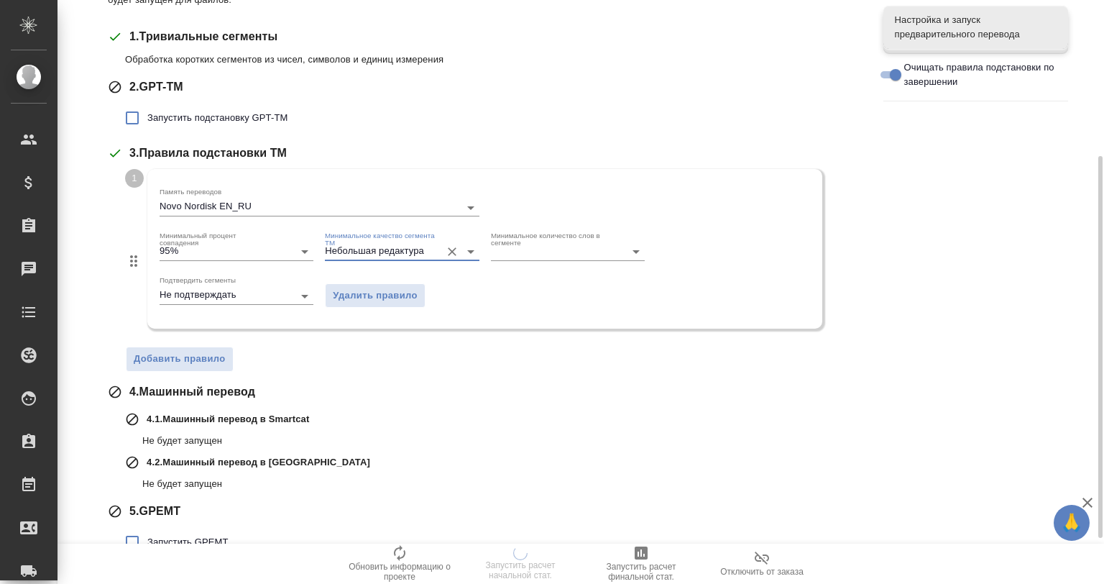
click at [618, 96] on div "2 . GPT-ТМ Запустить подстановку GPT-TM" at bounding box center [485, 105] width 754 height 55
drag, startPoint x: 140, startPoint y: 147, endPoint x: 296, endPoint y: 147, distance: 155.9
click at [296, 147] on div "3 . Правила подстановки TM" at bounding box center [485, 152] width 754 height 17
drag, startPoint x: 323, startPoint y: 148, endPoint x: 135, endPoint y: 155, distance: 187.7
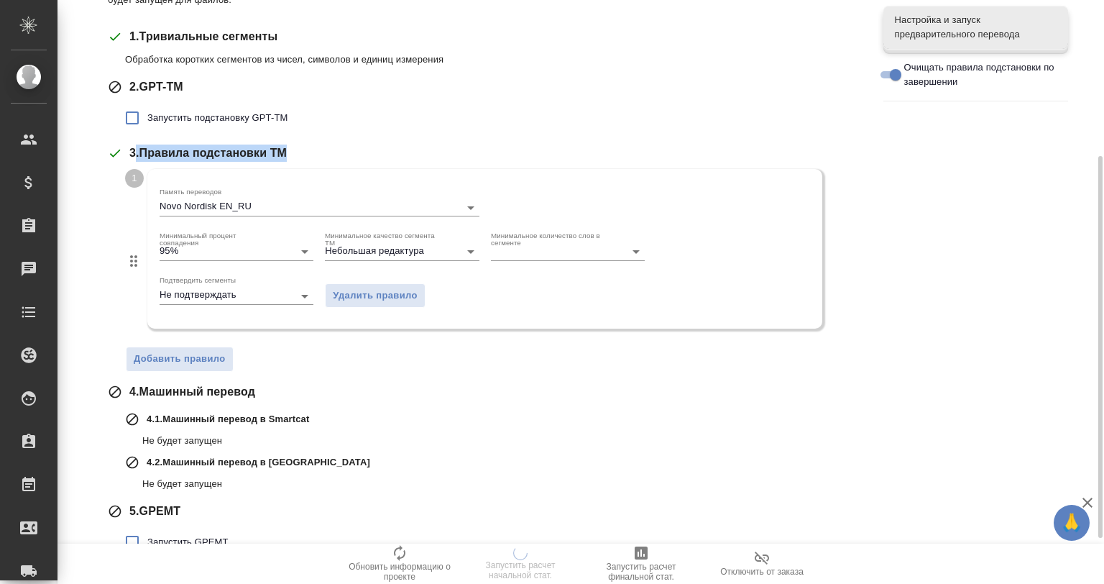
click at [135, 155] on div "3 . Правила подстановки TM" at bounding box center [485, 152] width 754 height 17
click at [133, 152] on span "3 . Правила подстановки TM" at bounding box center [207, 152] width 157 height 17
drag, startPoint x: 133, startPoint y: 149, endPoint x: 286, endPoint y: 149, distance: 153.1
click at [286, 149] on span "3 . Правила подстановки TM" at bounding box center [207, 152] width 157 height 17
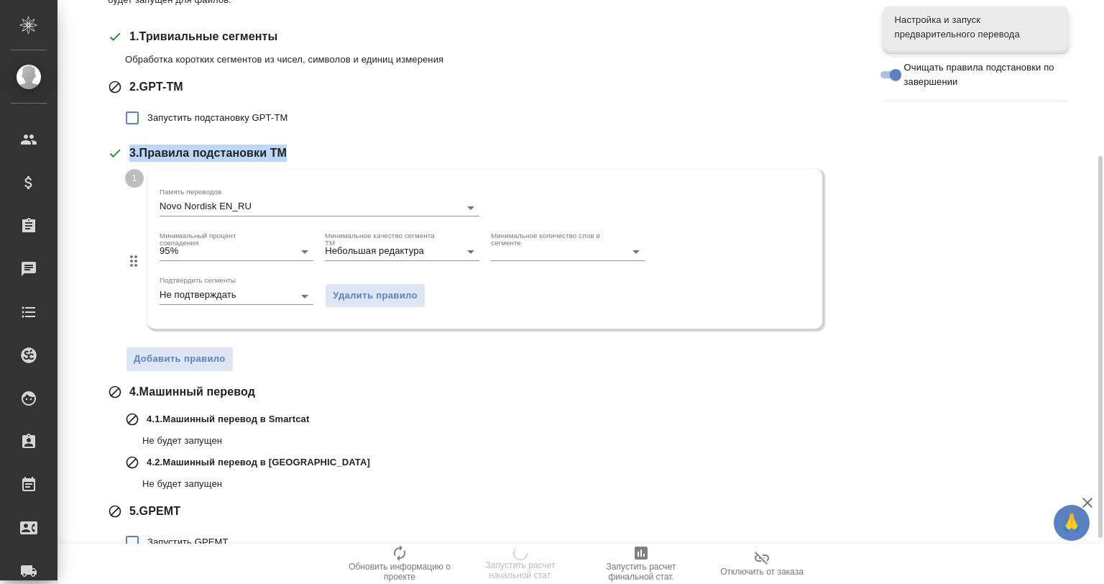
drag, startPoint x: 292, startPoint y: 149, endPoint x: 129, endPoint y: 152, distance: 162.5
click at [129, 152] on div "3 . Правила подстановки TM" at bounding box center [485, 152] width 754 height 17
click at [128, 152] on div "3 . Правила подстановки TM" at bounding box center [485, 152] width 754 height 17
drag, startPoint x: 126, startPoint y: 390, endPoint x: 263, endPoint y: 391, distance: 136.6
click at [263, 391] on div "4 . Машинный перевод" at bounding box center [485, 391] width 754 height 17
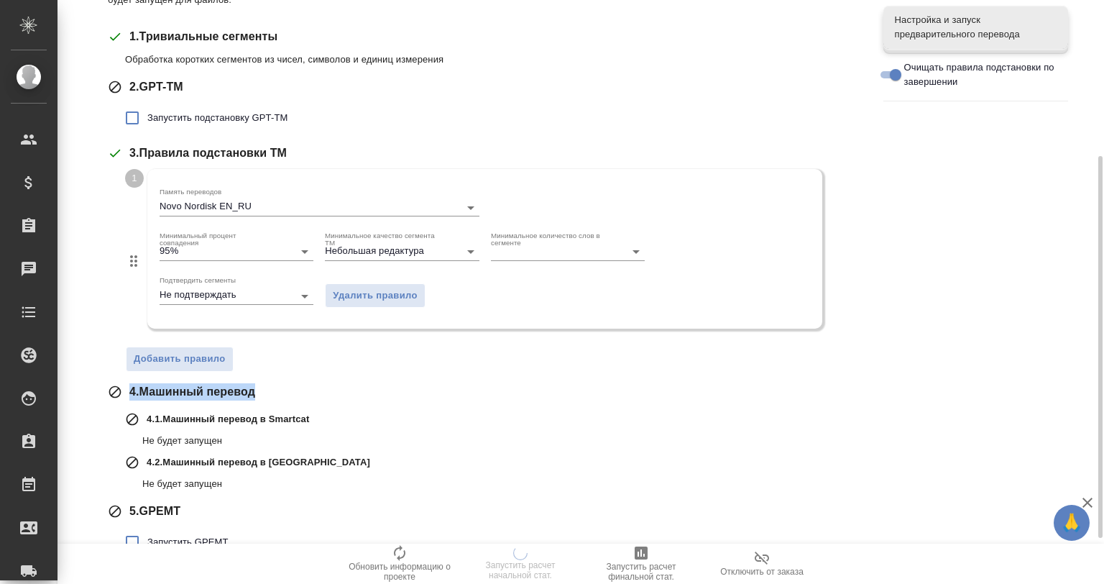
click at [254, 391] on span "4 . Машинный перевод" at bounding box center [192, 391] width 126 height 17
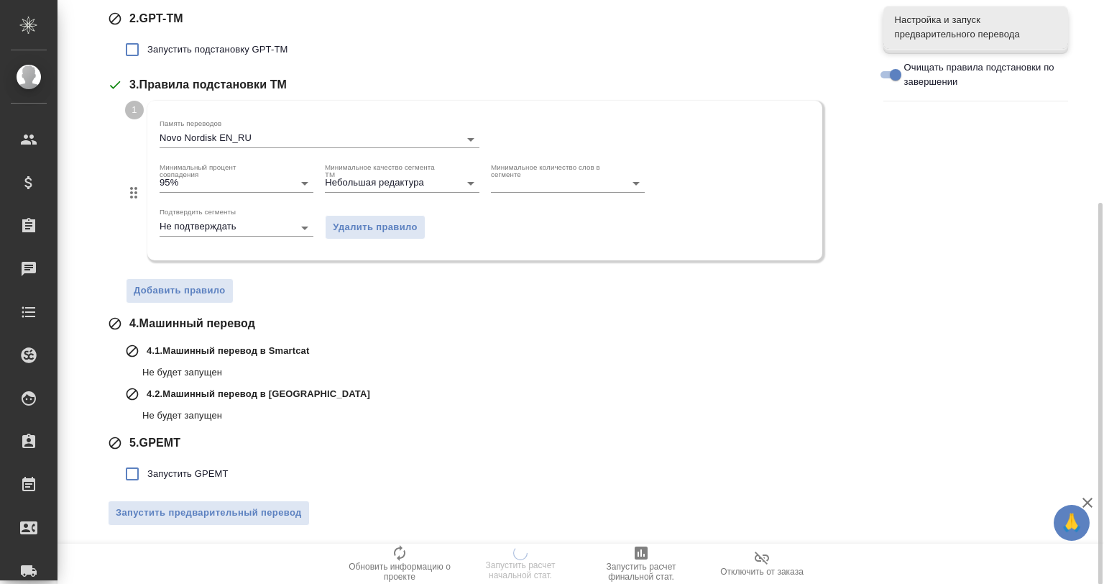
scroll to position [308, 0]
click at [302, 181] on icon "Open" at bounding box center [304, 183] width 7 height 4
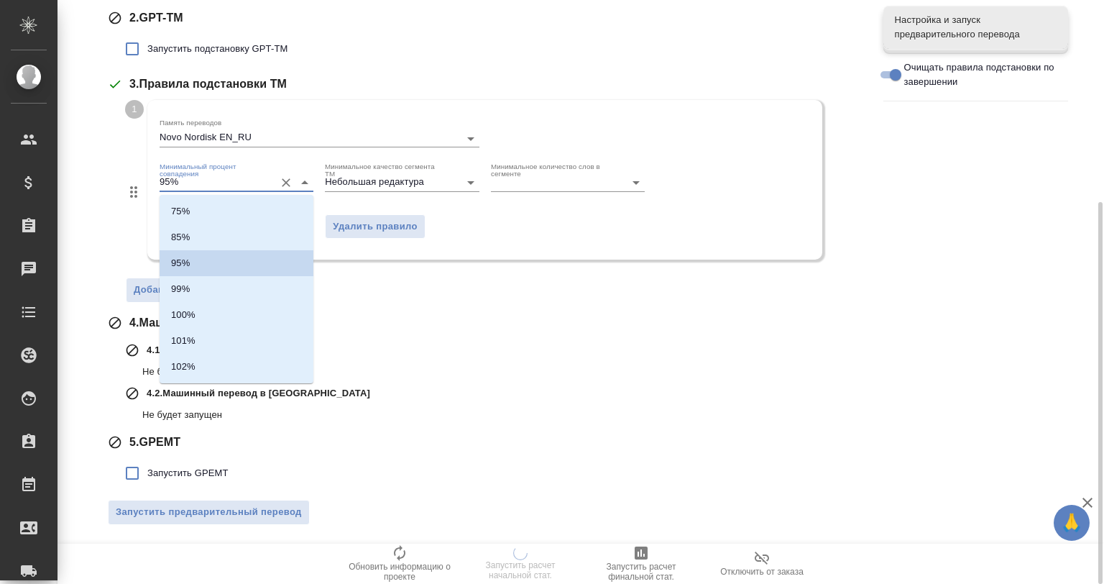
click at [302, 181] on icon "Close" at bounding box center [304, 182] width 17 height 17
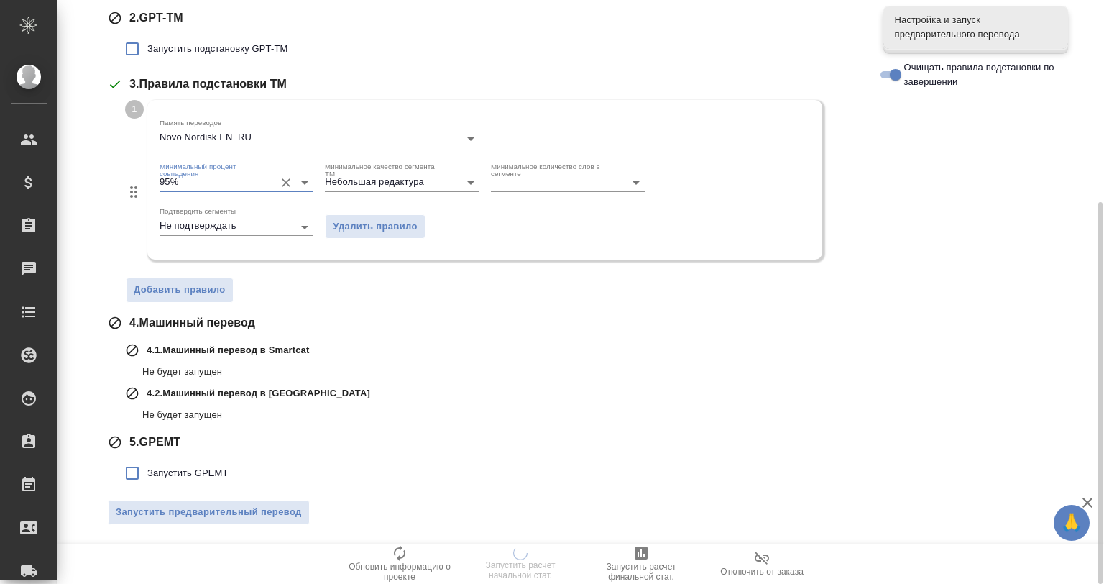
click at [501, 446] on div "5 . GPEMT" at bounding box center [485, 441] width 754 height 17
click at [305, 178] on icon "Open" at bounding box center [304, 182] width 17 height 17
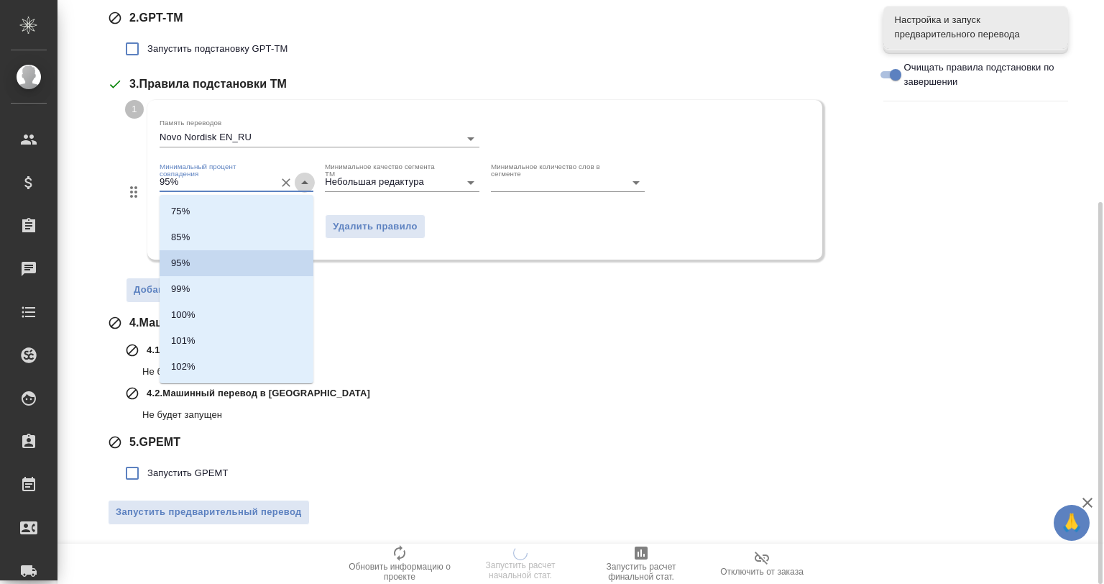
click at [305, 178] on icon "Close" at bounding box center [304, 182] width 17 height 17
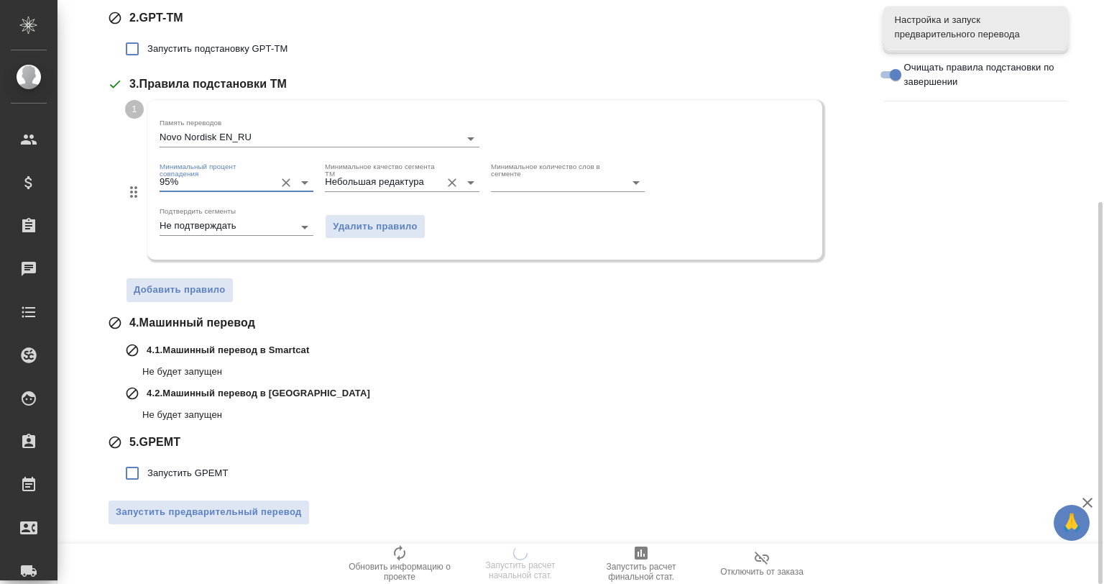
click at [466, 181] on icon "Open" at bounding box center [470, 182] width 17 height 17
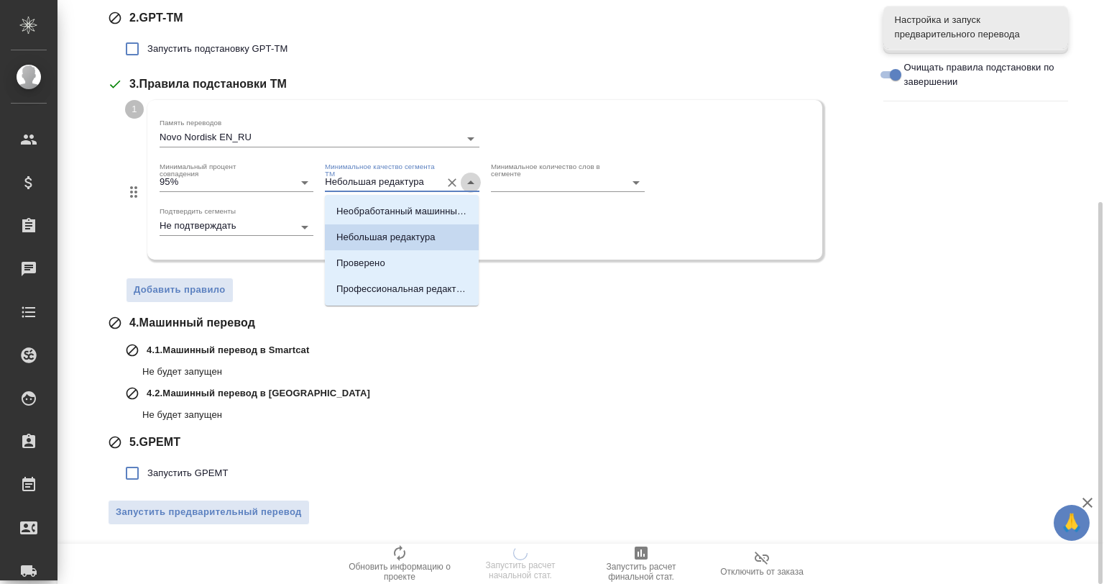
click at [466, 181] on icon "Close" at bounding box center [470, 182] width 17 height 17
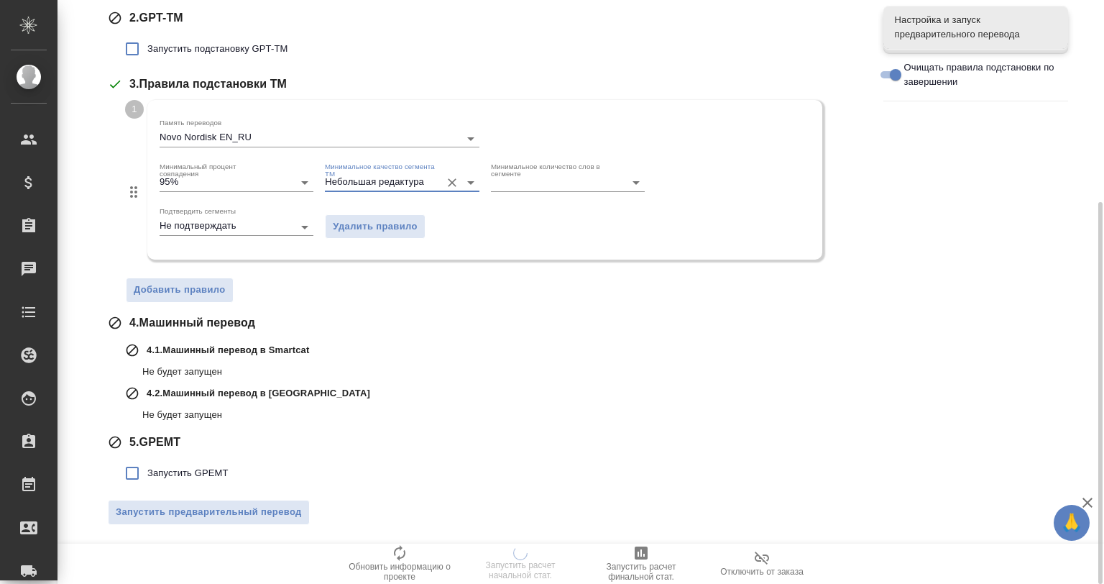
click at [627, 371] on p "Не будет запущен" at bounding box center [501, 371] width 719 height 14
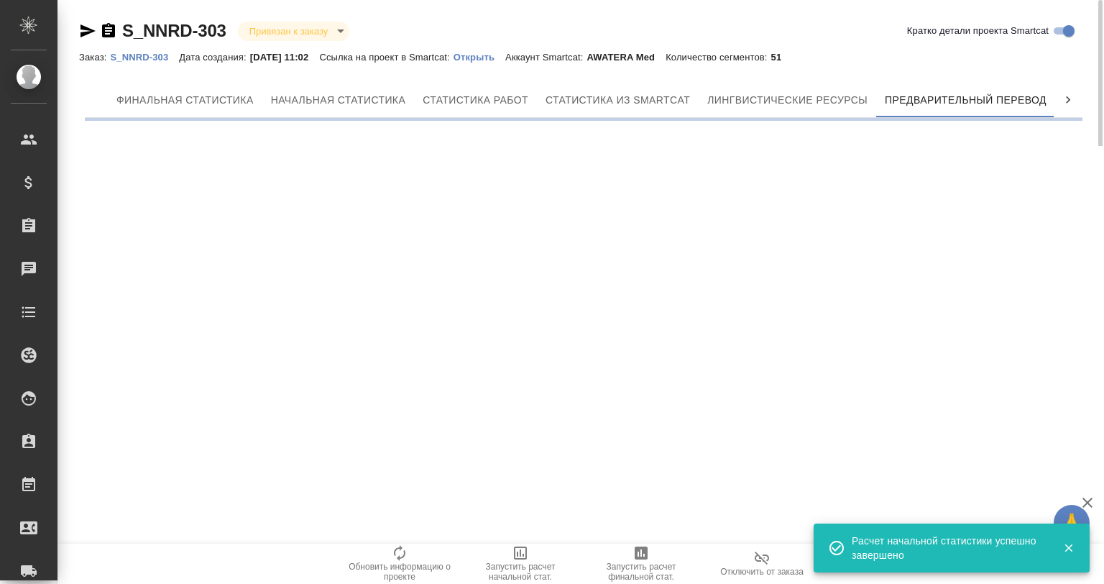
scroll to position [0, 6]
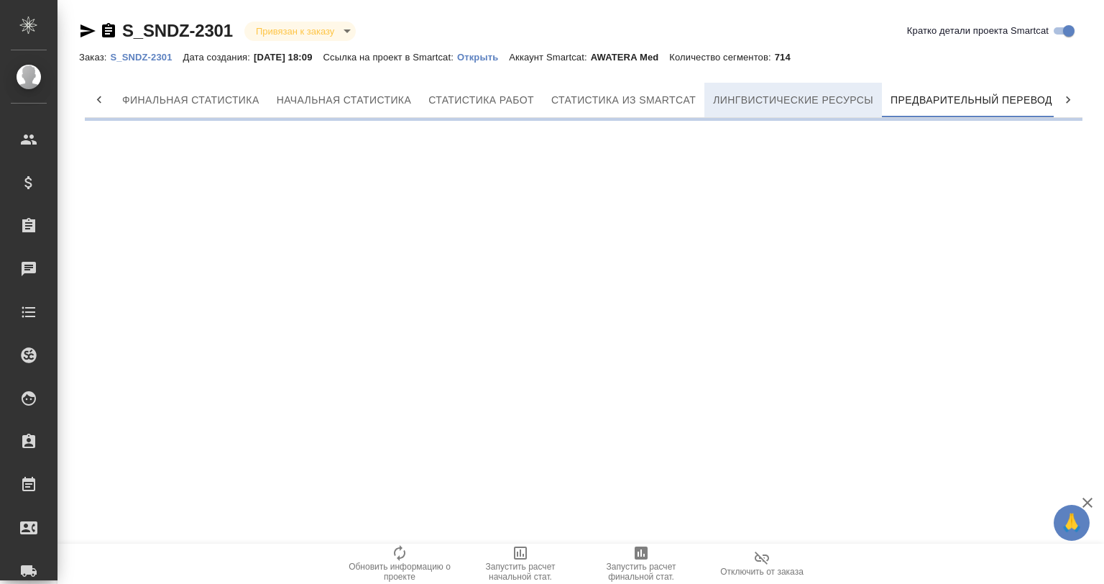
scroll to position [0, 6]
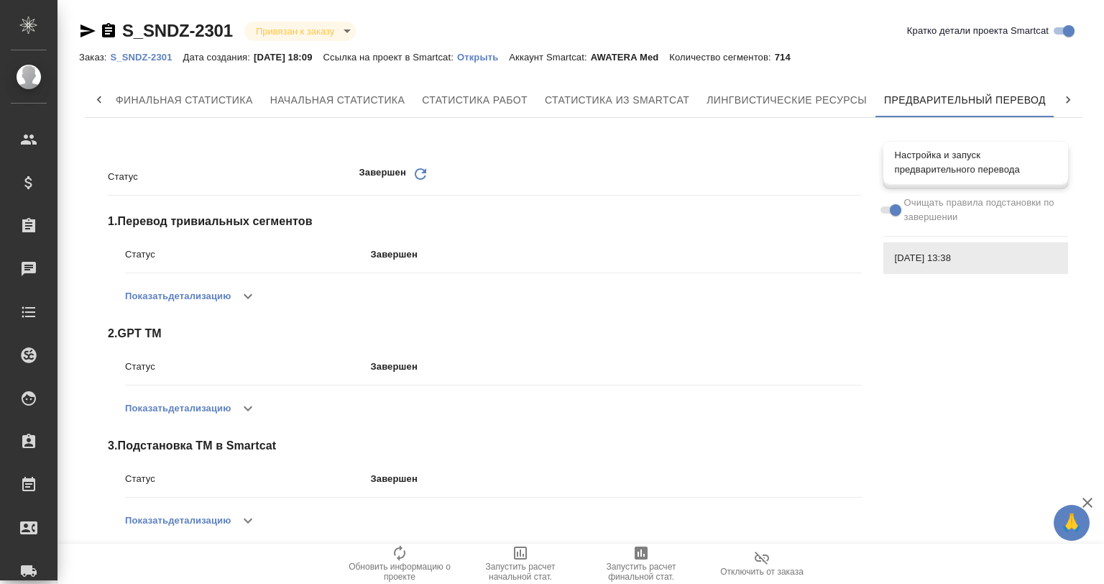
click at [908, 166] on span "Настройка и запуск предварительного перевода" at bounding box center [976, 162] width 162 height 29
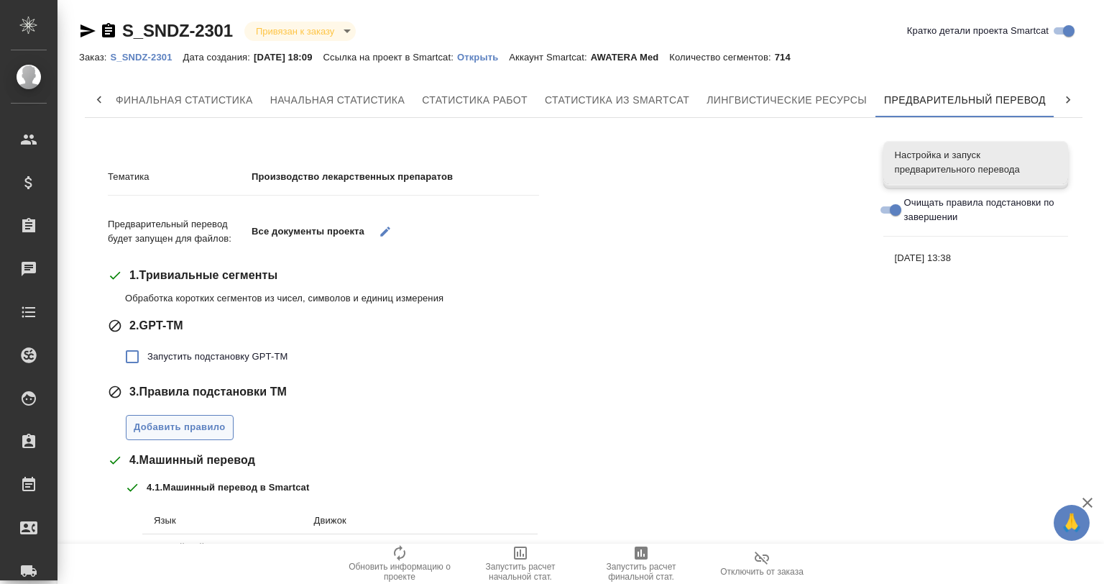
click at [205, 419] on span "Добавить правило" at bounding box center [180, 427] width 92 height 17
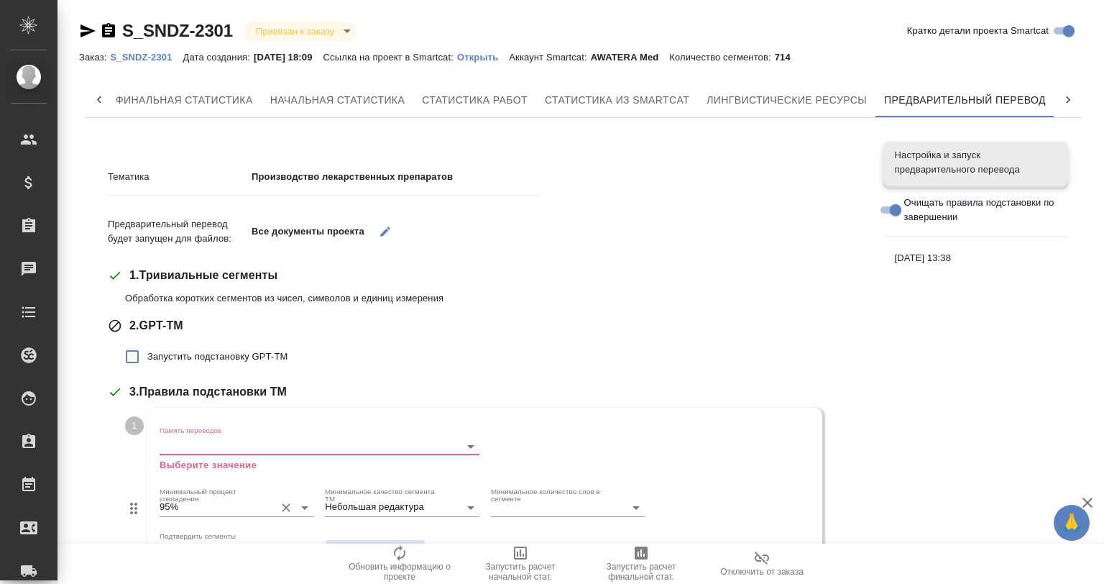
click at [226, 507] on input "95%" at bounding box center [214, 506] width 108 height 17
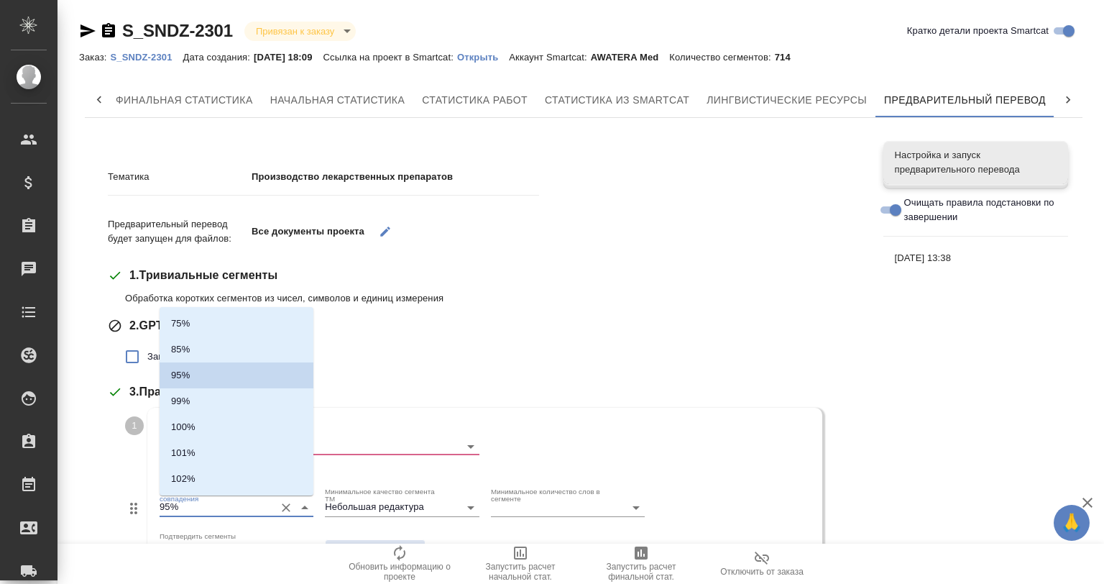
click at [226, 507] on input "95%" at bounding box center [214, 506] width 108 height 17
click at [930, 410] on div "Тематика Производство лекарственных препаратов Предварительный перевод будет за…" at bounding box center [584, 550] width 998 height 842
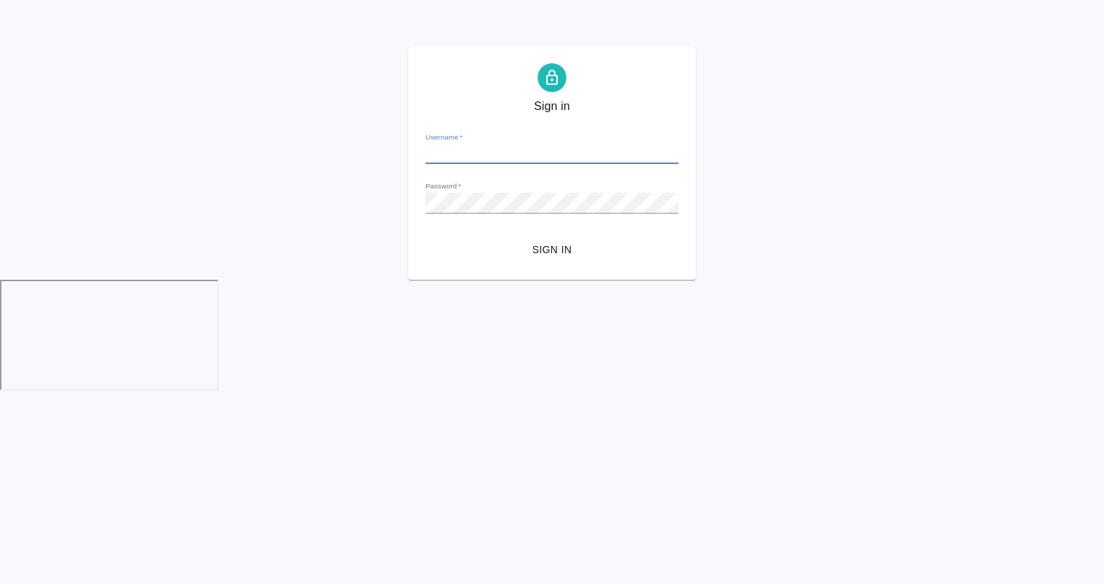
type input "[EMAIL_ADDRESS][DOMAIN_NAME]"
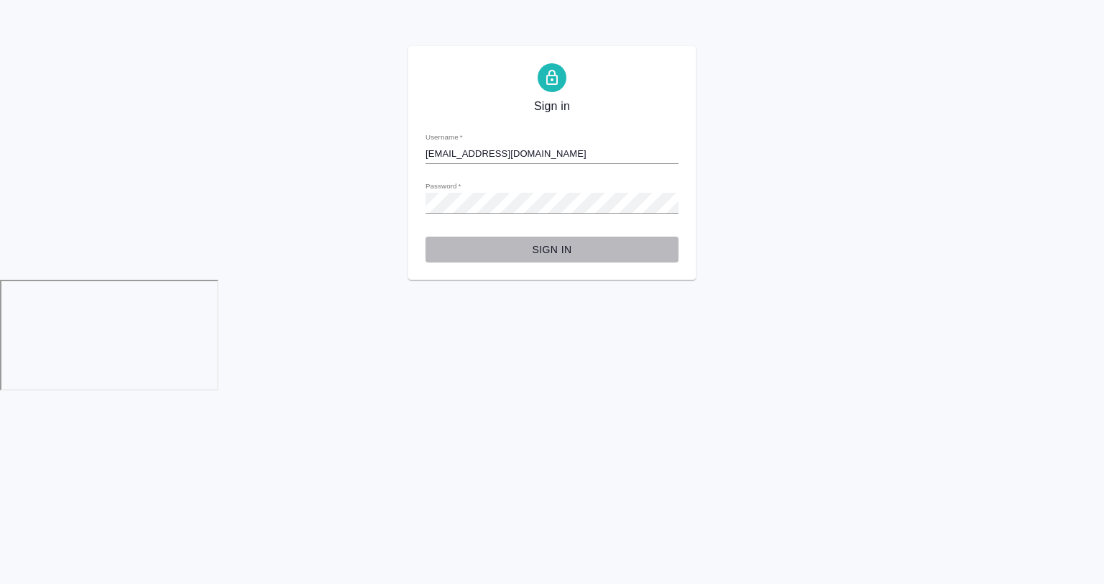
click at [555, 256] on span "Sign in" at bounding box center [552, 250] width 230 height 18
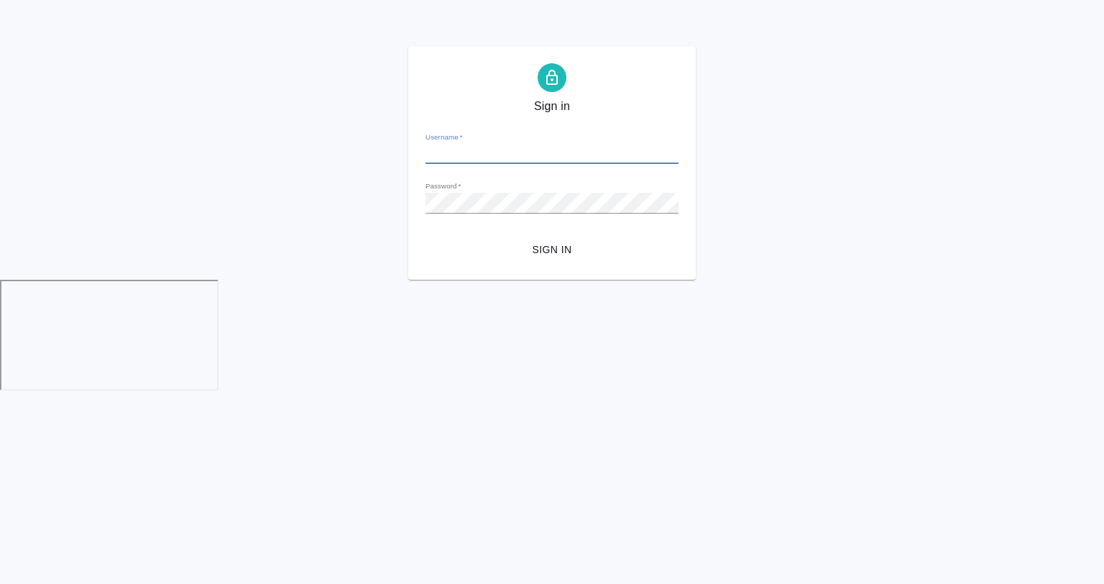
type input "[EMAIL_ADDRESS][DOMAIN_NAME]"
click at [548, 255] on span "Sign in" at bounding box center [552, 250] width 230 height 18
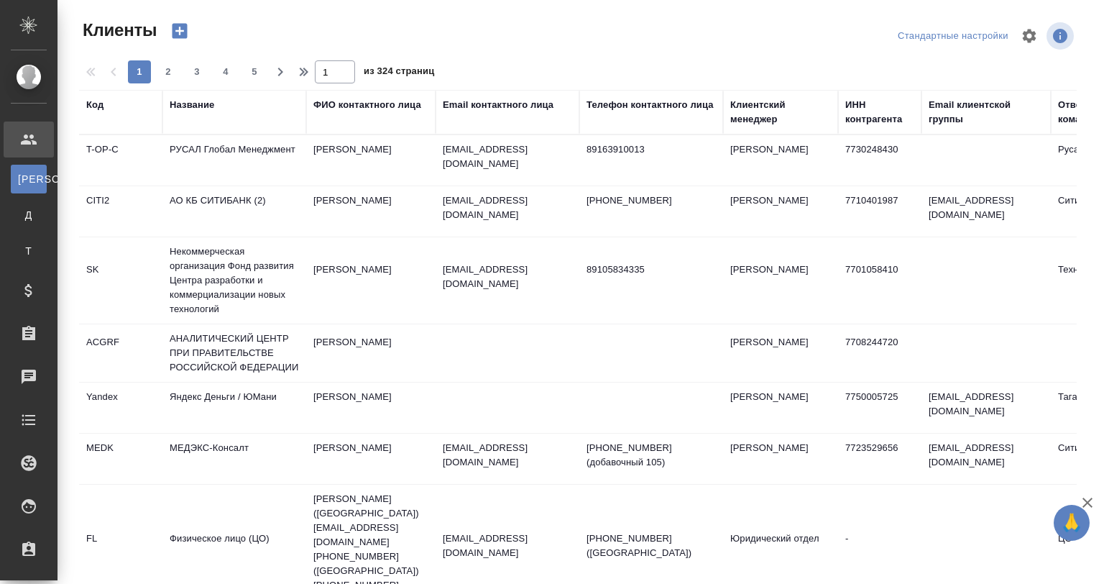
select select "RU"
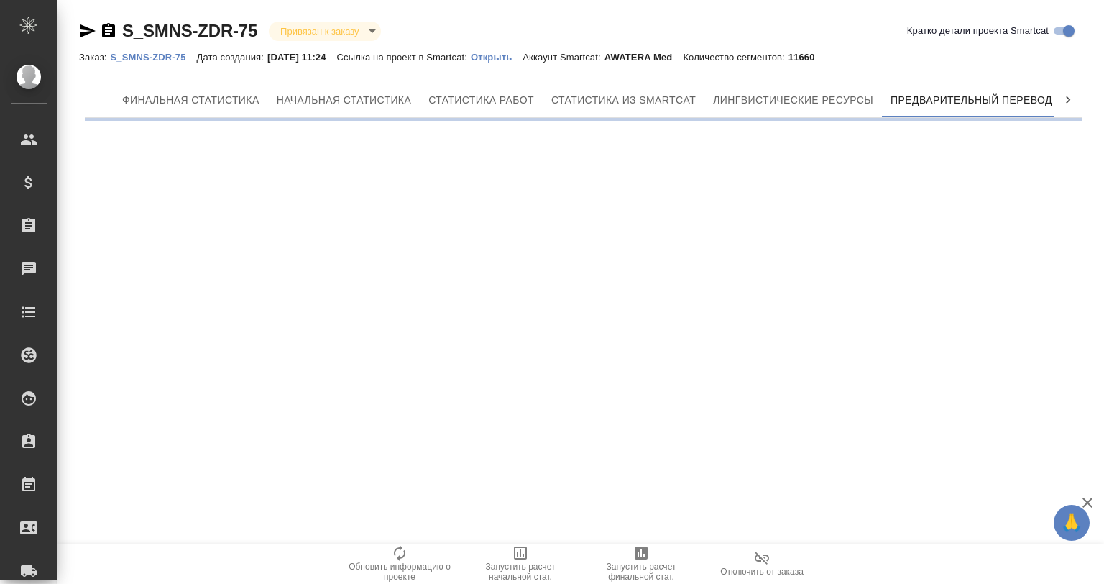
scroll to position [0, 6]
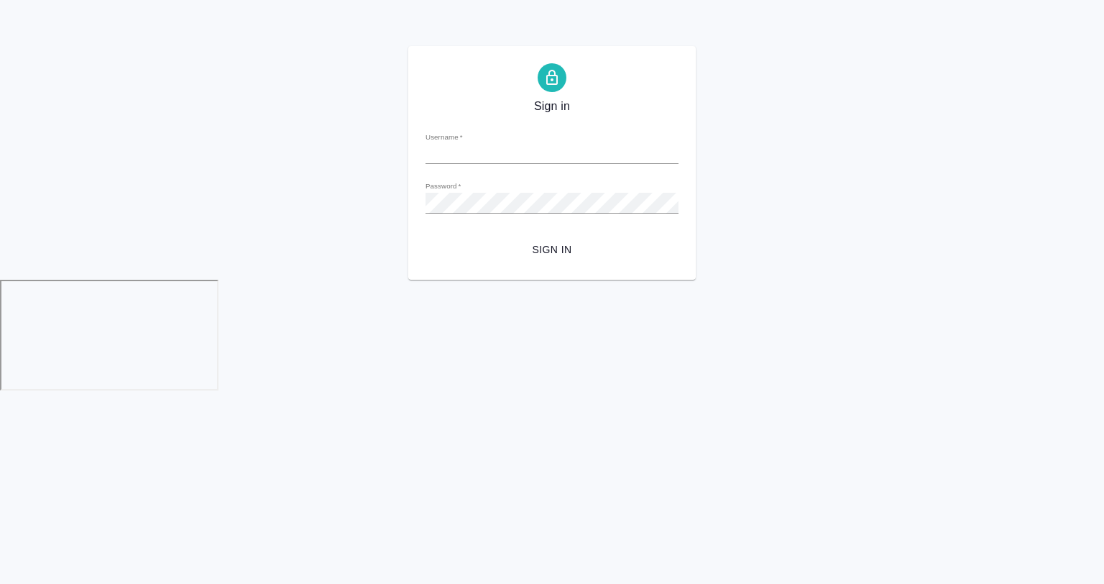
type input "[EMAIL_ADDRESS][DOMAIN_NAME]"
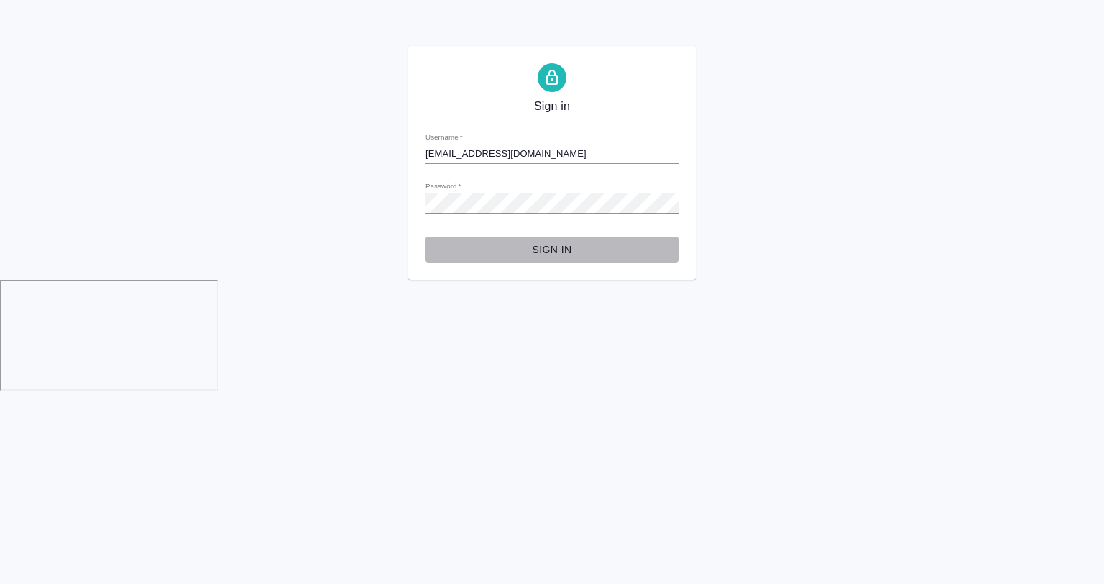
click at [560, 249] on span "Sign in" at bounding box center [552, 250] width 230 height 18
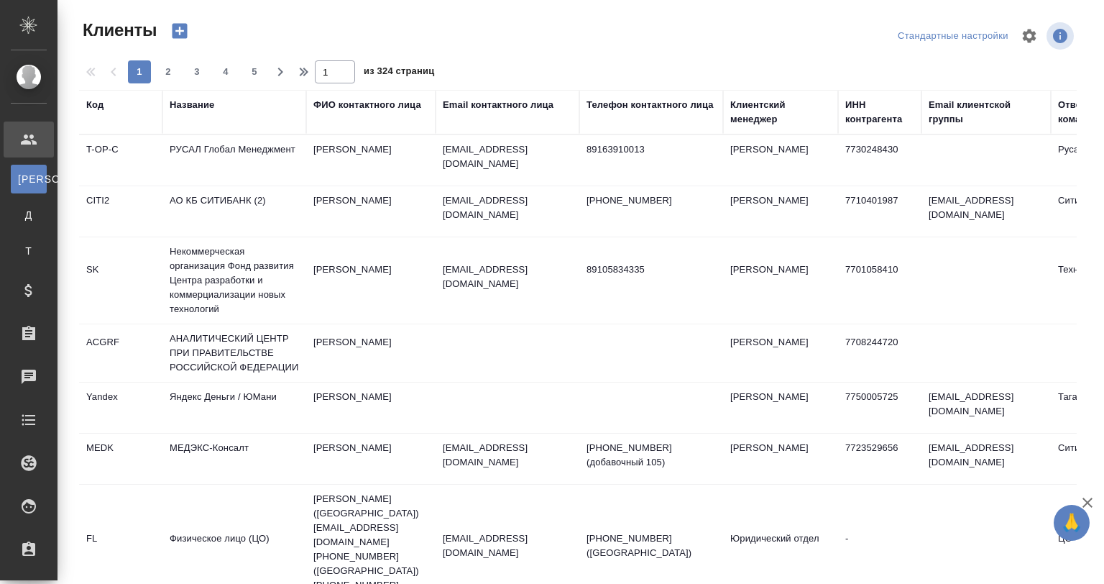
select select "RU"
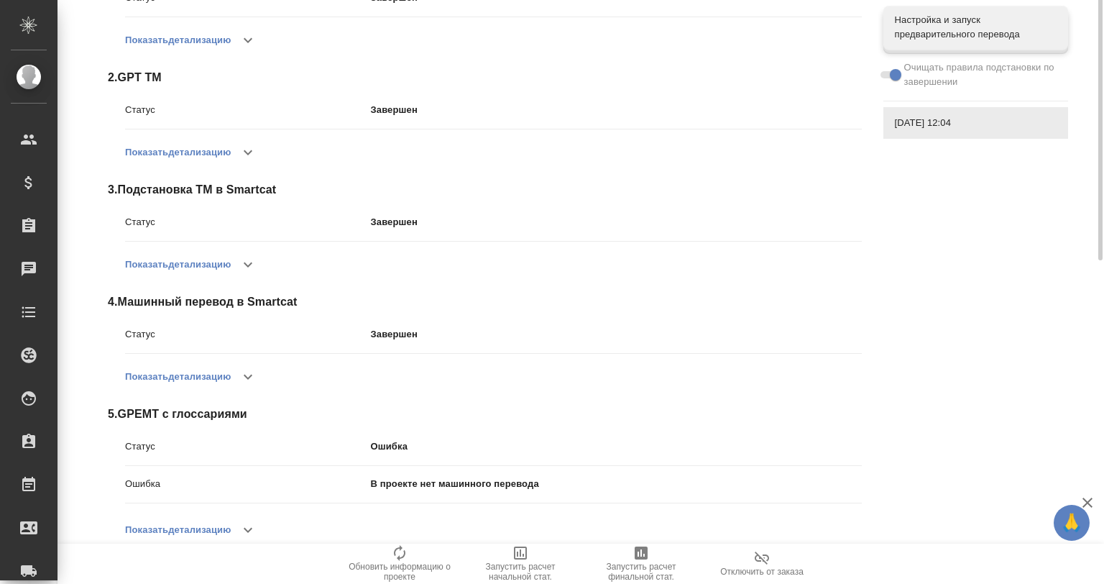
scroll to position [356, 0]
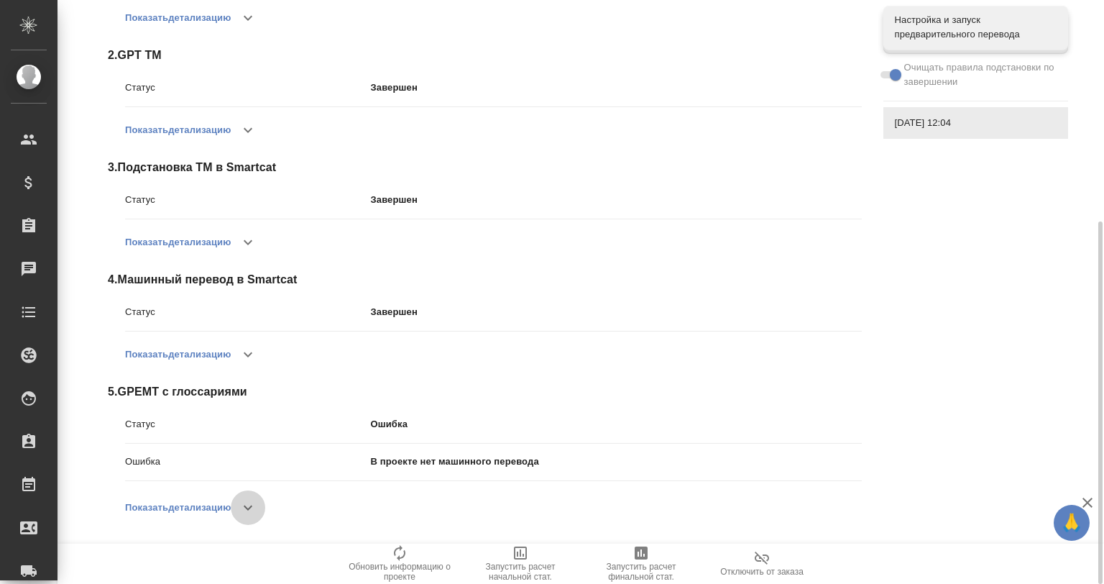
drag, startPoint x: 250, startPoint y: 509, endPoint x: 254, endPoint y: 500, distance: 9.3
click at [250, 509] on icon "button" at bounding box center [247, 507] width 17 height 17
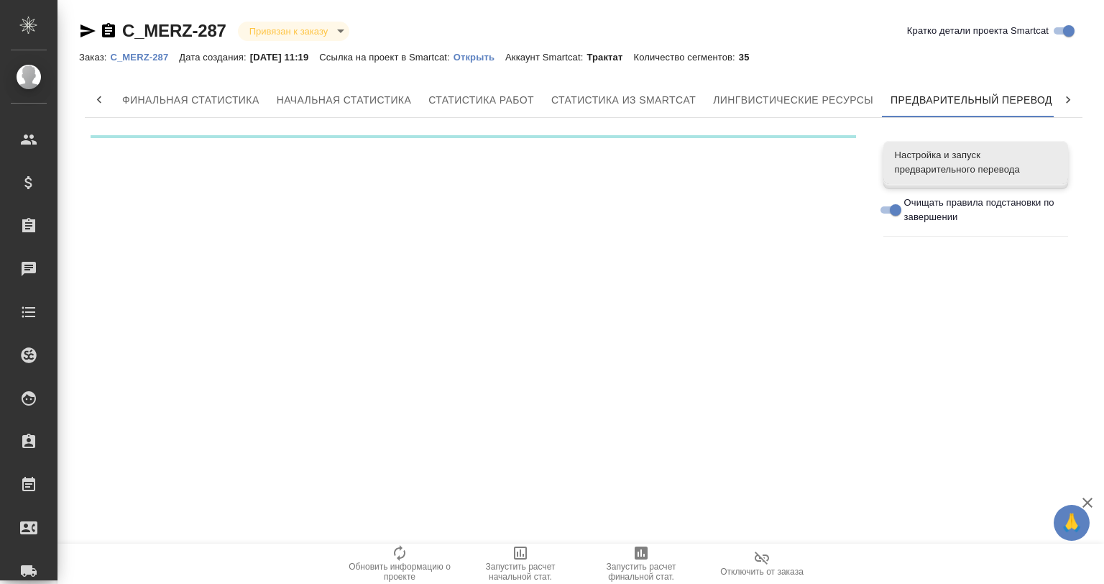
scroll to position [0, 6]
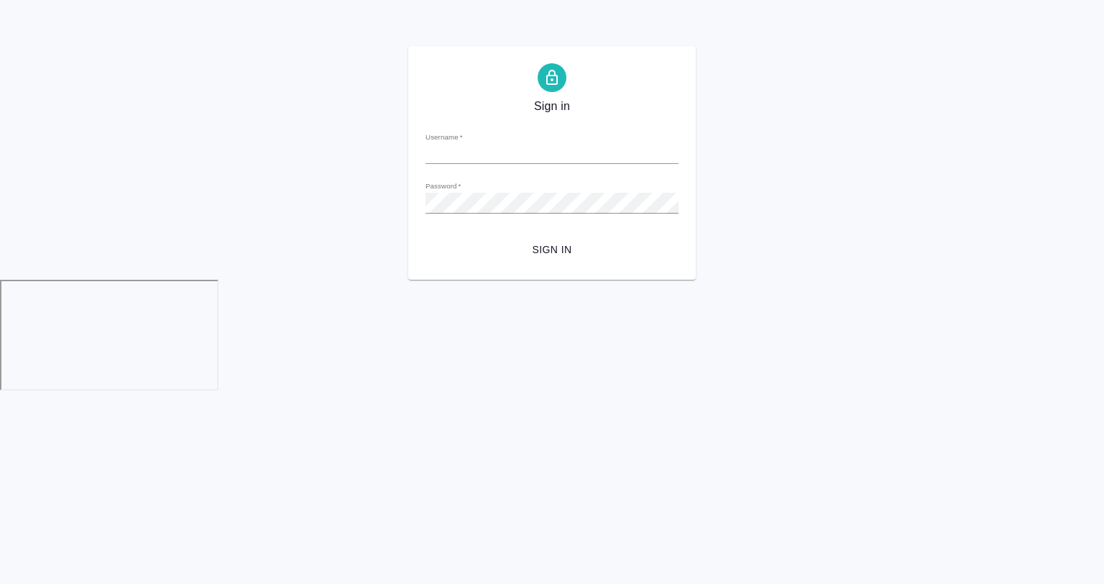
type input "[EMAIL_ADDRESS][DOMAIN_NAME]"
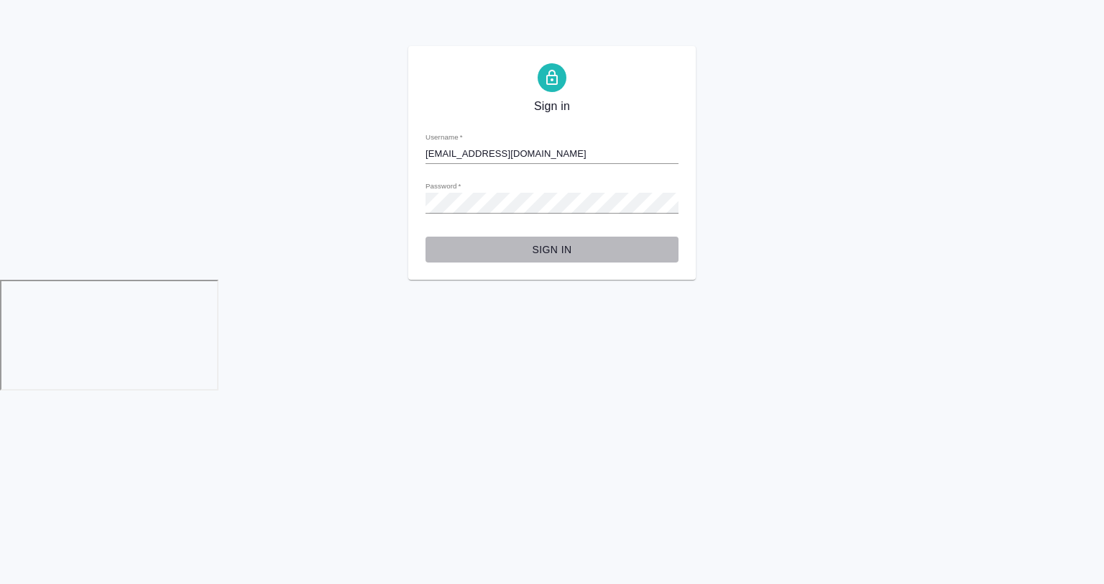
click at [557, 247] on span "Sign in" at bounding box center [552, 250] width 230 height 18
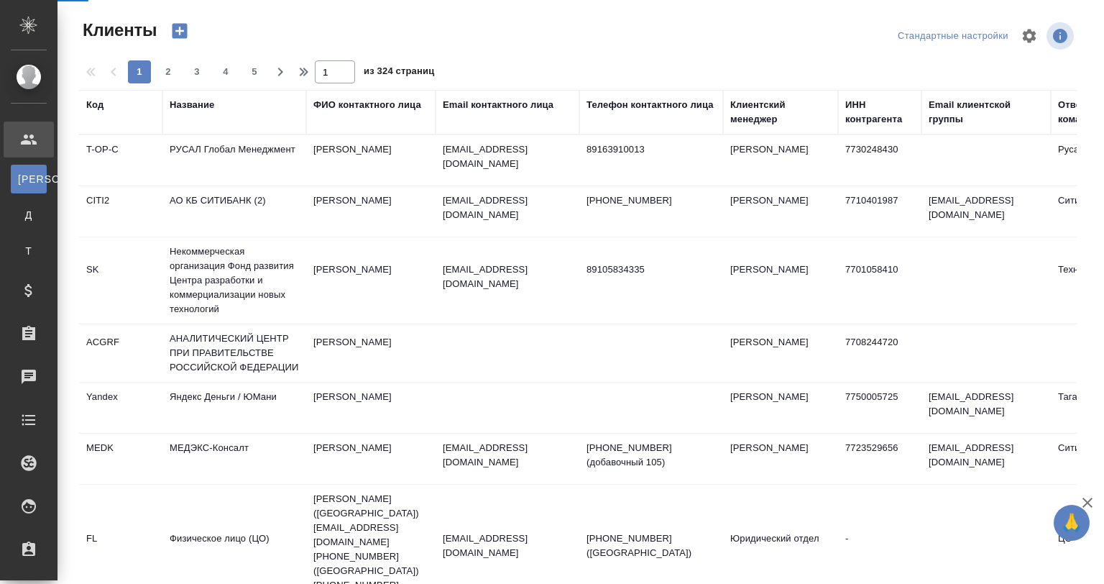
select select "RU"
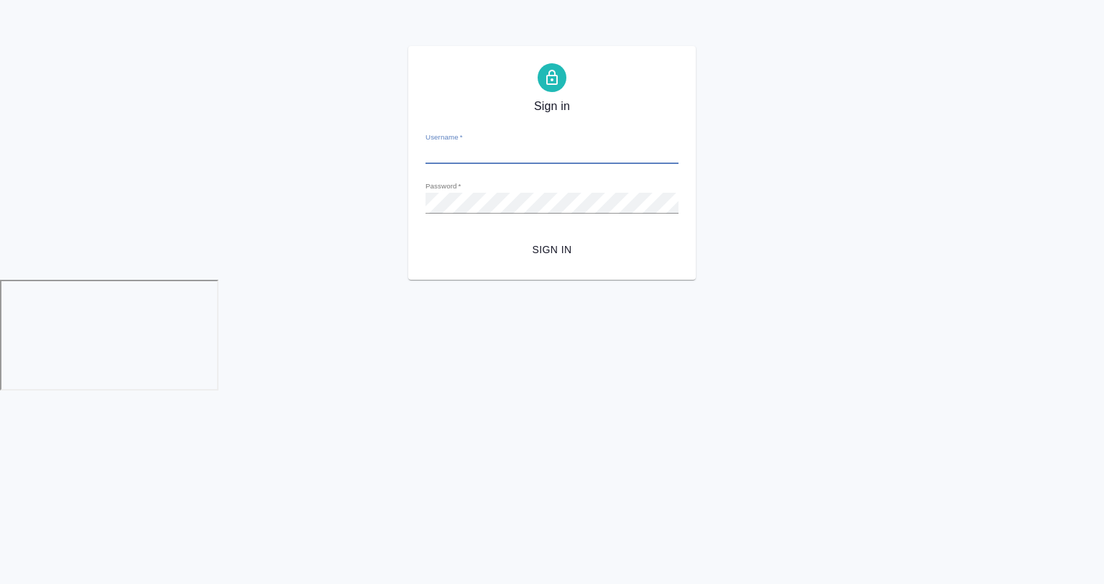
type input "[EMAIL_ADDRESS][DOMAIN_NAME]"
click at [535, 246] on span "Sign in" at bounding box center [552, 250] width 230 height 18
type input "[EMAIL_ADDRESS][DOMAIN_NAME]"
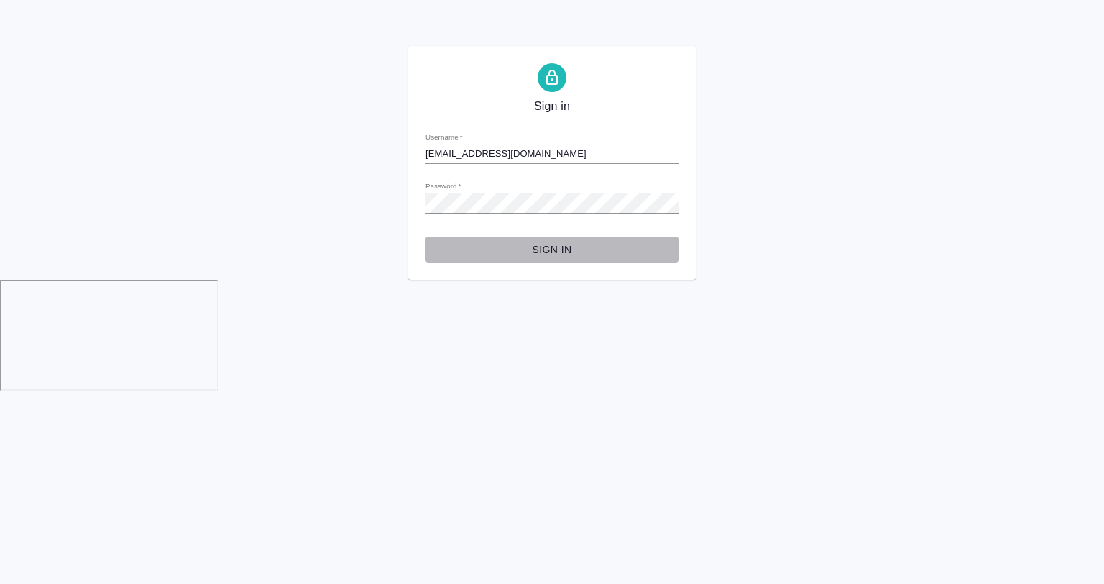
click at [553, 254] on span "Sign in" at bounding box center [552, 250] width 230 height 18
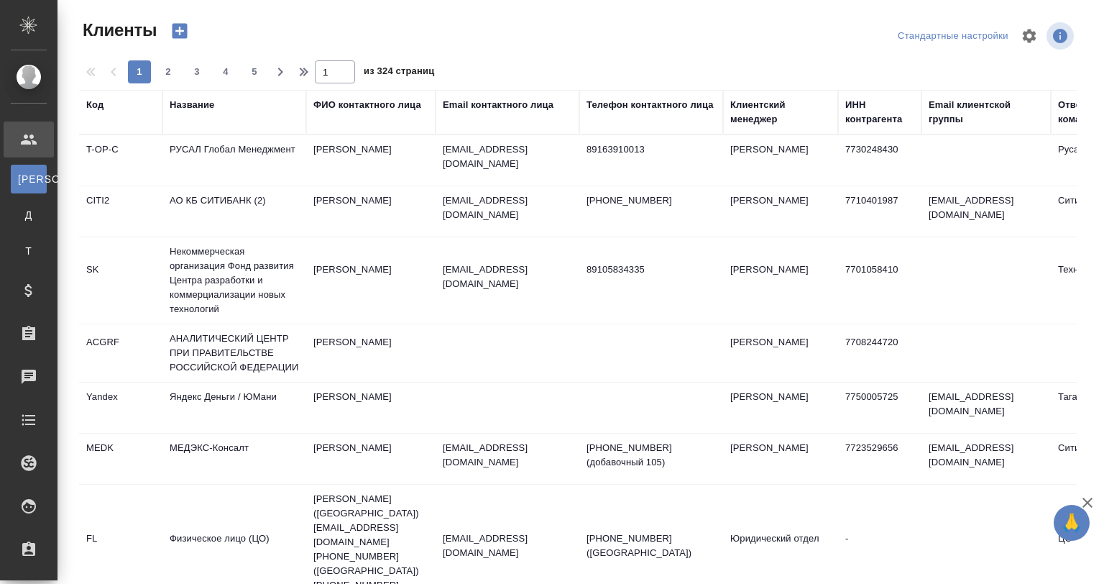
select select "RU"
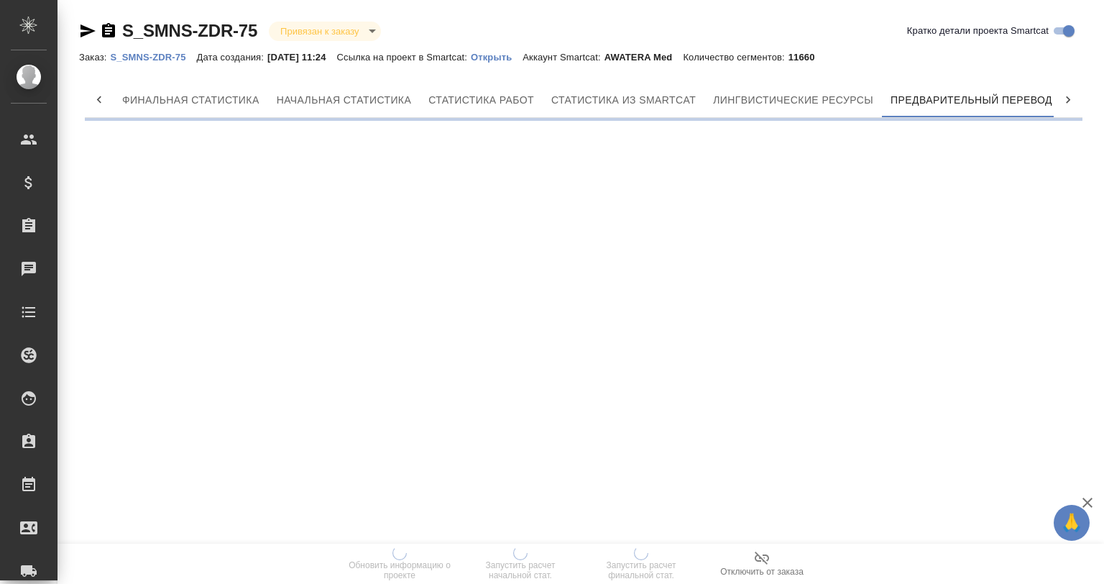
scroll to position [0, 6]
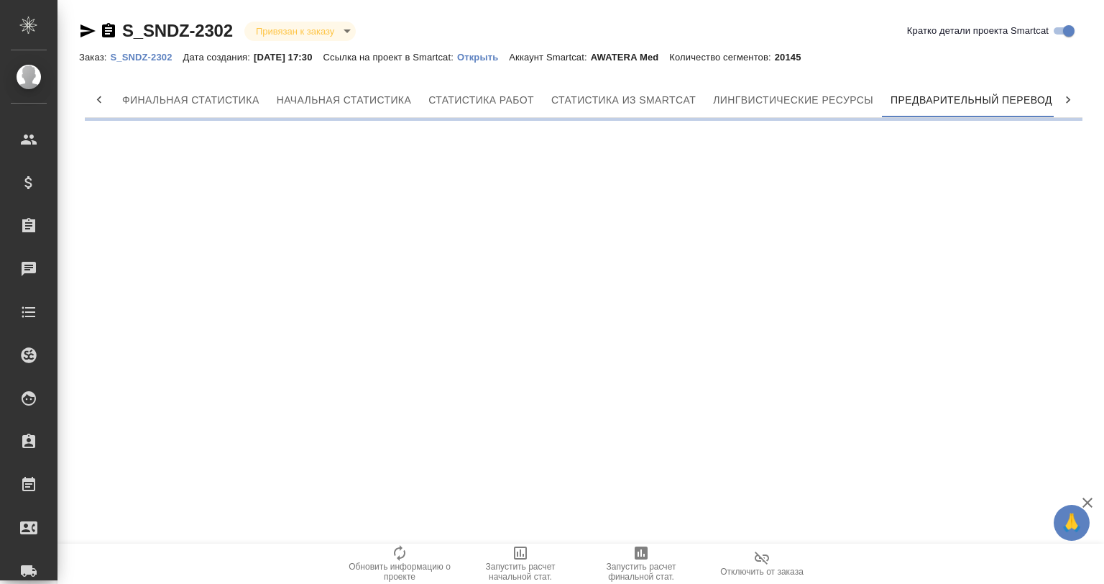
scroll to position [0, 6]
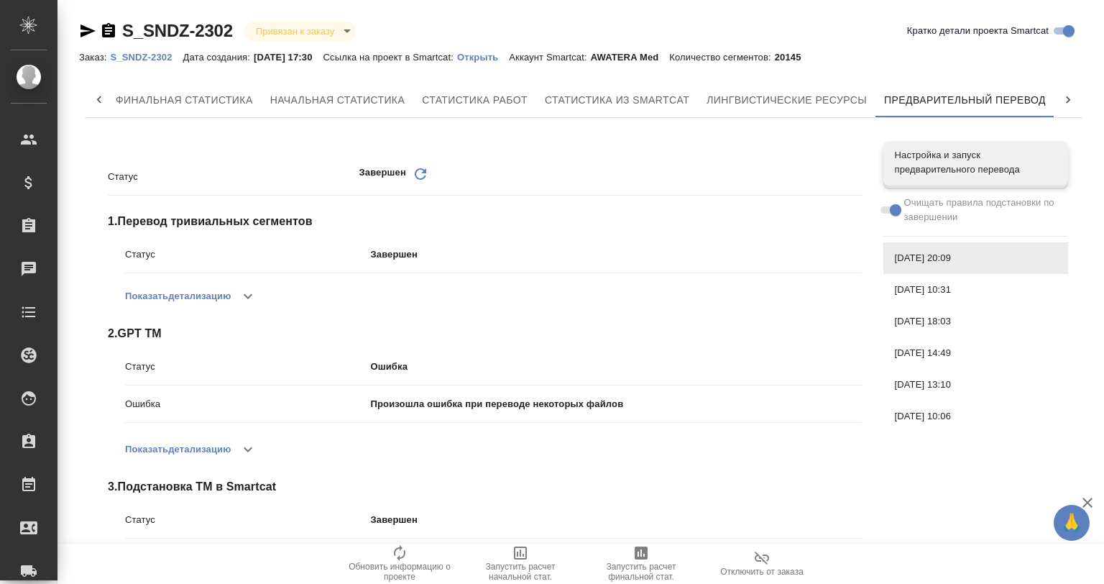
click at [486, 55] on p "Открыть" at bounding box center [483, 57] width 52 height 11
